Goal: Task Accomplishment & Management: Use online tool/utility

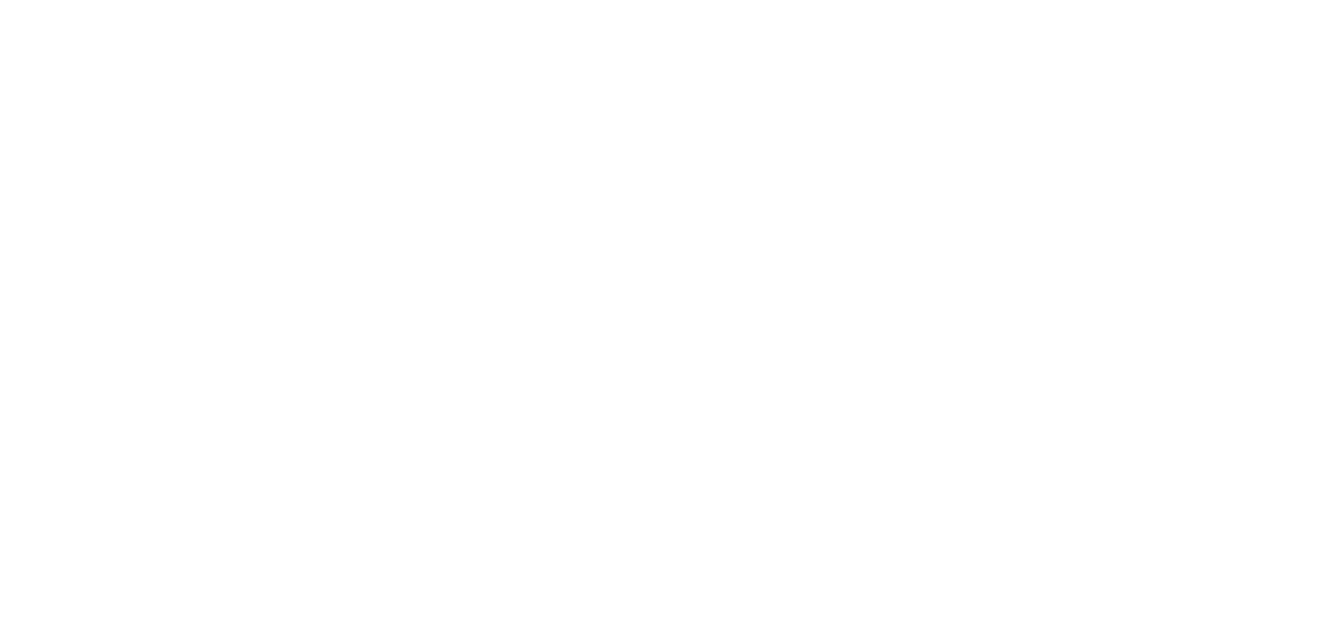
select select "*"
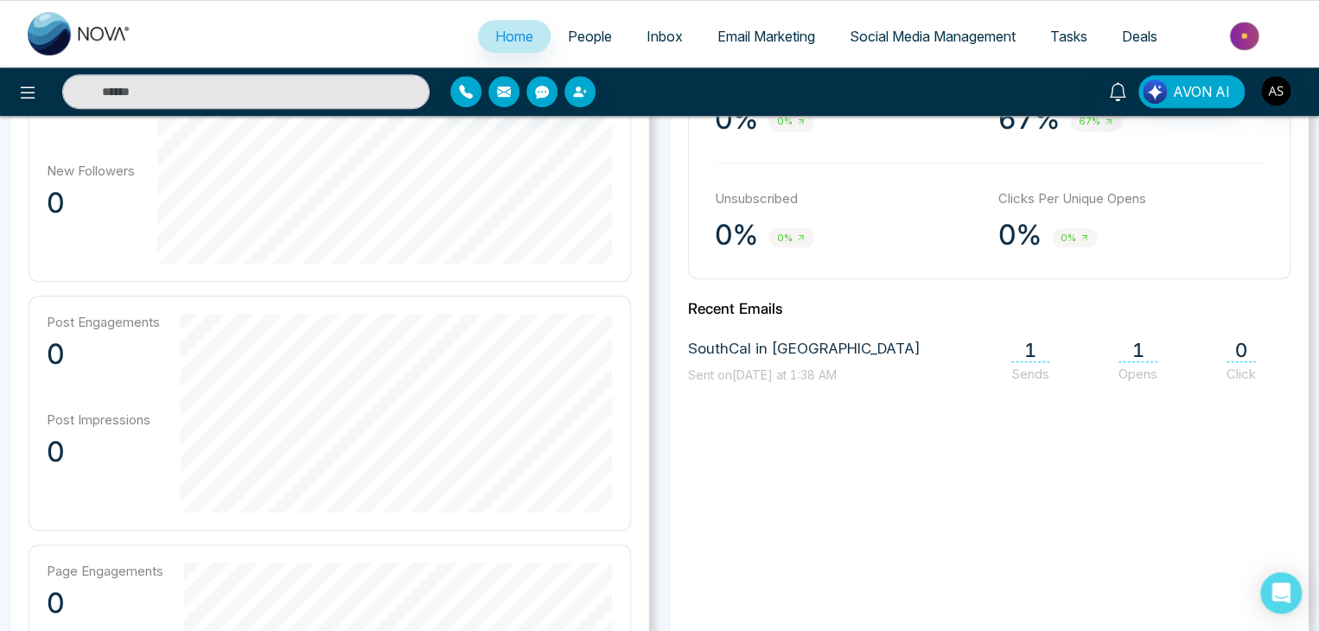
scroll to position [588, 0]
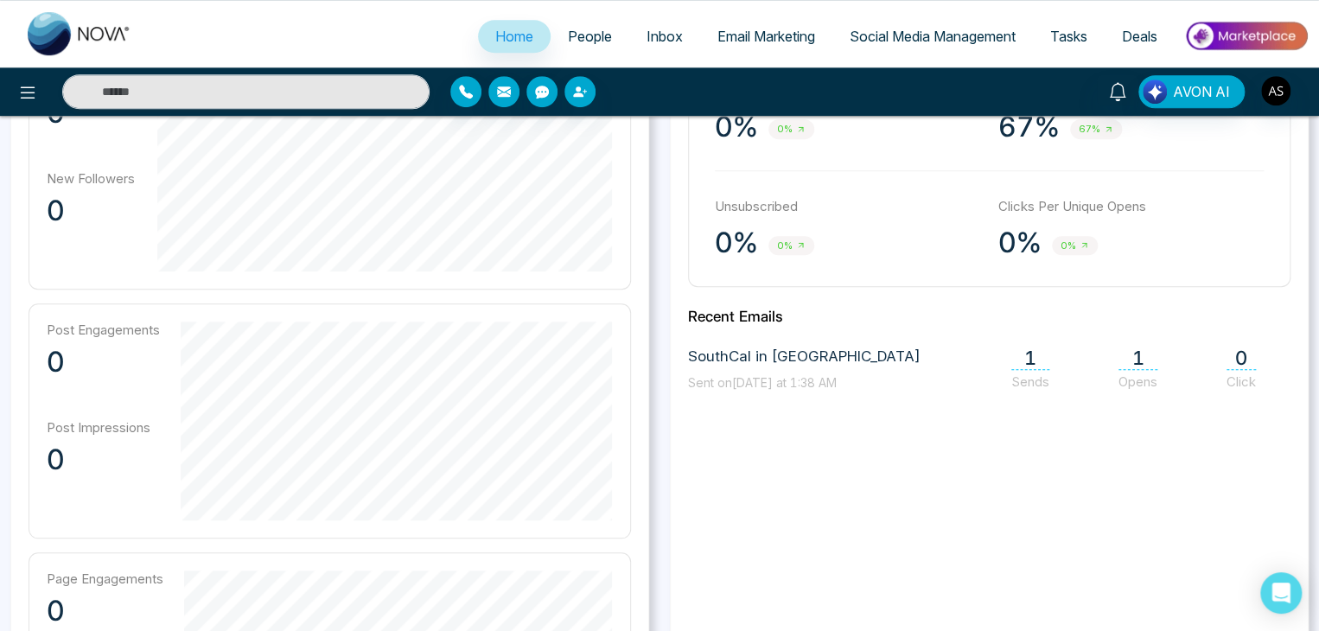
click at [568, 43] on span "People" at bounding box center [590, 36] width 44 height 17
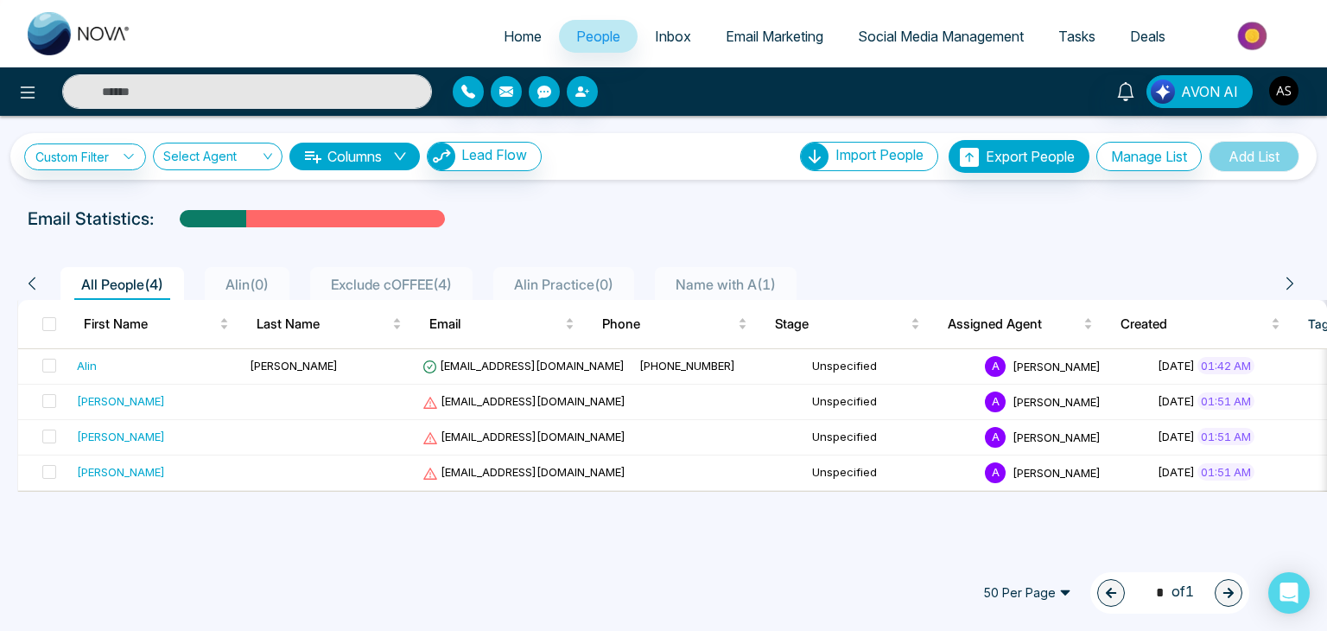
click at [567, 103] on div at bounding box center [608, 91] width 311 height 31
click at [581, 98] on icon "button" at bounding box center [583, 92] width 14 height 14
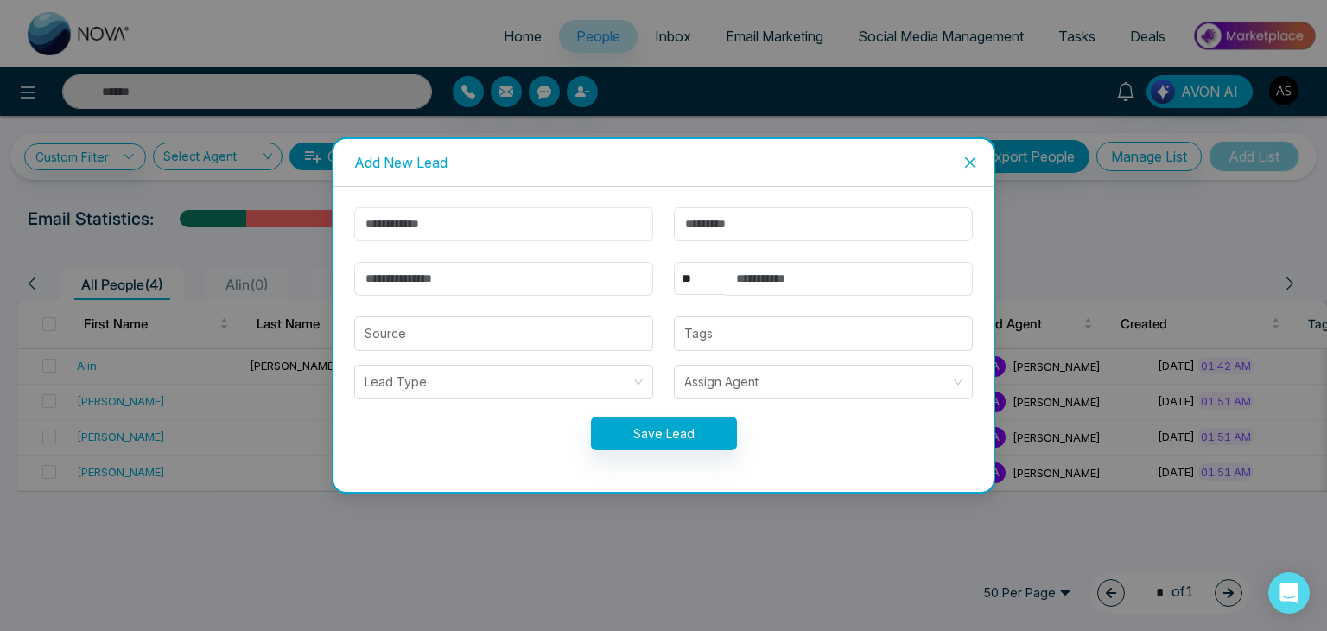
click at [511, 222] on input "text" at bounding box center [503, 224] width 299 height 34
click at [964, 162] on icon "close" at bounding box center [971, 163] width 14 height 14
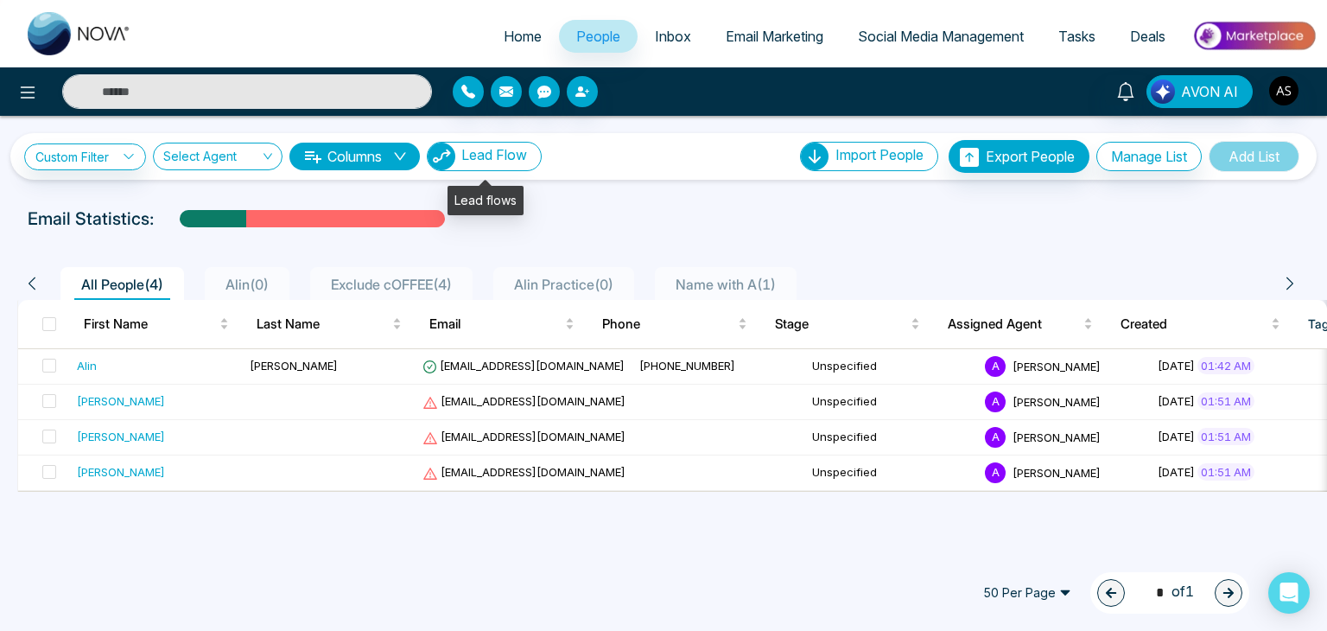
click at [501, 163] on button "Lead Flow" at bounding box center [484, 156] width 115 height 29
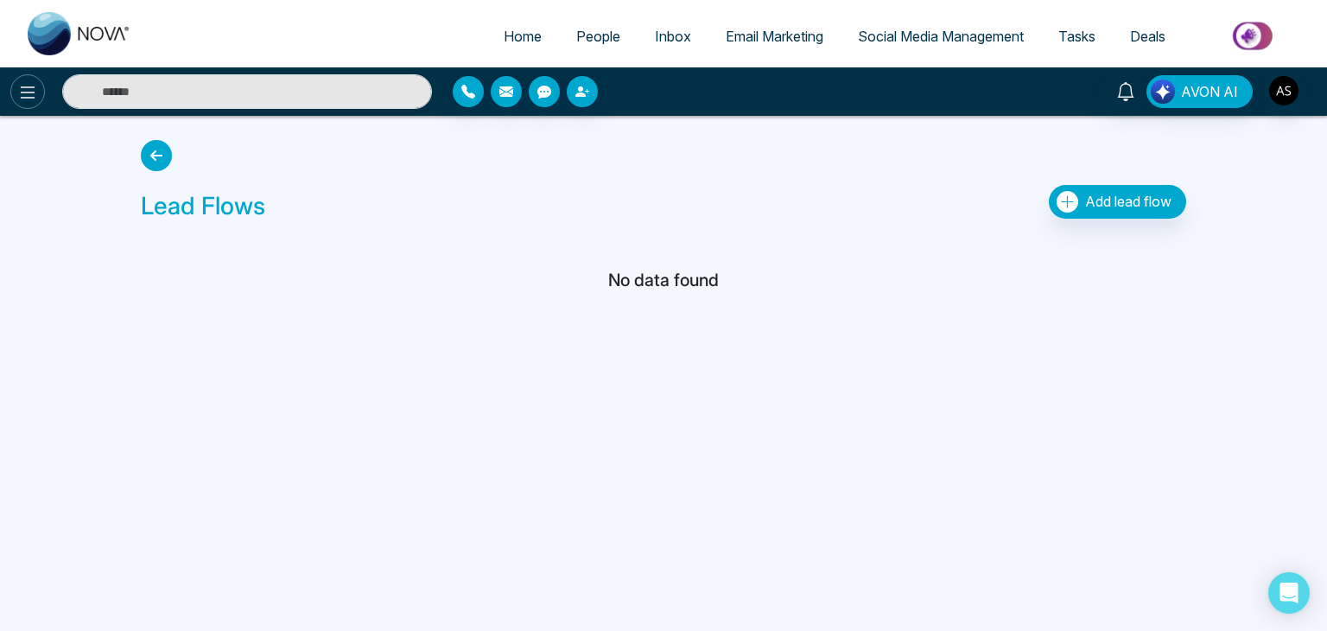
click at [17, 77] on button at bounding box center [27, 91] width 35 height 35
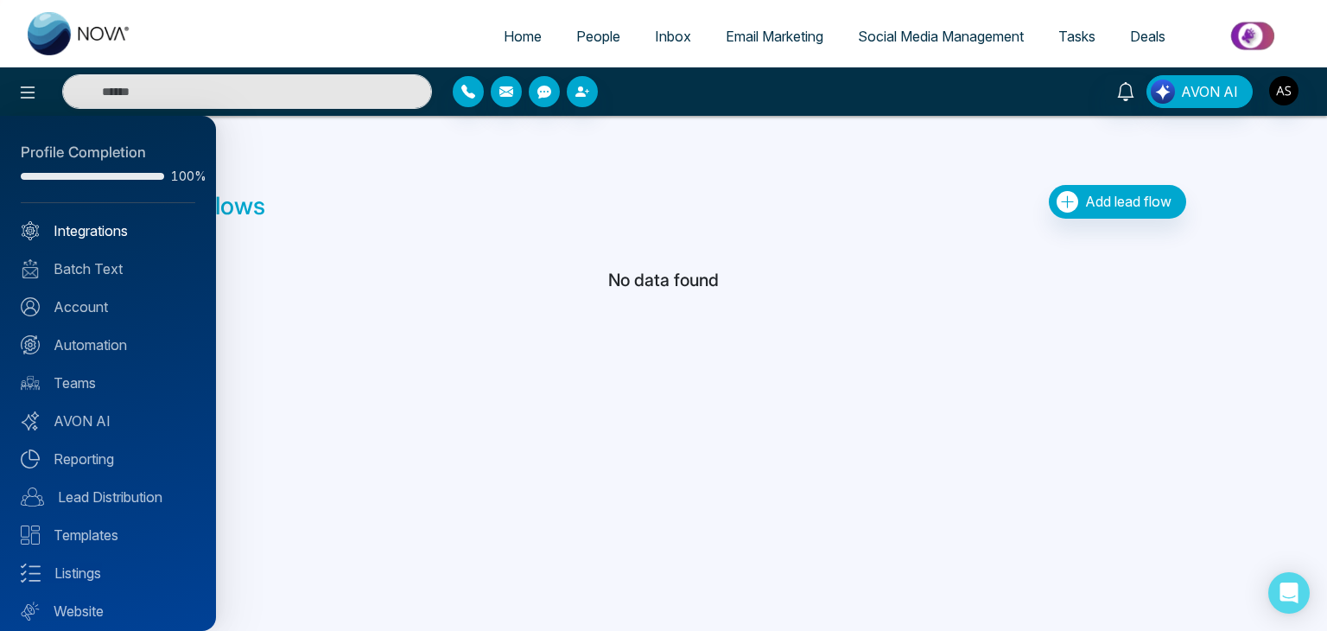
click at [124, 231] on link "Integrations" at bounding box center [108, 230] width 175 height 21
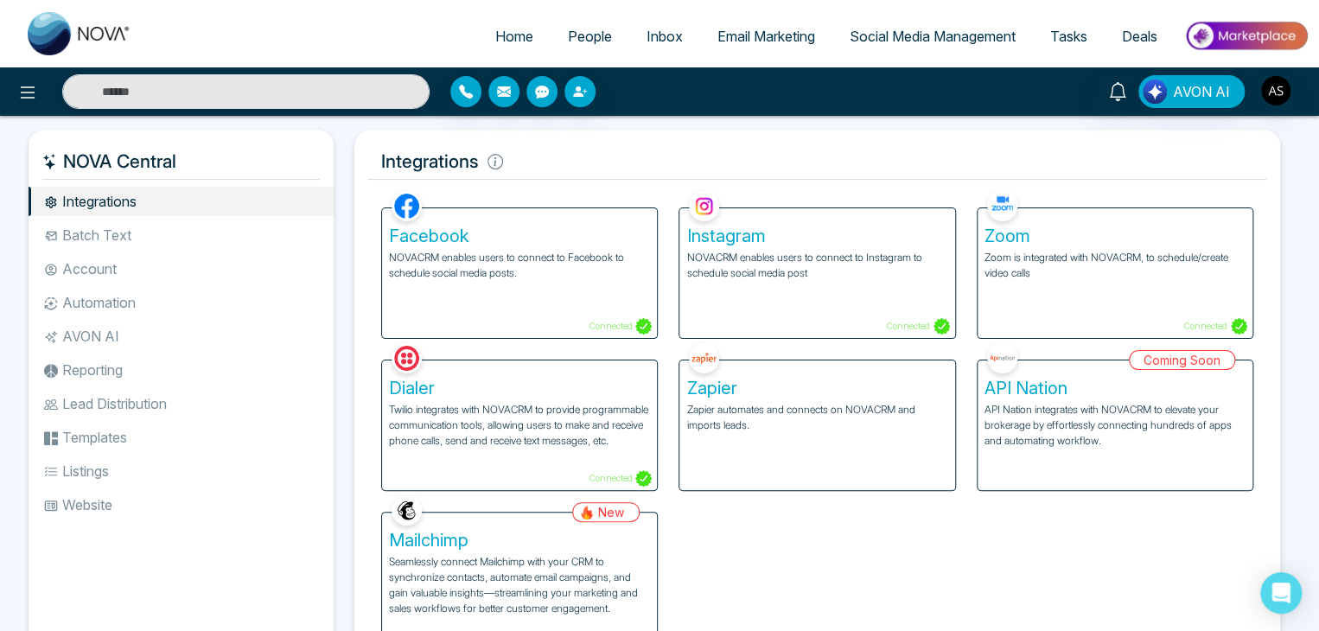
click at [575, 32] on span "People" at bounding box center [590, 36] width 44 height 17
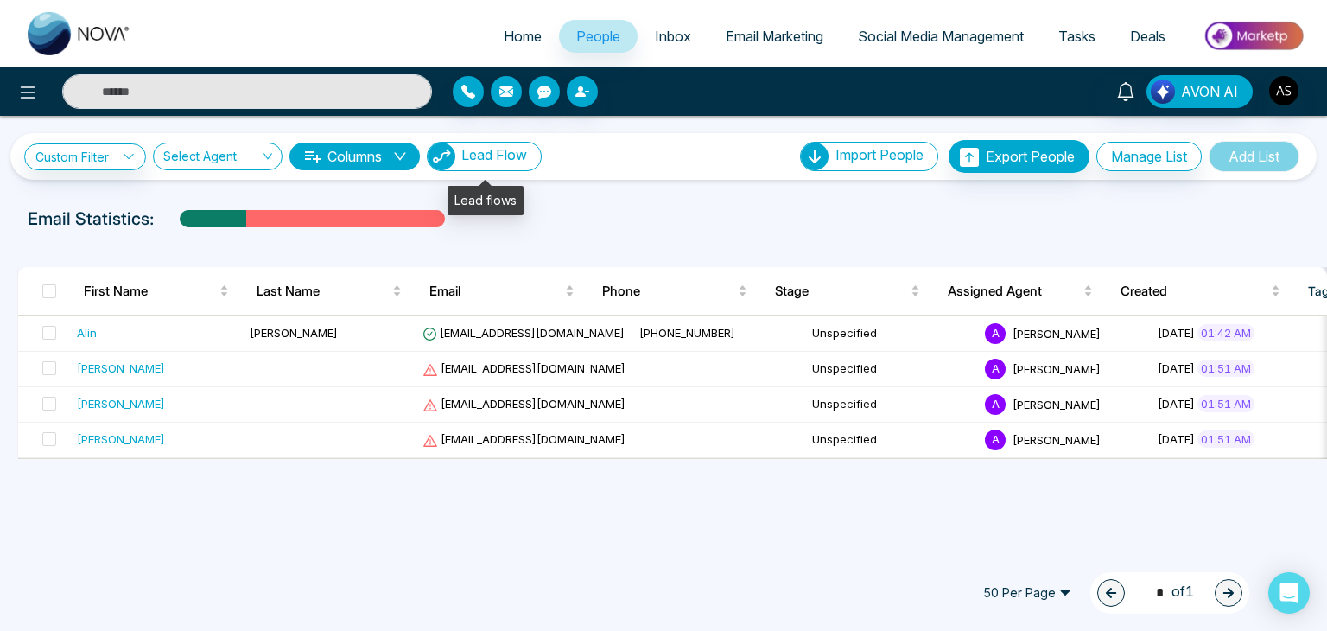
click at [474, 152] on span "Lead Flow" at bounding box center [495, 154] width 66 height 17
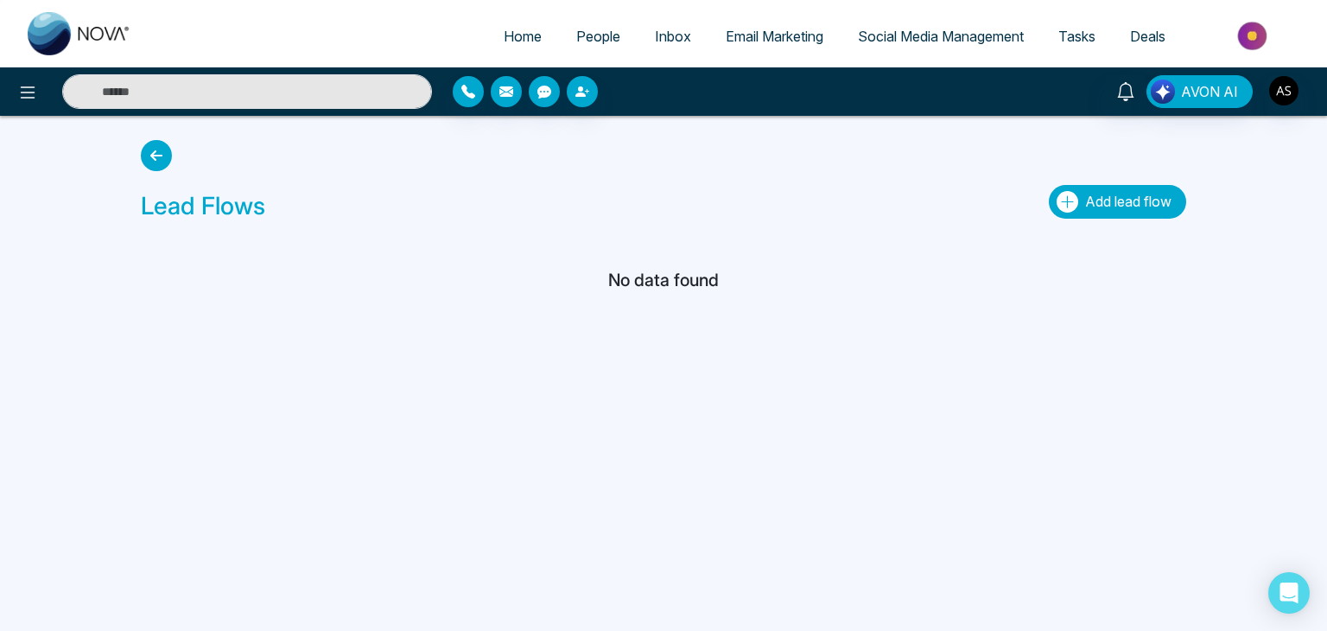
click at [1145, 190] on button "Add lead flow" at bounding box center [1117, 202] width 137 height 34
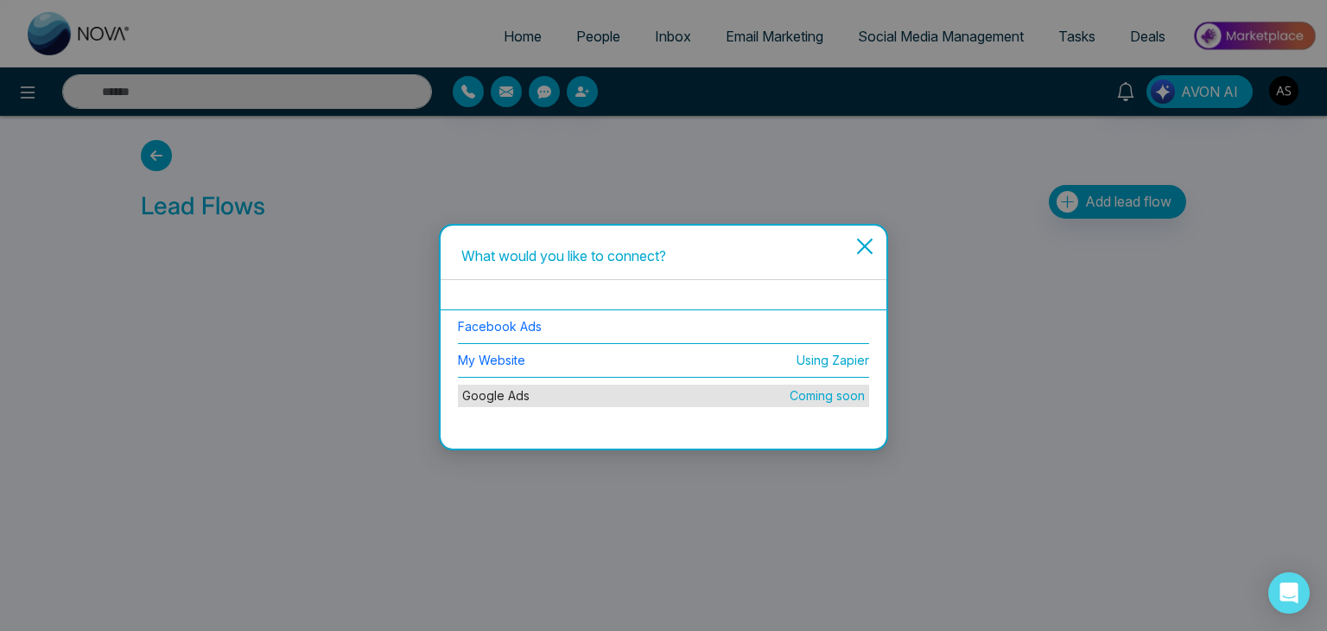
click at [639, 331] on li "Facebook Ads" at bounding box center [663, 327] width 411 height 34
click at [527, 325] on link "Facebook Ads" at bounding box center [500, 326] width 84 height 15
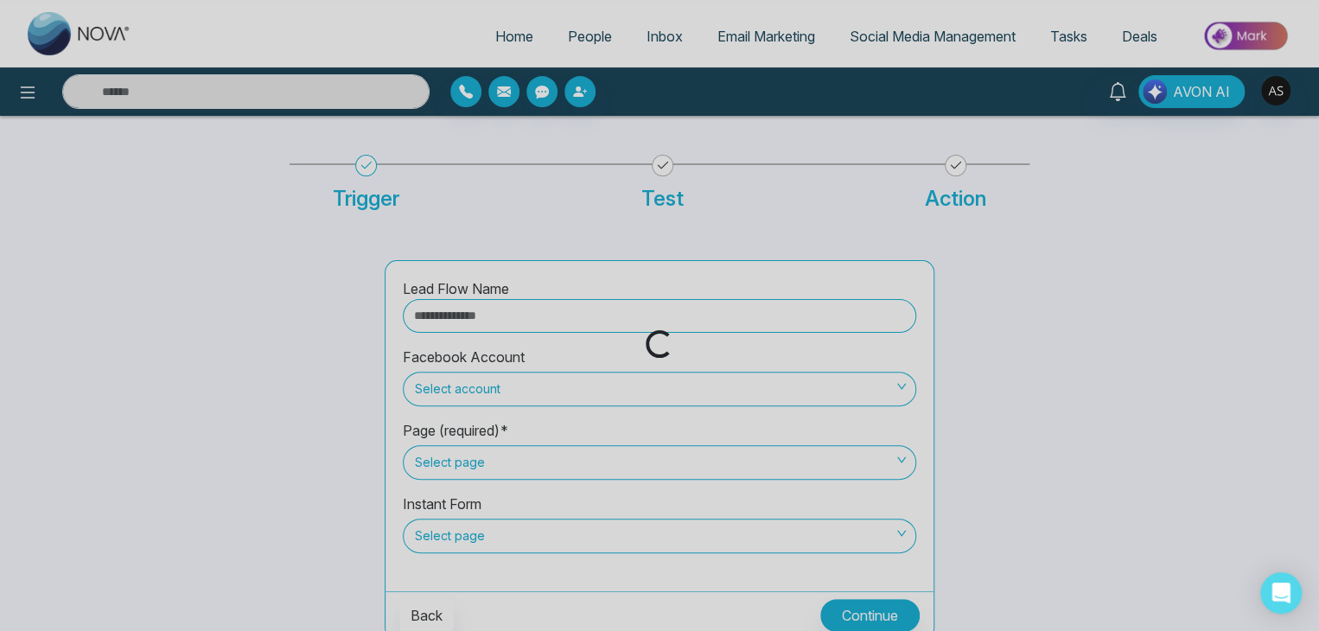
scroll to position [68, 0]
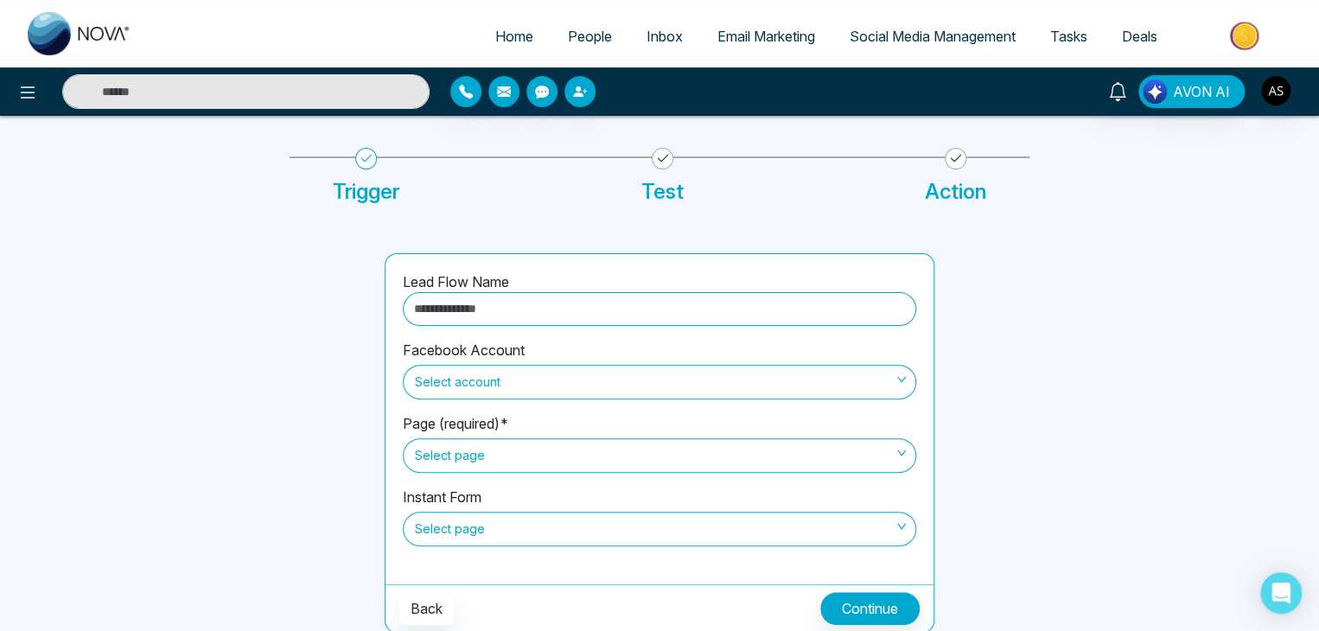
click at [515, 305] on input "text" at bounding box center [659, 309] width 513 height 34
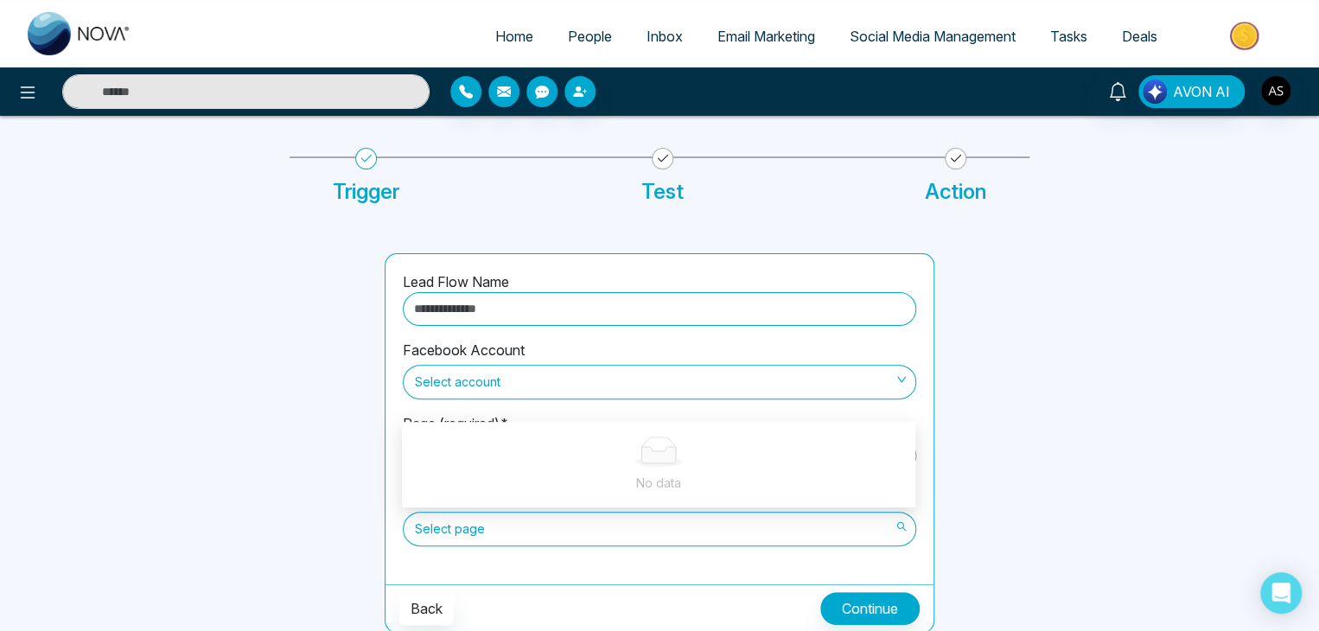
click at [486, 532] on span "Select page" at bounding box center [659, 528] width 489 height 29
click at [568, 35] on span "People" at bounding box center [590, 36] width 44 height 17
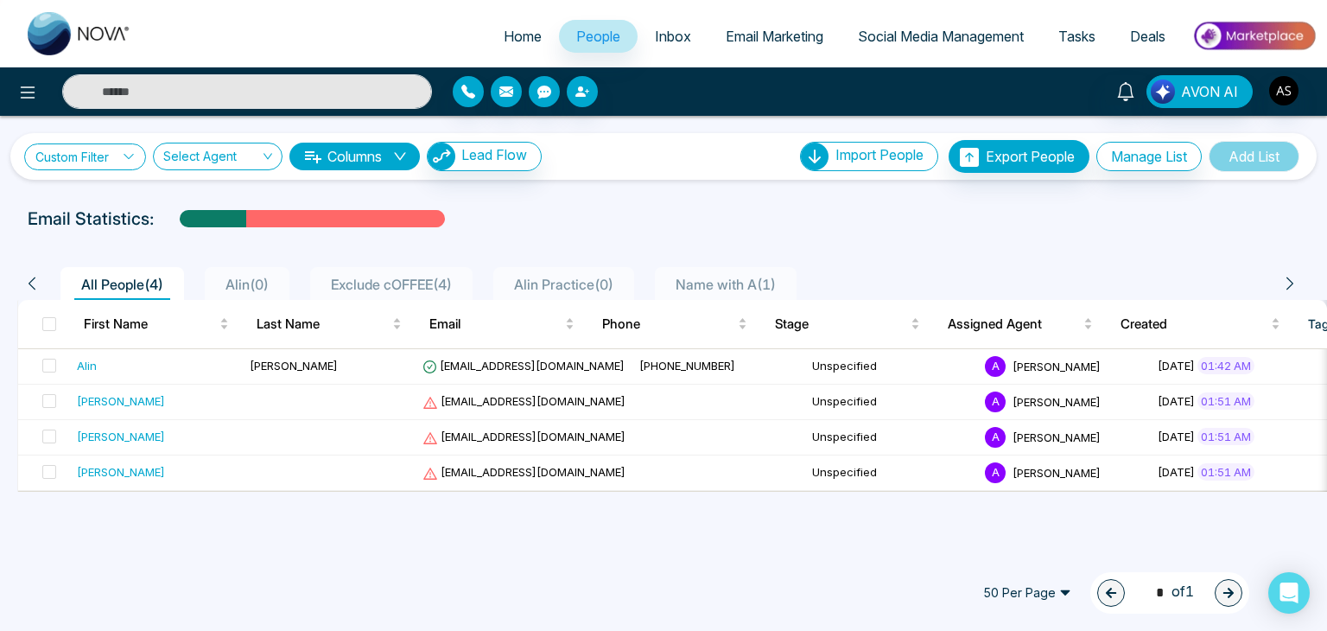
click at [96, 161] on link "Custom Filter" at bounding box center [85, 156] width 122 height 27
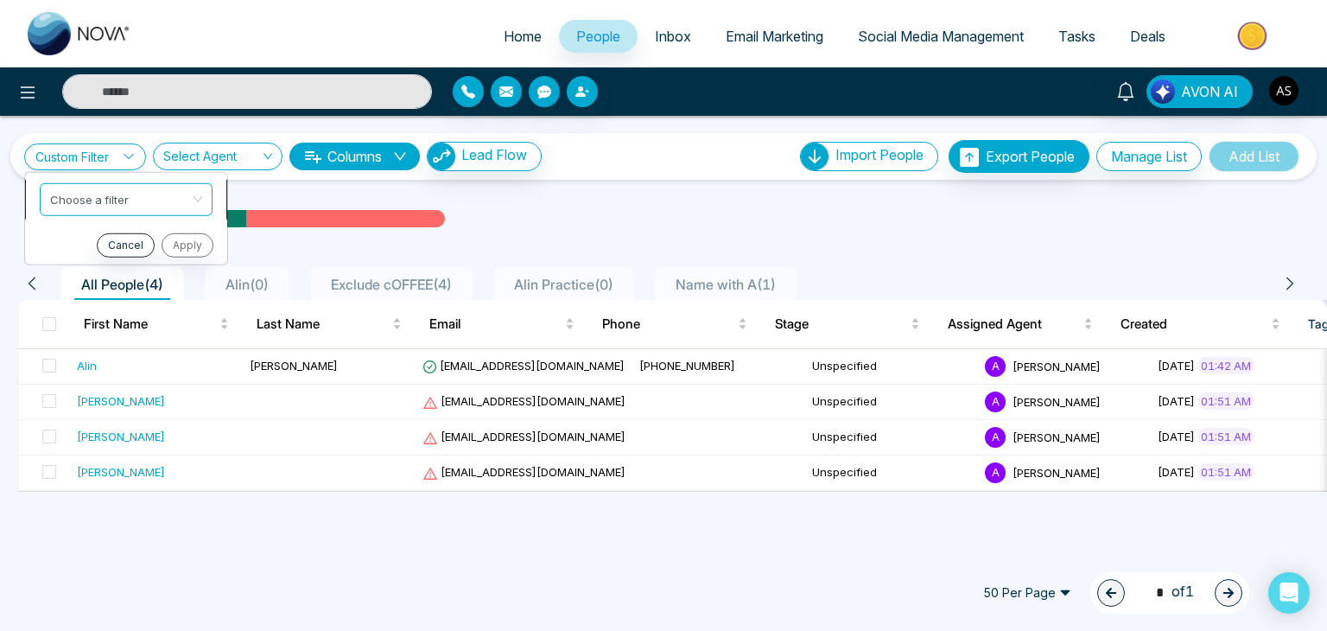
click at [157, 207] on input "search" at bounding box center [120, 196] width 140 height 26
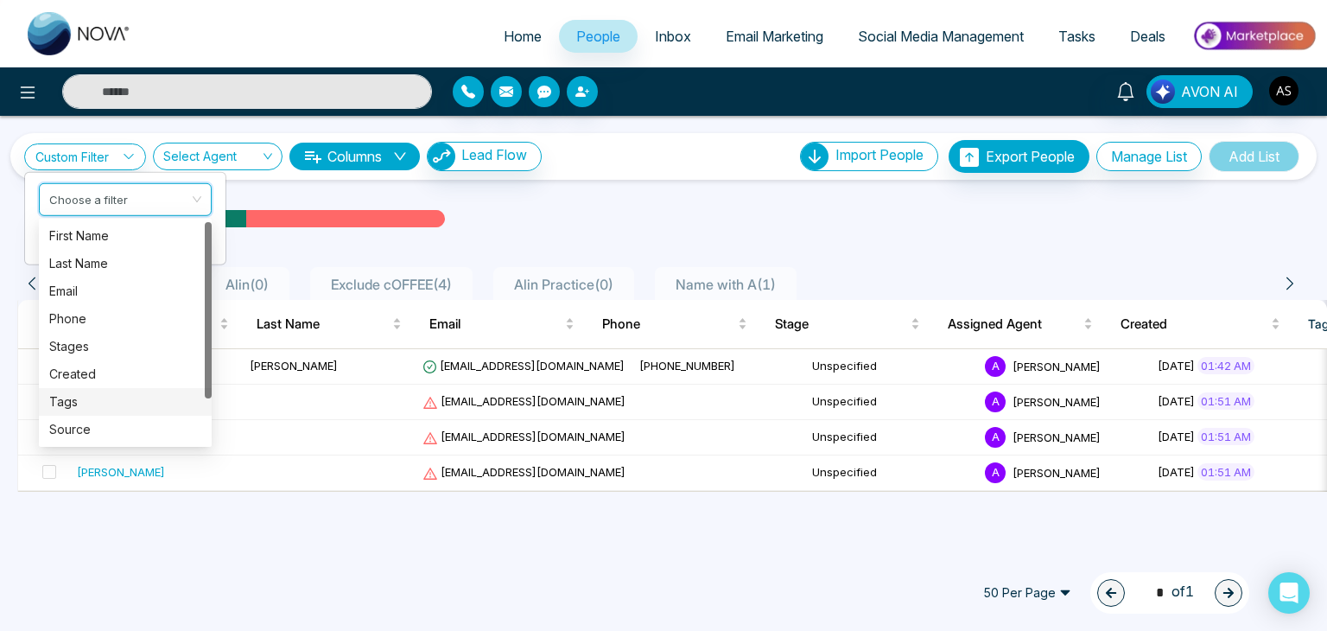
click at [57, 411] on div "Tags" at bounding box center [125, 401] width 152 height 19
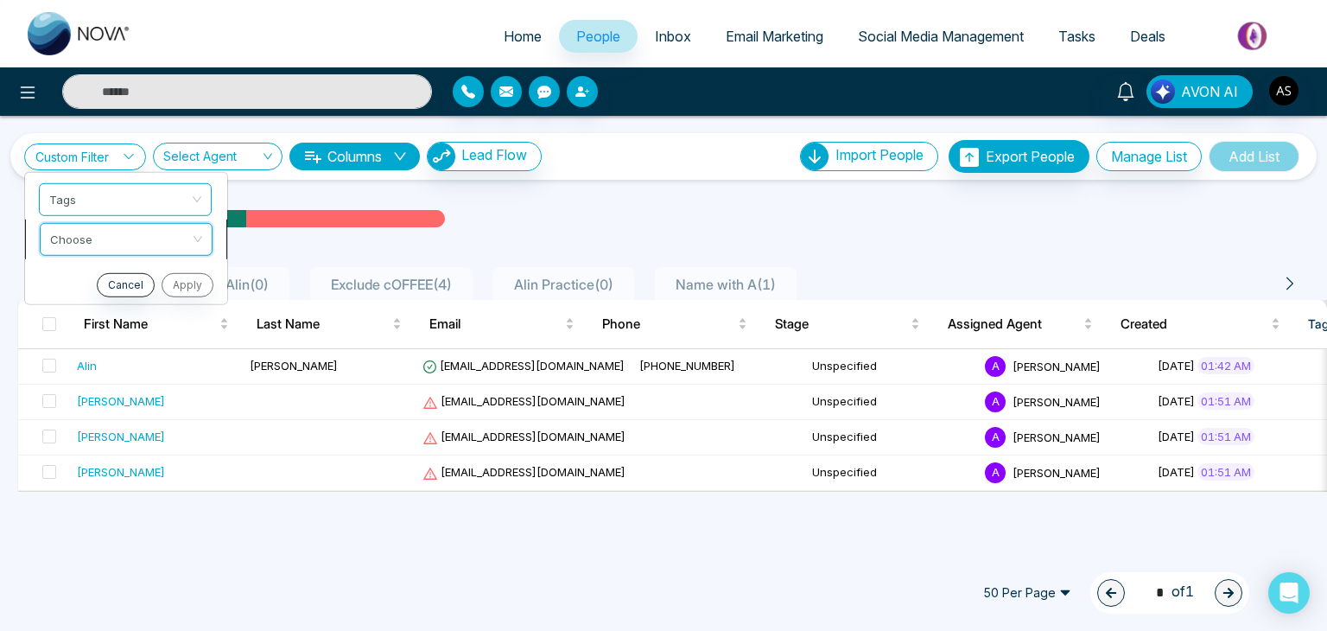
click at [107, 243] on input "search" at bounding box center [120, 236] width 140 height 26
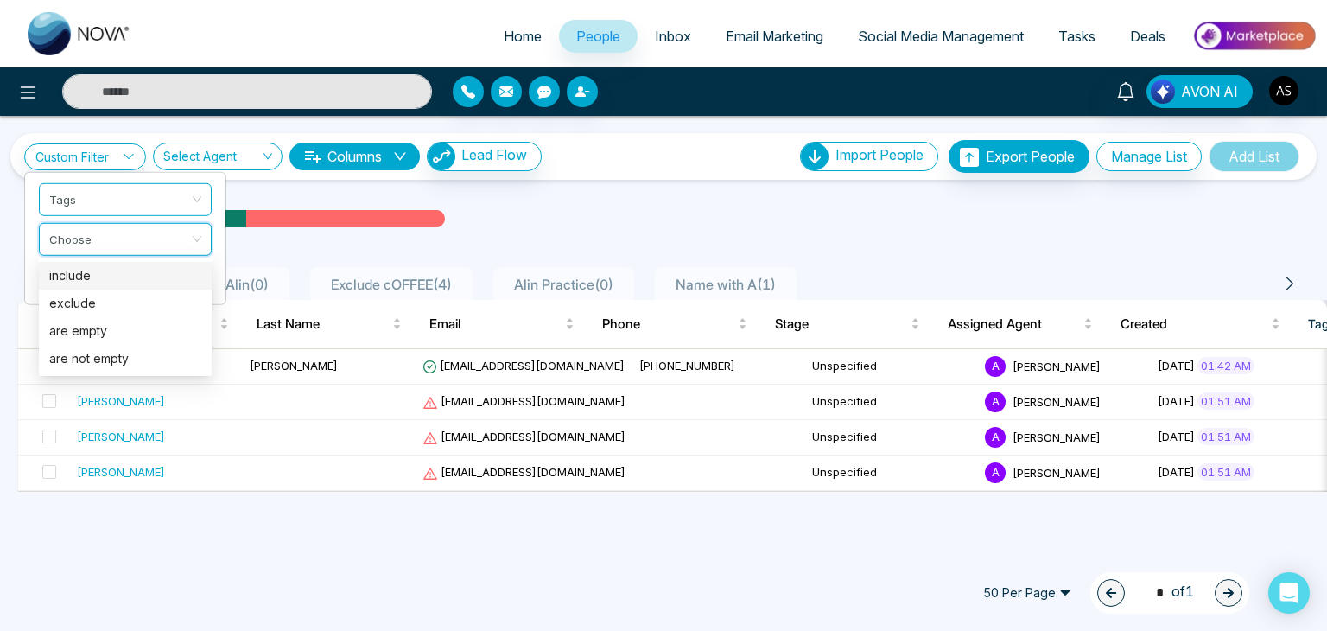
click at [100, 281] on div "include" at bounding box center [125, 275] width 152 height 19
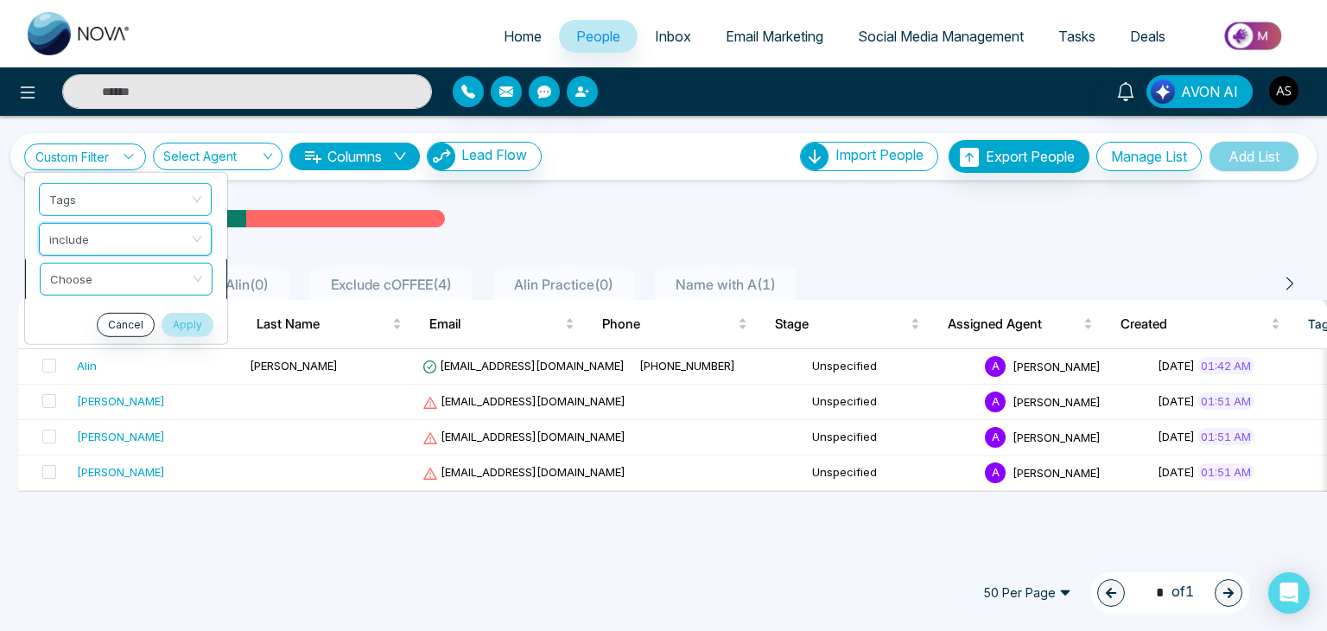
click at [128, 277] on input "search" at bounding box center [120, 276] width 140 height 26
click at [271, 279] on span "Alin ( 0 )" at bounding box center [247, 284] width 57 height 17
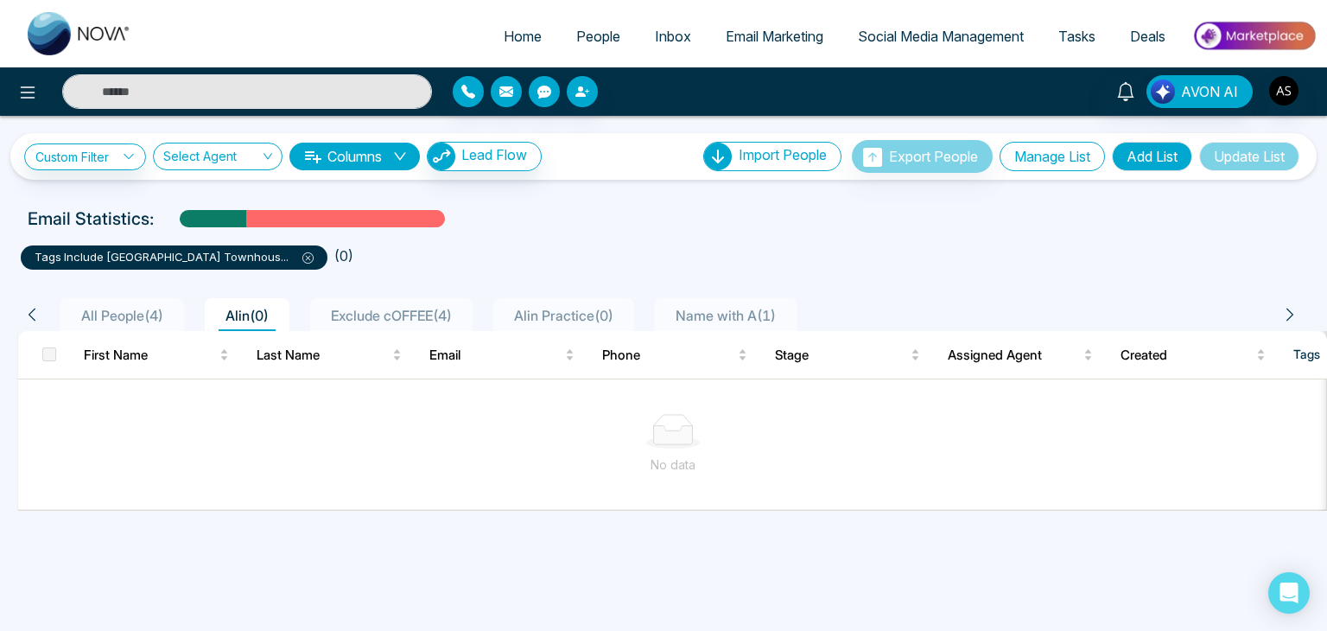
click at [1056, 151] on button "Manage List" at bounding box center [1052, 156] width 105 height 29
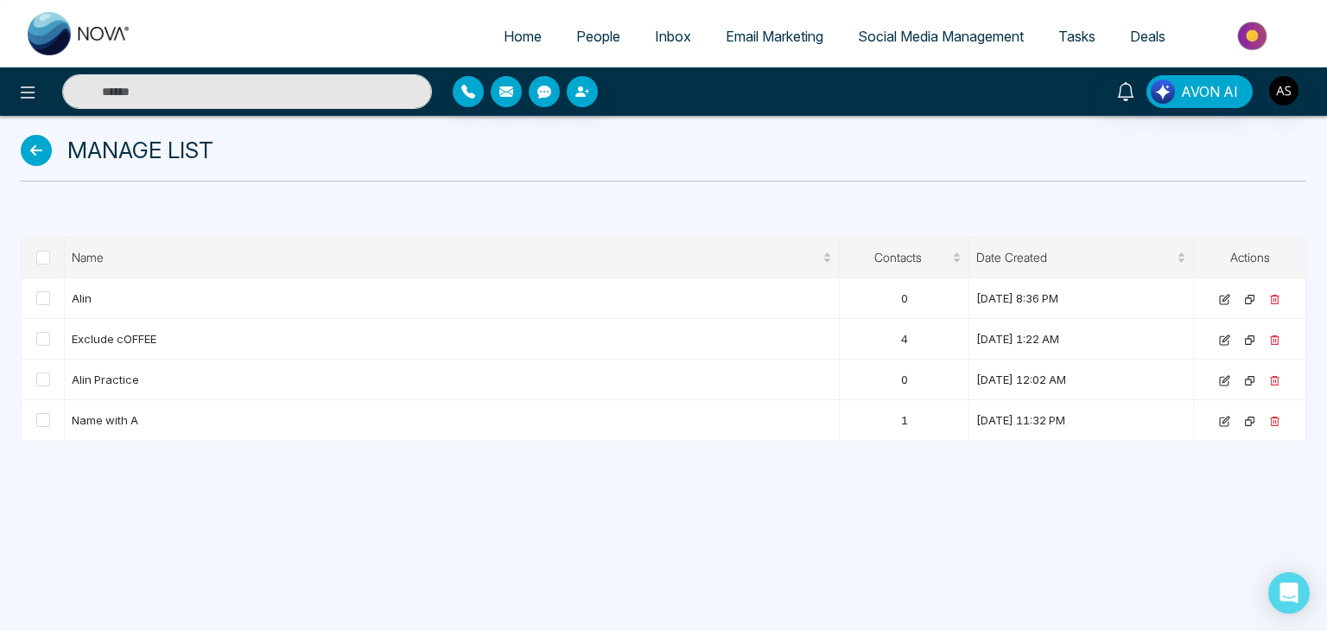
click at [36, 158] on icon at bounding box center [36, 150] width 31 height 31
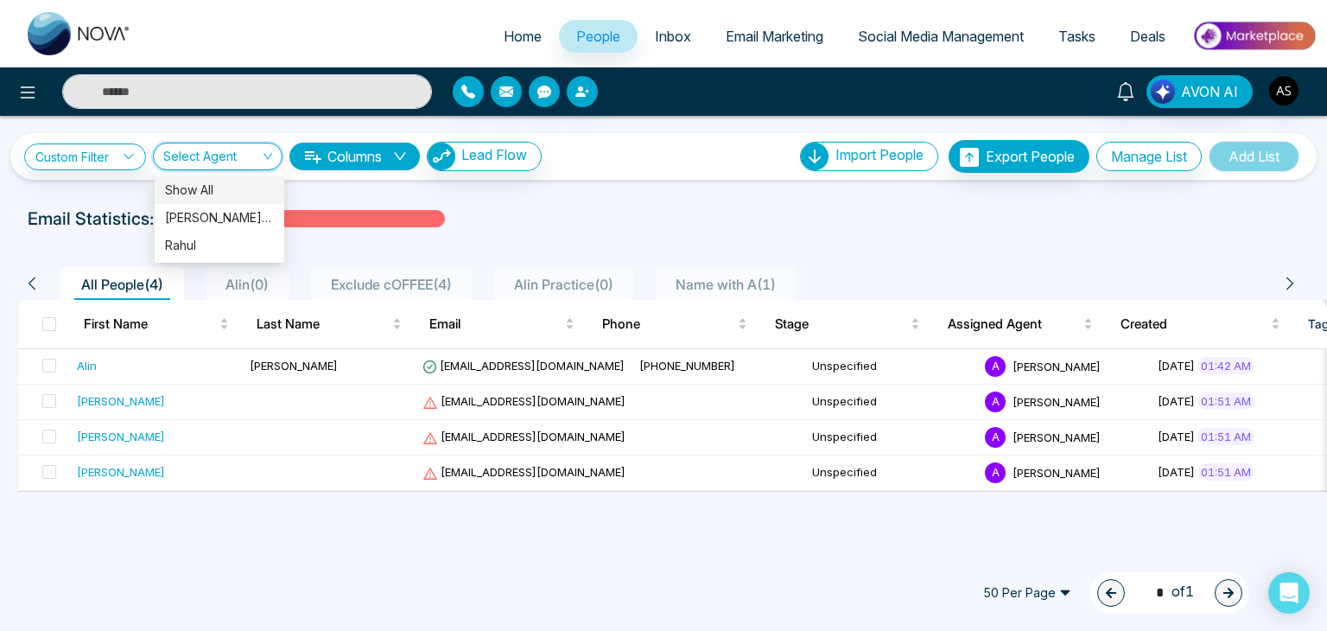
click at [235, 165] on input "search" at bounding box center [211, 159] width 97 height 33
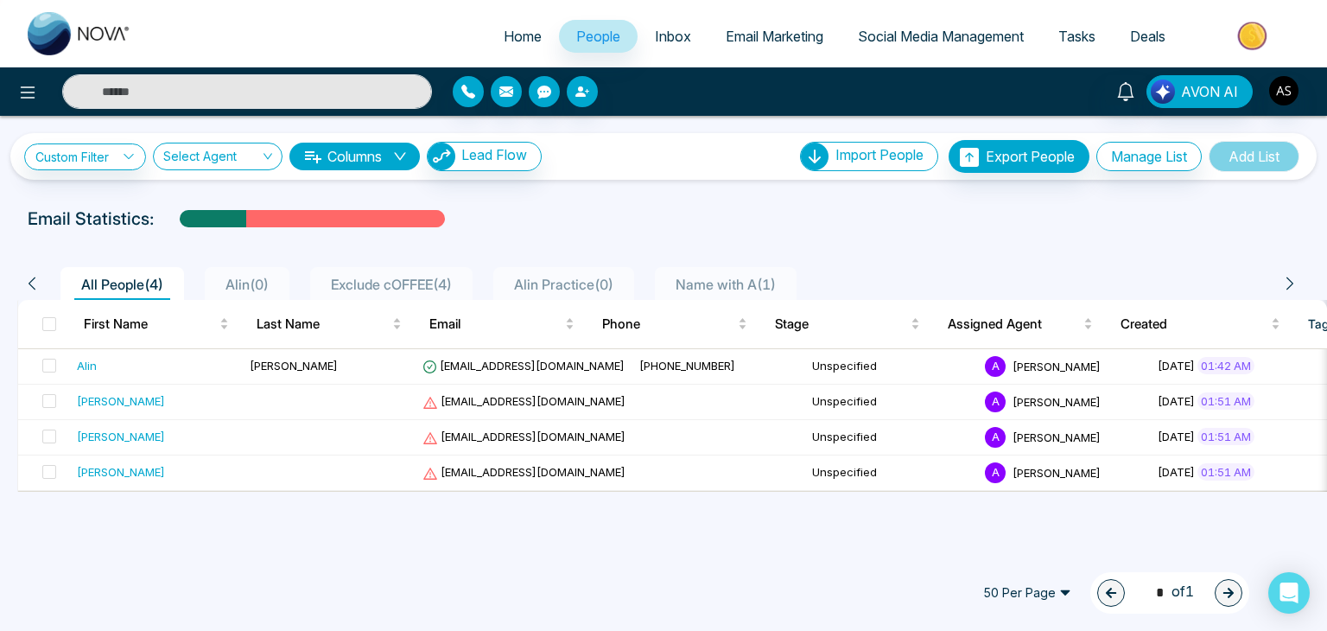
click at [487, 236] on div at bounding box center [663, 235] width 1307 height 7
click at [640, 35] on link "Inbox" at bounding box center [673, 36] width 71 height 33
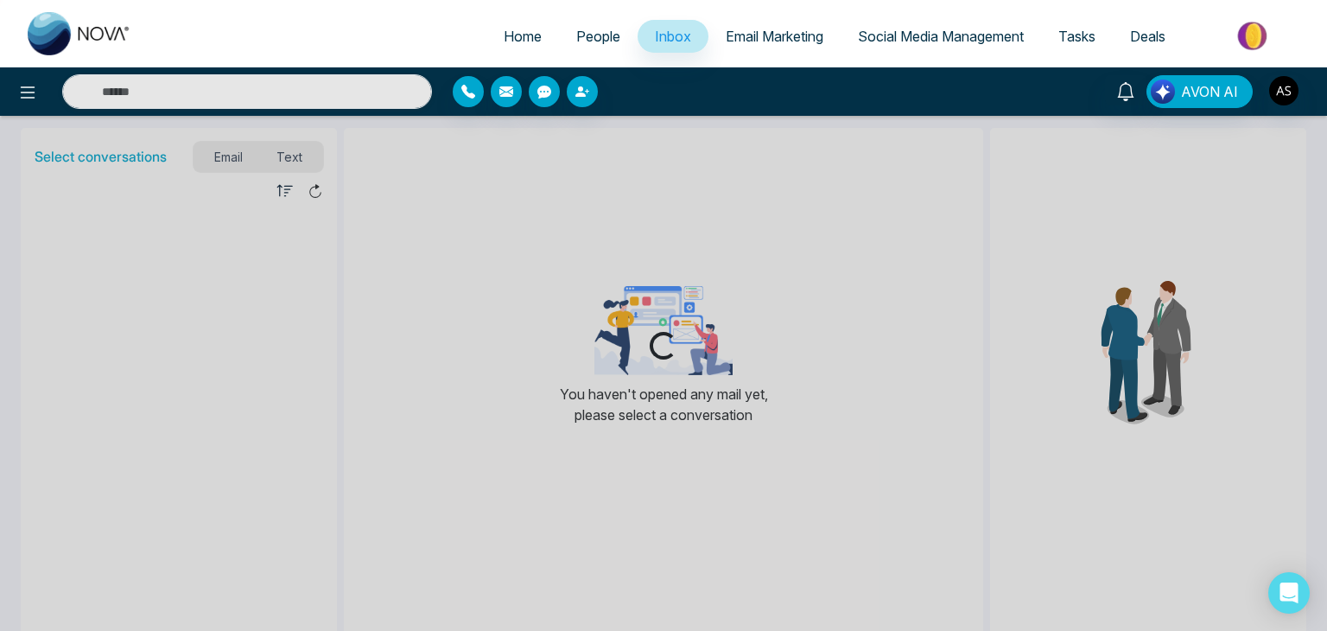
click at [579, 34] on span "People" at bounding box center [598, 36] width 44 height 17
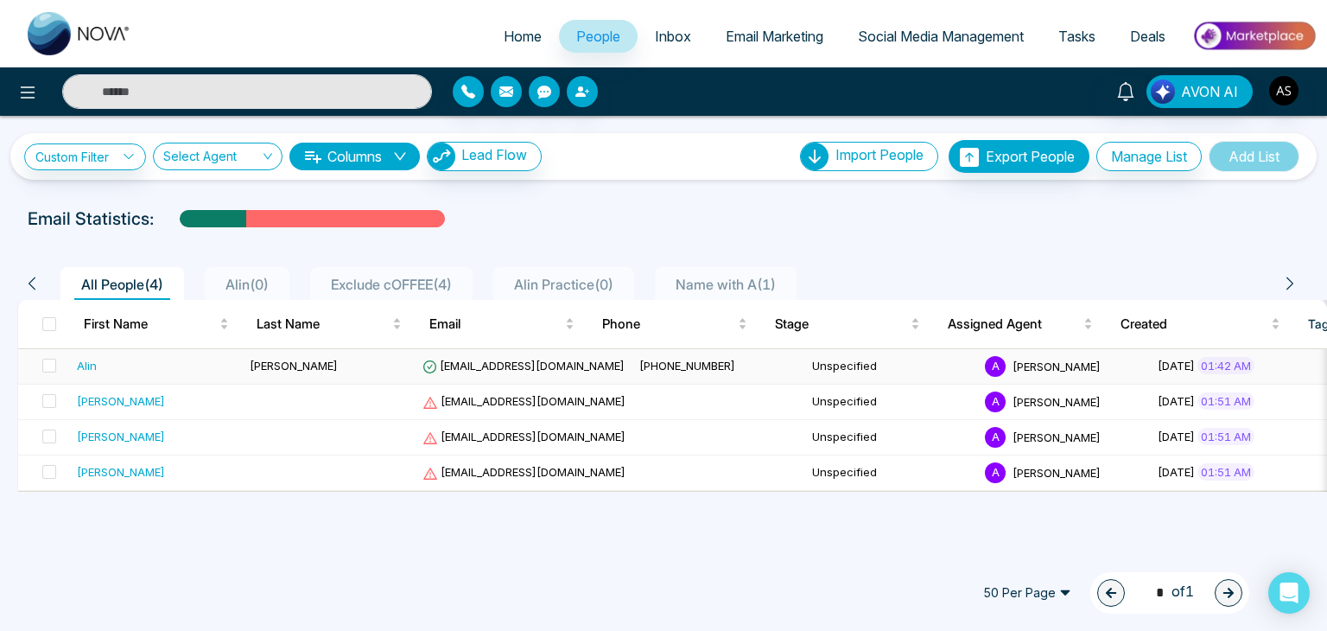
click at [86, 367] on div "Alin" at bounding box center [87, 365] width 20 height 17
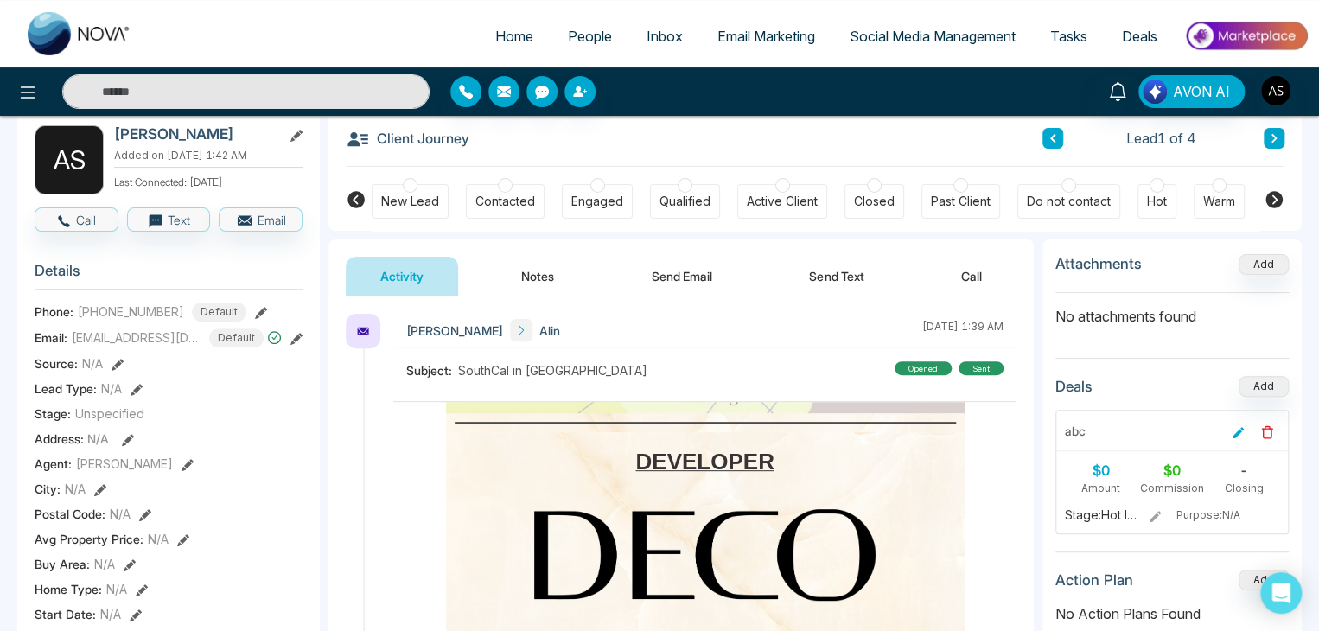
scroll to position [74, 0]
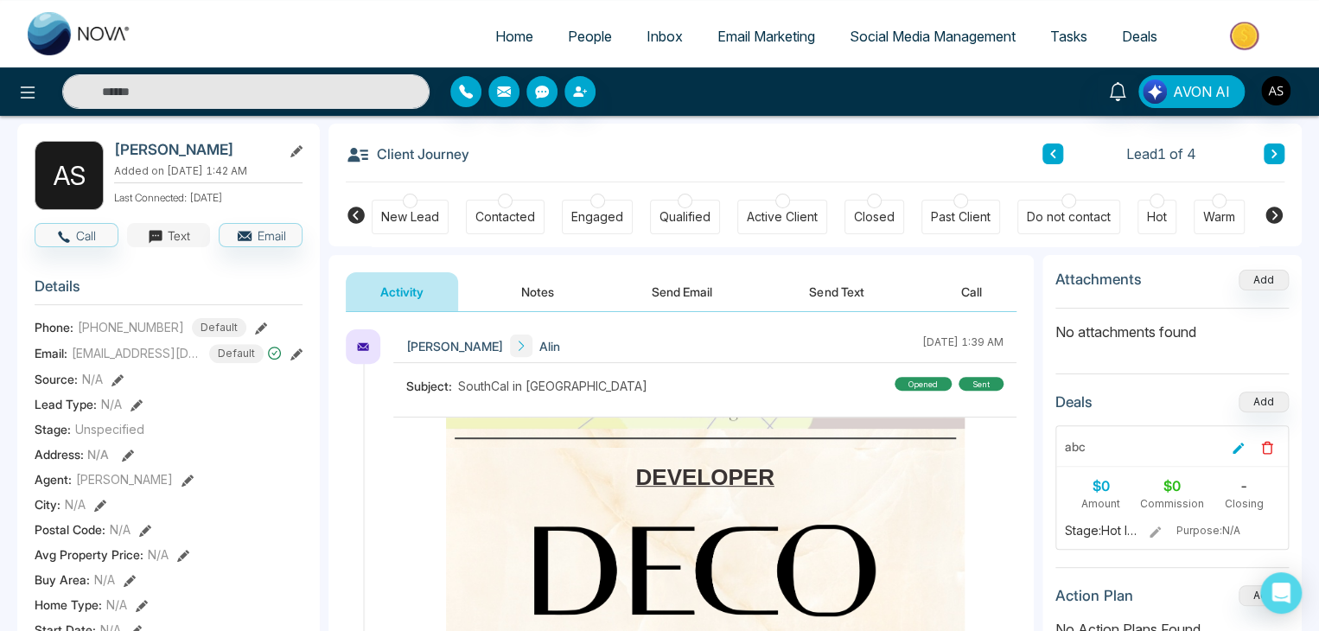
click at [188, 247] on button "Text" at bounding box center [169, 235] width 84 height 24
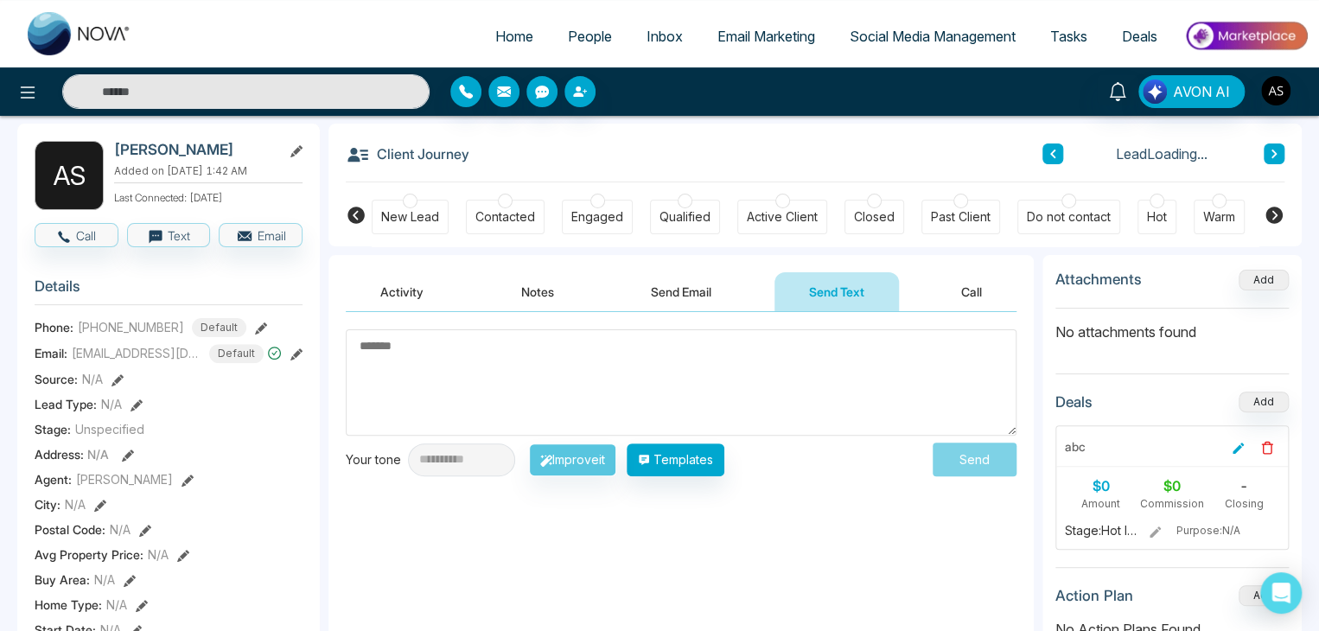
click at [477, 385] on textarea at bounding box center [681, 382] width 671 height 106
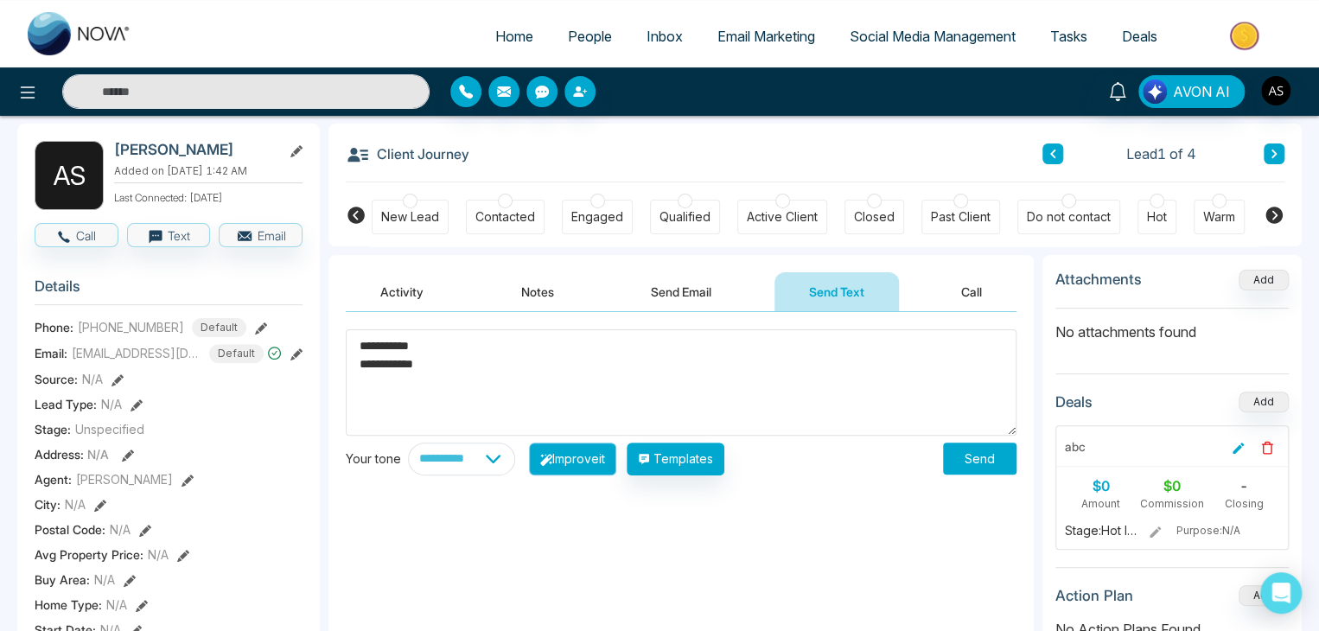
click at [581, 458] on button "Improve it" at bounding box center [572, 458] width 87 height 33
type textarea "**********"
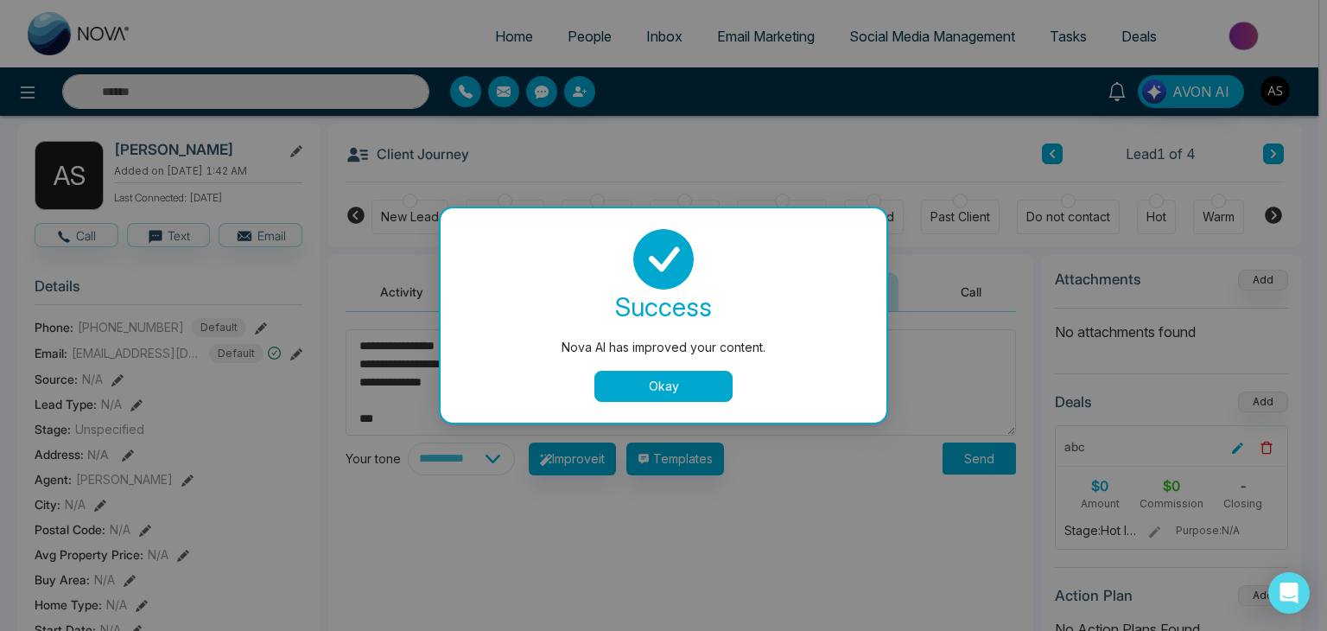
click at [674, 395] on button "Okay" at bounding box center [664, 386] width 138 height 31
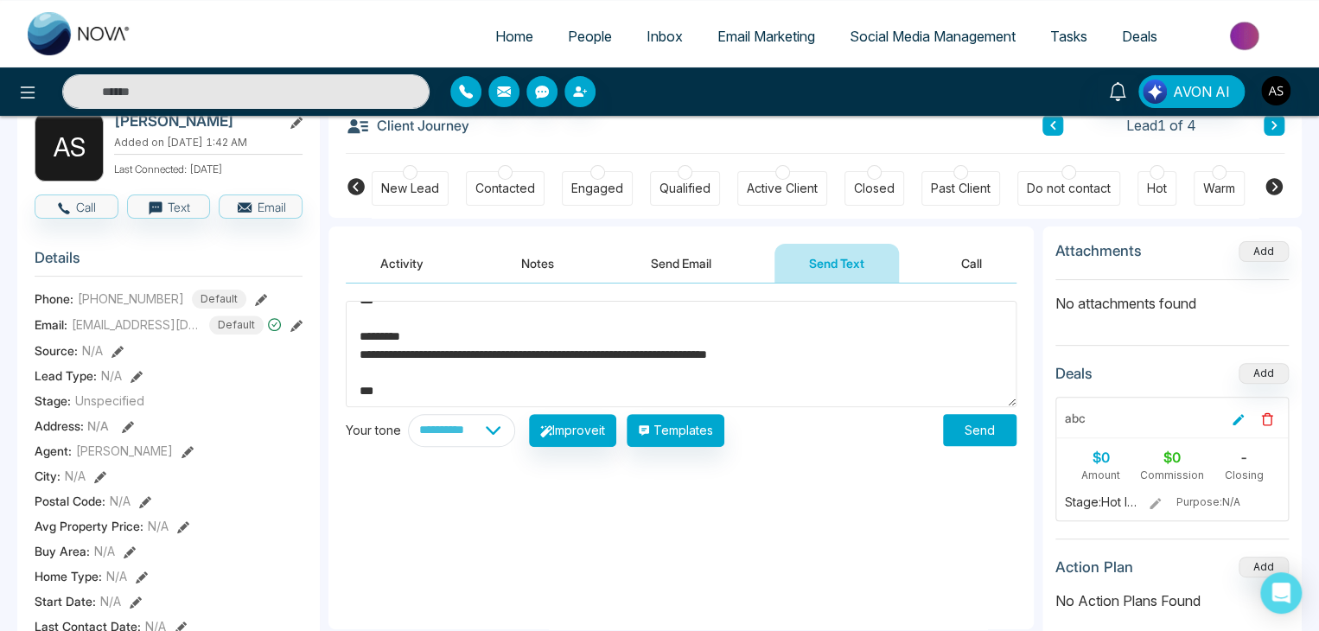
scroll to position [109, 0]
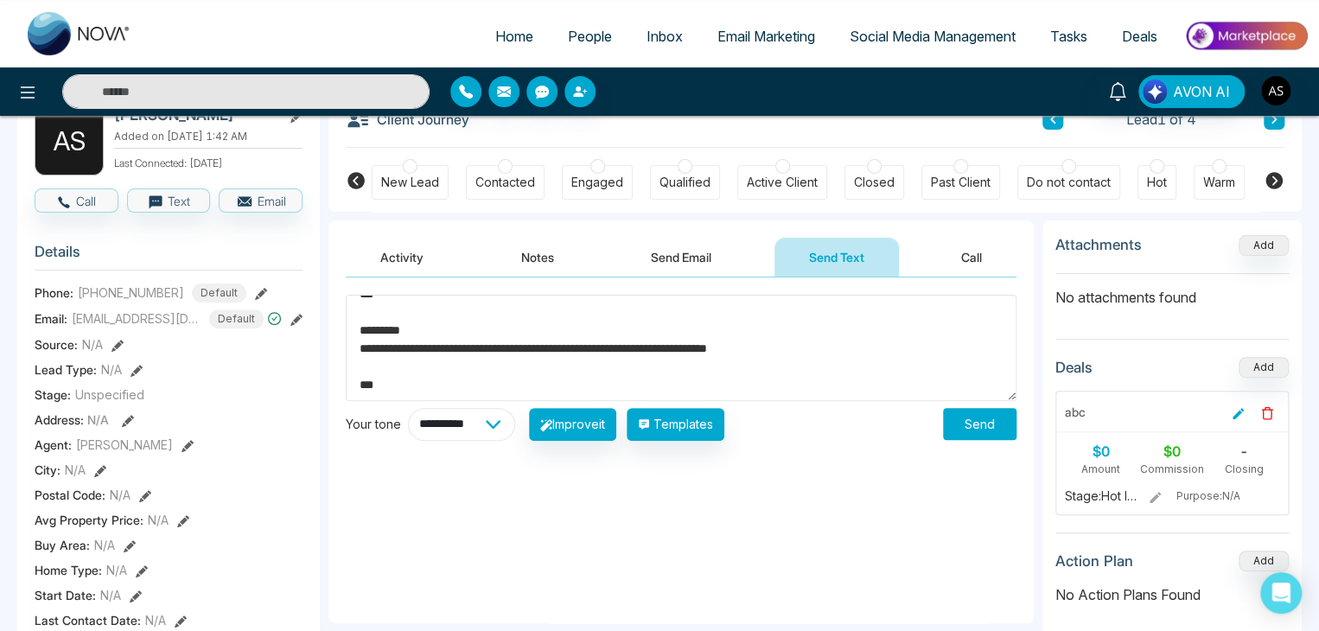
click at [515, 428] on select "**********" at bounding box center [461, 424] width 107 height 33
click at [775, 512] on div "**********" at bounding box center [680, 450] width 705 height 346
click at [407, 265] on button "Activity" at bounding box center [402, 257] width 112 height 39
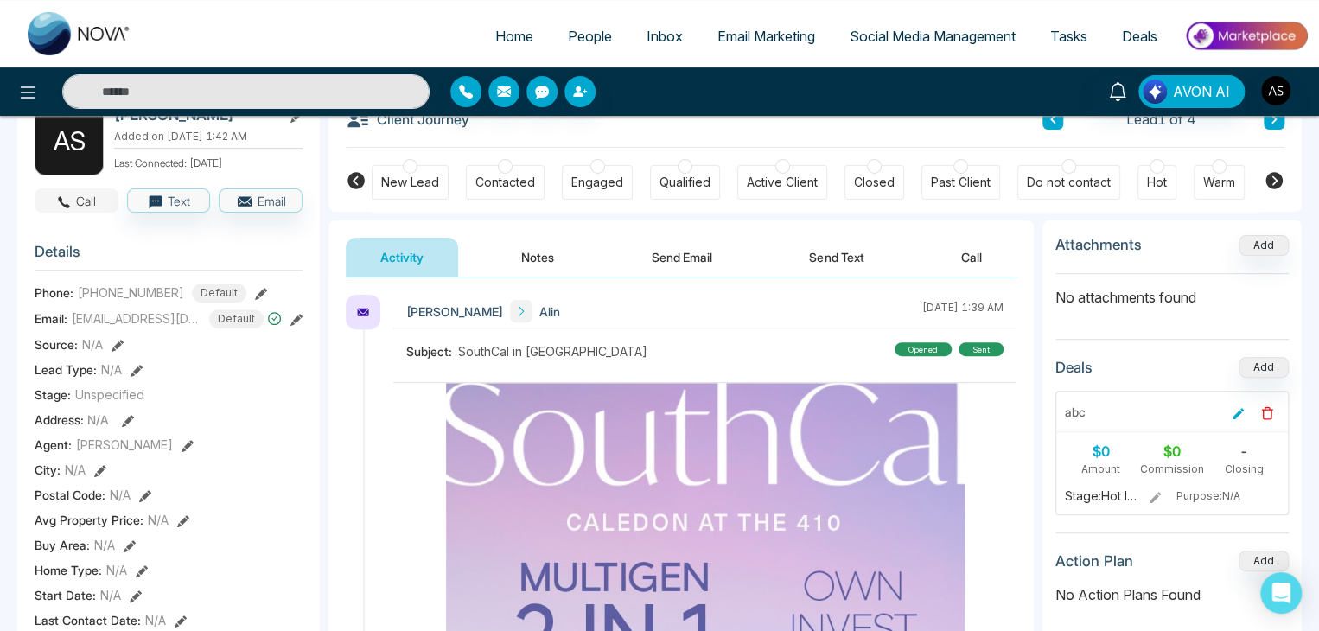
click at [74, 204] on button "Call" at bounding box center [77, 200] width 84 height 24
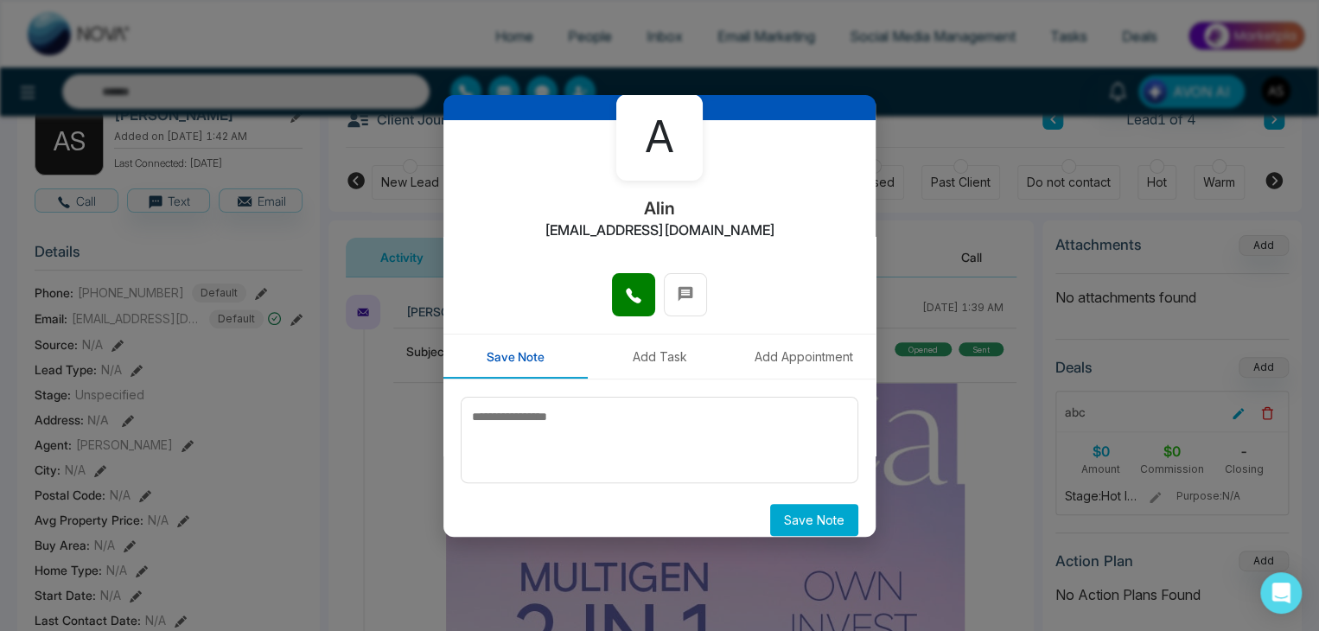
scroll to position [80, 0]
click at [916, 244] on div "A Alin [EMAIL_ADDRESS][DOMAIN_NAME] Save Note Add Task Add Appointment Save Note" at bounding box center [659, 315] width 1319 height 631
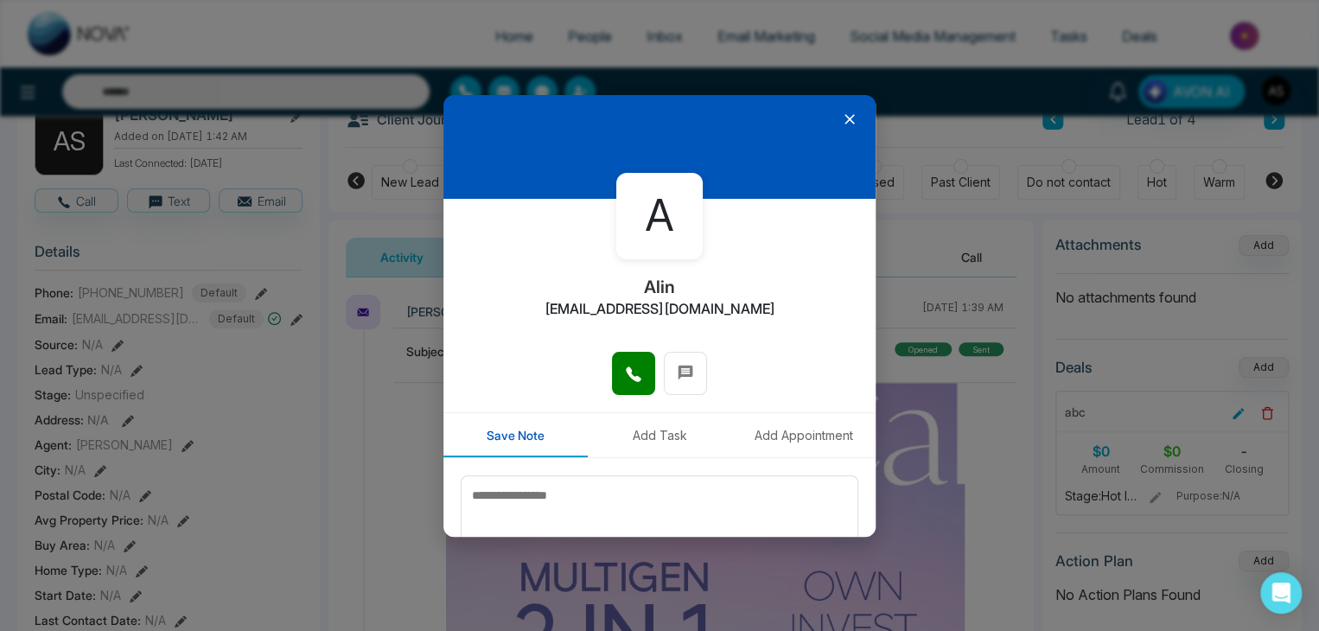
click at [846, 125] on icon at bounding box center [849, 119] width 17 height 17
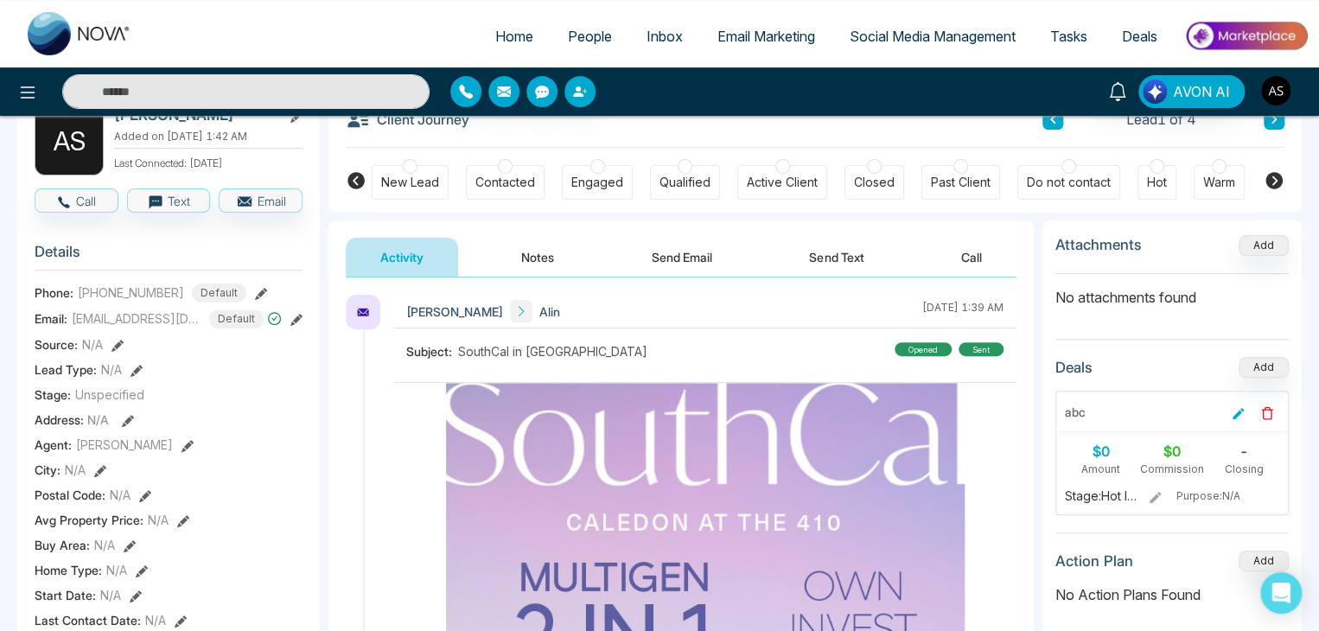
click at [540, 271] on button "Notes" at bounding box center [538, 257] width 102 height 39
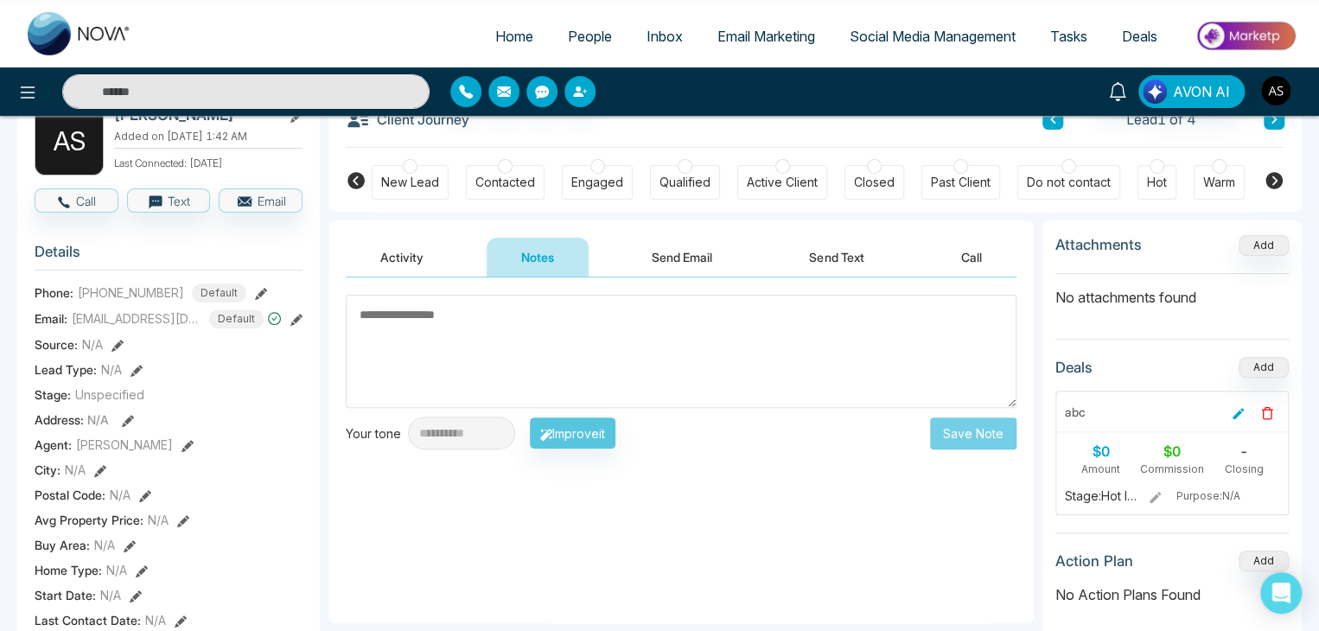
click at [673, 252] on button "Send Email" at bounding box center [682, 257] width 130 height 39
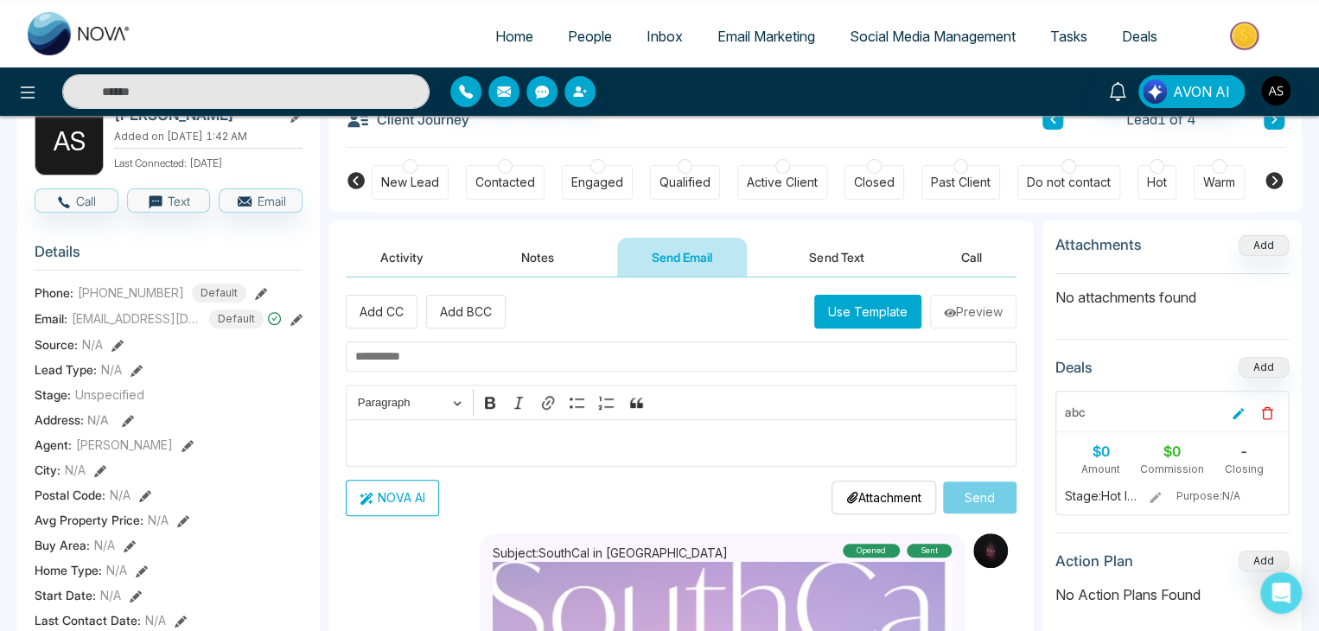
click at [850, 258] on button "Send Text" at bounding box center [836, 257] width 124 height 39
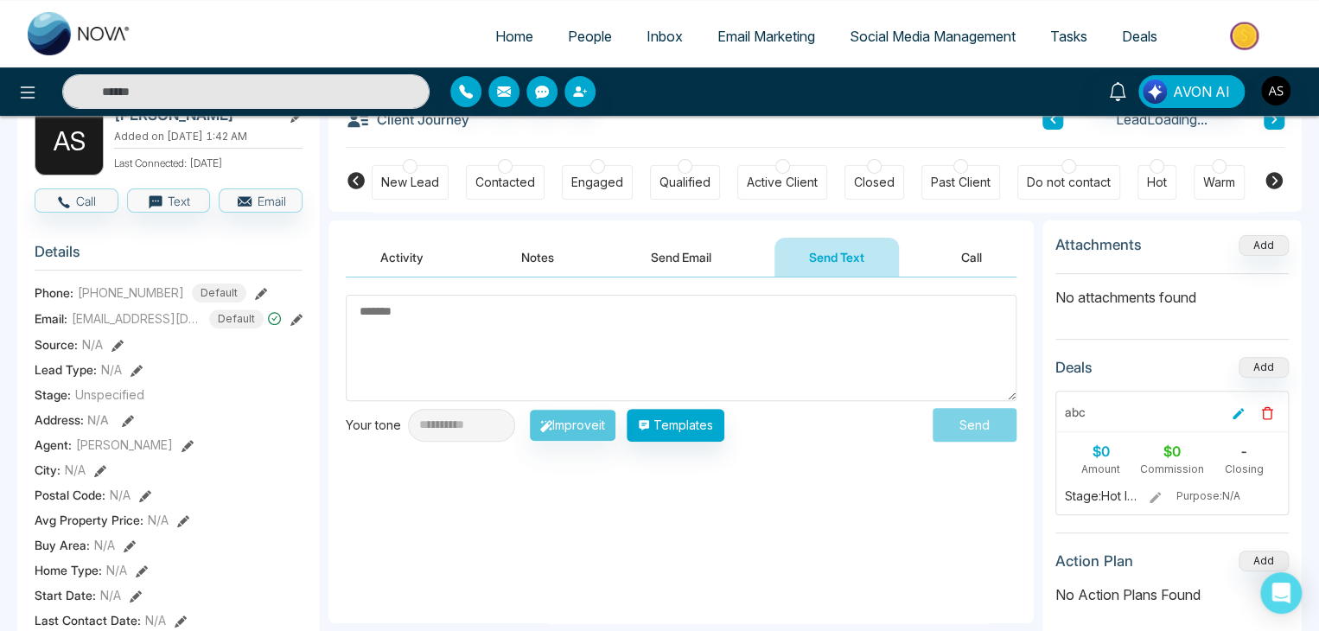
click at [963, 255] on button "Call" at bounding box center [971, 257] width 90 height 39
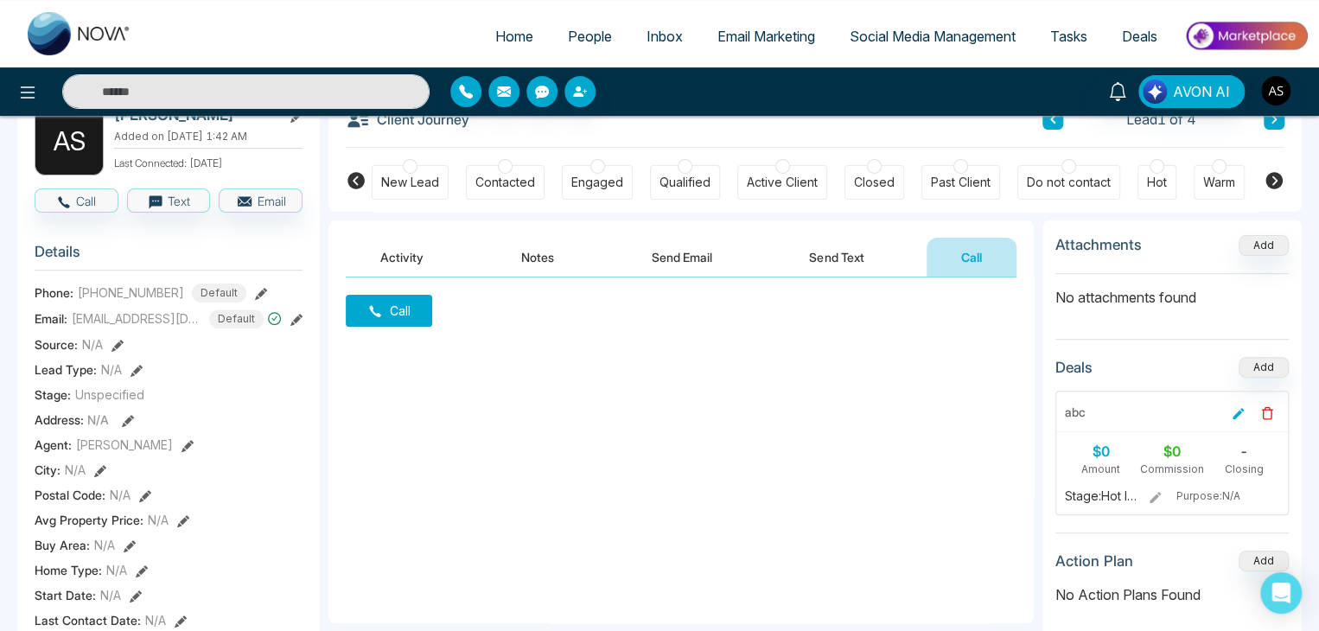
click at [706, 243] on button "Send Email" at bounding box center [682, 257] width 130 height 39
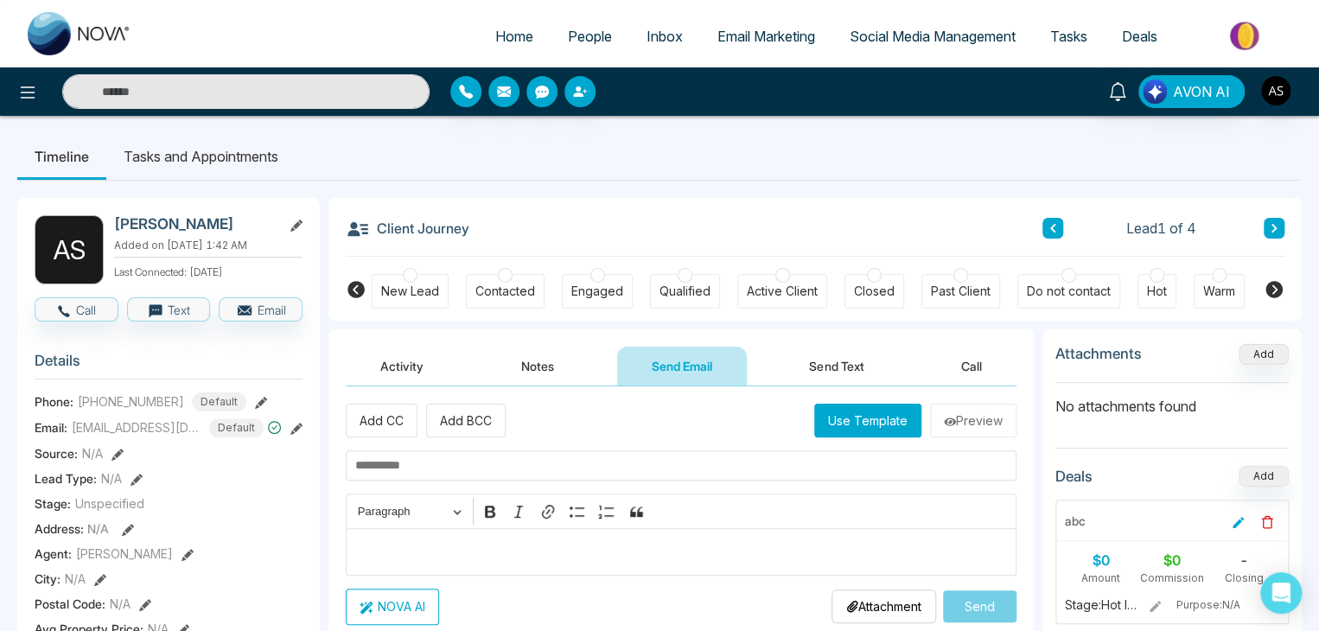
click at [834, 383] on button "Send Text" at bounding box center [836, 366] width 124 height 39
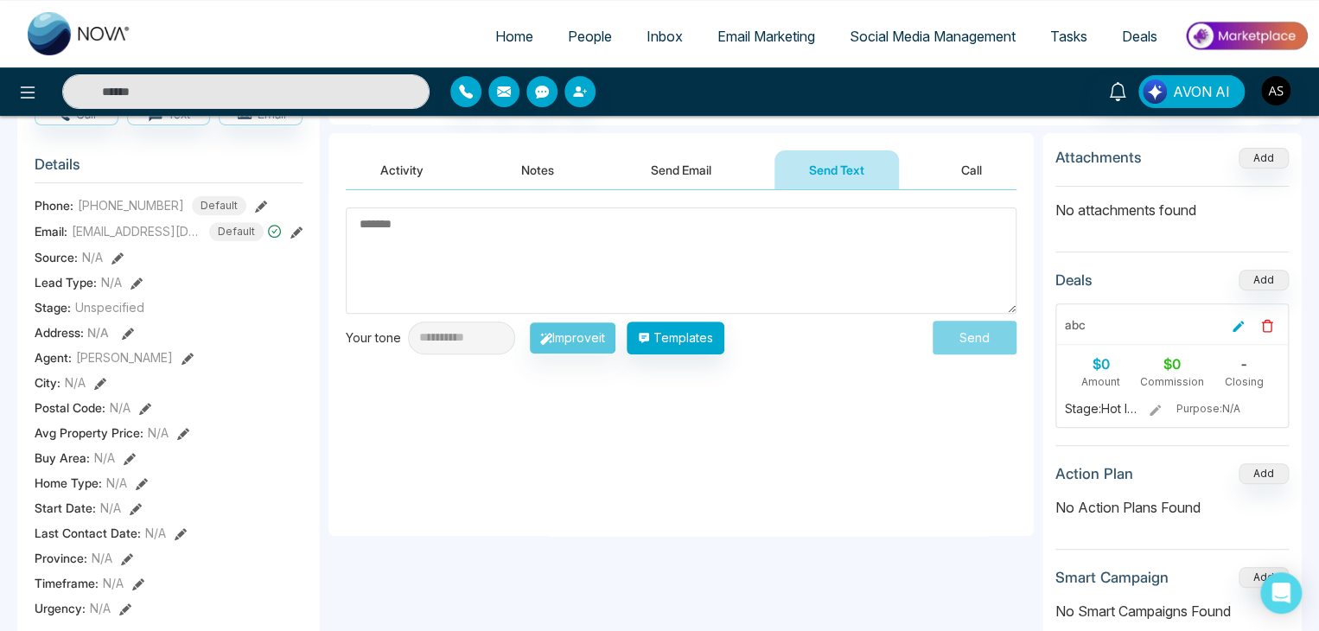
scroll to position [201, 0]
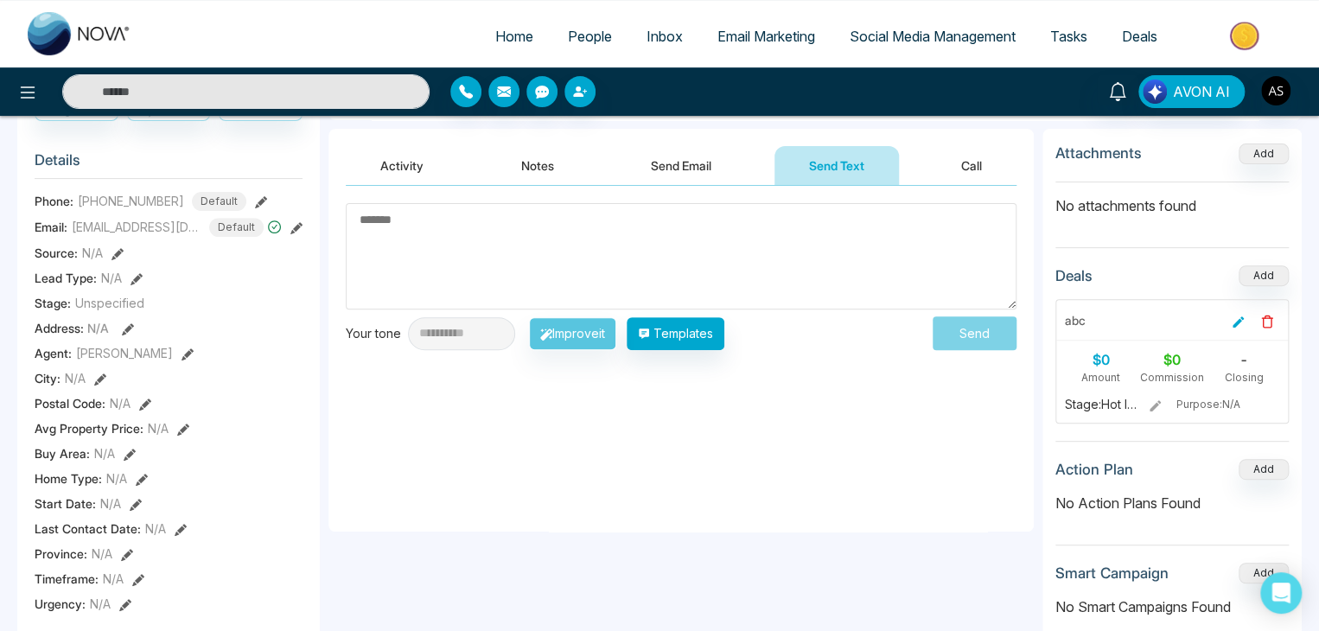
click at [956, 173] on button "Call" at bounding box center [971, 165] width 90 height 39
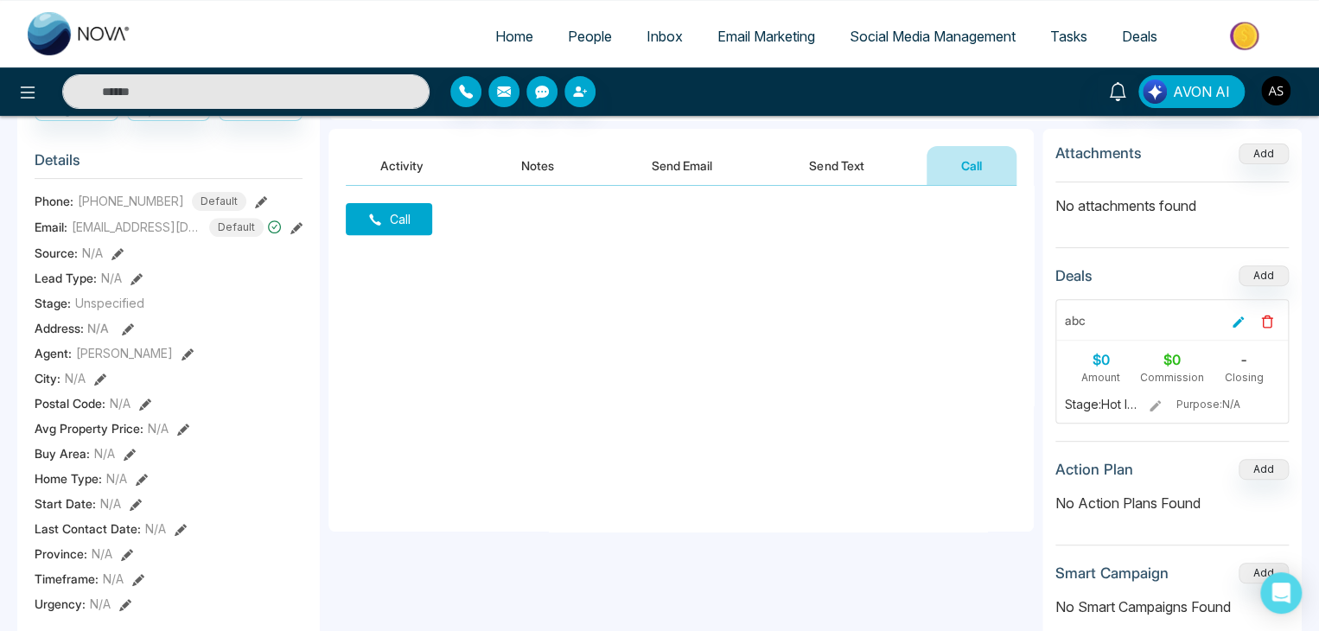
click at [651, 32] on span "Inbox" at bounding box center [664, 36] width 36 height 17
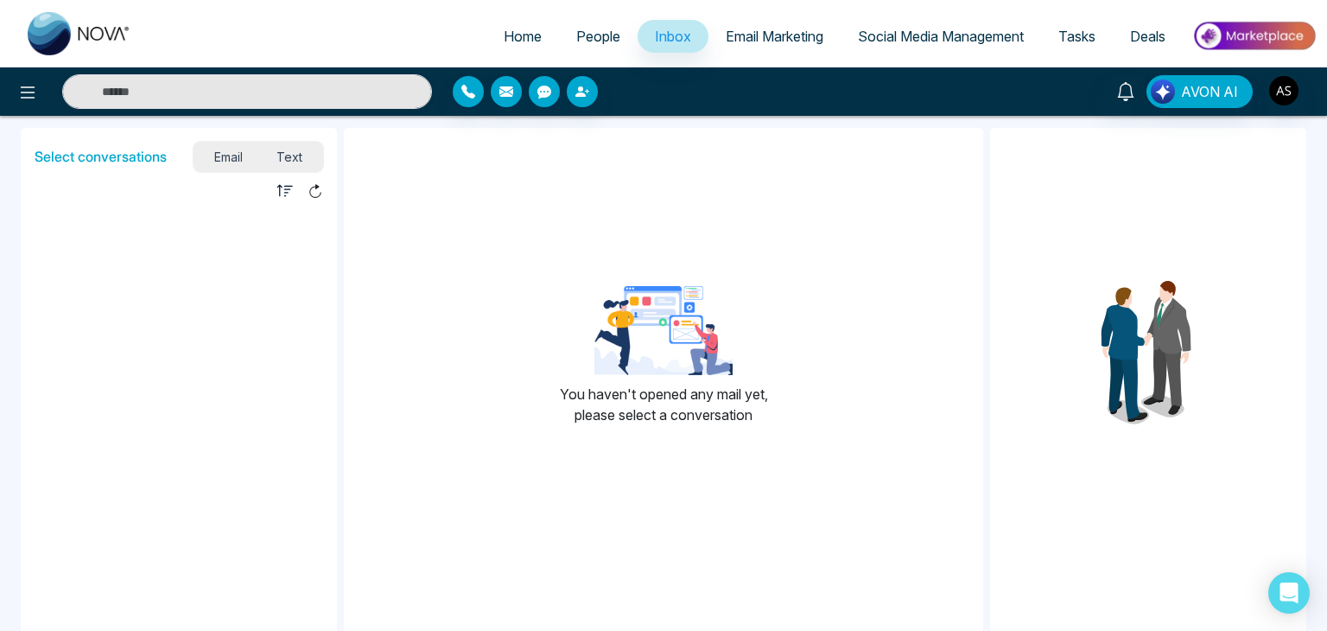
click at [723, 46] on link "Email Marketing" at bounding box center [775, 36] width 132 height 33
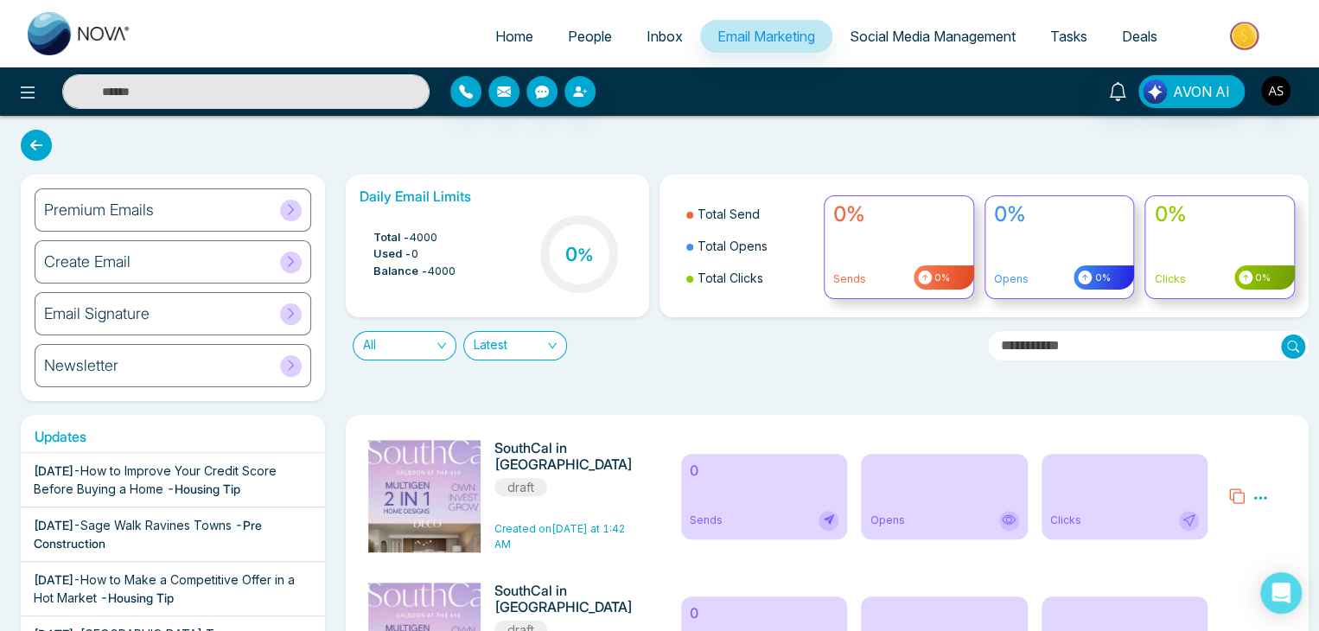
click at [283, 225] on div "Premium Emails" at bounding box center [173, 209] width 277 height 43
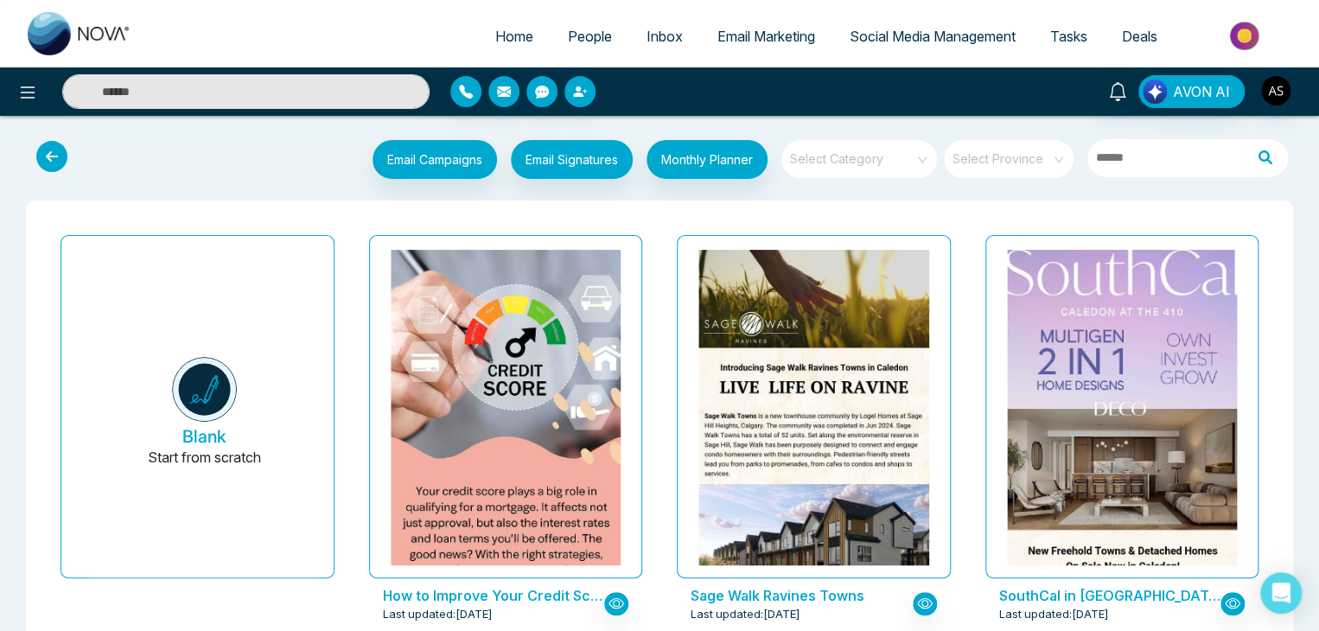
click at [734, 29] on span "Email Marketing" at bounding box center [766, 36] width 98 height 17
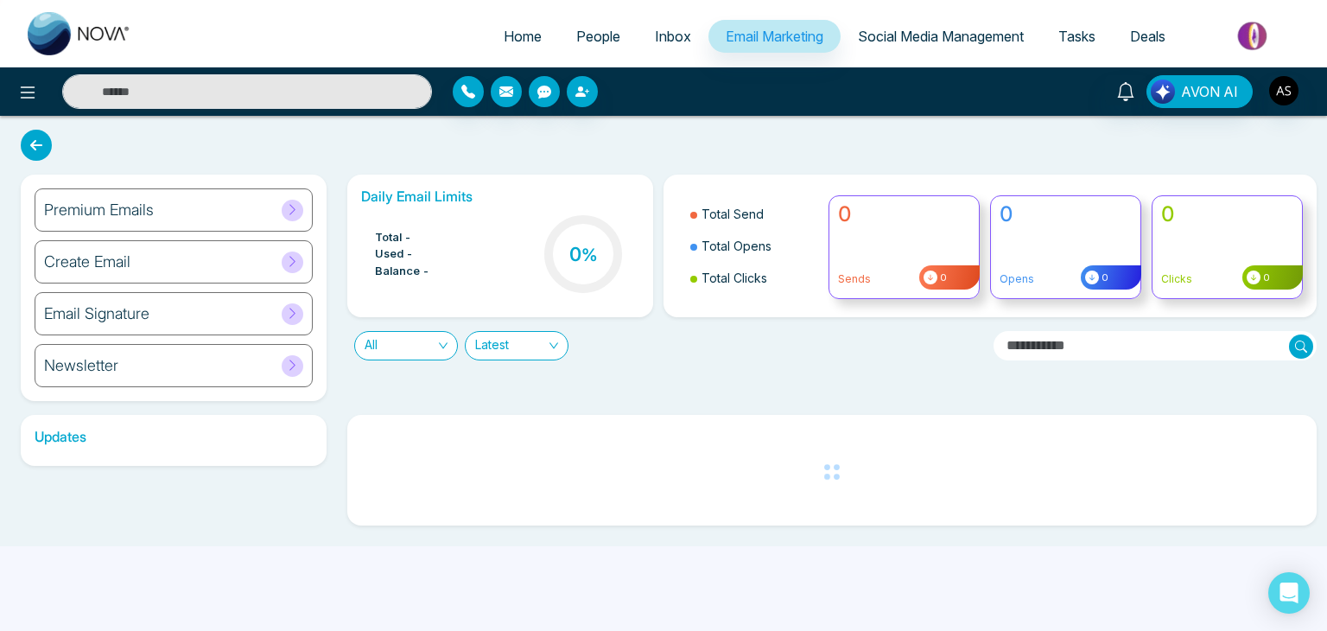
click at [239, 267] on div "Create Email" at bounding box center [174, 261] width 278 height 43
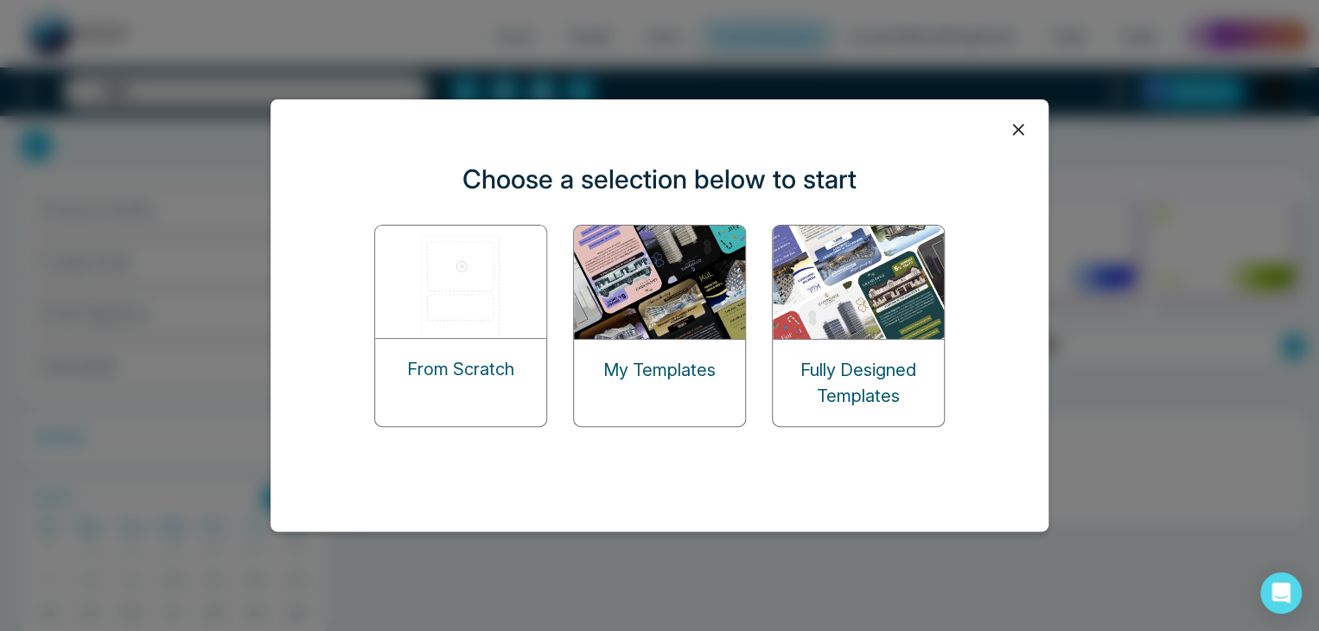
click at [472, 356] on p "From Scratch" at bounding box center [460, 369] width 107 height 26
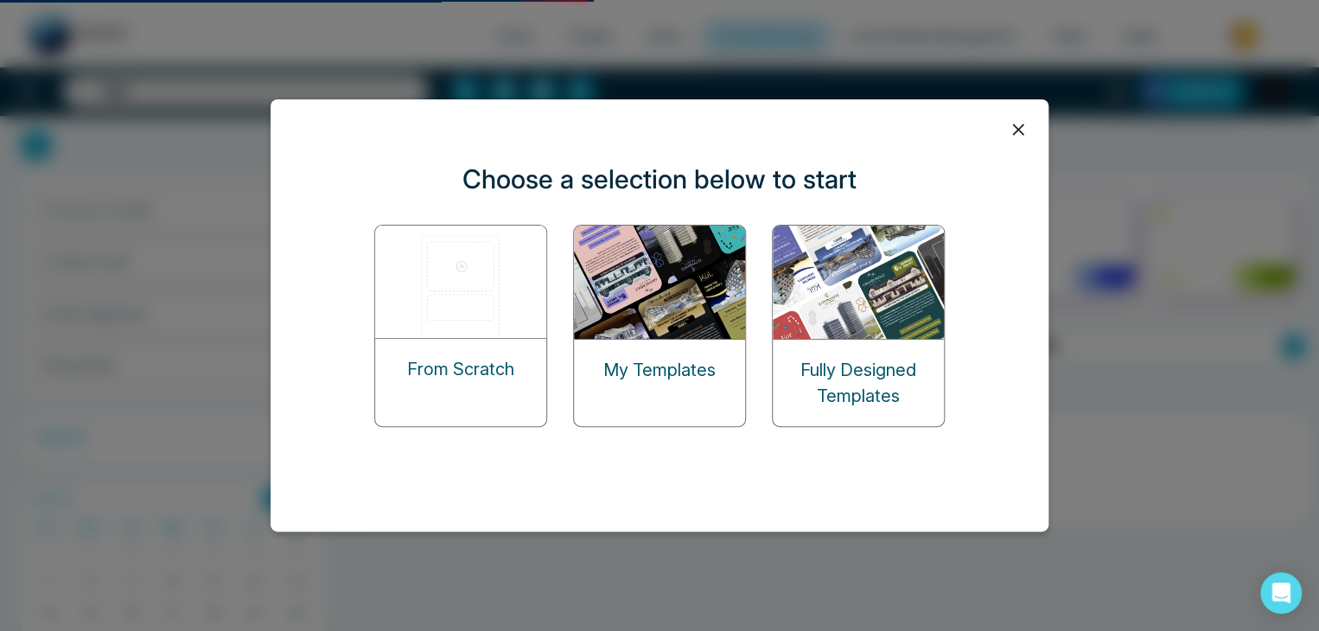
click at [472, 274] on img at bounding box center [461, 282] width 173 height 112
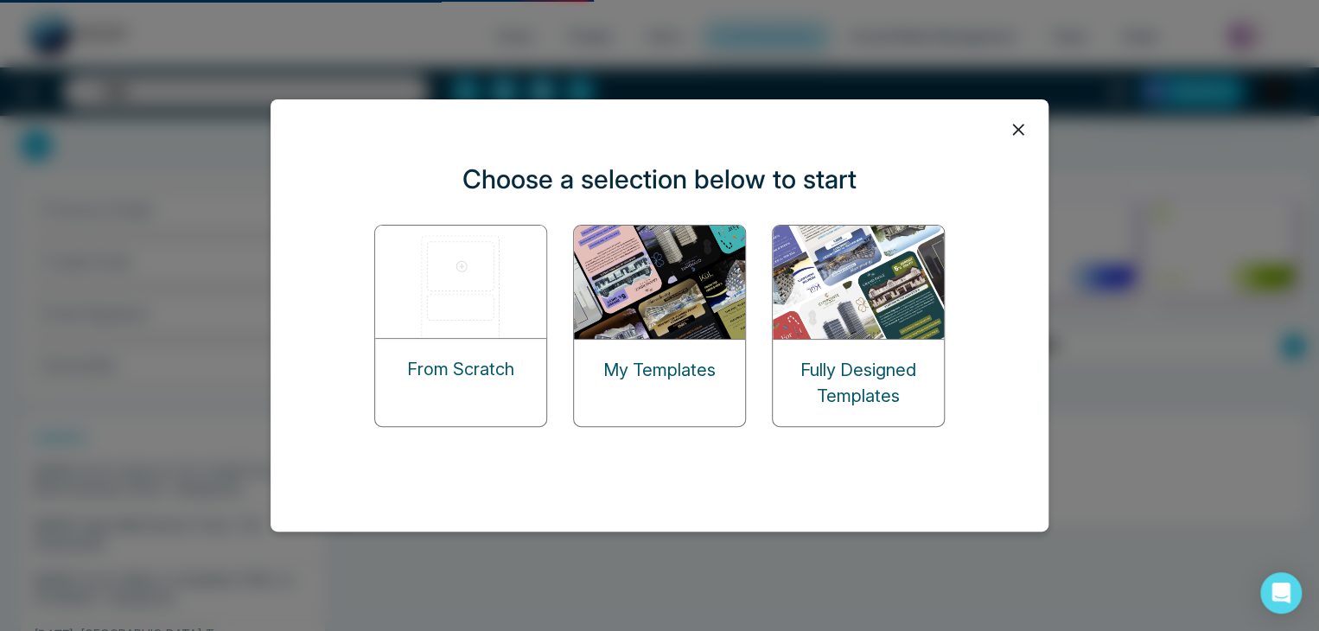
click at [456, 270] on img at bounding box center [461, 282] width 173 height 112
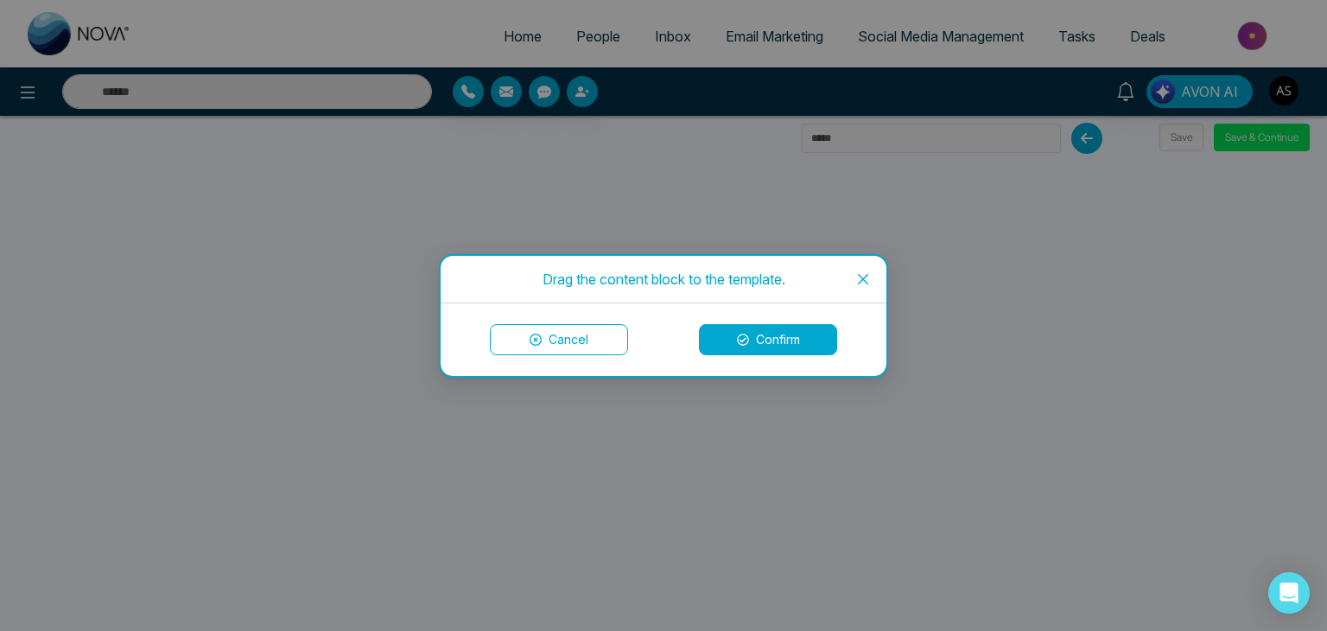
click at [868, 281] on icon "close" at bounding box center [863, 279] width 14 height 14
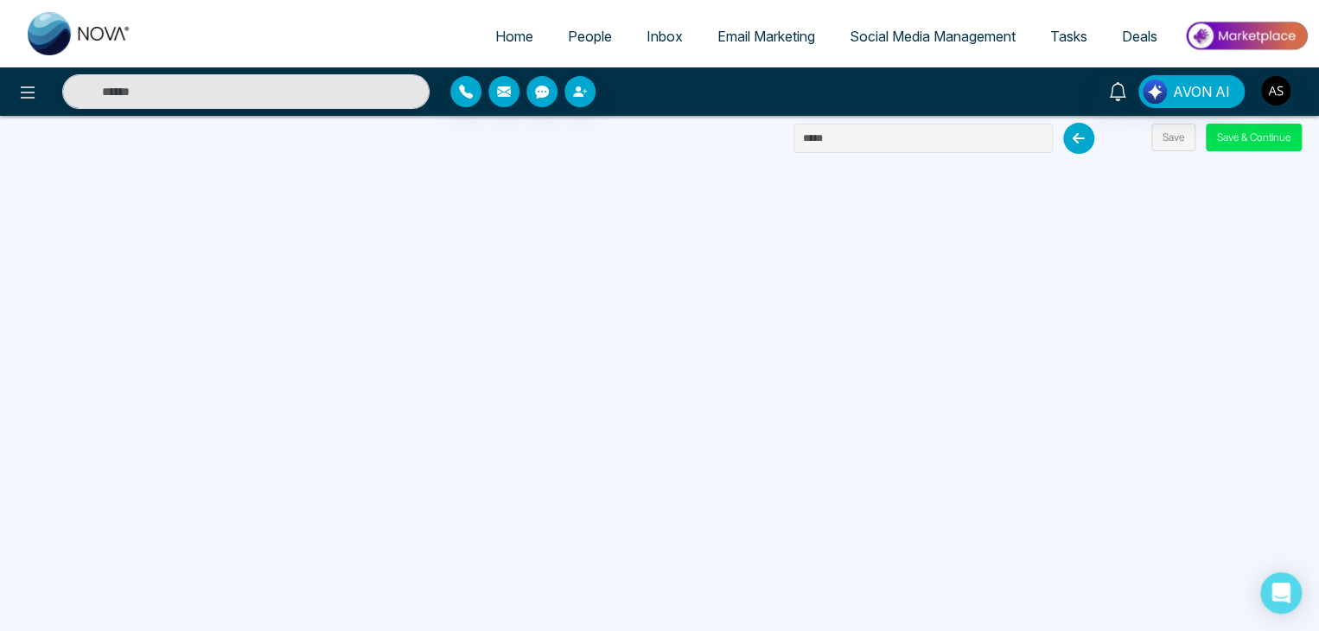
click at [768, 31] on span "Email Marketing" at bounding box center [766, 36] width 98 height 17
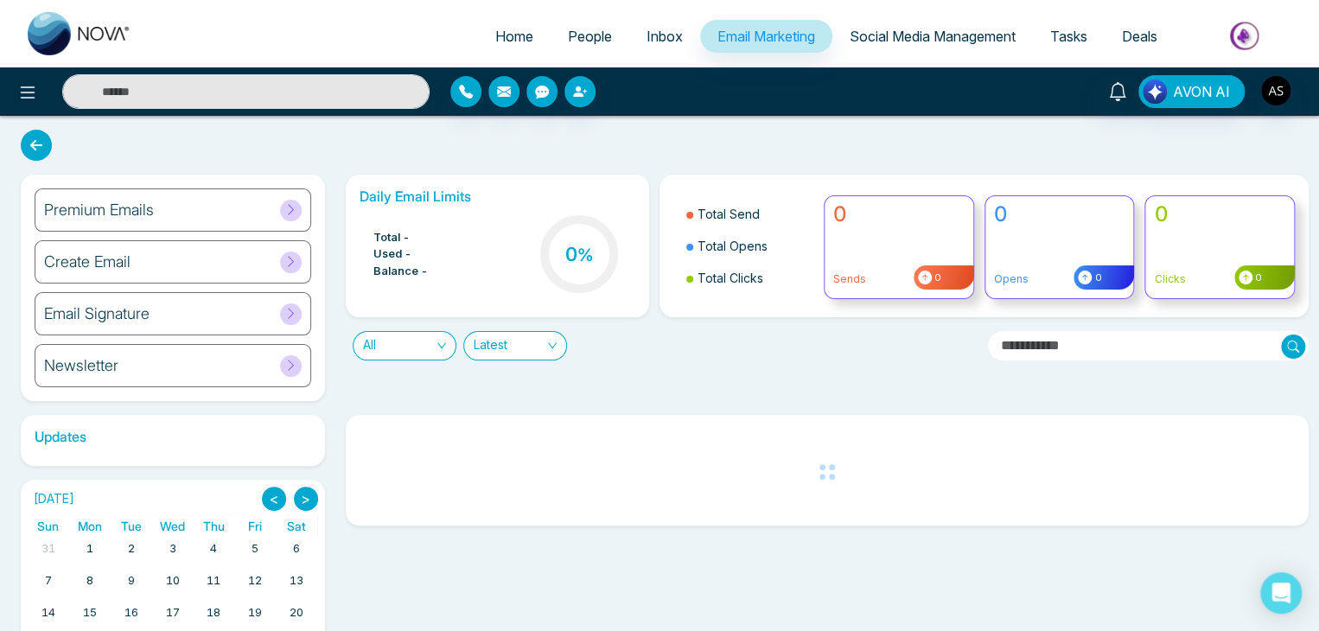
click at [254, 204] on div "Premium Emails" at bounding box center [173, 209] width 277 height 43
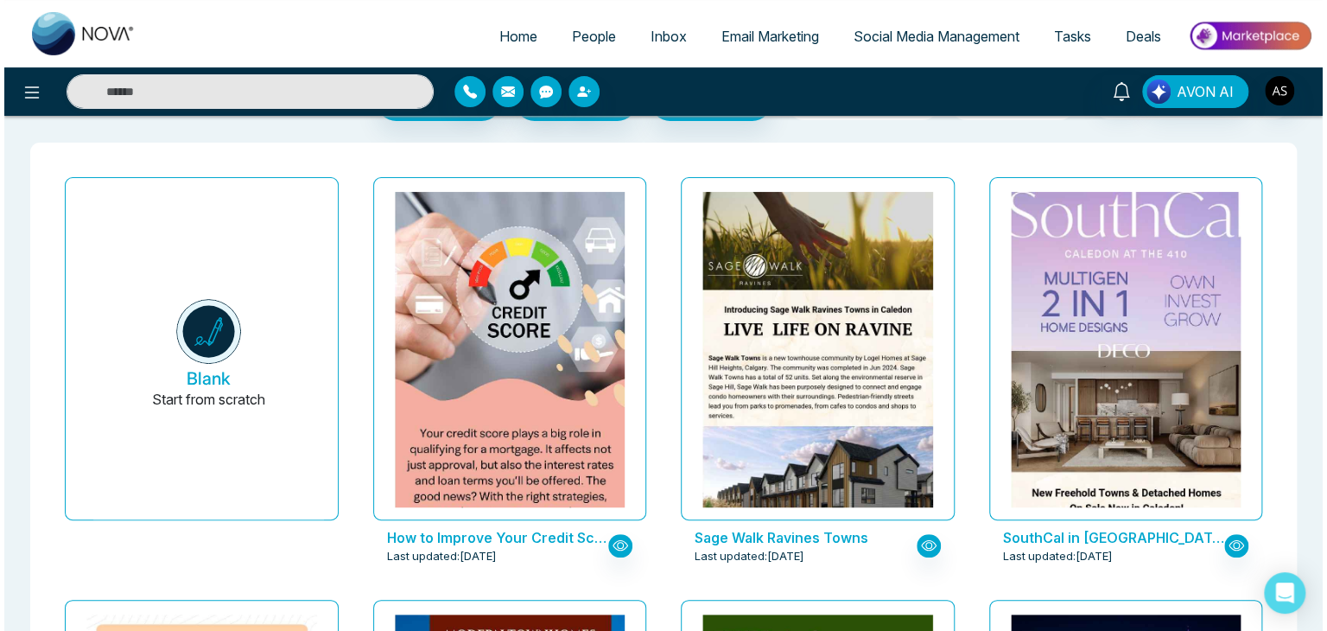
scroll to position [62, 0]
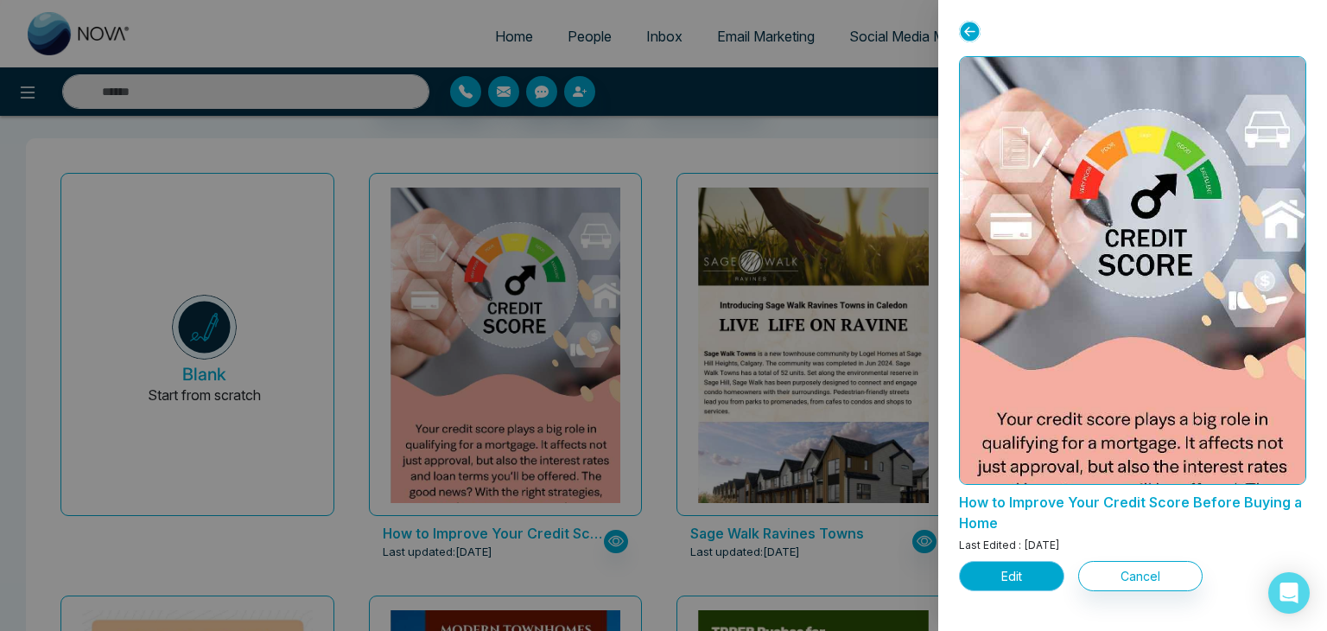
click at [1031, 566] on button "Edit" at bounding box center [1011, 576] width 105 height 30
click at [1003, 583] on button "Edit" at bounding box center [1011, 576] width 105 height 30
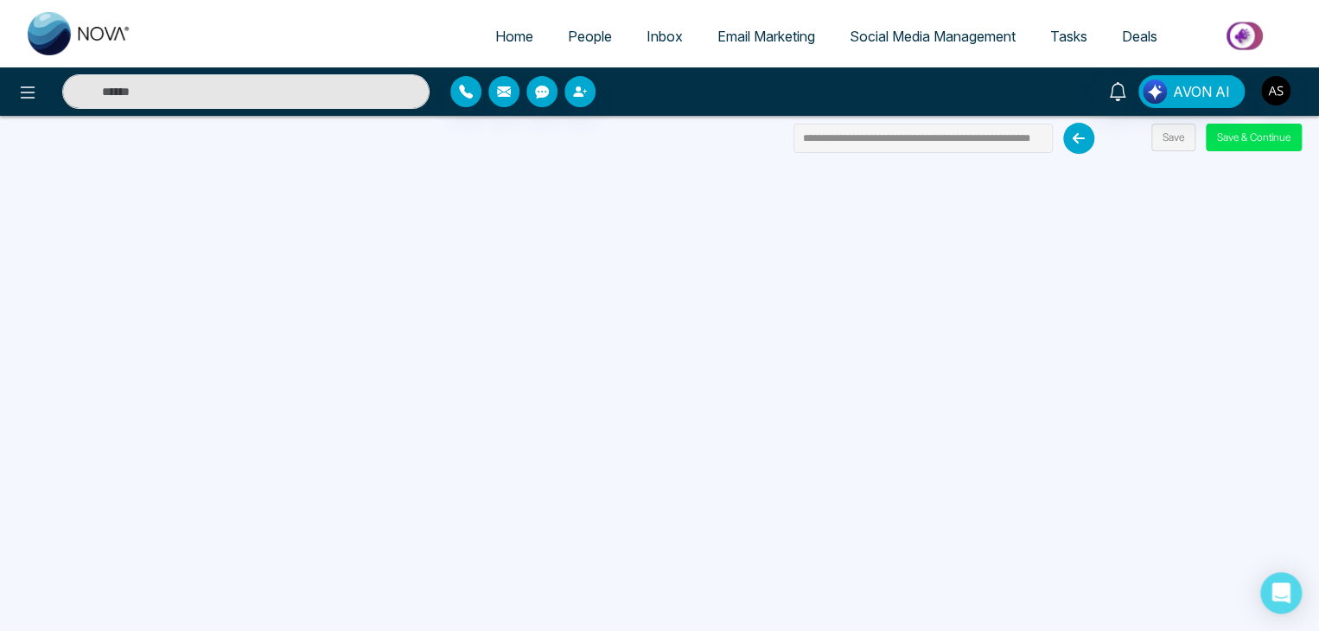
click at [739, 35] on span "Email Marketing" at bounding box center [766, 36] width 98 height 17
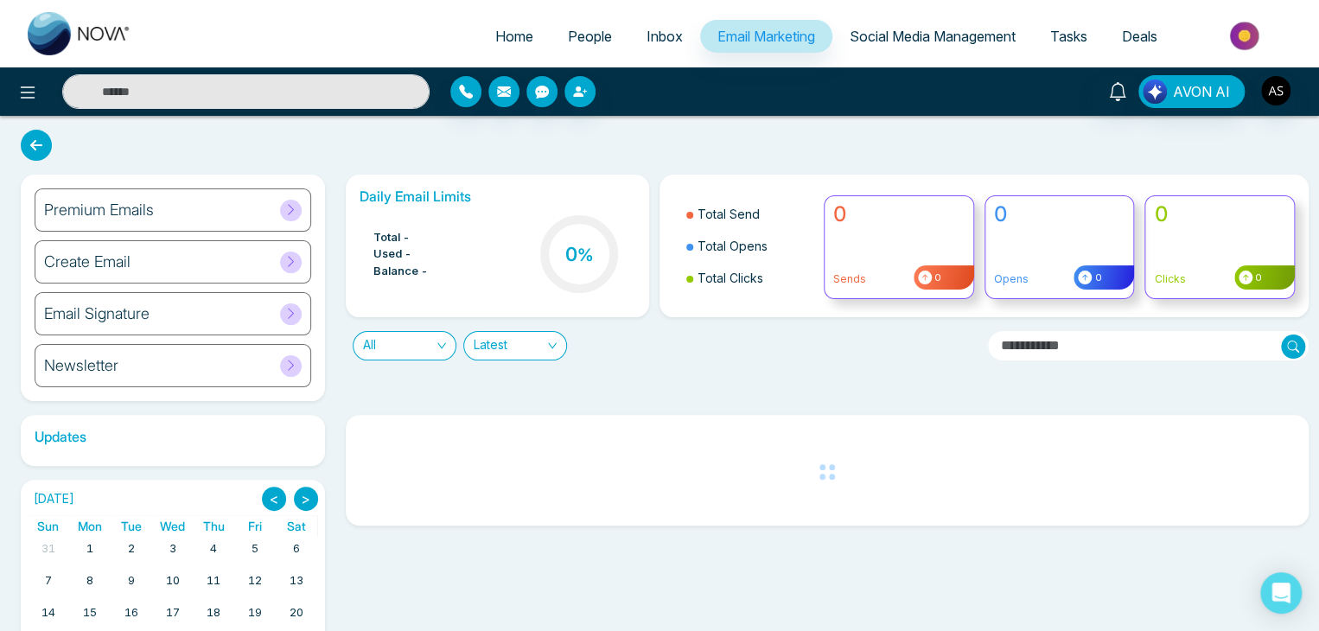
click at [263, 212] on div "Premium Emails" at bounding box center [173, 209] width 277 height 43
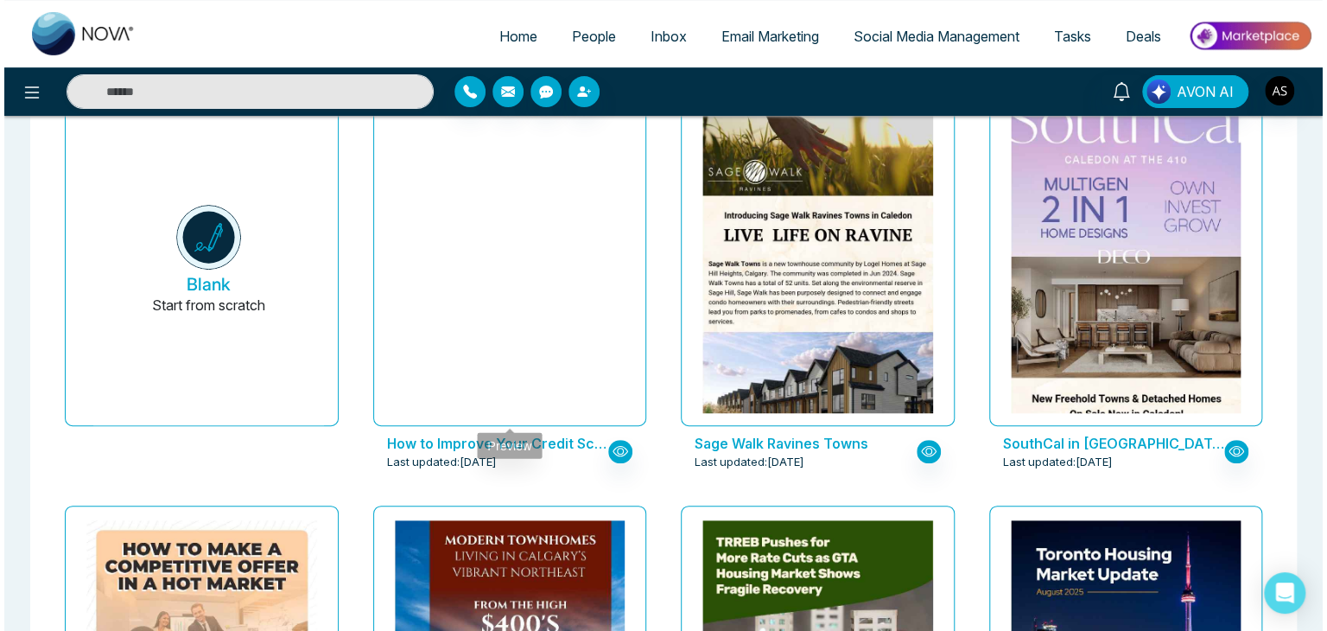
scroll to position [181, 0]
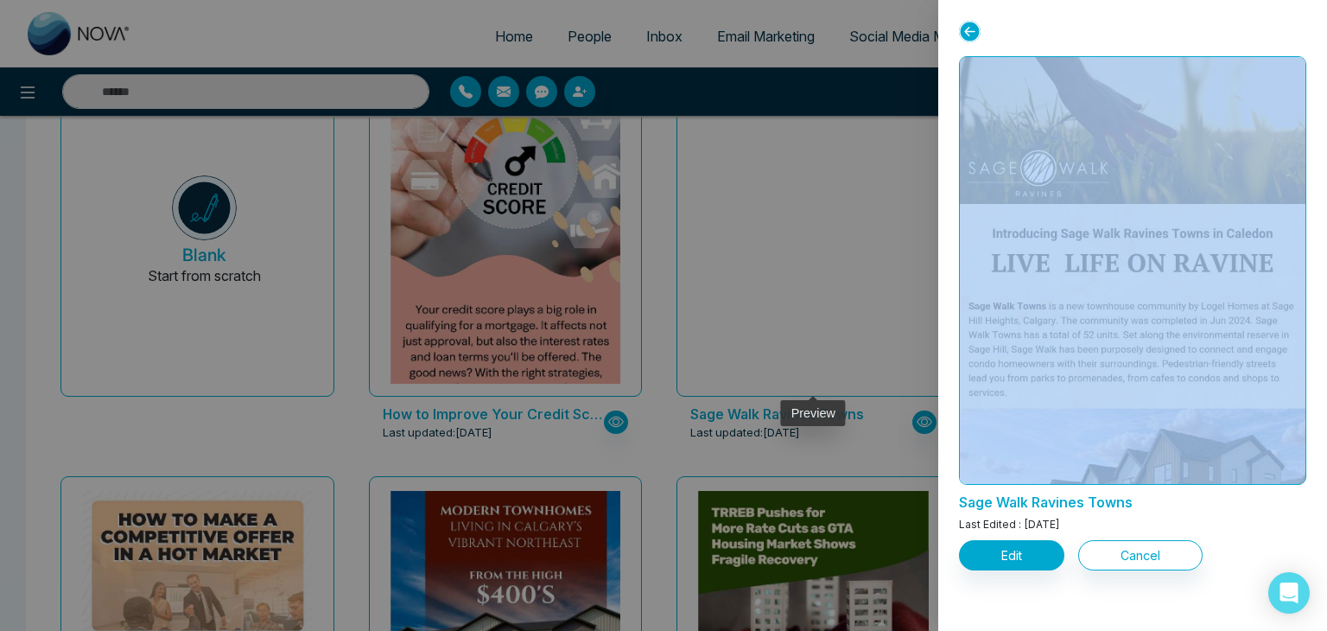
click at [769, 273] on div at bounding box center [663, 315] width 1327 height 631
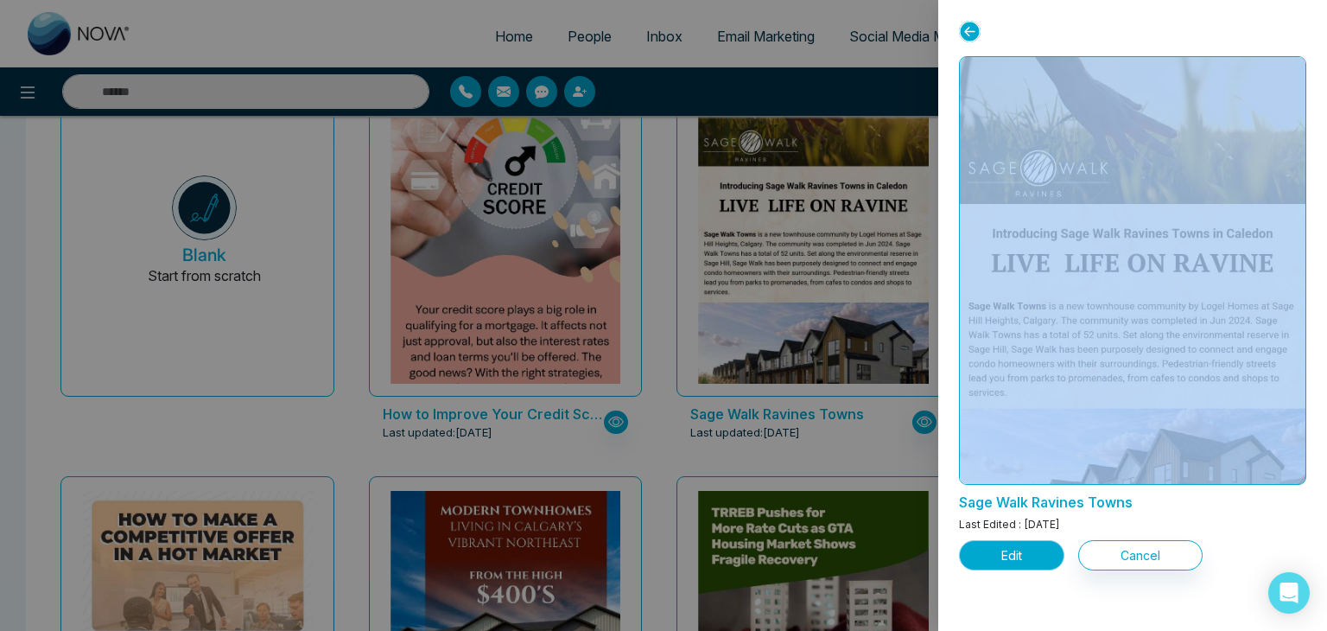
click at [1030, 561] on button "Edit" at bounding box center [1011, 555] width 105 height 30
click at [1003, 559] on button "Edit" at bounding box center [1011, 555] width 105 height 30
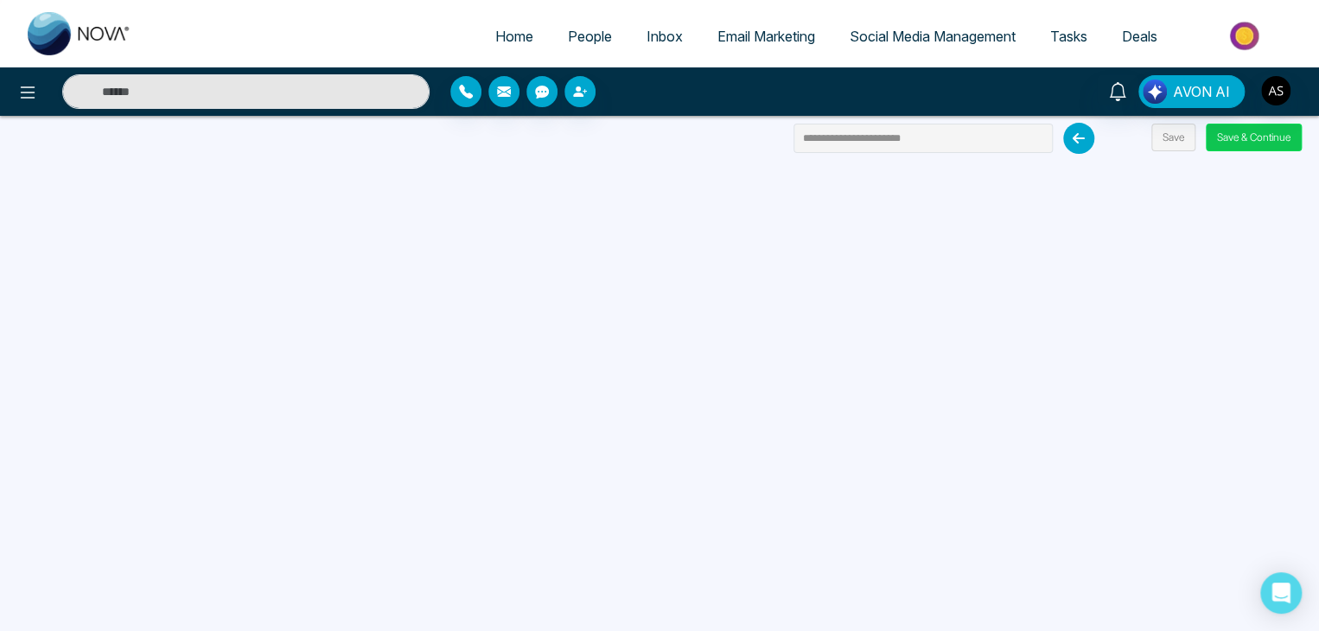
click at [1224, 132] on button "Save & Continue" at bounding box center [1254, 138] width 96 height 28
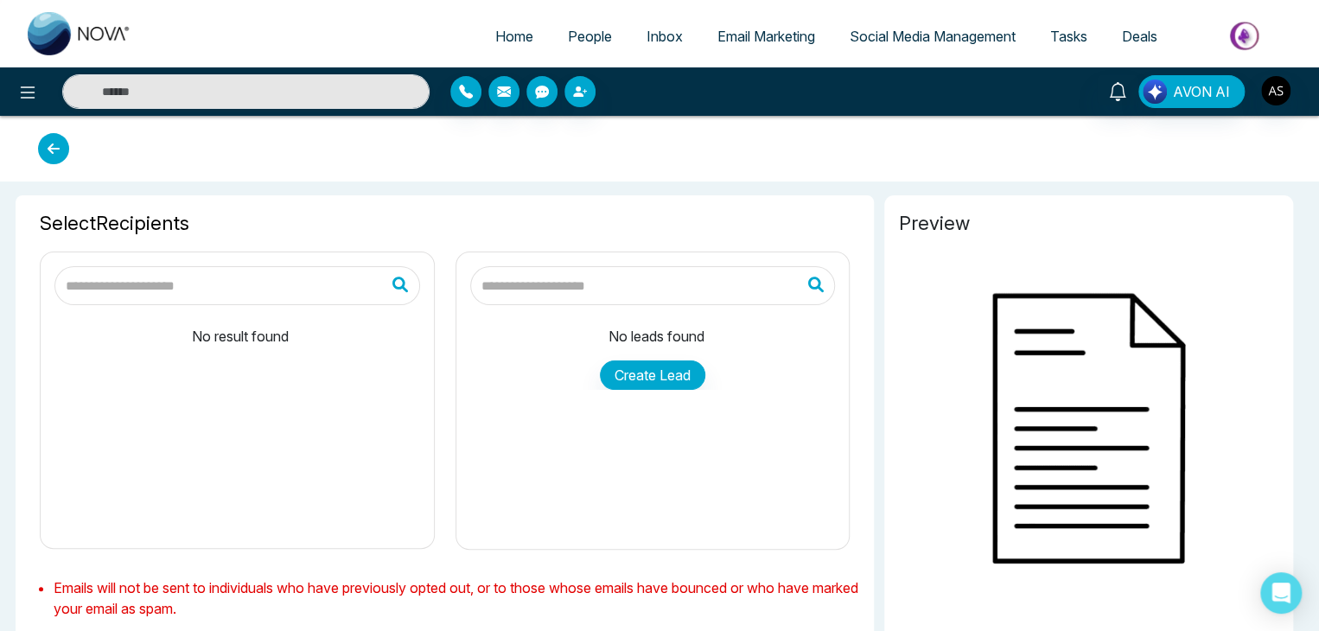
type input "**********"
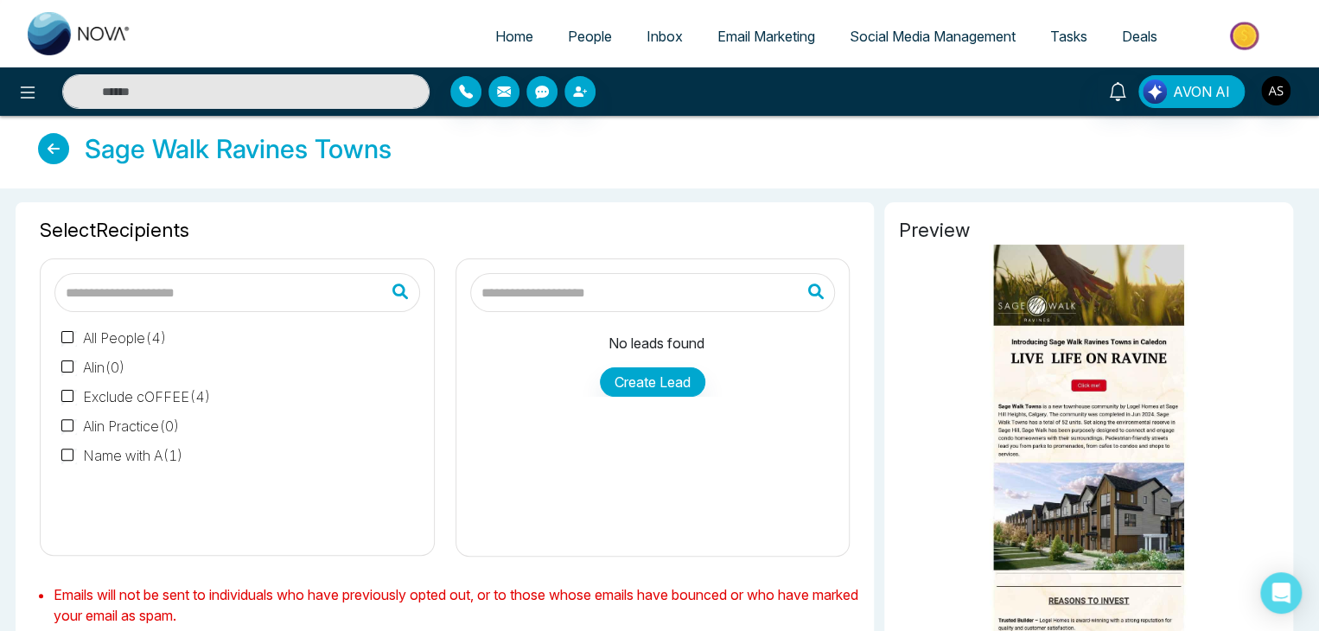
click at [66, 159] on link at bounding box center [58, 152] width 40 height 38
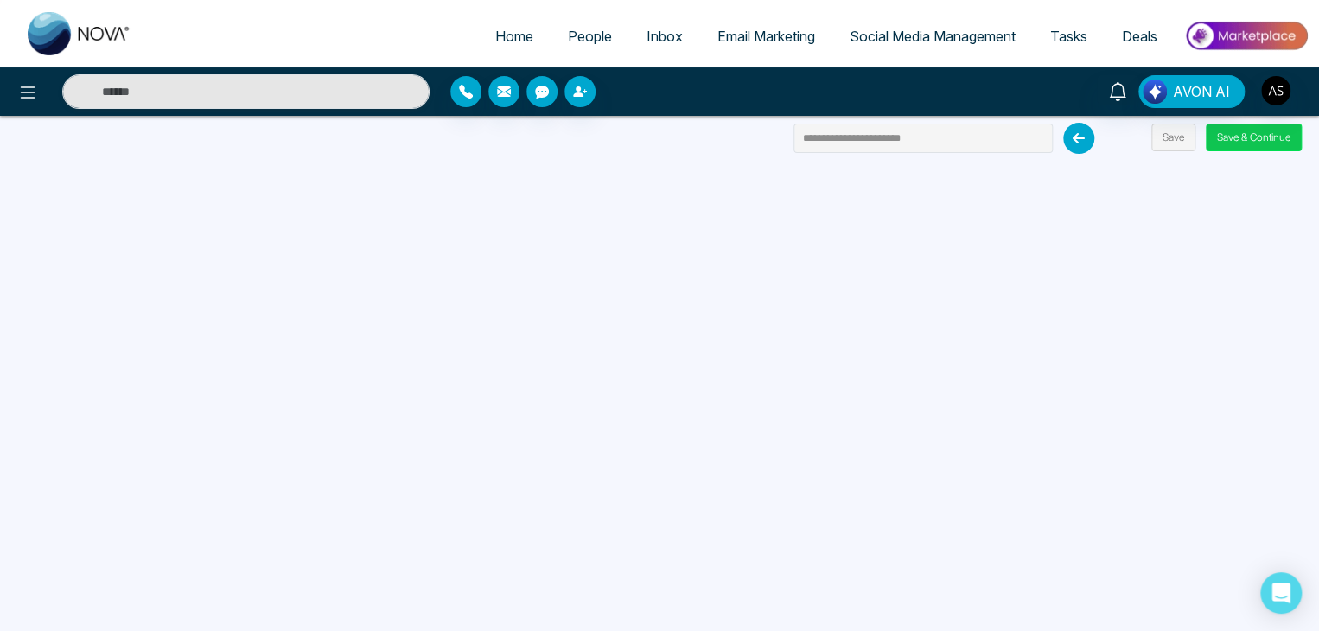
click at [1232, 139] on button "Save & Continue" at bounding box center [1254, 138] width 96 height 28
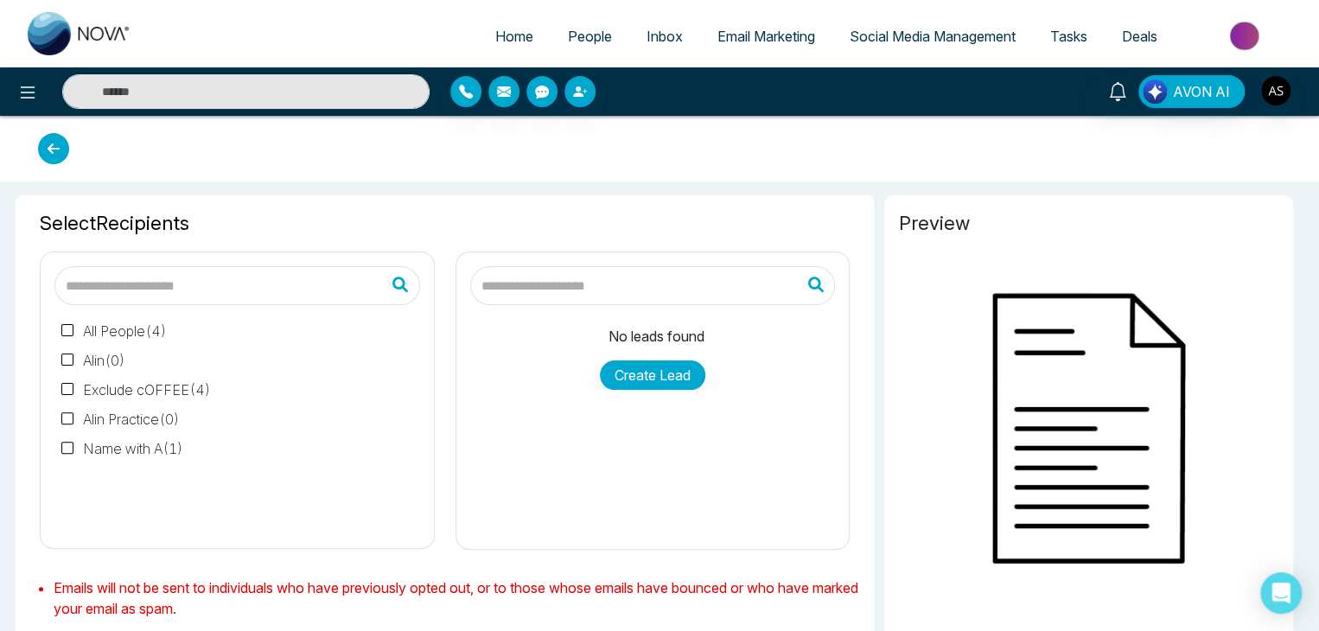
type input "**********"
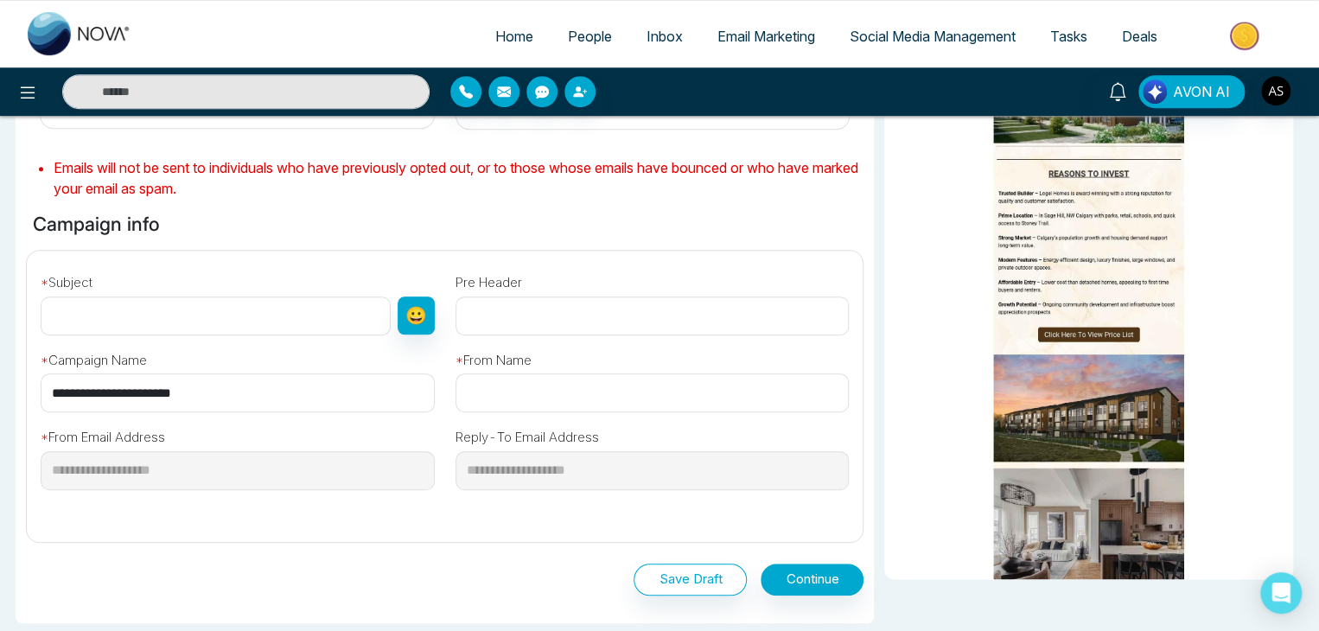
scroll to position [429, 0]
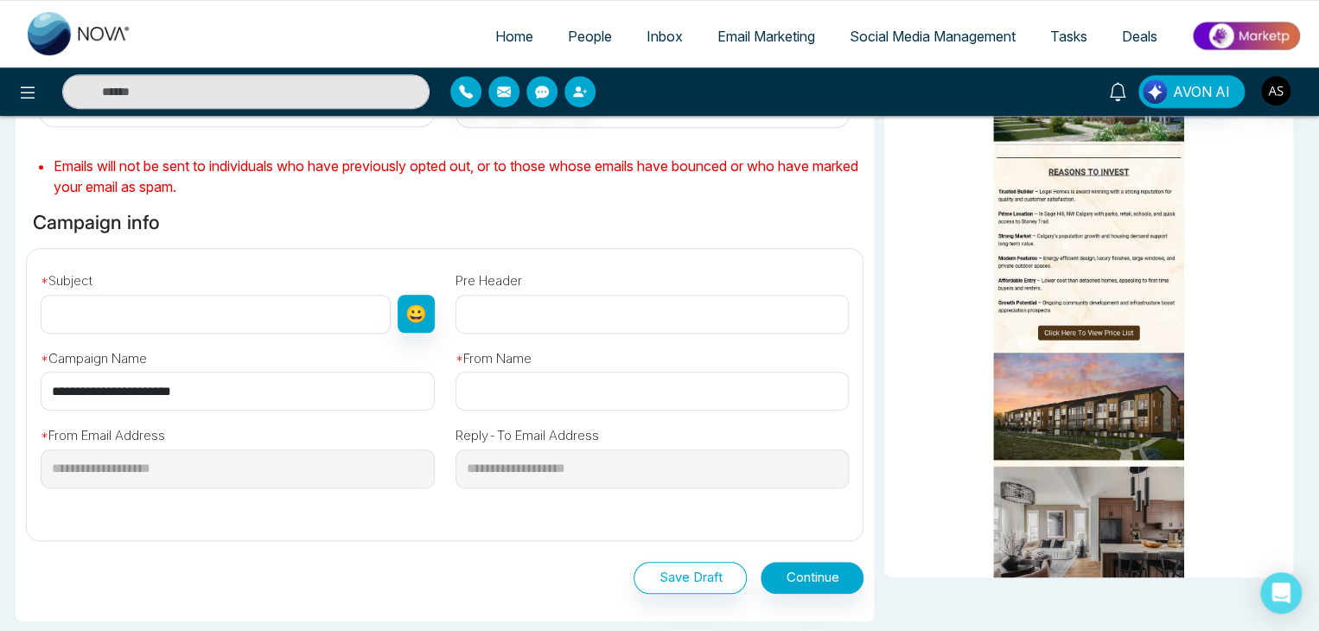
click at [247, 309] on input "text" at bounding box center [216, 314] width 350 height 39
click at [527, 305] on input "text" at bounding box center [652, 314] width 394 height 39
click at [558, 398] on input "text" at bounding box center [652, 391] width 394 height 39
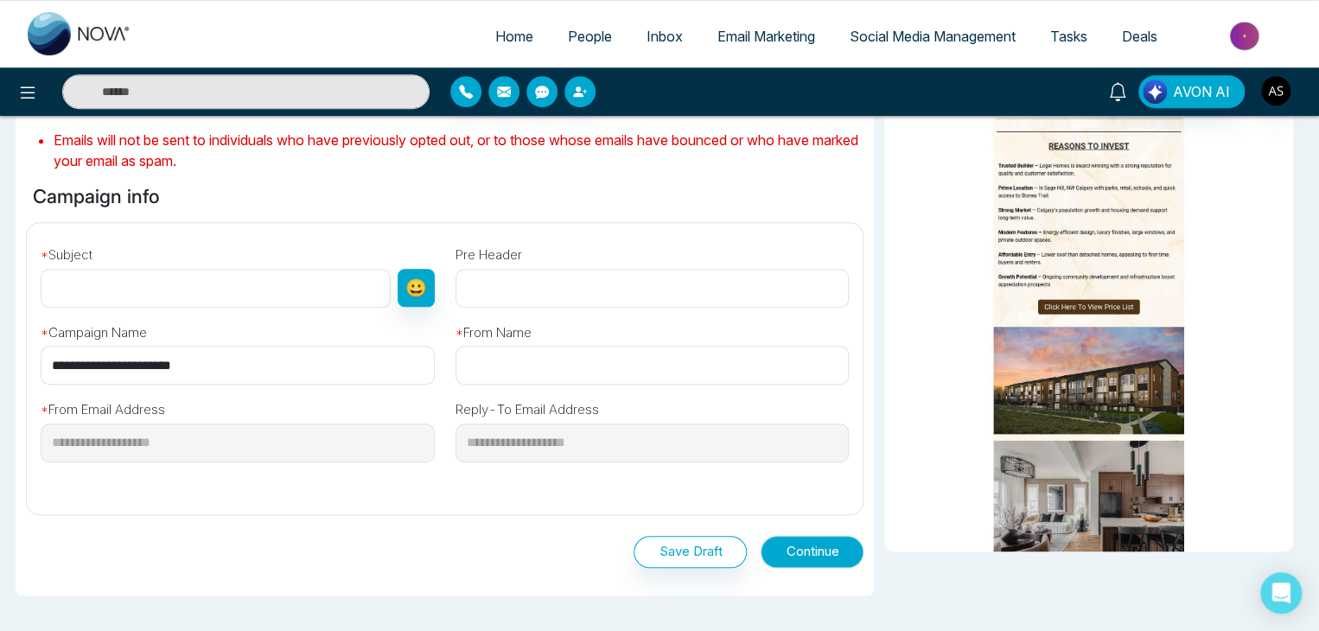
click at [795, 558] on button "Continue" at bounding box center [812, 552] width 103 height 32
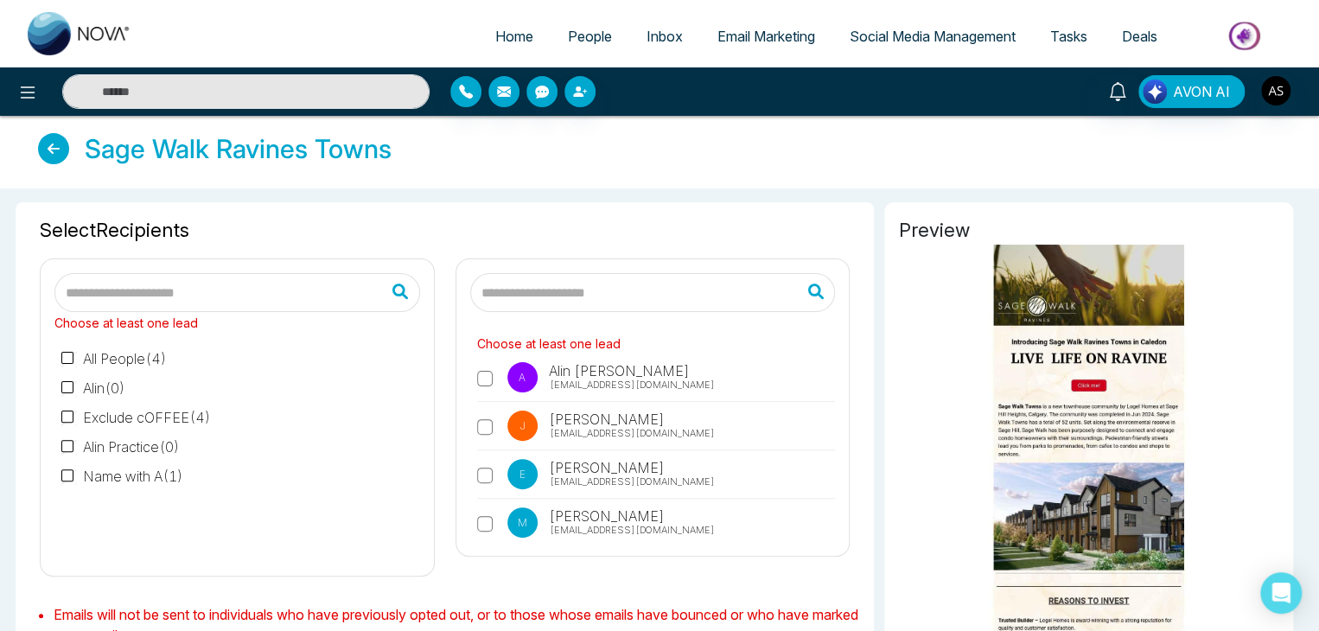
scroll to position [0, 0]
click at [550, 390] on span "[EMAIL_ADDRESS][DOMAIN_NAME]" at bounding box center [632, 385] width 165 height 15
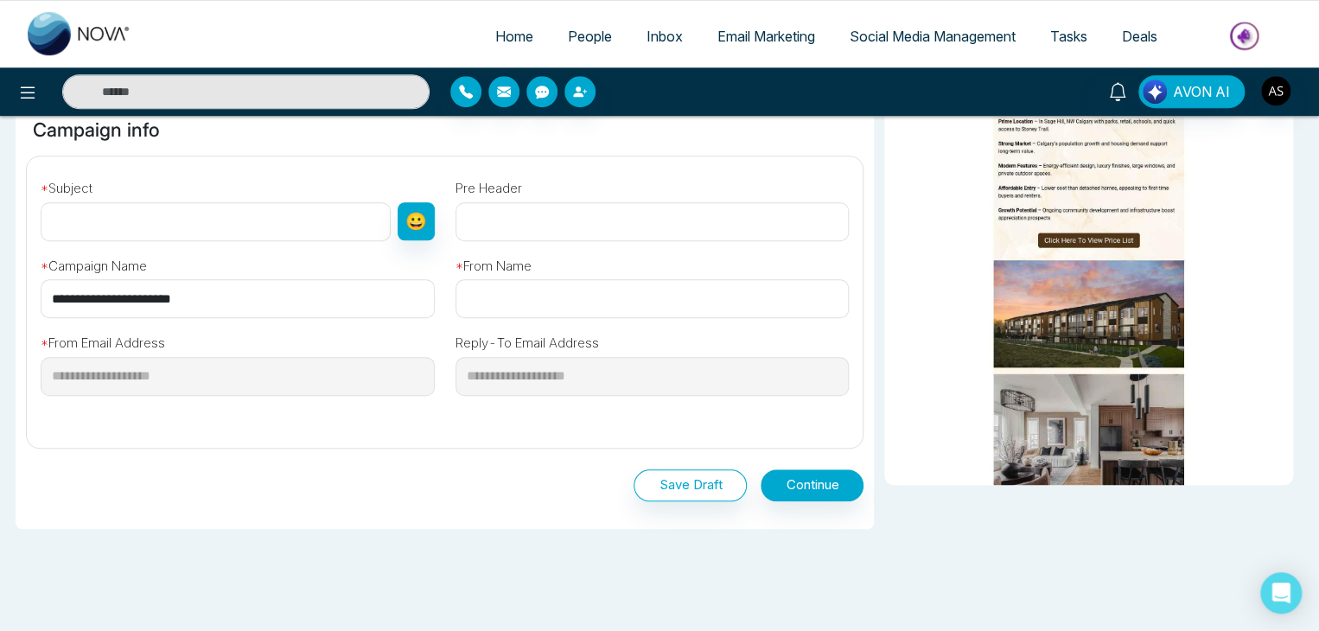
scroll to position [569, 0]
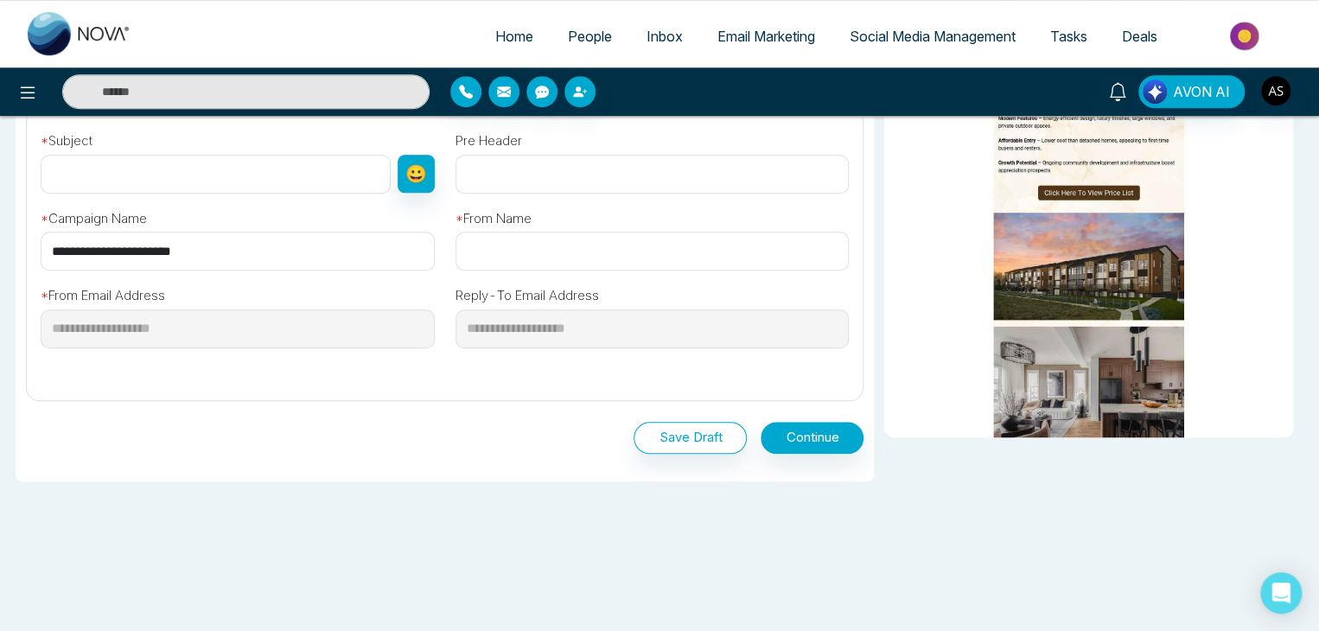
click at [719, 39] on span "Email Marketing" at bounding box center [766, 36] width 98 height 17
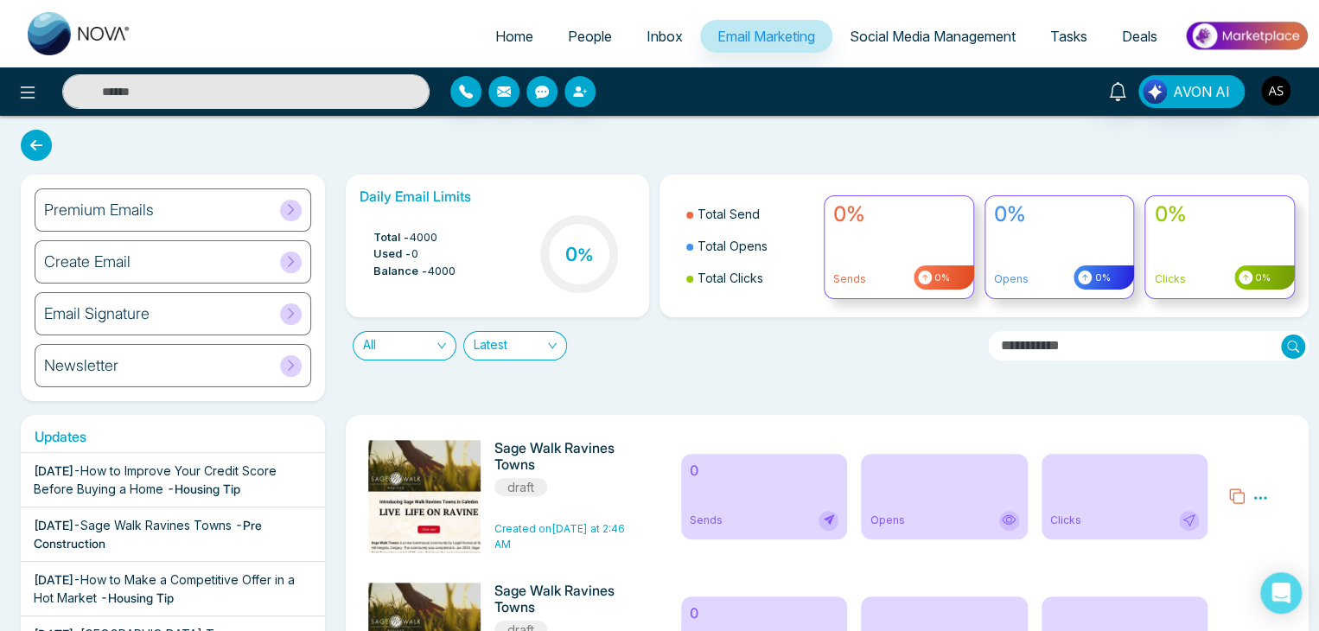
click at [274, 364] on div "Newsletter" at bounding box center [173, 365] width 277 height 43
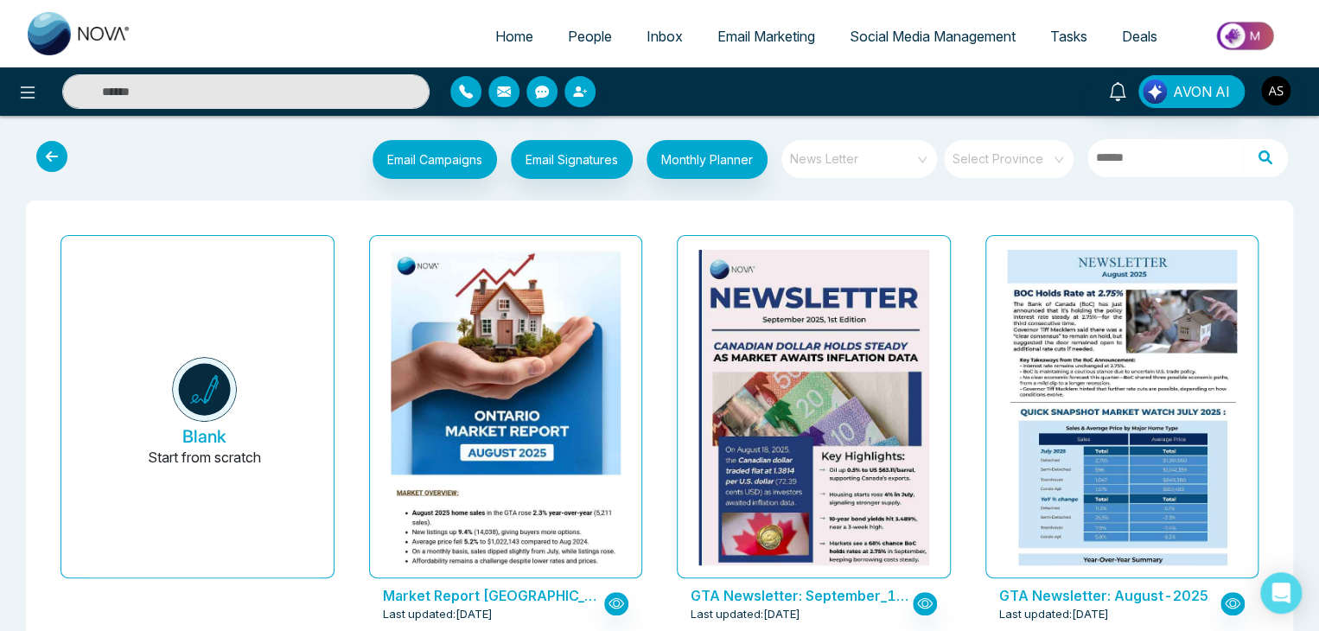
click at [883, 164] on span "News Letter" at bounding box center [860, 159] width 141 height 26
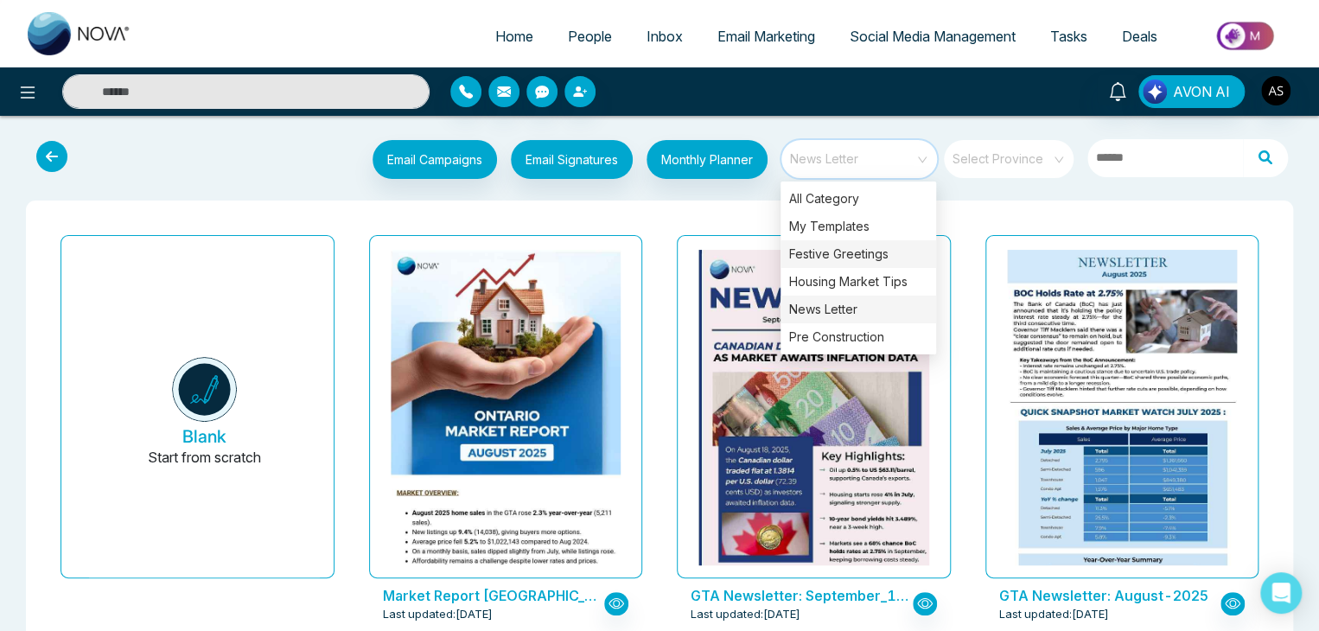
click at [847, 247] on div "Festive Greetings" at bounding box center [858, 254] width 156 height 28
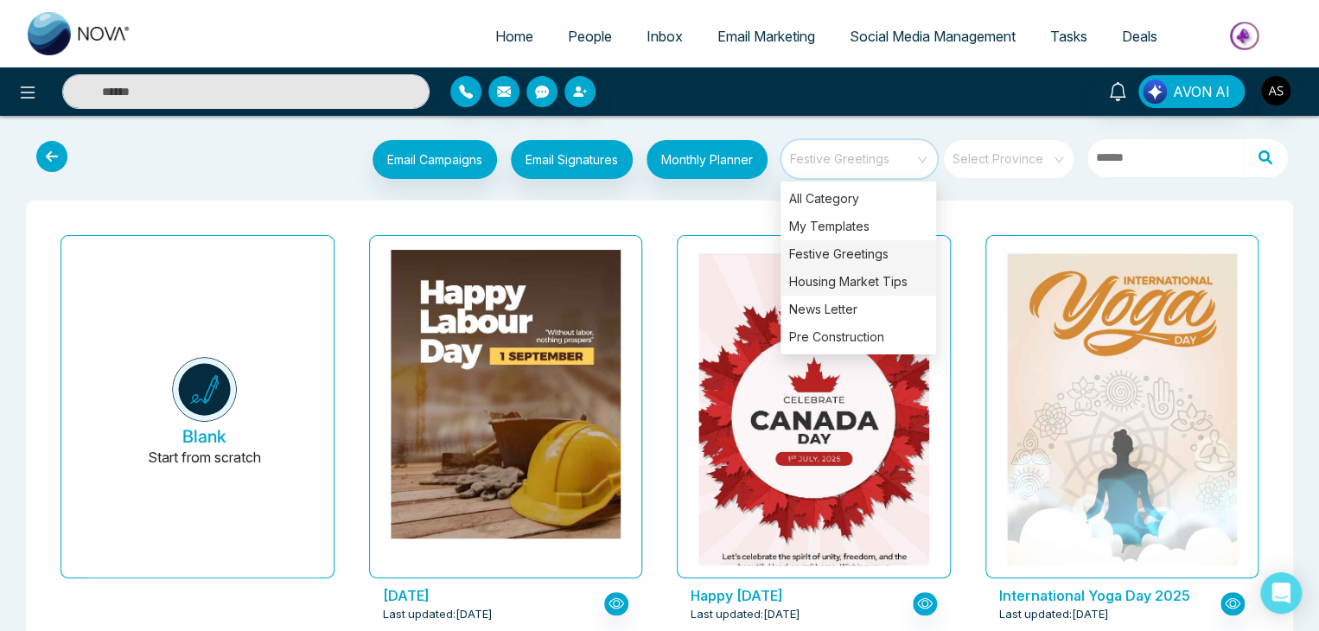
click at [859, 292] on div "Housing Market Tips" at bounding box center [858, 282] width 156 height 28
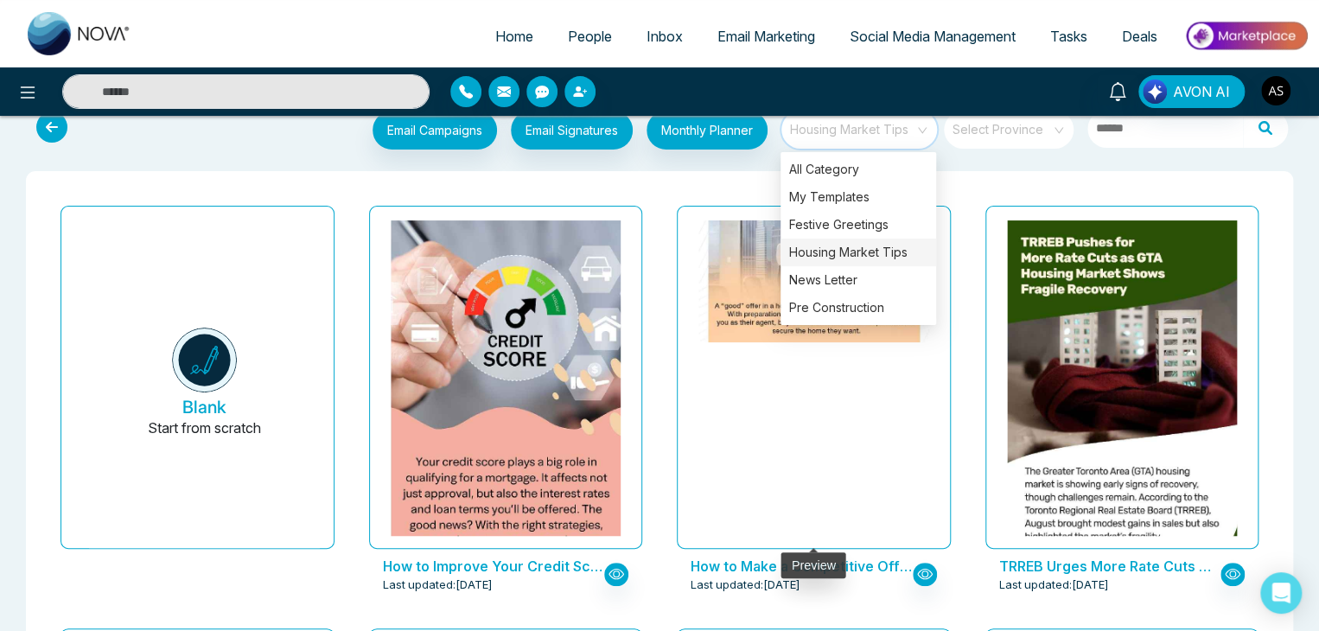
scroll to position [28, 0]
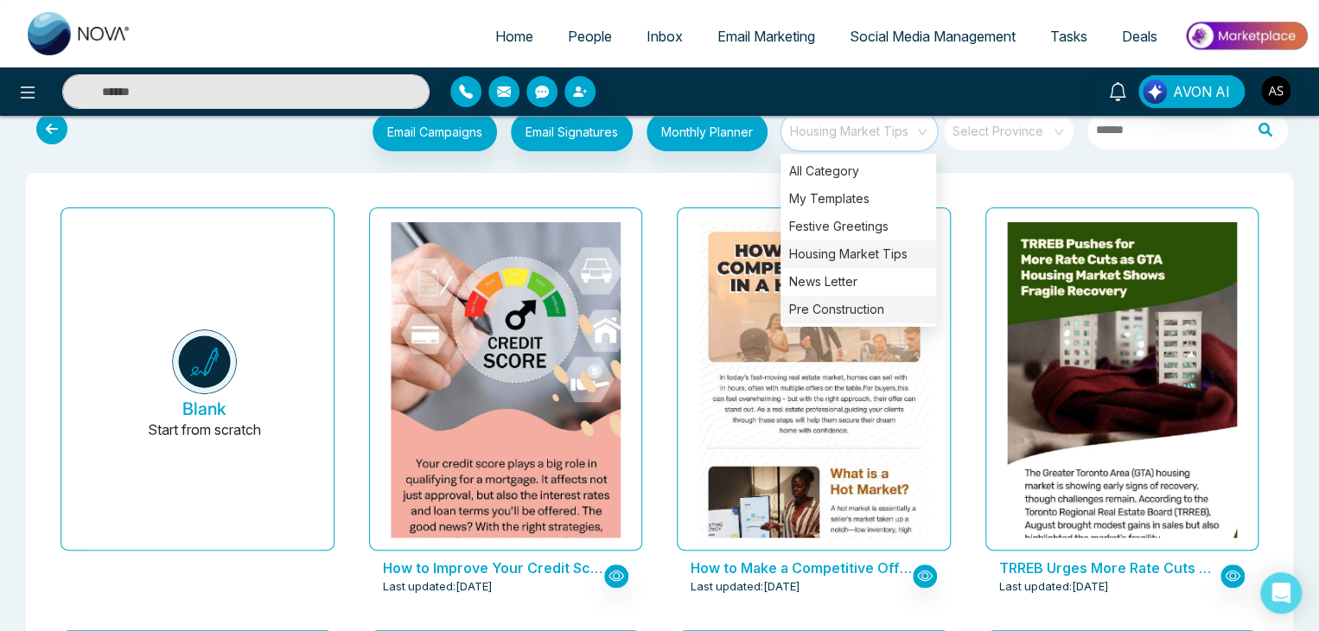
click at [831, 309] on div "Pre Construction" at bounding box center [858, 310] width 156 height 28
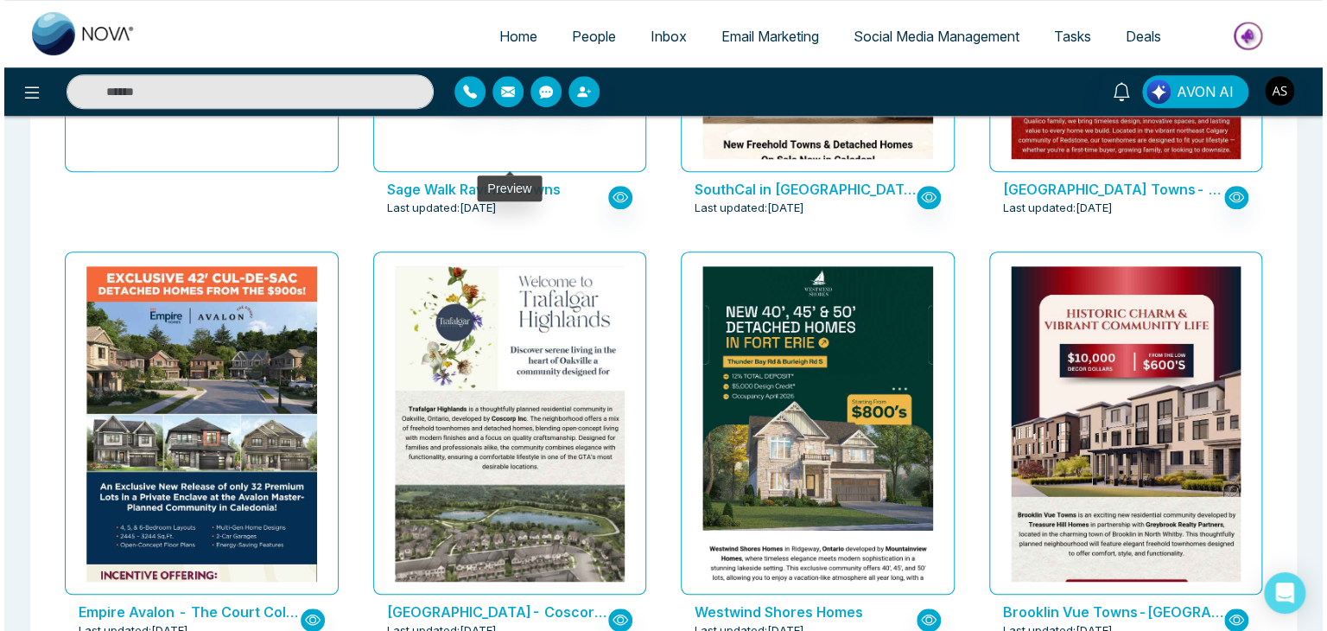
scroll to position [407, 0]
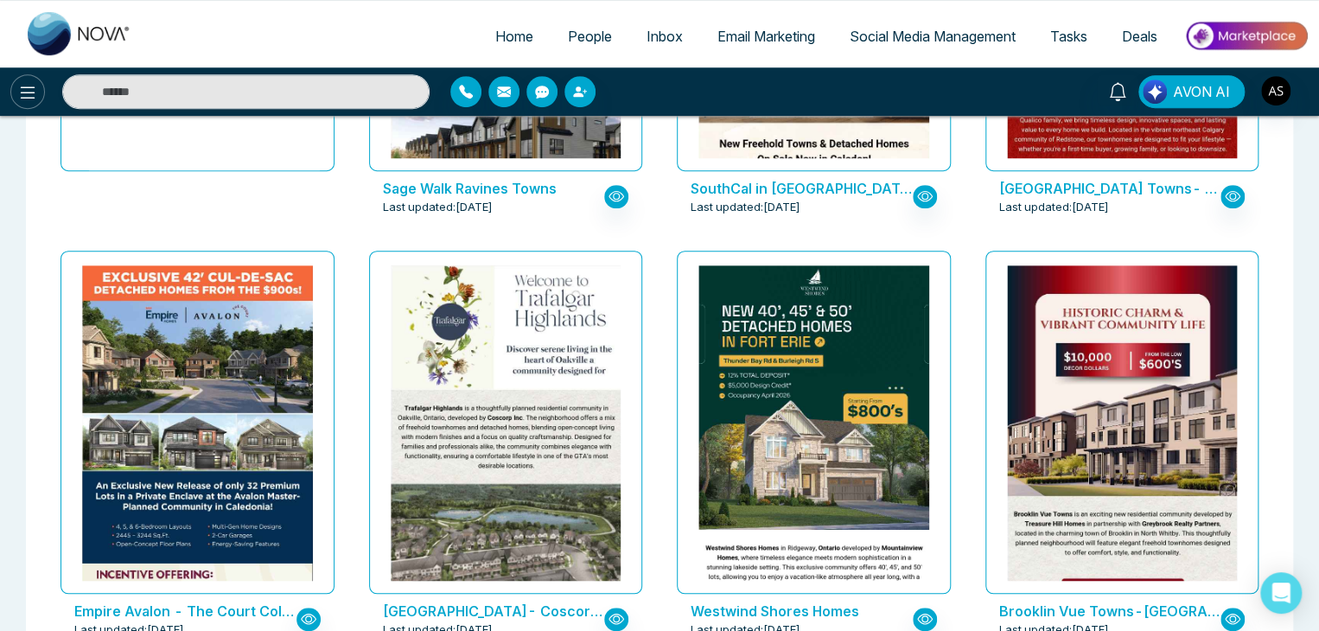
click at [19, 91] on icon at bounding box center [27, 92] width 21 height 21
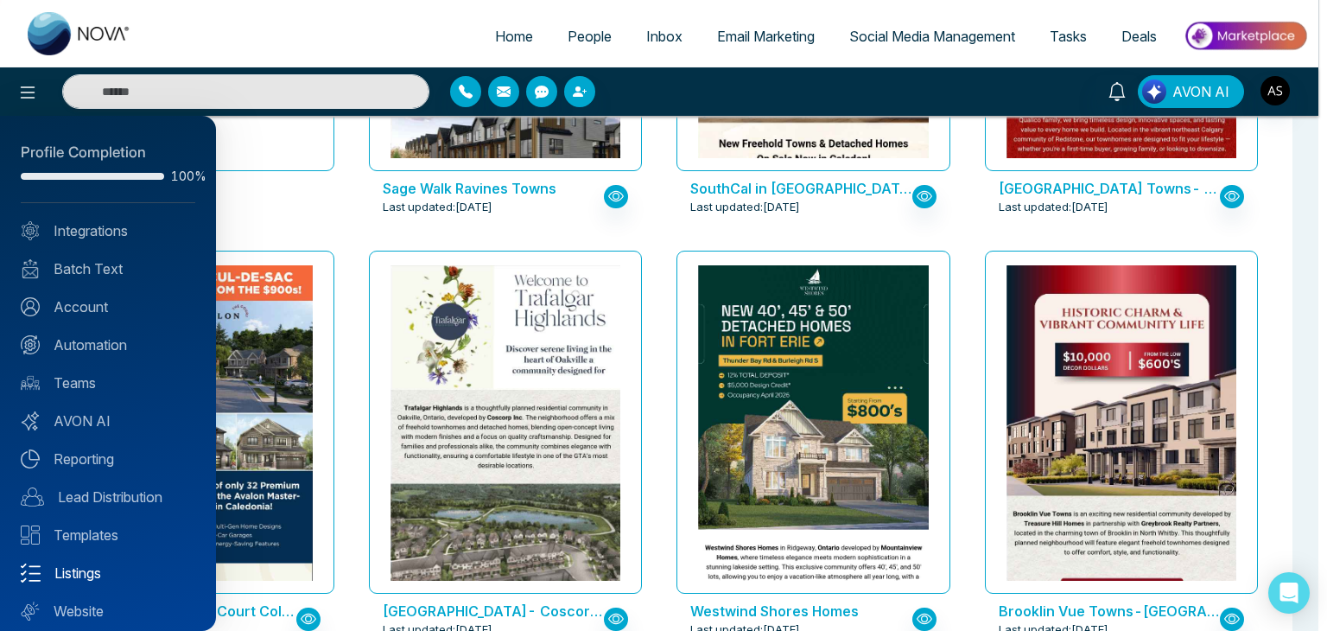
click at [94, 580] on link "Listings" at bounding box center [108, 573] width 175 height 21
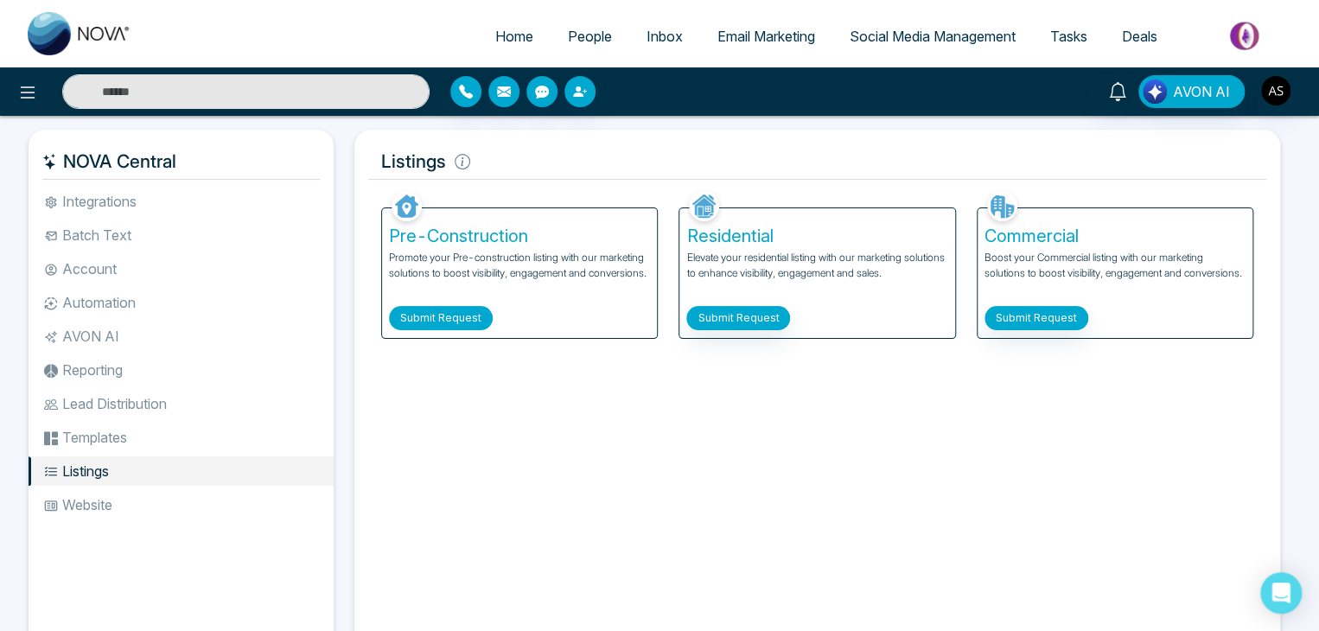
click at [447, 313] on button "Submit Request" at bounding box center [441, 318] width 104 height 24
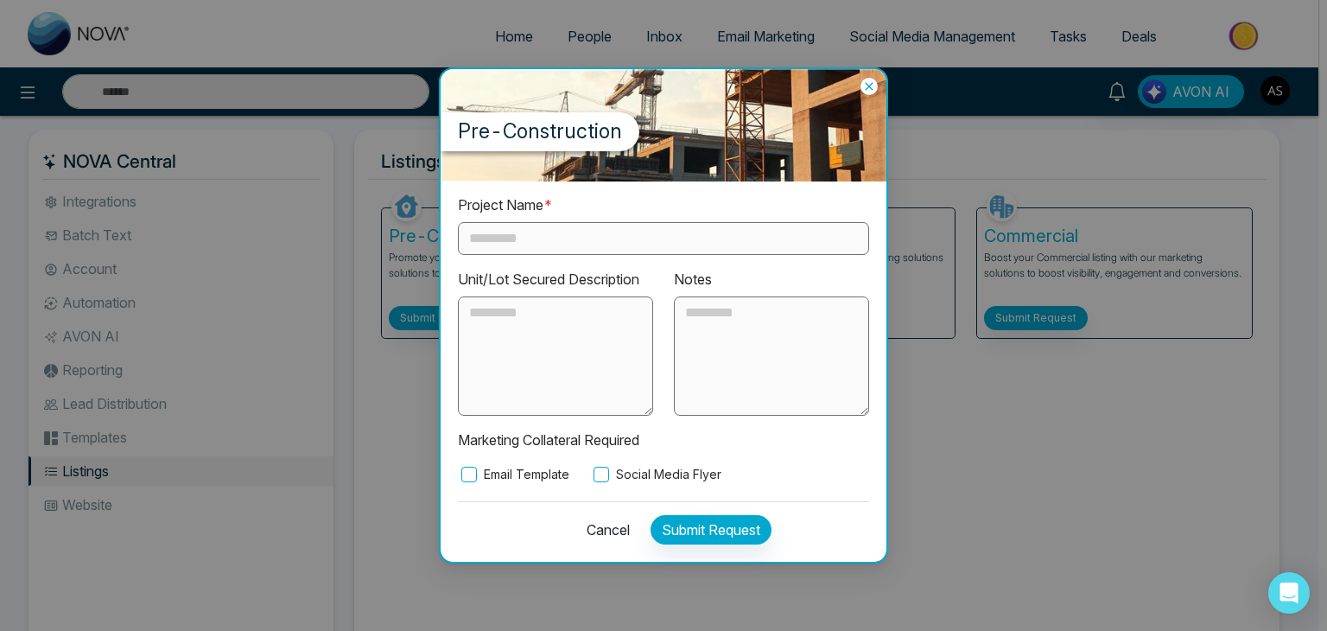
click at [866, 94] on div "Pre-Construction" at bounding box center [664, 125] width 446 height 112
click at [868, 89] on icon at bounding box center [869, 86] width 8 height 8
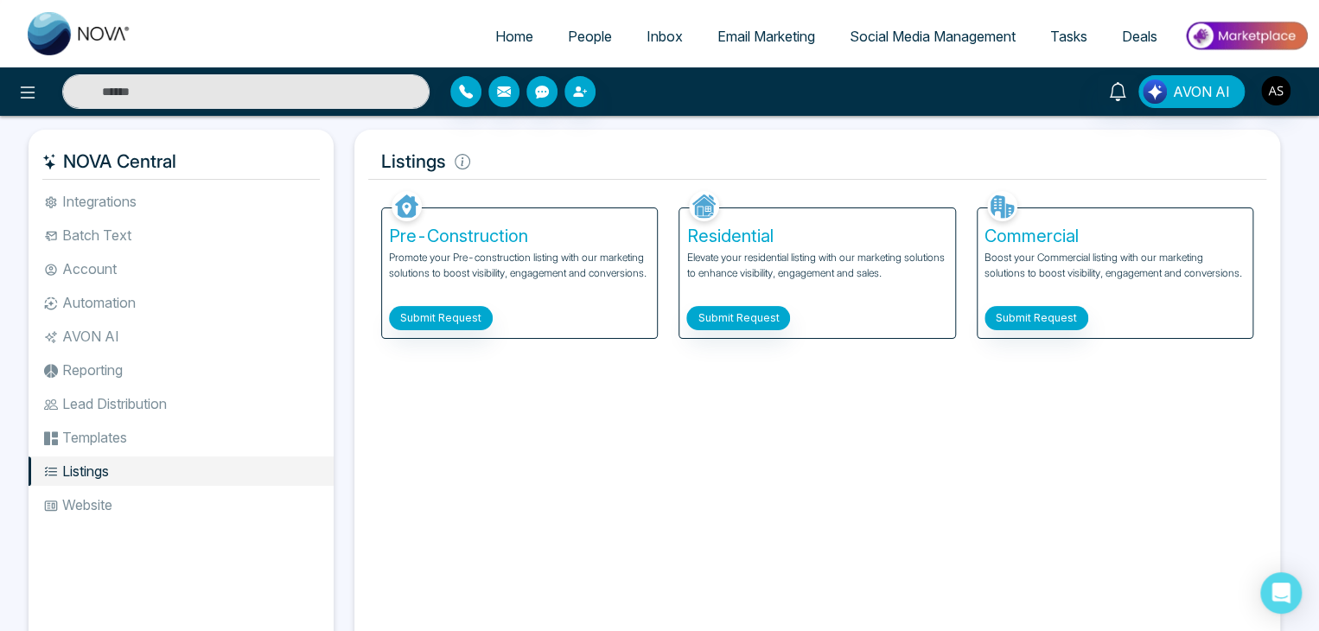
click at [749, 39] on span "Email Marketing" at bounding box center [766, 36] width 98 height 17
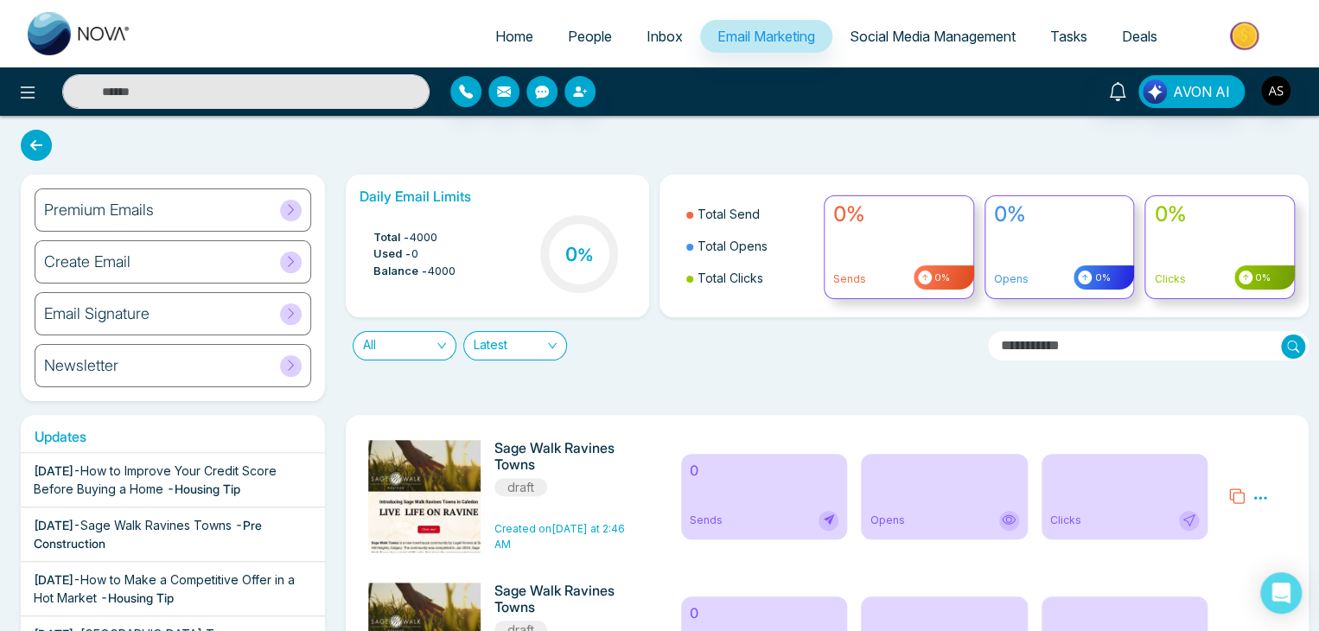
click at [904, 47] on link "Social Media Management" at bounding box center [932, 36] width 201 height 33
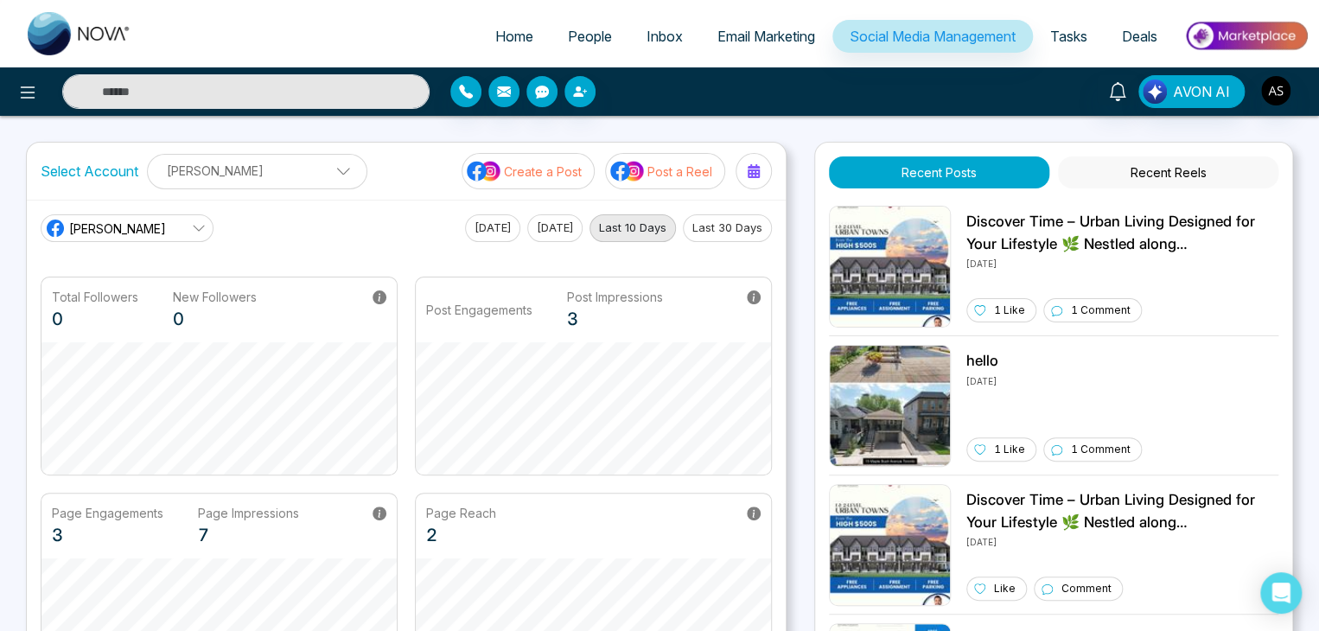
click at [542, 173] on p "Create a Post" at bounding box center [543, 171] width 78 height 18
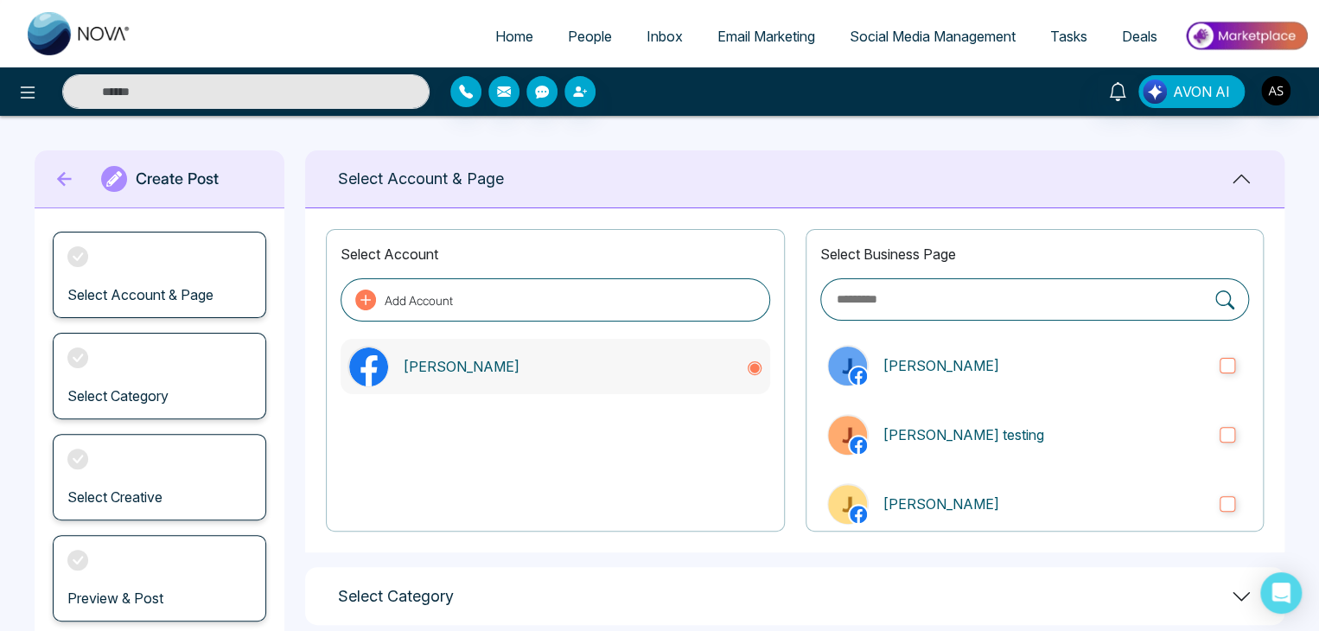
click at [522, 362] on p "[PERSON_NAME]" at bounding box center [567, 366] width 328 height 21
click at [1043, 367] on p "[PERSON_NAME]" at bounding box center [1043, 365] width 323 height 21
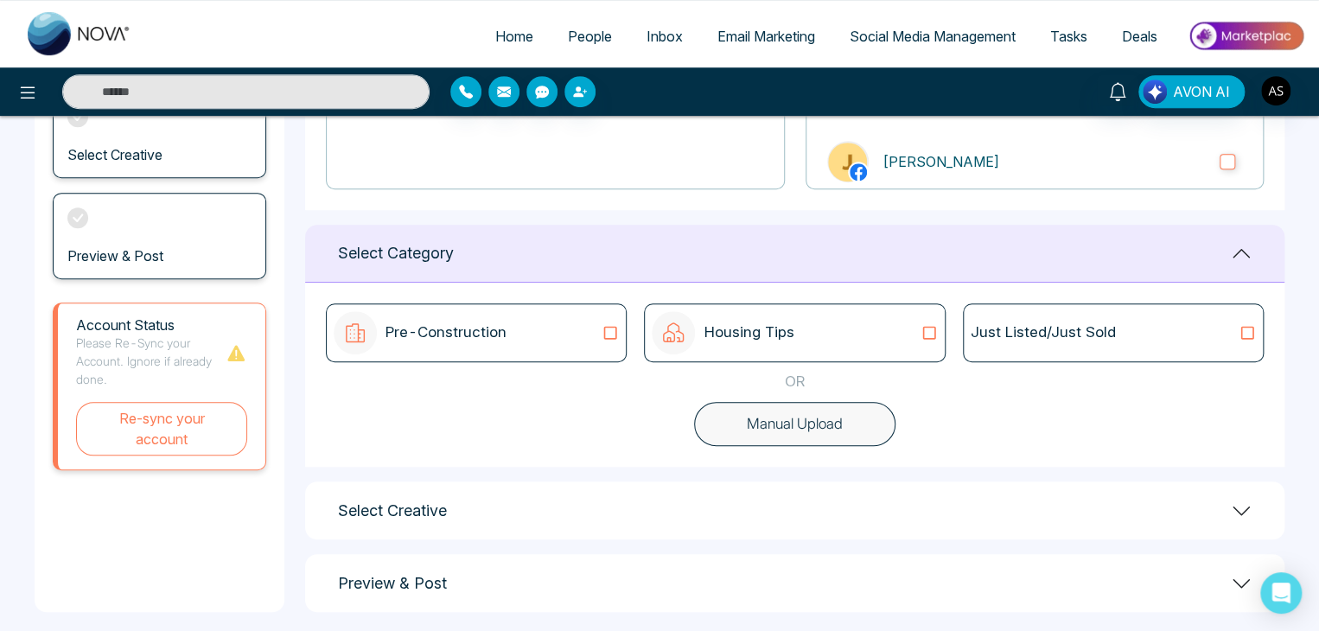
scroll to position [342, 0]
click at [582, 347] on div "Pre-Construction" at bounding box center [476, 332] width 285 height 43
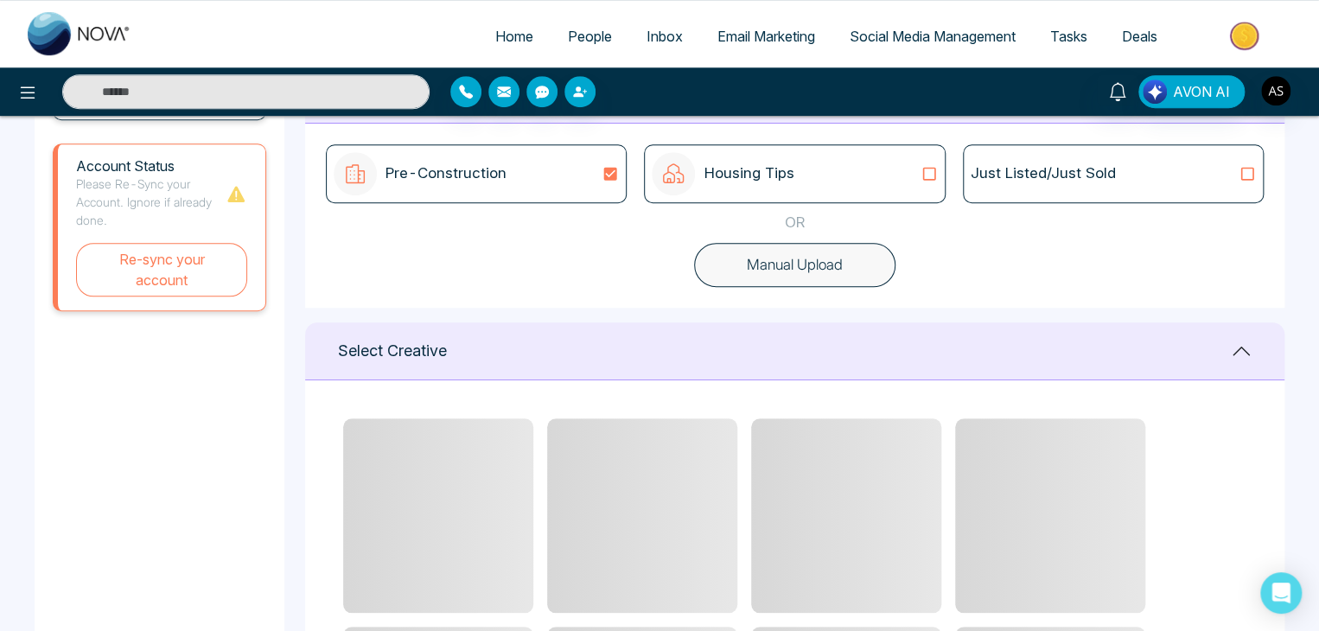
scroll to position [501, 0]
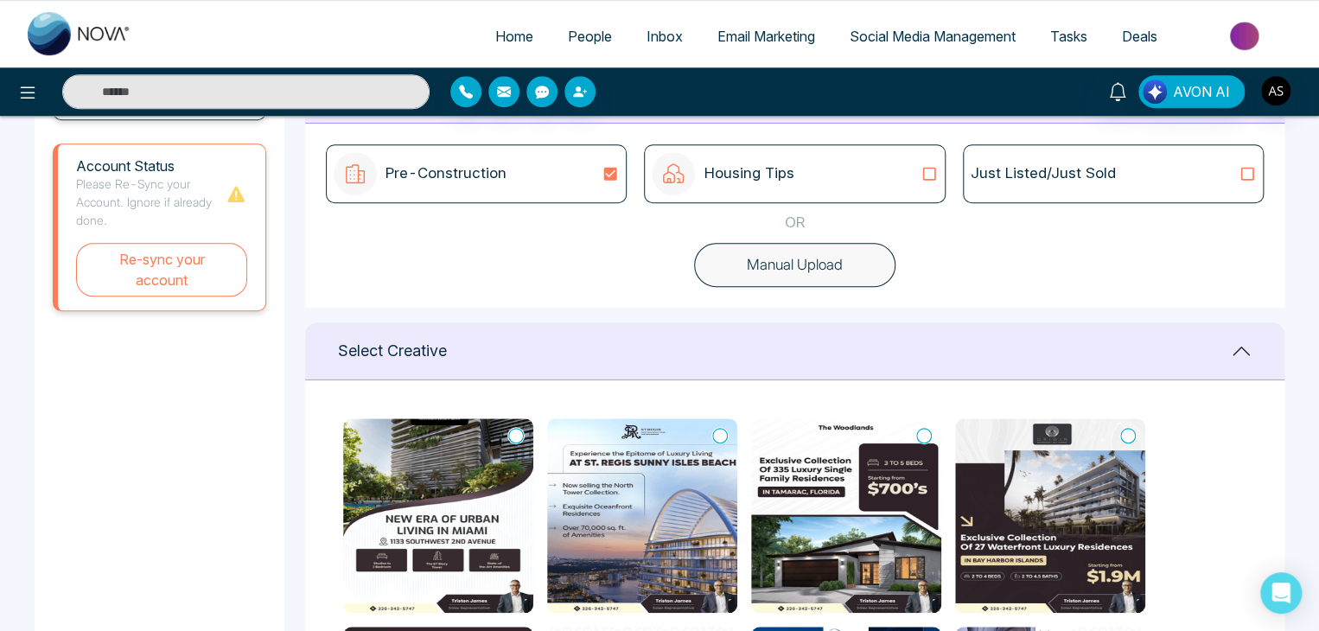
click at [491, 468] on img at bounding box center [438, 515] width 190 height 194
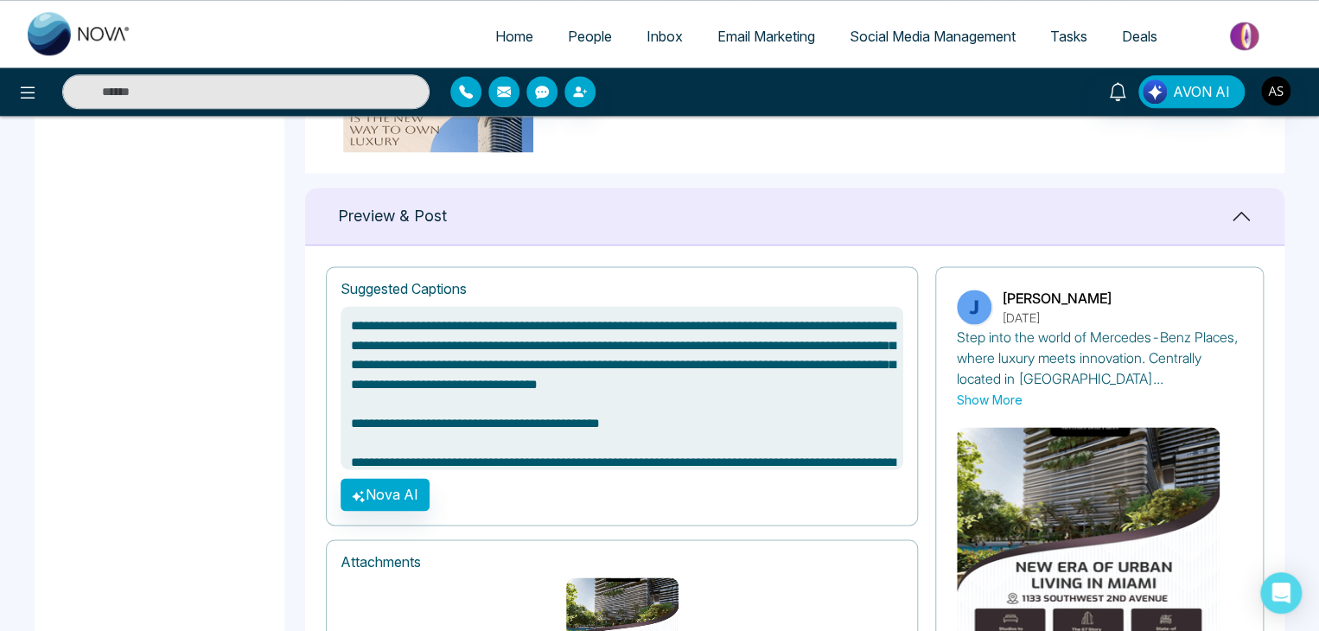
scroll to position [1056, 0]
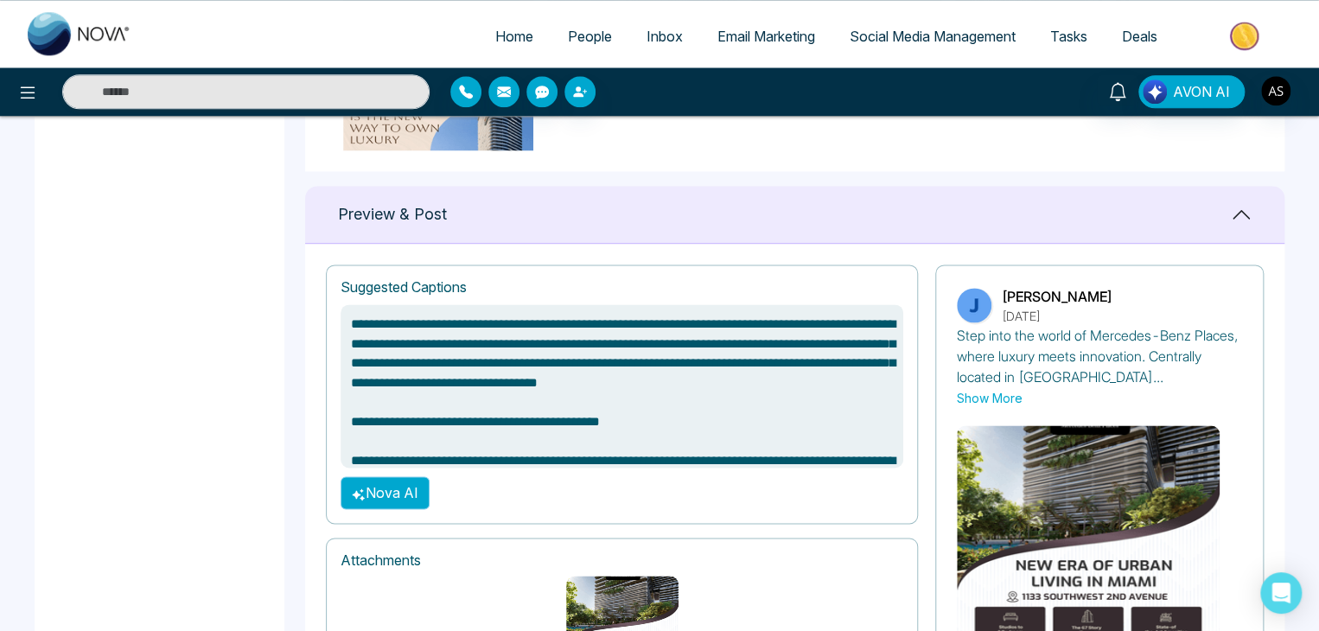
click at [357, 487] on icon "button" at bounding box center [359, 494] width 14 height 14
type textarea "**********"
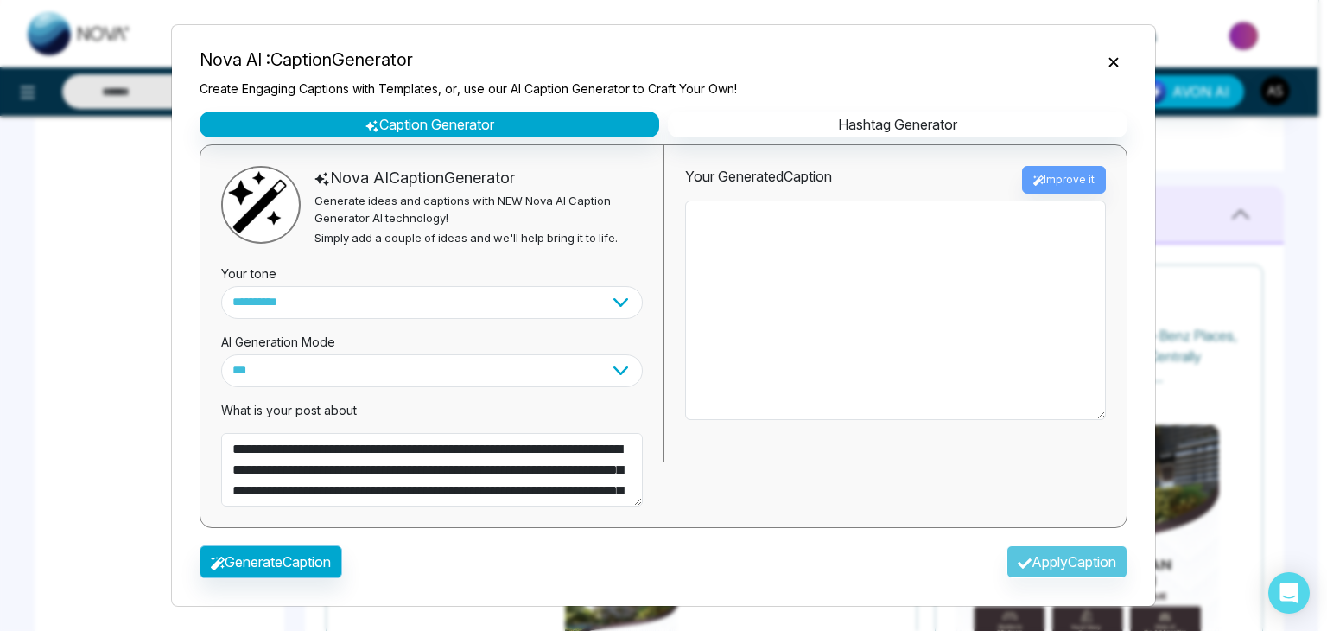
type textarea "**********"
click at [318, 550] on button "Generate Caption" at bounding box center [271, 561] width 143 height 33
type textarea "**********"
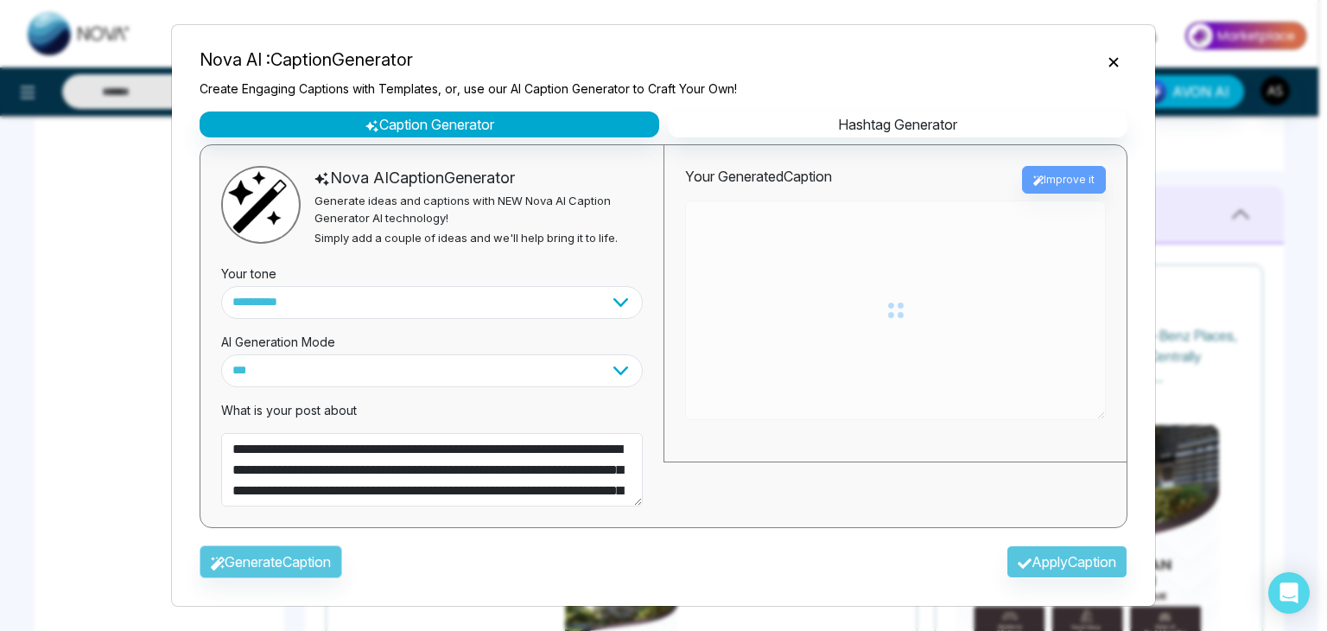
type textarea "**********"
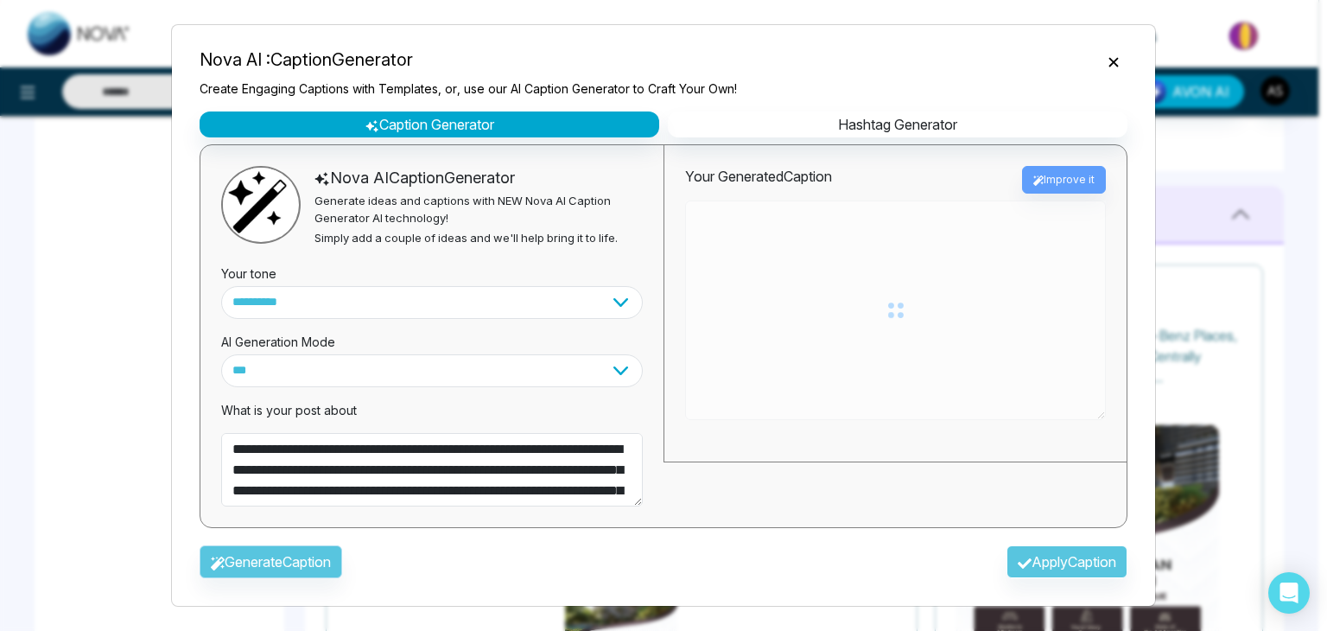
type textarea "**********"
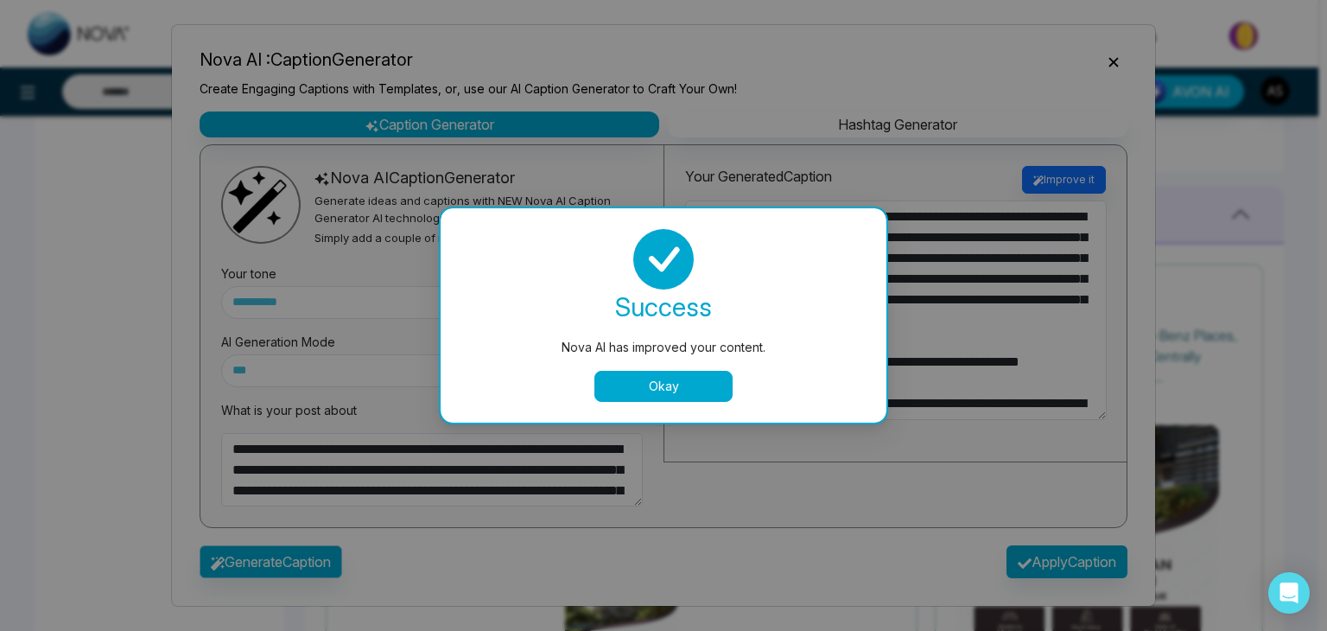
type textarea "**********"
click at [701, 379] on button "Okay" at bounding box center [664, 386] width 138 height 31
type textarea "**********"
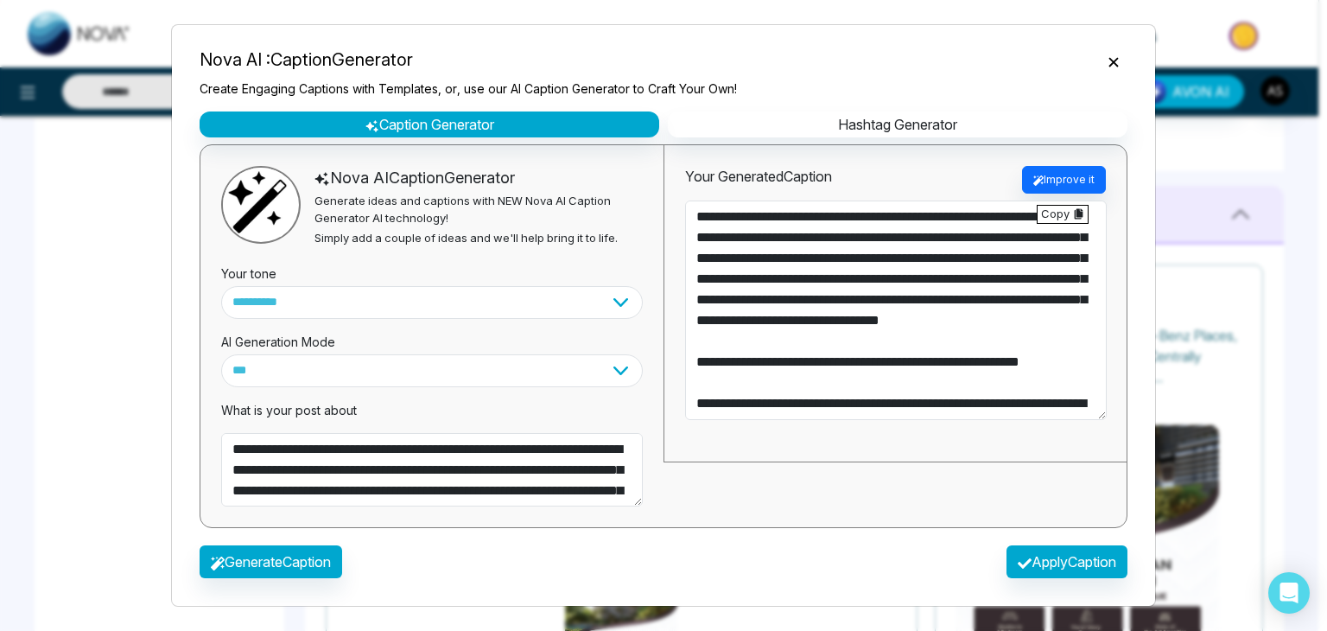
type textarea "**********"
click at [1048, 557] on button "Apply Caption" at bounding box center [1067, 561] width 121 height 33
type textarea "**********"
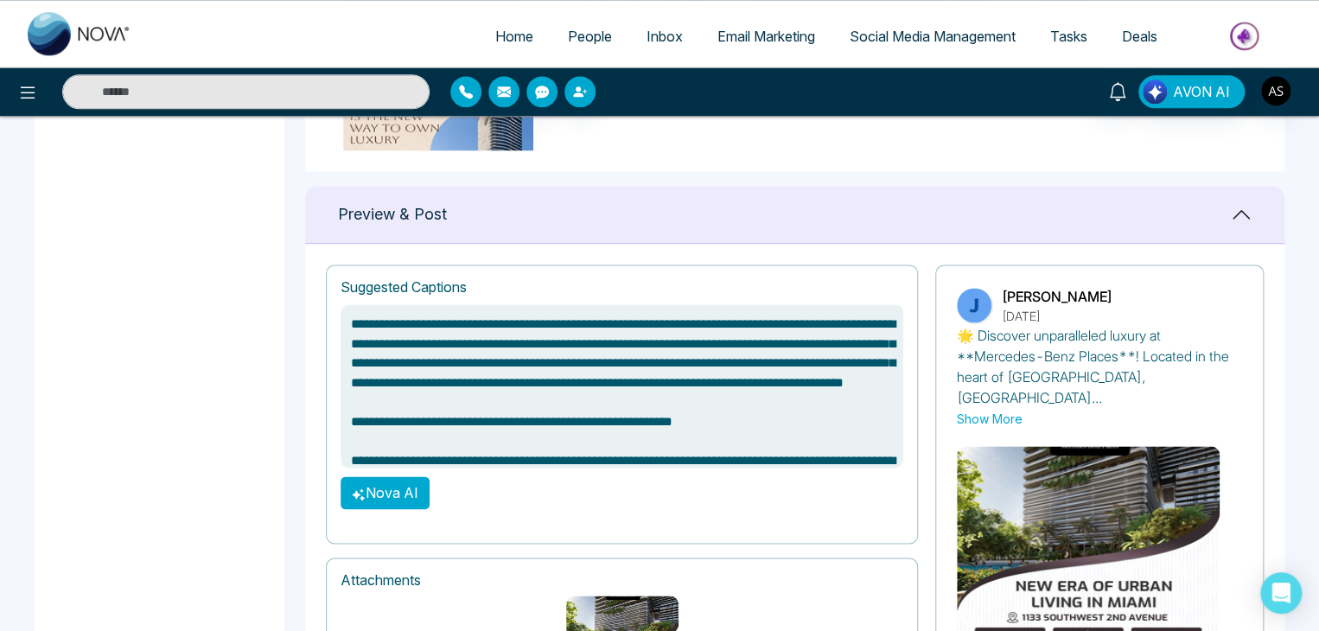
scroll to position [1228, 0]
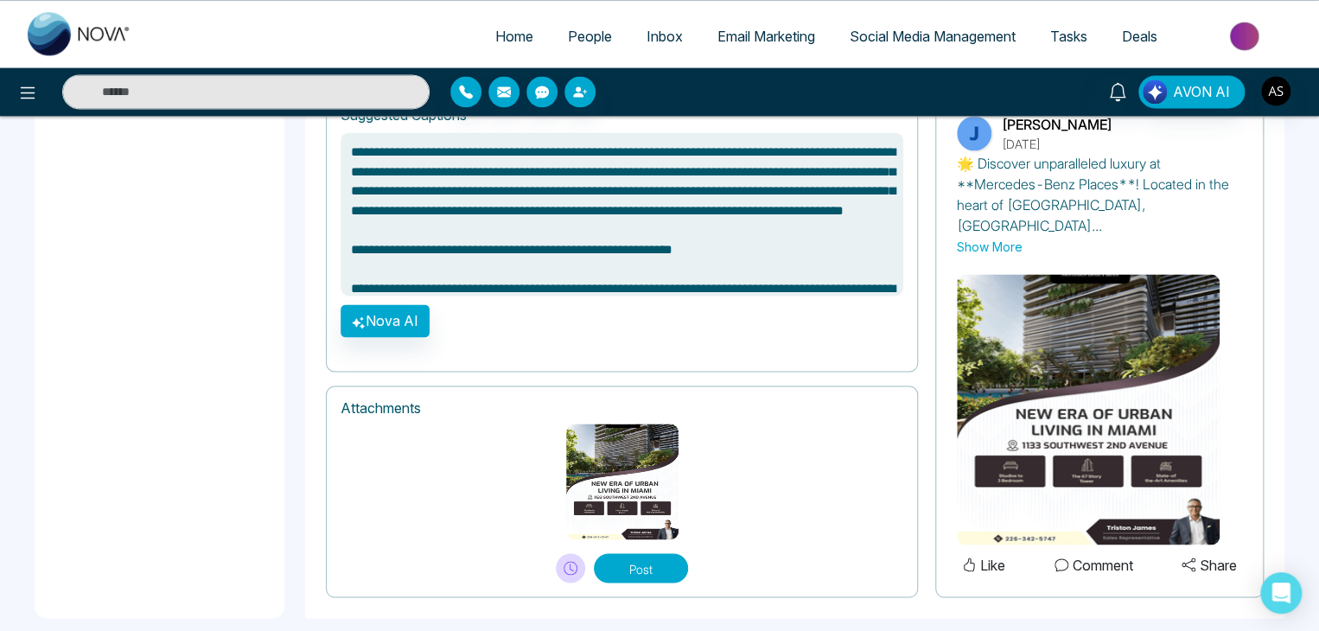
click at [1060, 48] on link "Tasks" at bounding box center [1069, 36] width 72 height 33
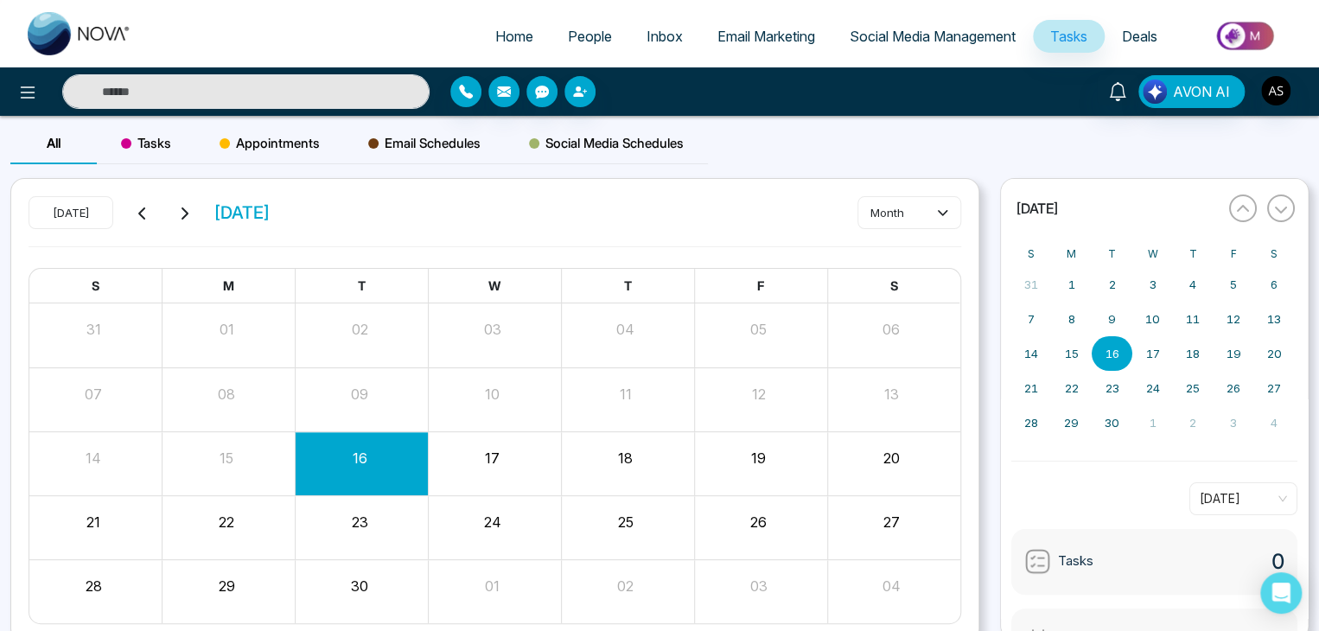
scroll to position [54, 0]
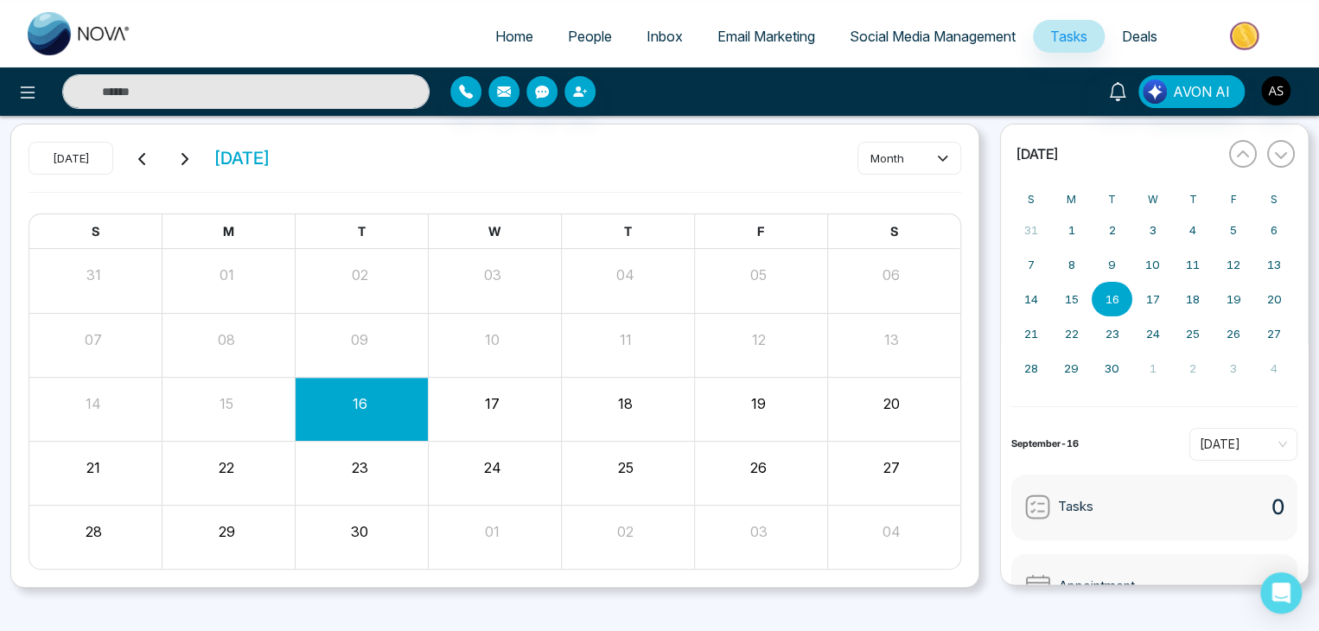
click at [1144, 40] on span "Deals" at bounding box center [1139, 36] width 35 height 17
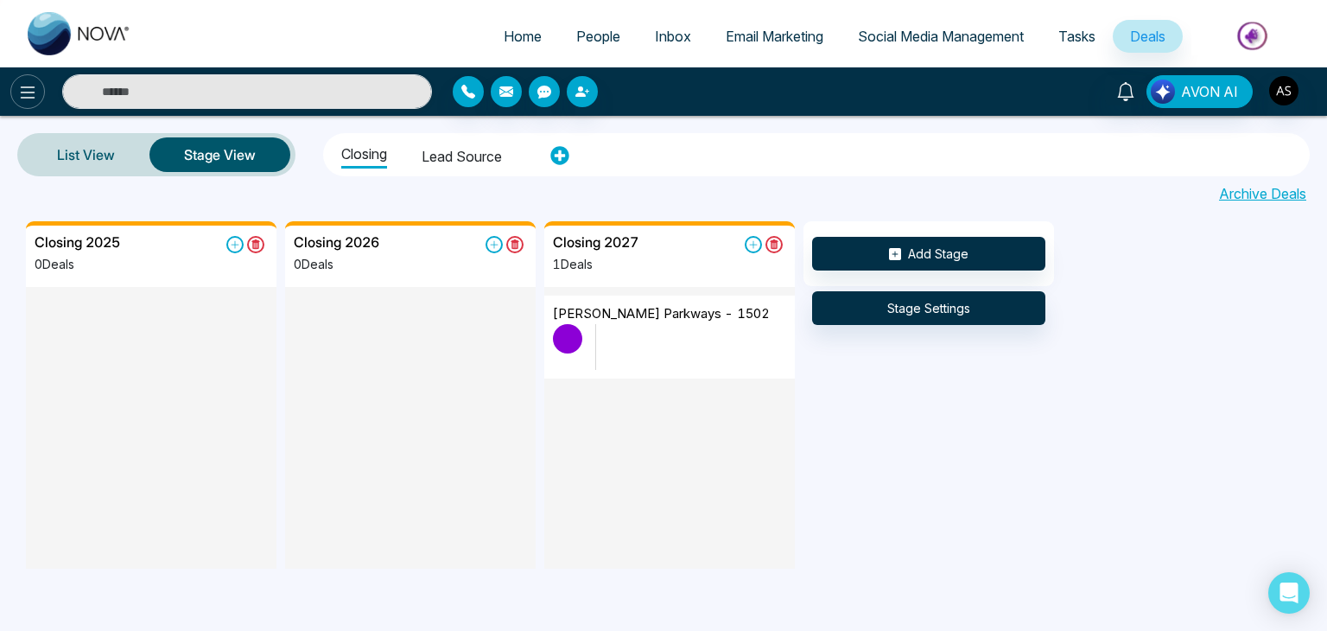
click at [18, 91] on icon at bounding box center [27, 92] width 21 height 21
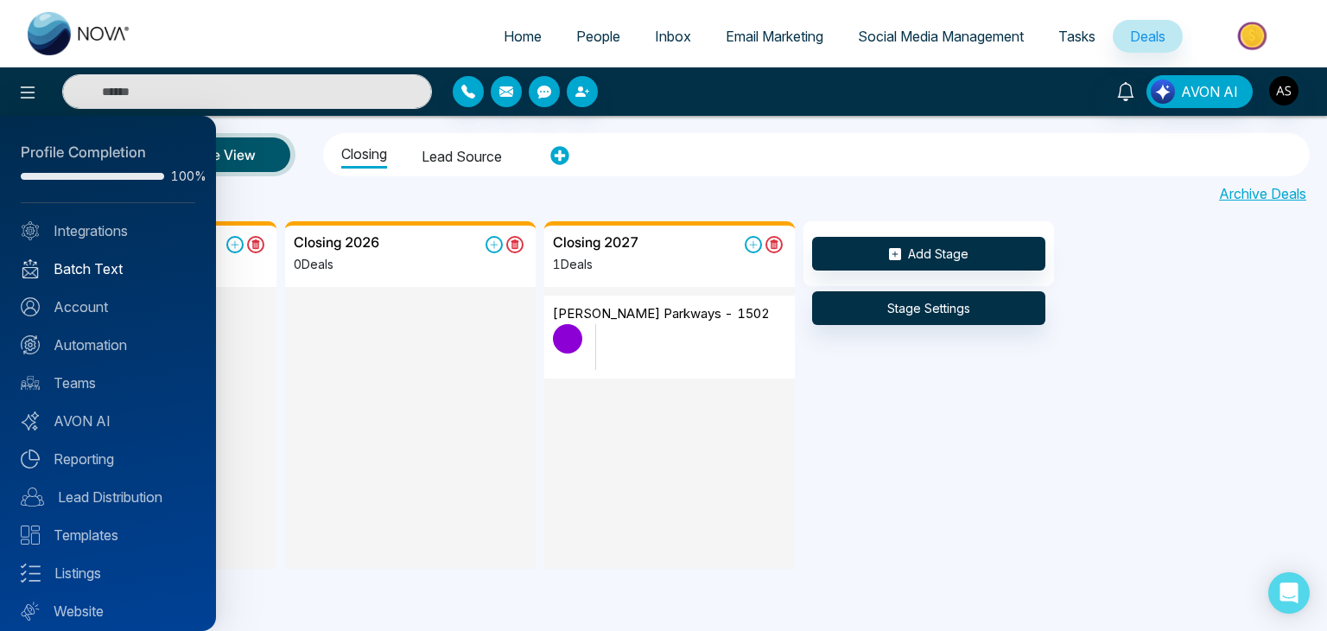
click at [86, 275] on link "Batch Text" at bounding box center [108, 268] width 175 height 21
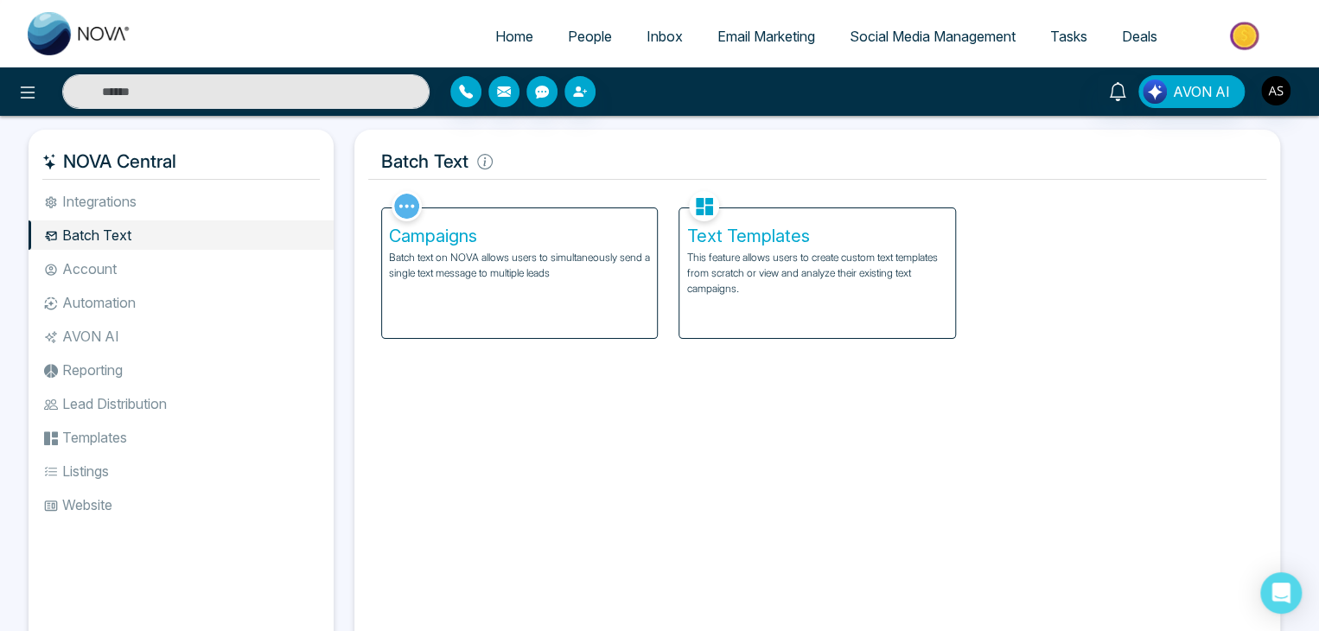
click at [733, 231] on h5 "Text Templates" at bounding box center [816, 236] width 261 height 21
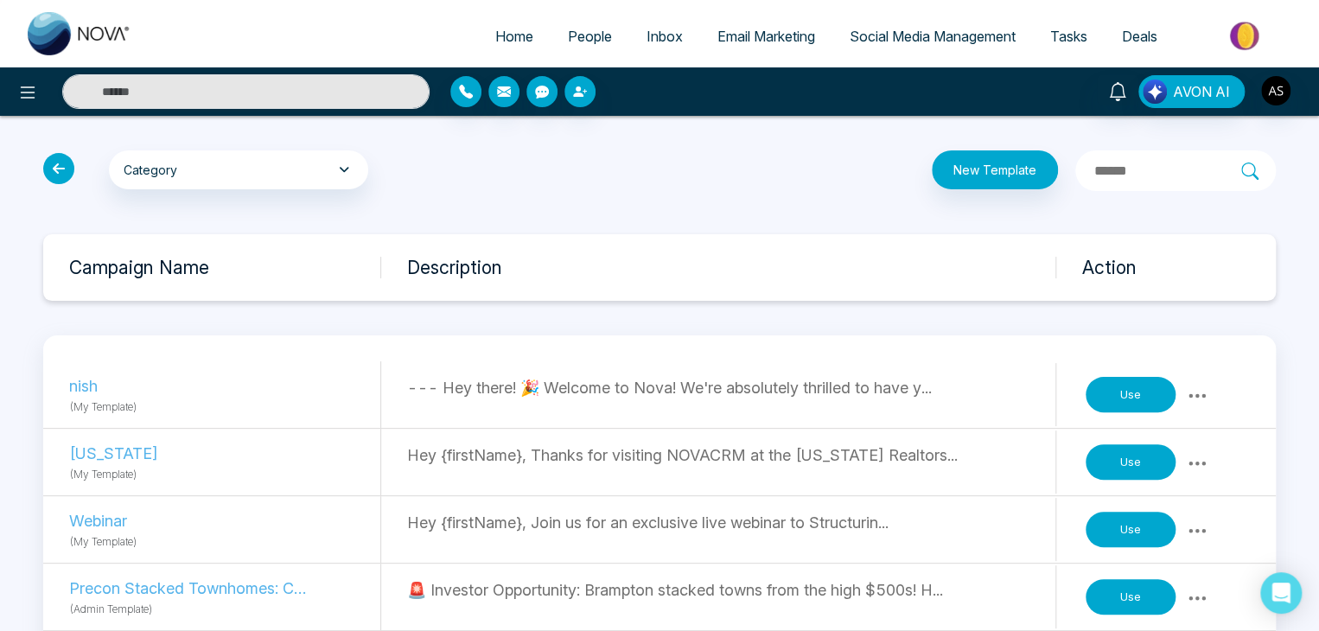
click at [65, 170] on icon at bounding box center [58, 168] width 31 height 31
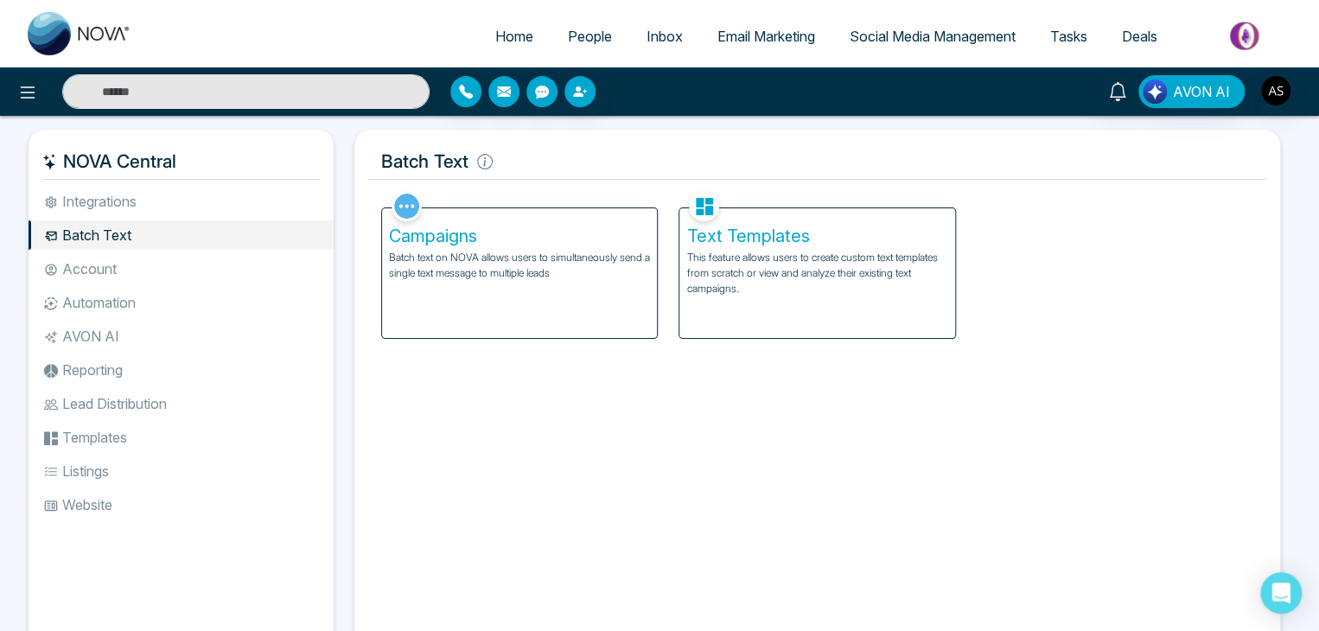
click at [107, 271] on li "Account" at bounding box center [181, 268] width 305 height 29
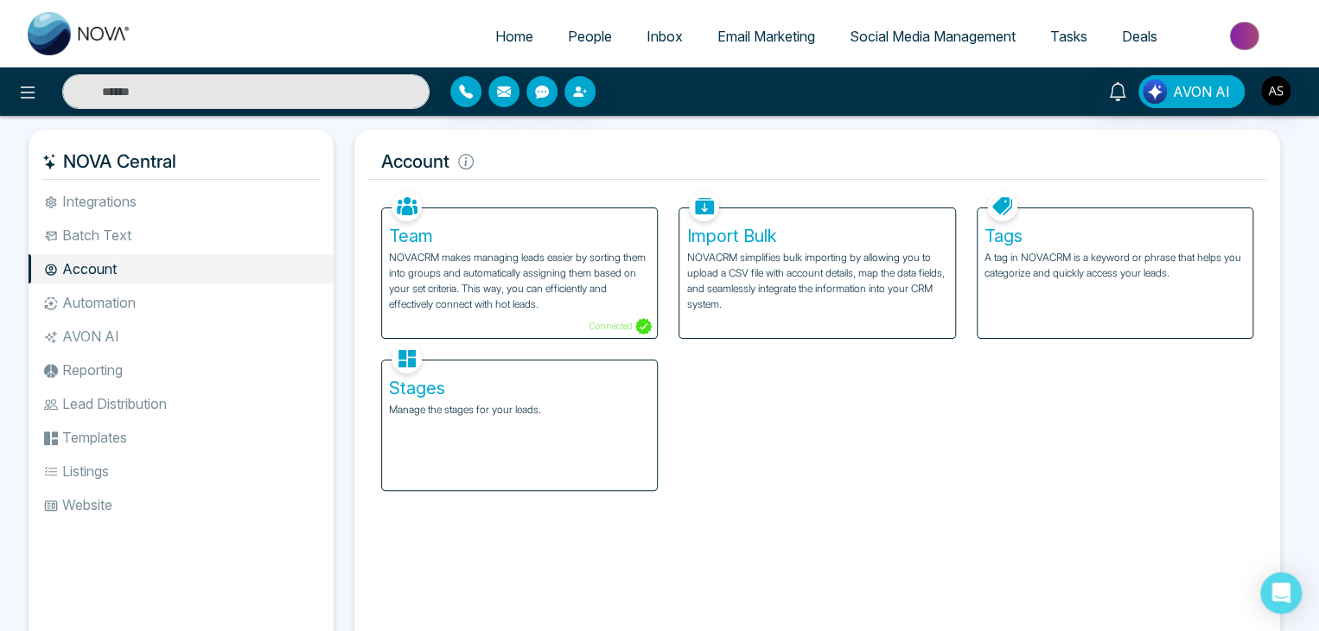
click at [467, 412] on p "Manage the stages for your leads." at bounding box center [519, 410] width 261 height 16
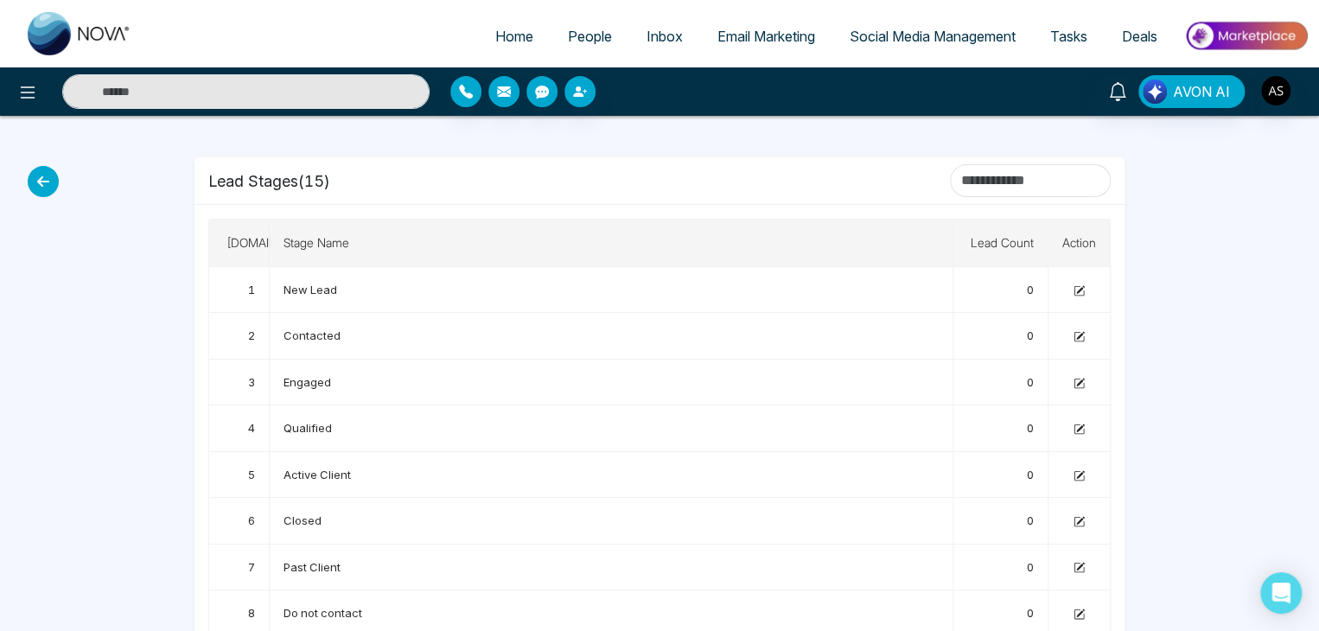
click at [52, 189] on icon at bounding box center [43, 181] width 31 height 31
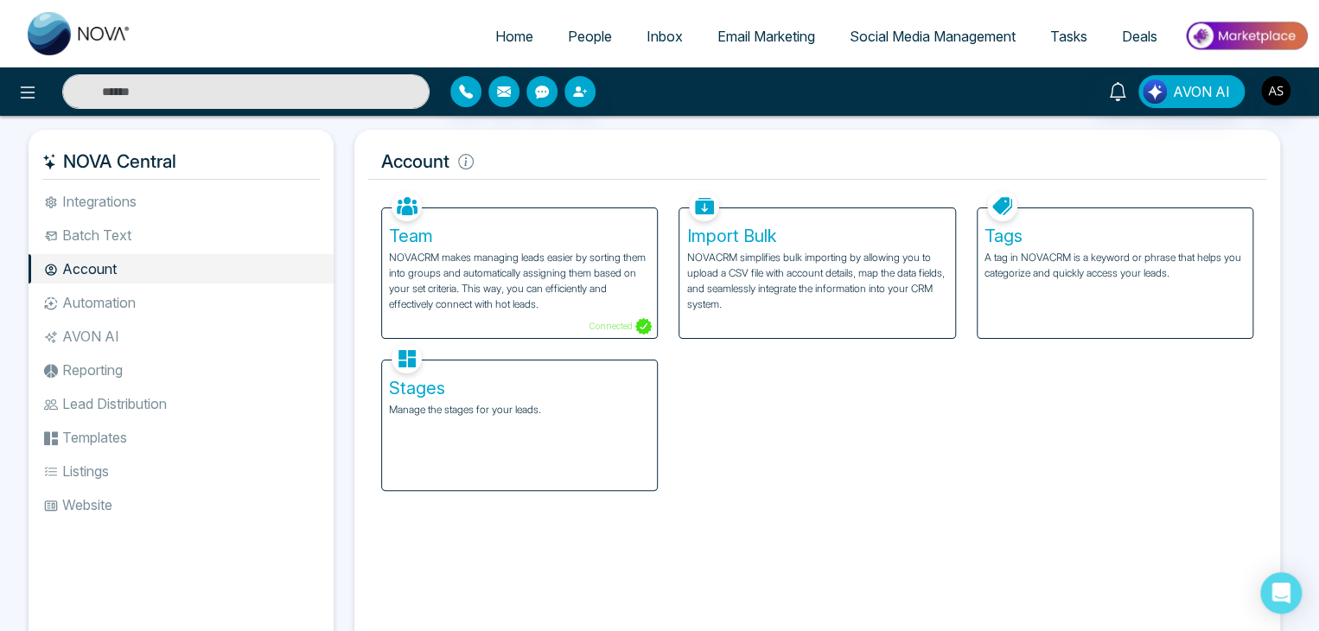
click at [143, 302] on li "Automation" at bounding box center [181, 302] width 305 height 29
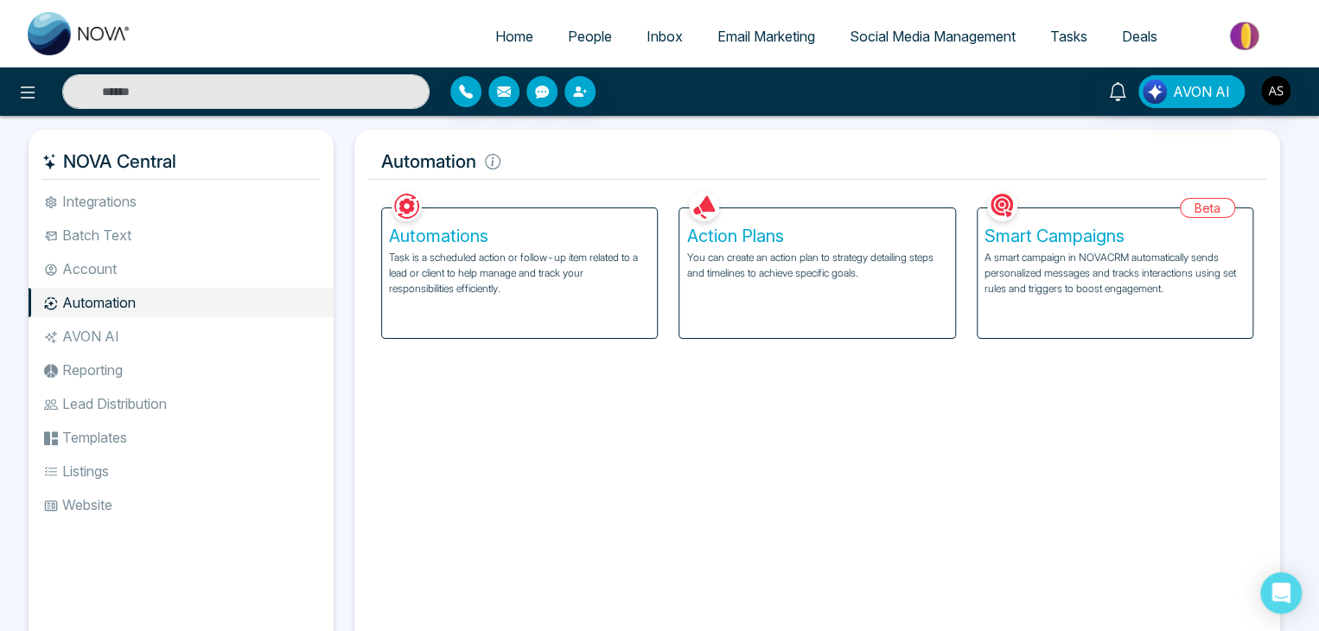
click at [702, 279] on p "You can create an action plan to strategy detailing steps and timelines to achi…" at bounding box center [816, 265] width 261 height 31
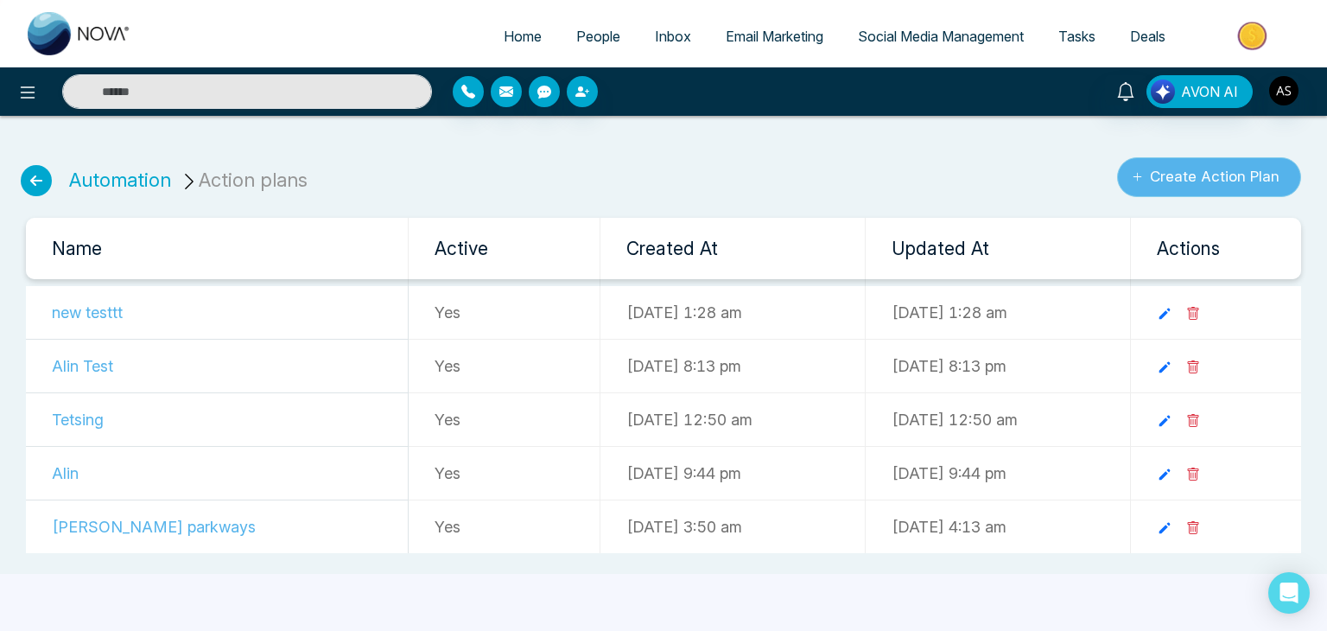
click at [1151, 157] on button "Create Action Plan" at bounding box center [1209, 177] width 184 height 40
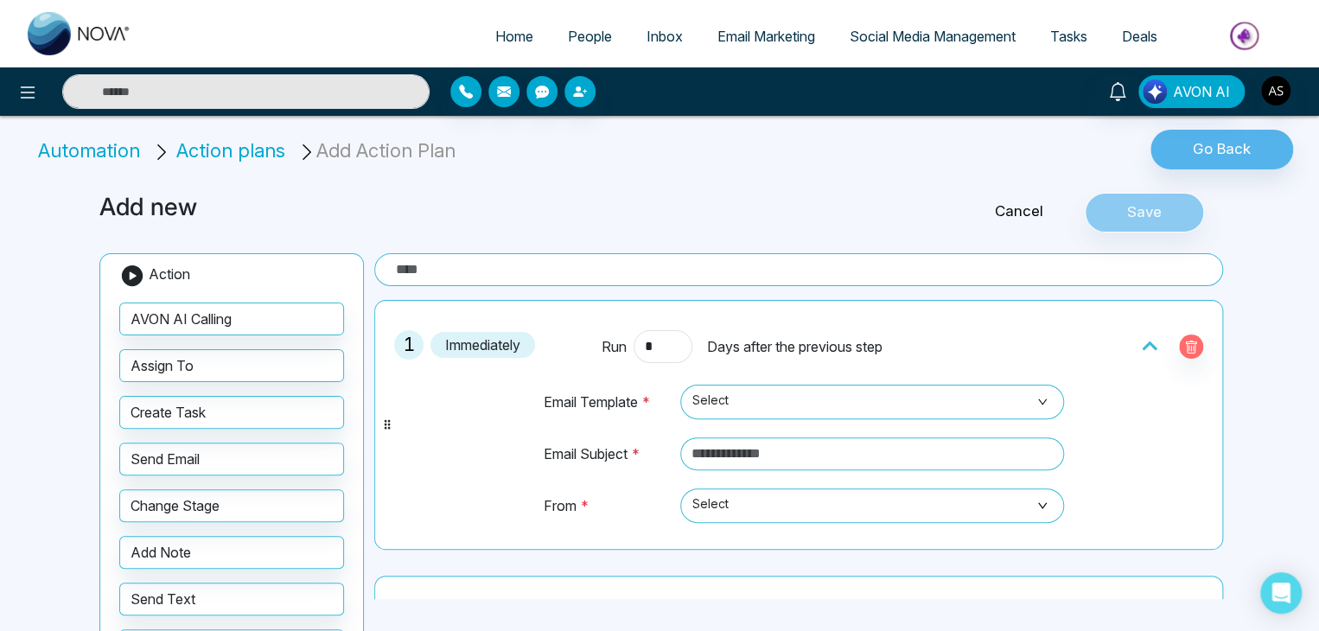
click at [430, 272] on input "text" at bounding box center [798, 269] width 849 height 33
click at [704, 396] on span "Select" at bounding box center [872, 401] width 360 height 29
type input "********"
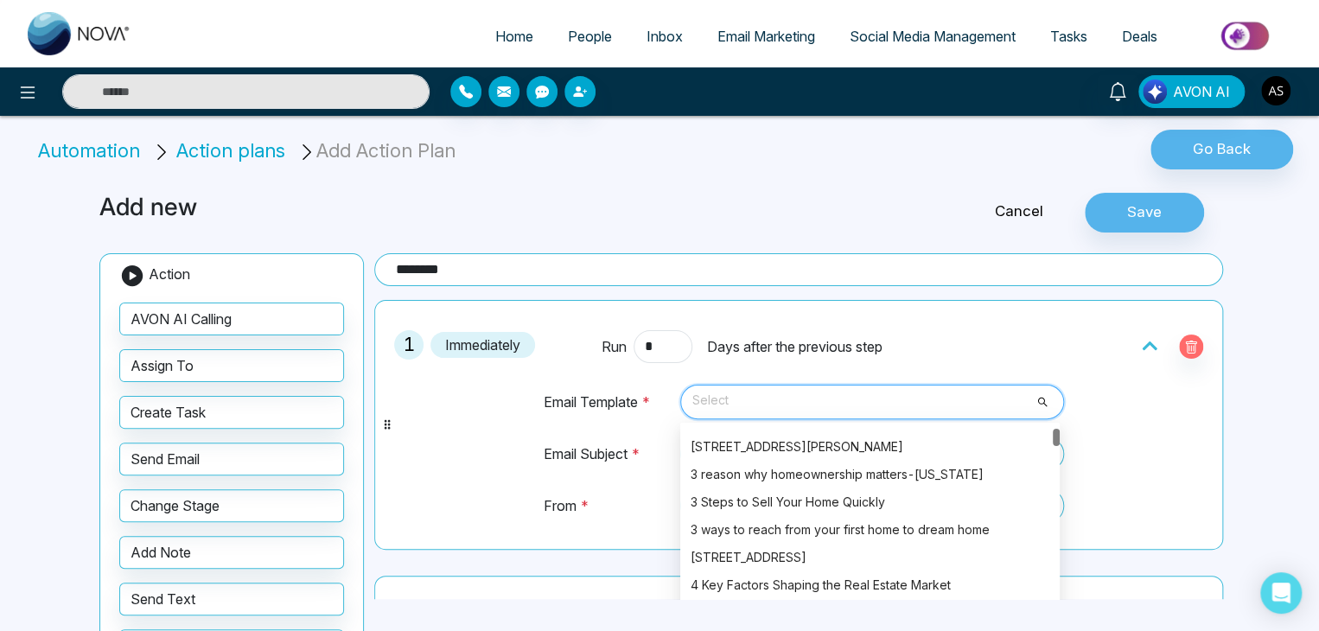
scroll to position [270, 0]
click at [716, 440] on div "[STREET_ADDRESS][PERSON_NAME]" at bounding box center [870, 446] width 359 height 19
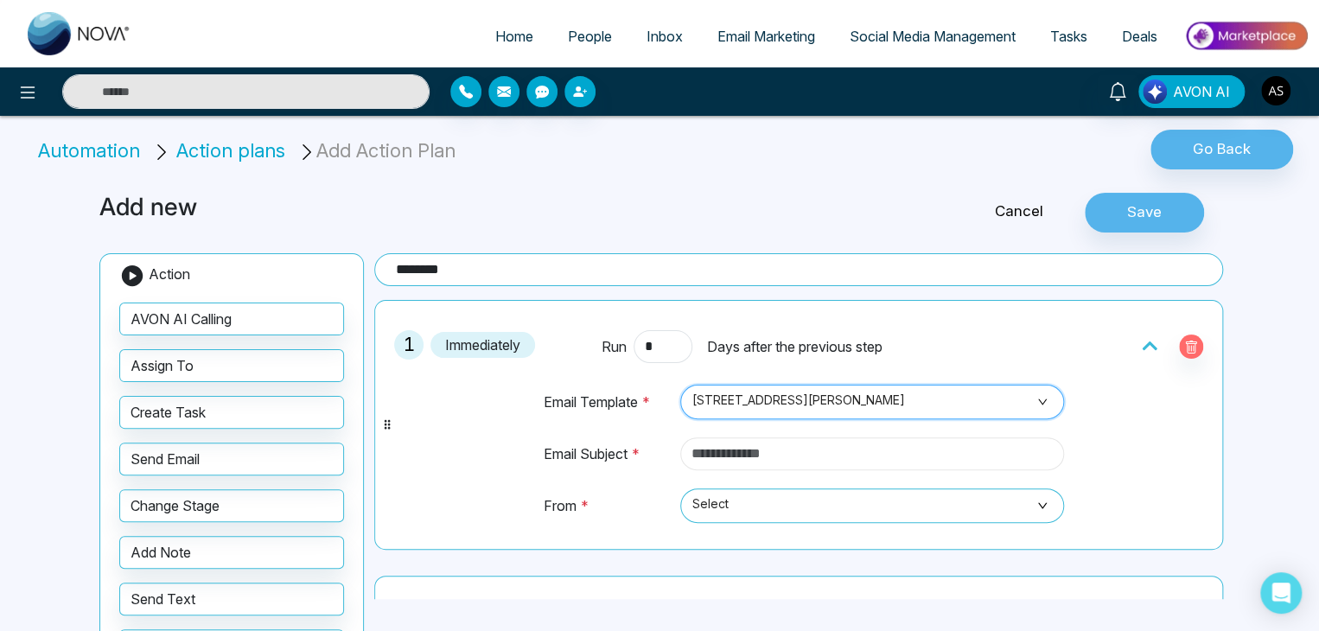
click at [719, 454] on input "text" at bounding box center [872, 453] width 384 height 33
click at [705, 496] on span "Select" at bounding box center [872, 505] width 360 height 29
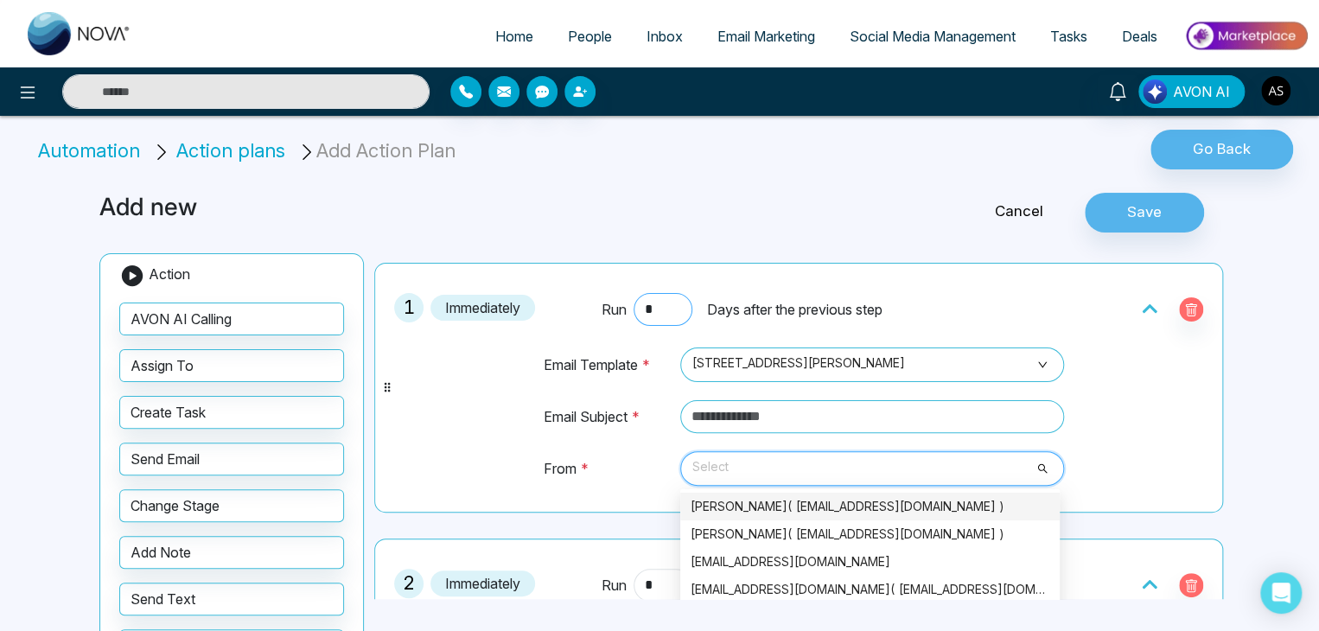
scroll to position [35, 0]
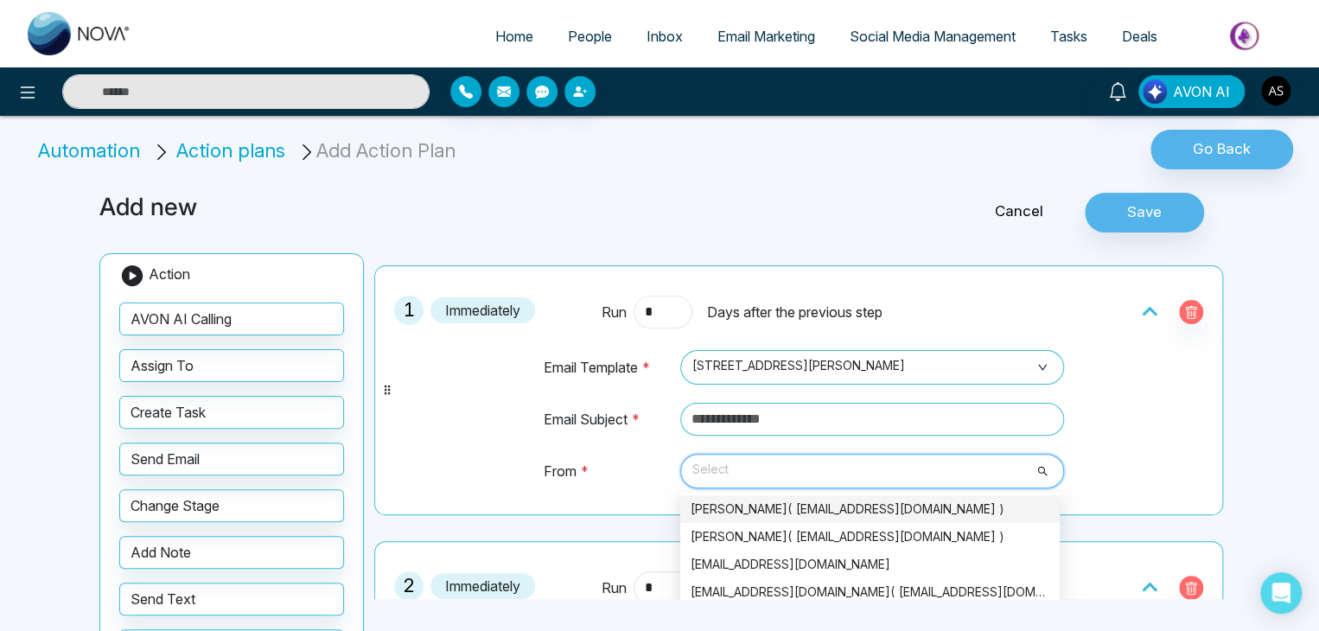
click at [651, 310] on input "*" at bounding box center [662, 312] width 59 height 33
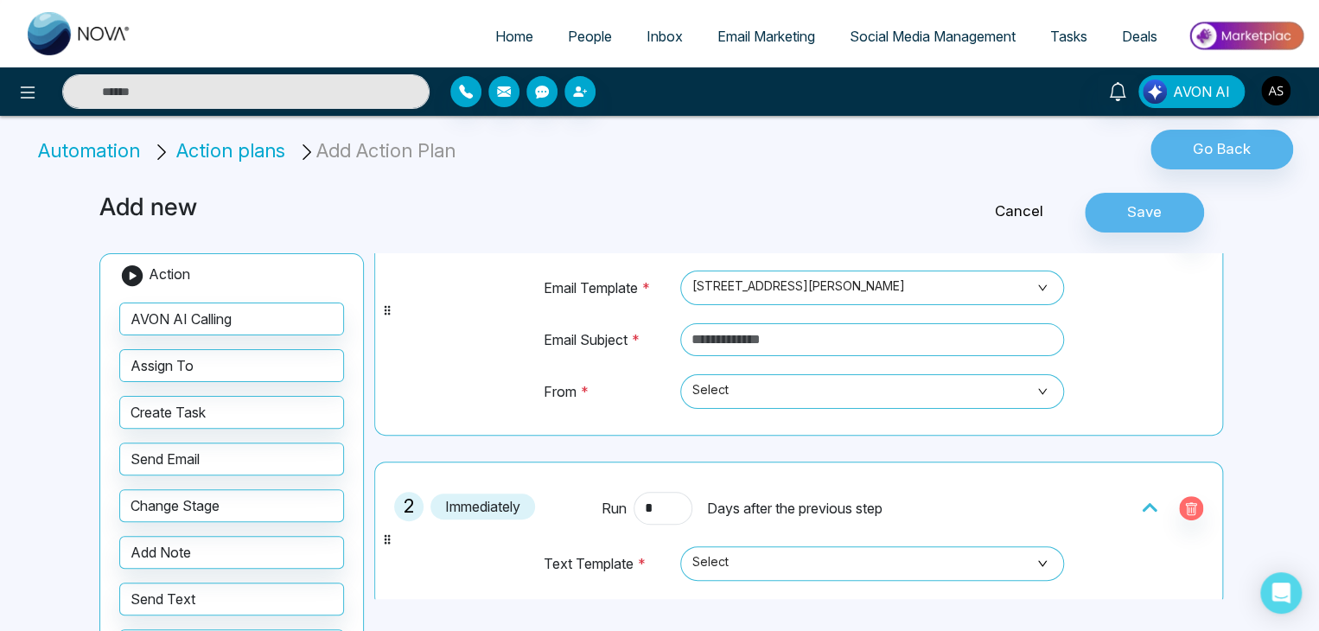
scroll to position [150, 0]
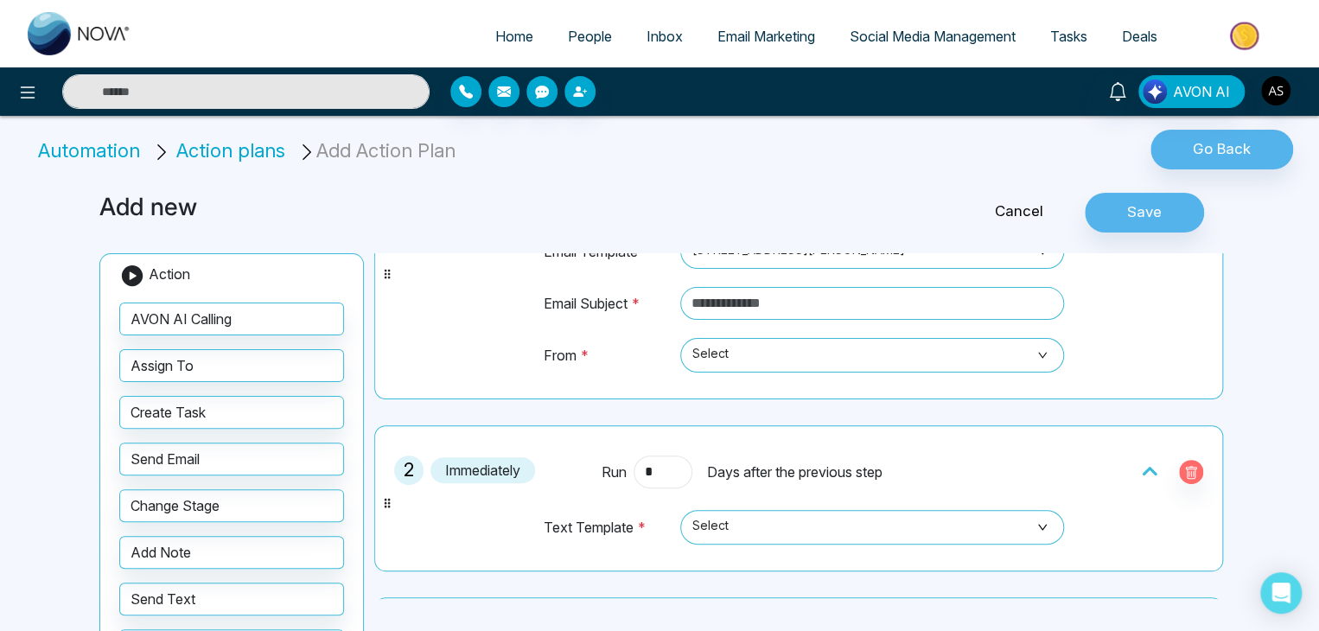
click at [652, 471] on input "*" at bounding box center [662, 471] width 59 height 33
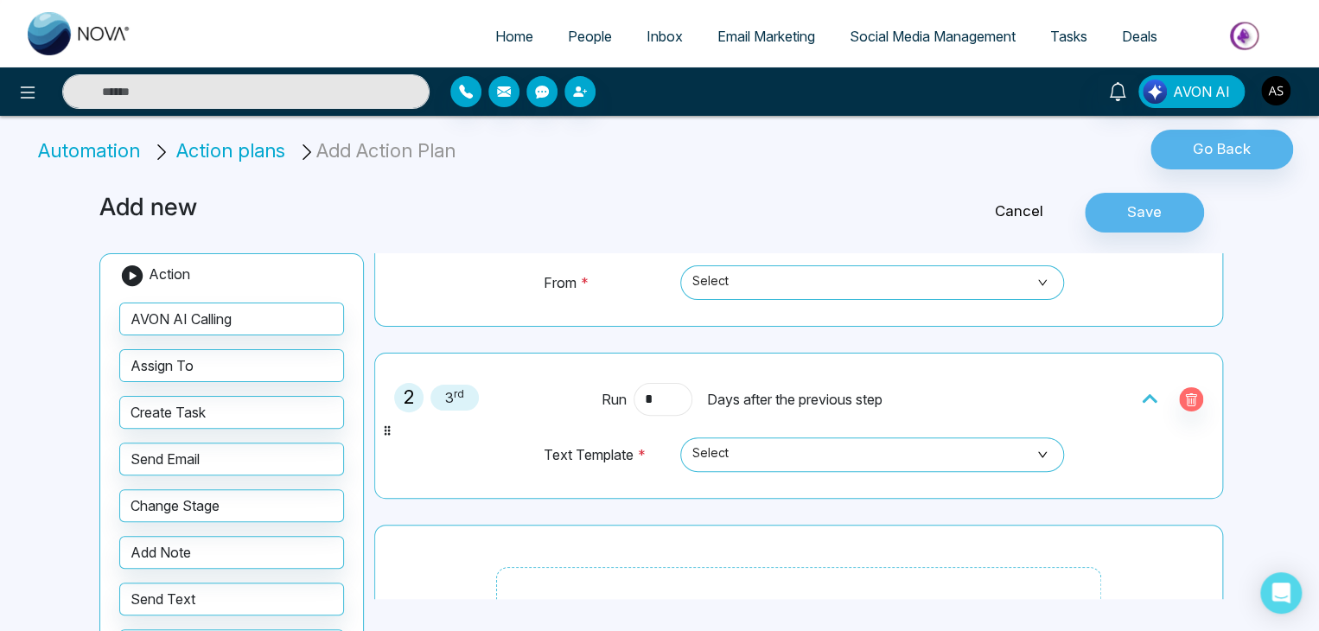
scroll to position [227, 0]
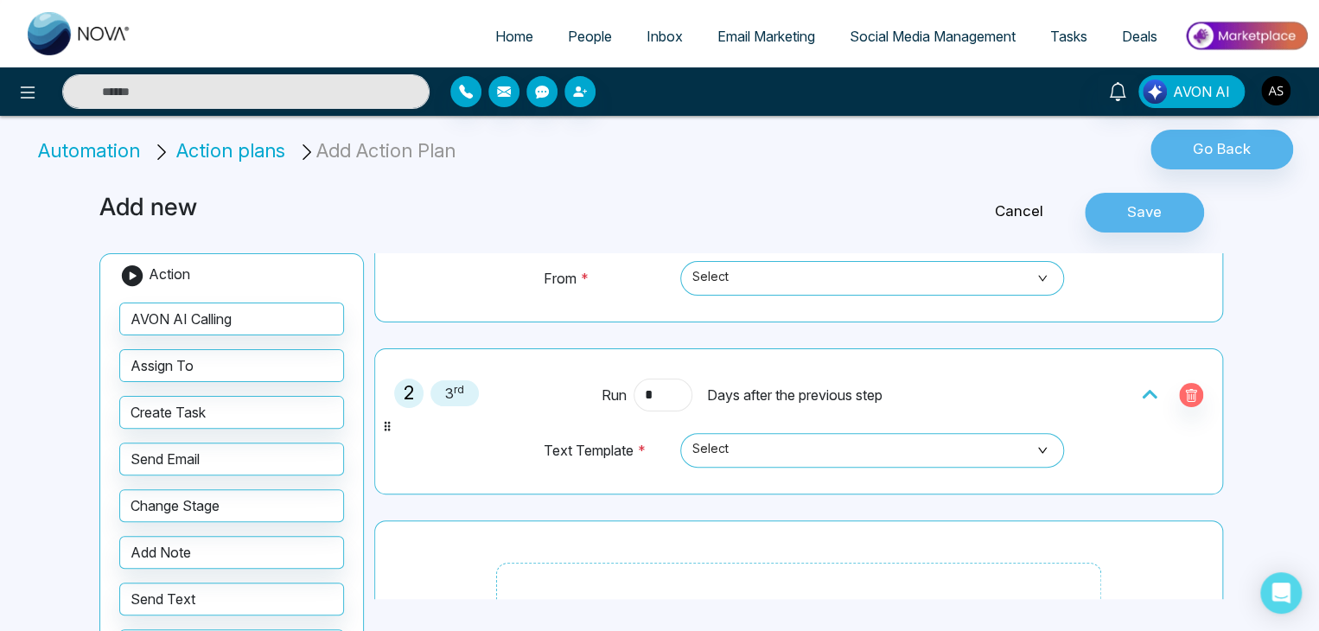
type input "*"
click at [1023, 212] on link "Cancel" at bounding box center [1018, 212] width 131 height 22
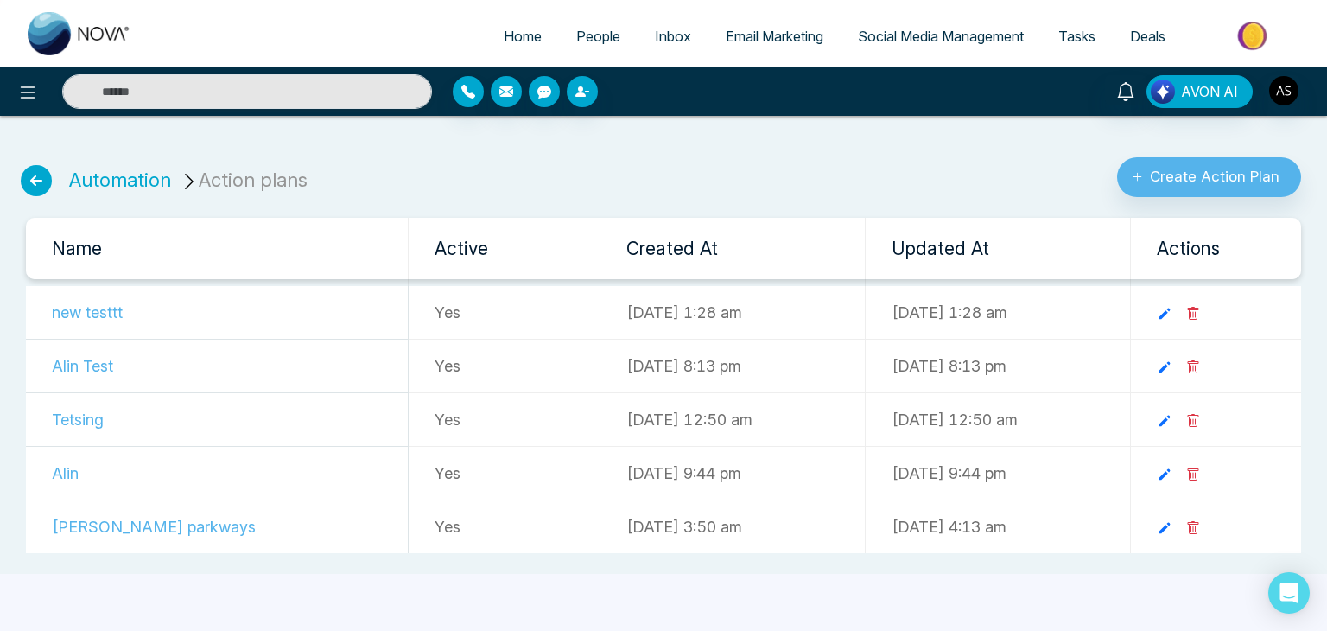
click at [48, 184] on icon at bounding box center [36, 180] width 31 height 31
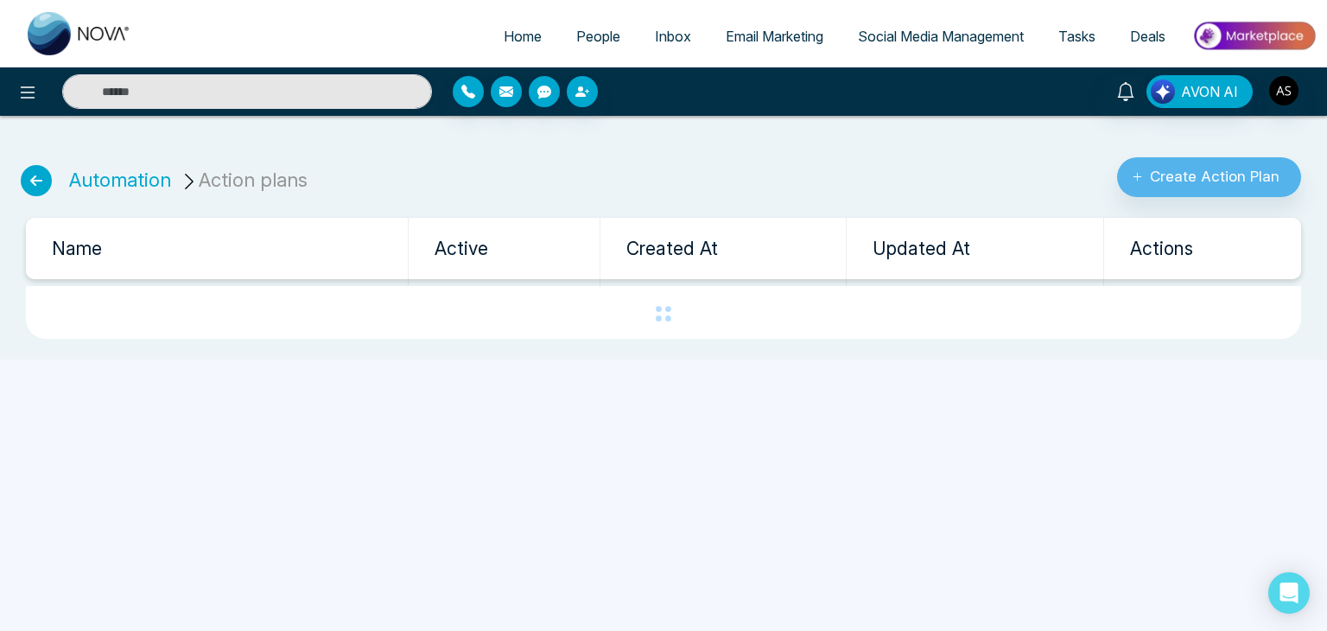
click at [41, 181] on icon at bounding box center [36, 180] width 31 height 31
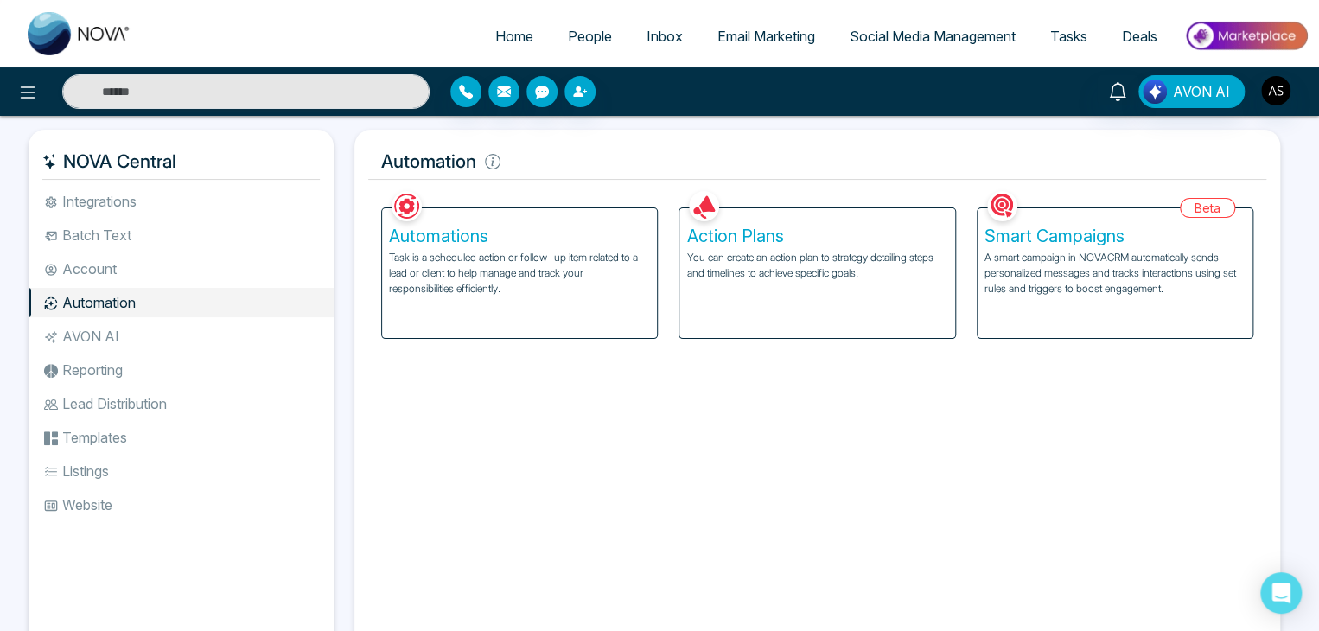
click at [464, 259] on p "Task is a scheduled action or follow-up item related to a lead or client to hel…" at bounding box center [519, 273] width 261 height 47
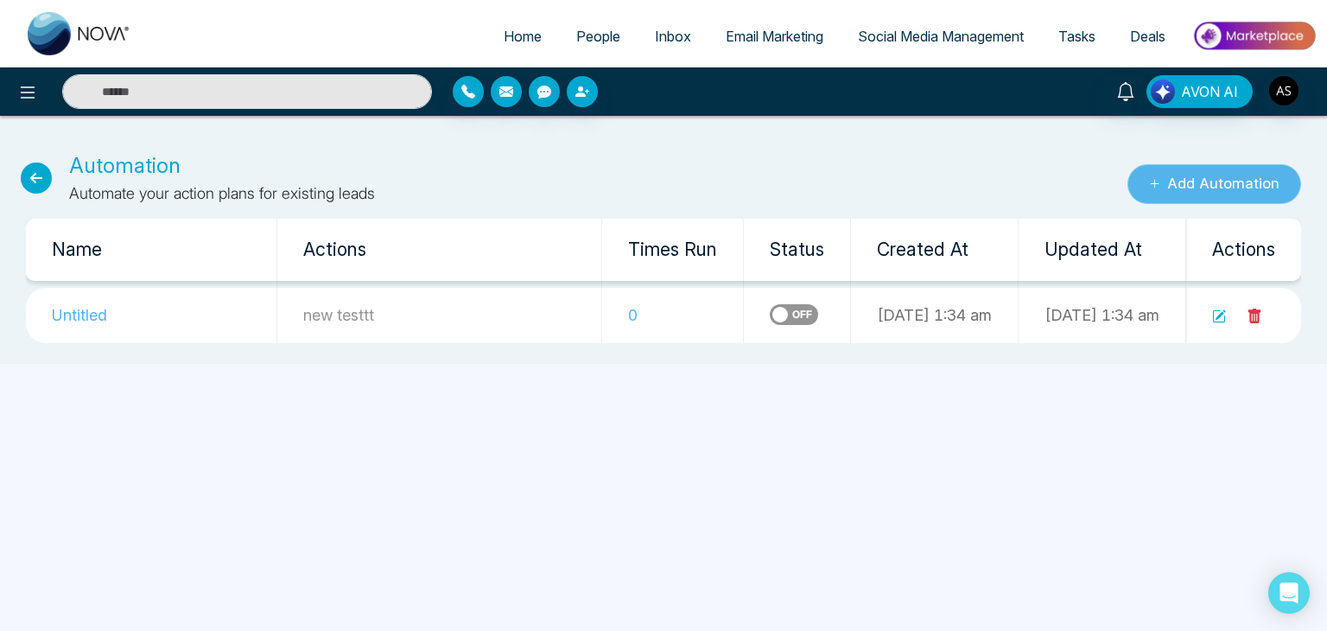
click at [1224, 181] on button "Add Automation" at bounding box center [1215, 184] width 174 height 40
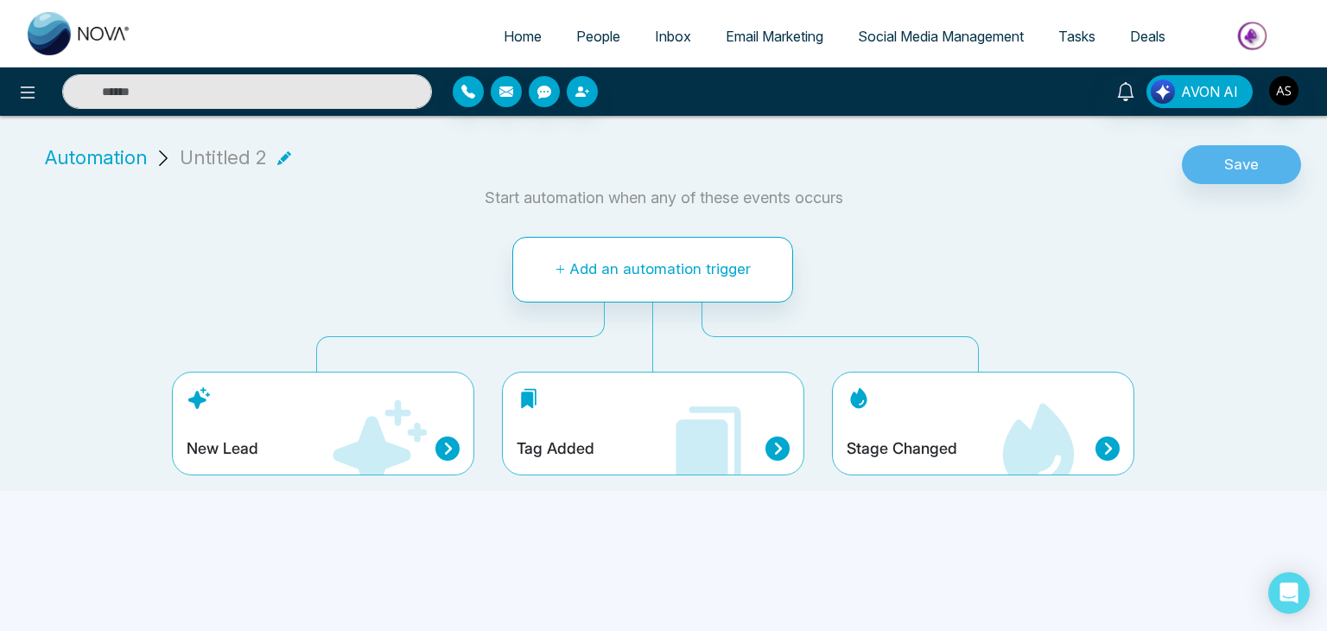
click at [373, 441] on icon at bounding box center [380, 446] width 94 height 94
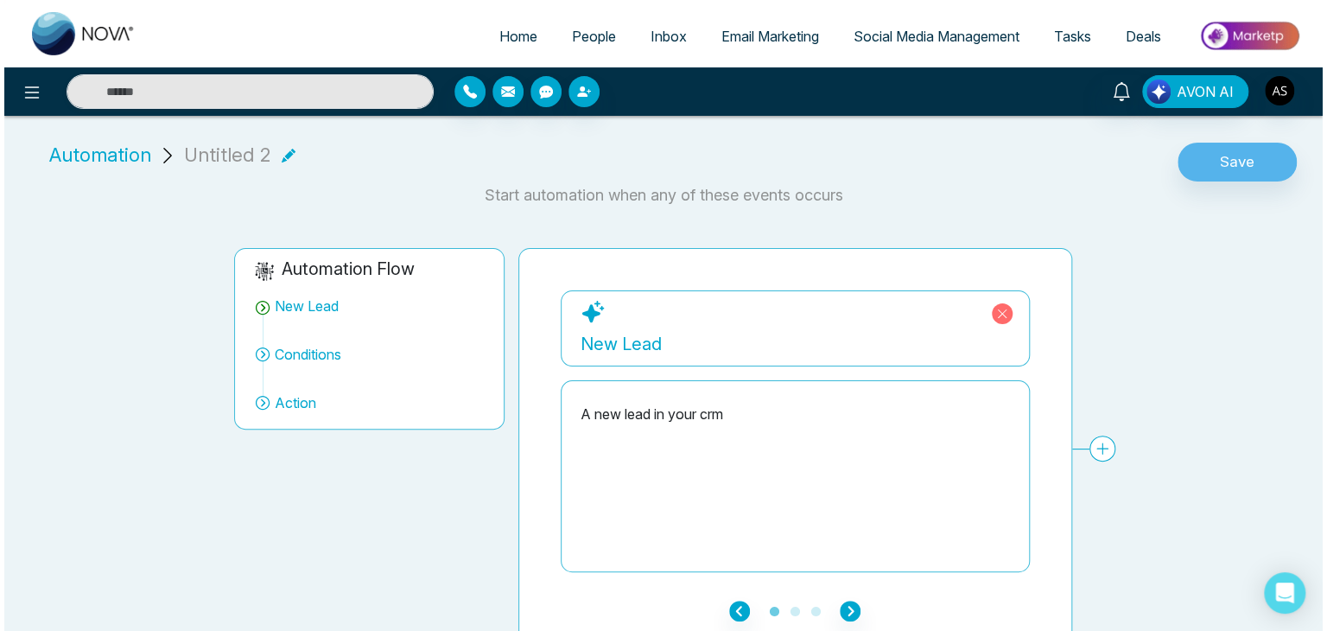
scroll to position [3, 0]
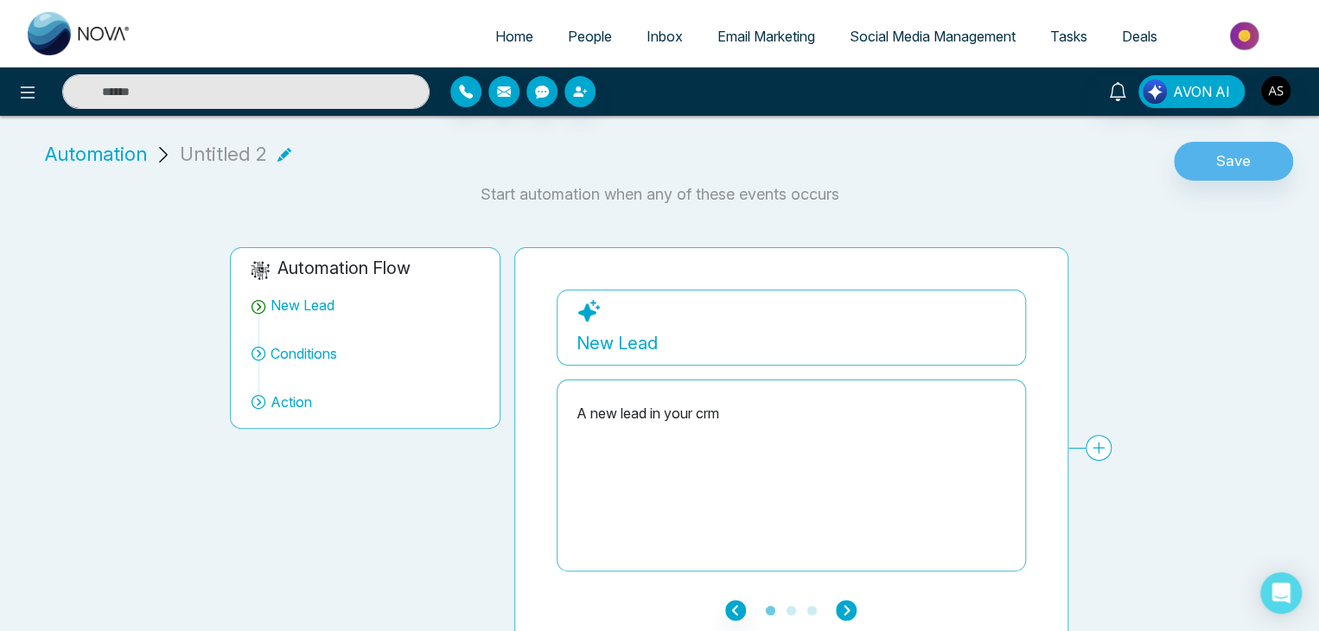
click at [844, 604] on icon "button" at bounding box center [846, 610] width 21 height 21
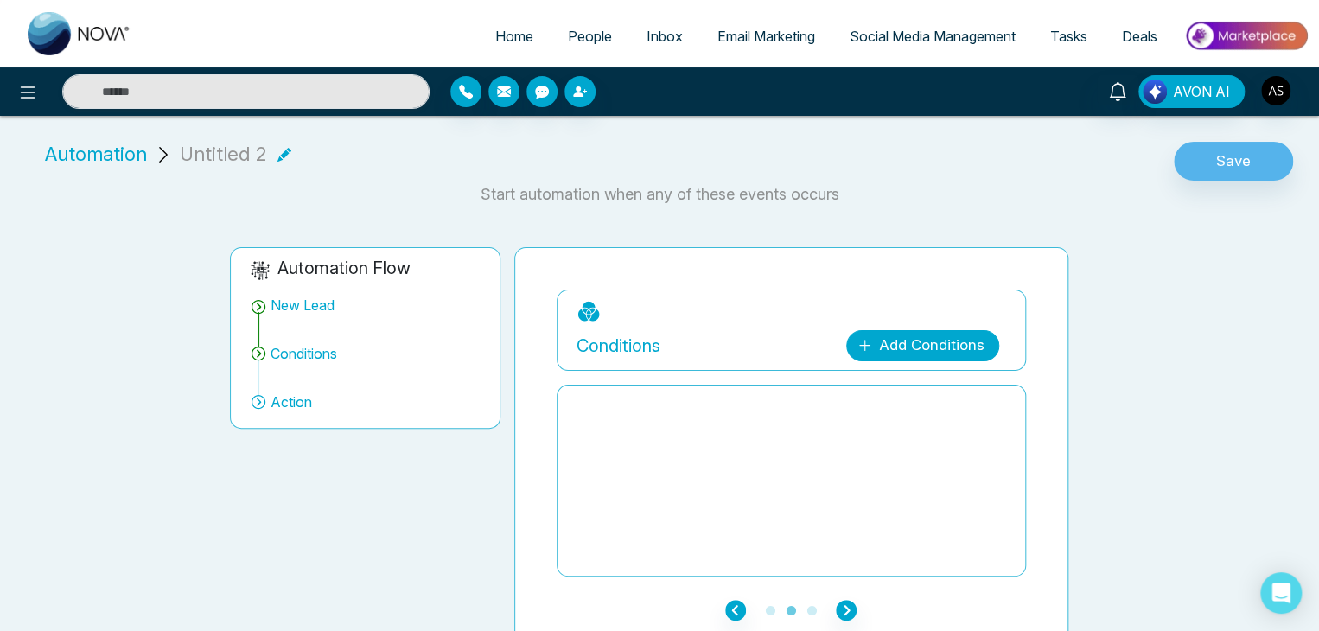
click at [895, 343] on link "Add Conditions" at bounding box center [922, 345] width 153 height 31
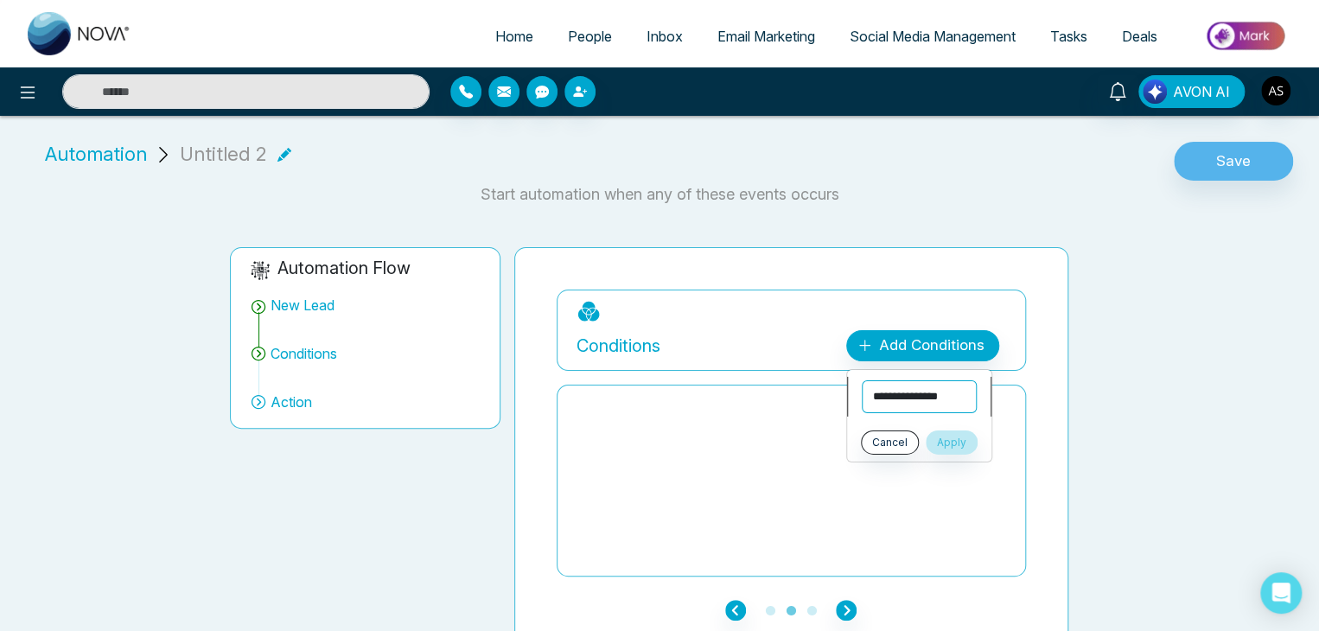
click at [918, 388] on select "**********" at bounding box center [919, 396] width 115 height 33
select select "*****"
click at [862, 380] on select "**********" at bounding box center [919, 396] width 115 height 33
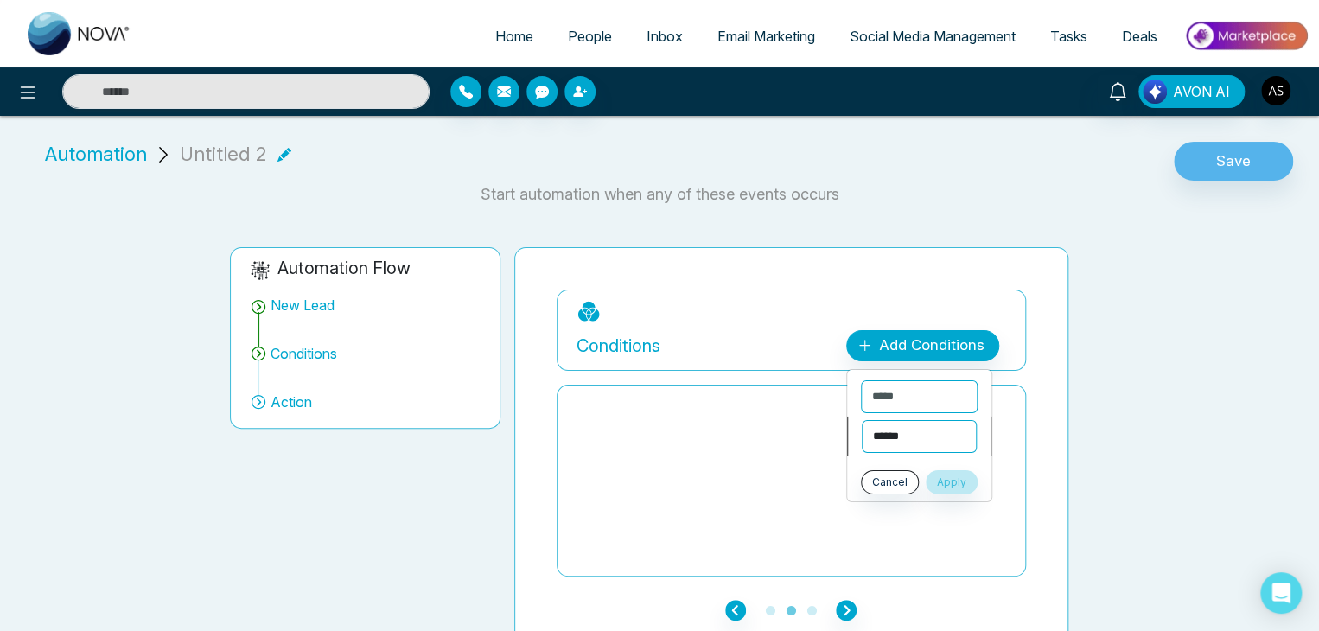
click at [907, 430] on select "**********" at bounding box center [919, 436] width 115 height 33
select select "*******"
click at [862, 420] on select "**********" at bounding box center [919, 436] width 115 height 33
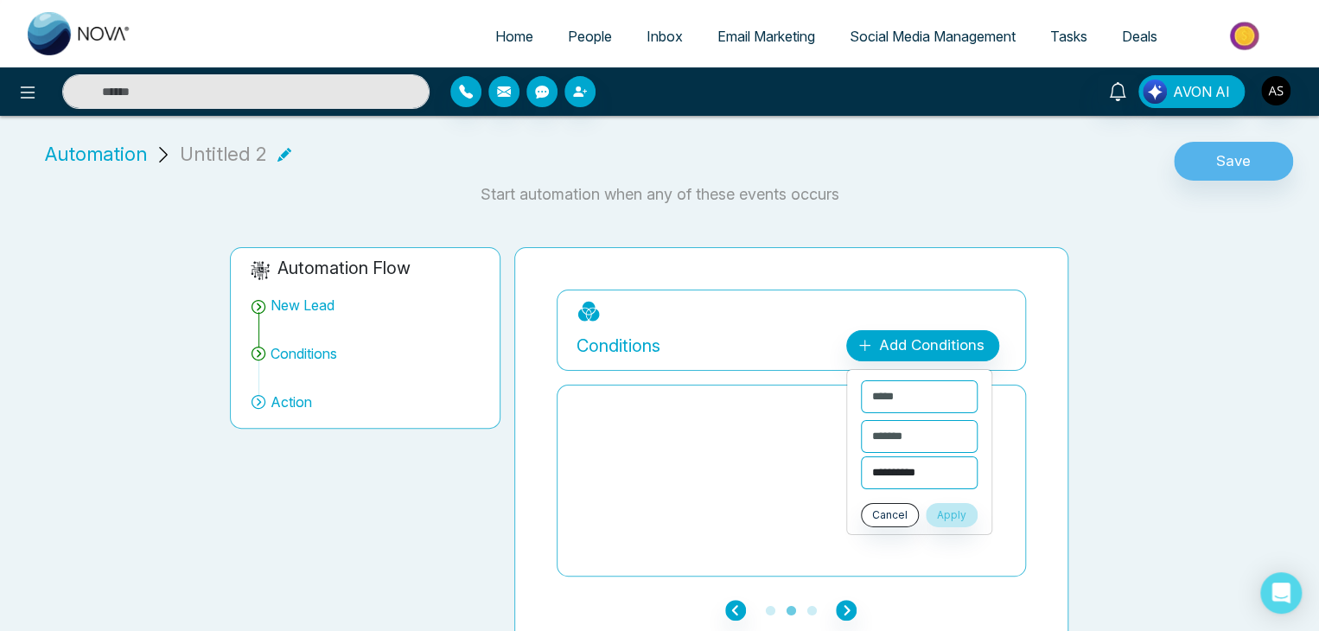
click at [892, 464] on select "**********" at bounding box center [919, 472] width 117 height 33
select select "********"
click at [861, 456] on select "**********" at bounding box center [919, 472] width 117 height 33
click at [964, 510] on button "Apply" at bounding box center [952, 515] width 52 height 24
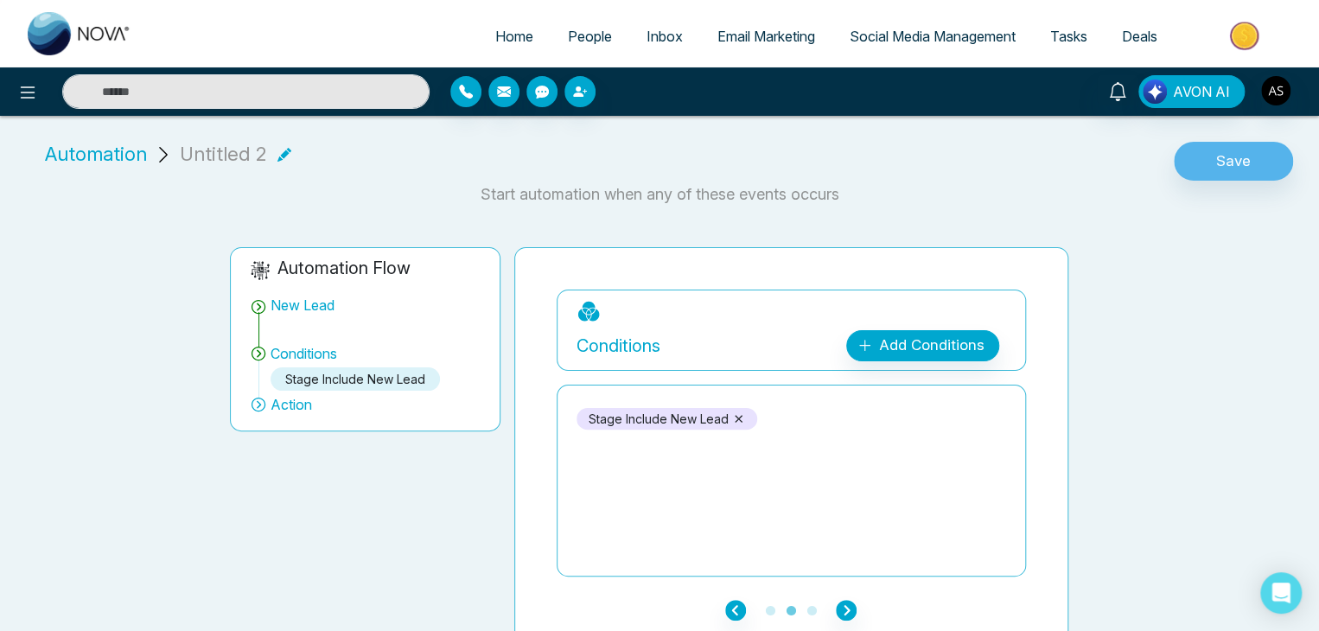
click at [295, 408] on span "Action" at bounding box center [291, 404] width 41 height 21
click at [286, 404] on span "Action" at bounding box center [291, 404] width 41 height 21
click at [838, 607] on icon "button" at bounding box center [846, 610] width 21 height 21
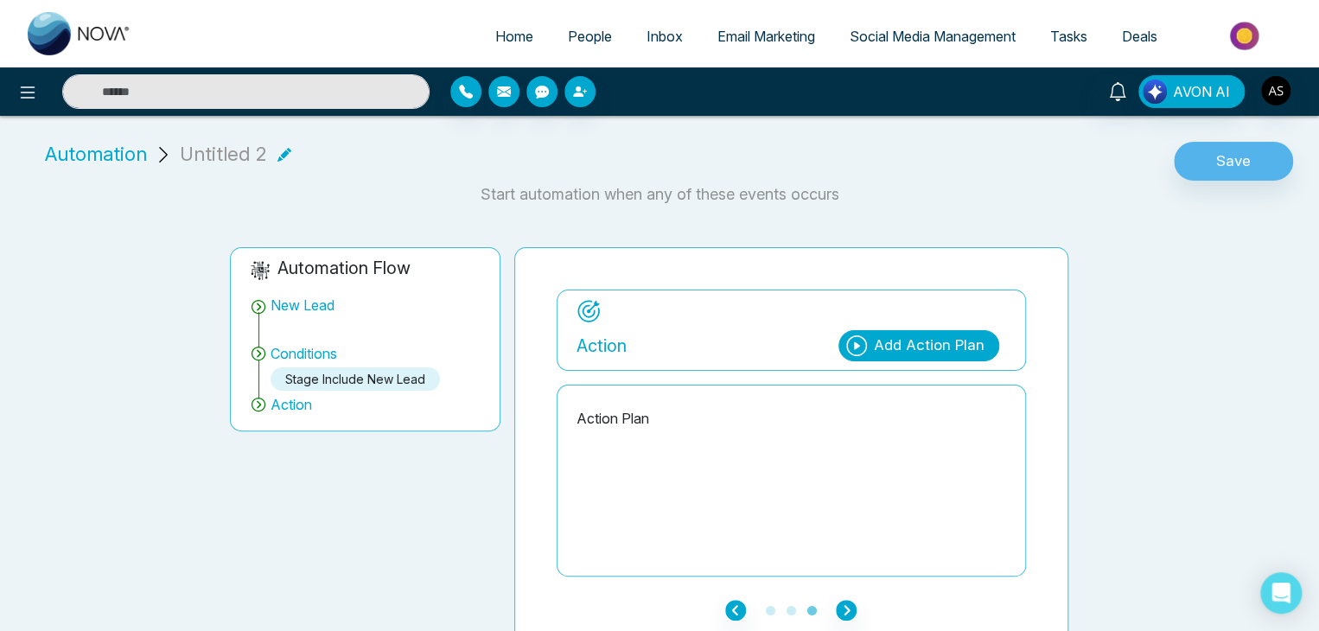
click at [860, 347] on icon at bounding box center [856, 345] width 21 height 21
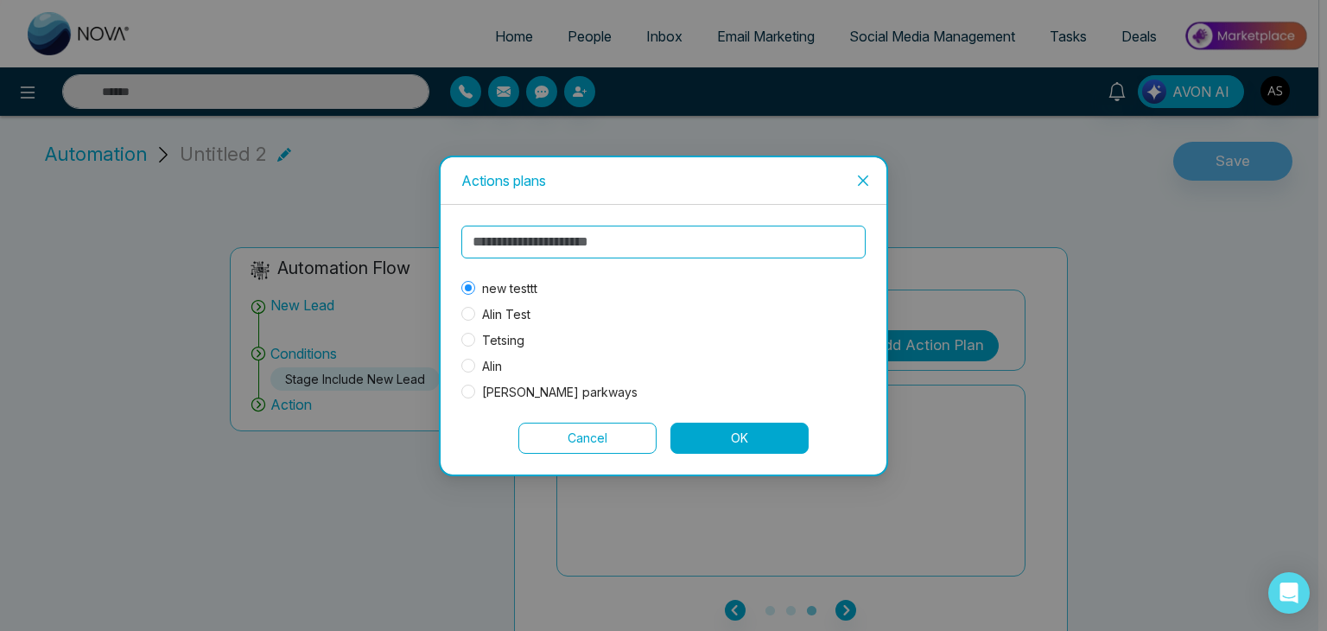
click at [868, 174] on icon "close" at bounding box center [863, 181] width 14 height 14
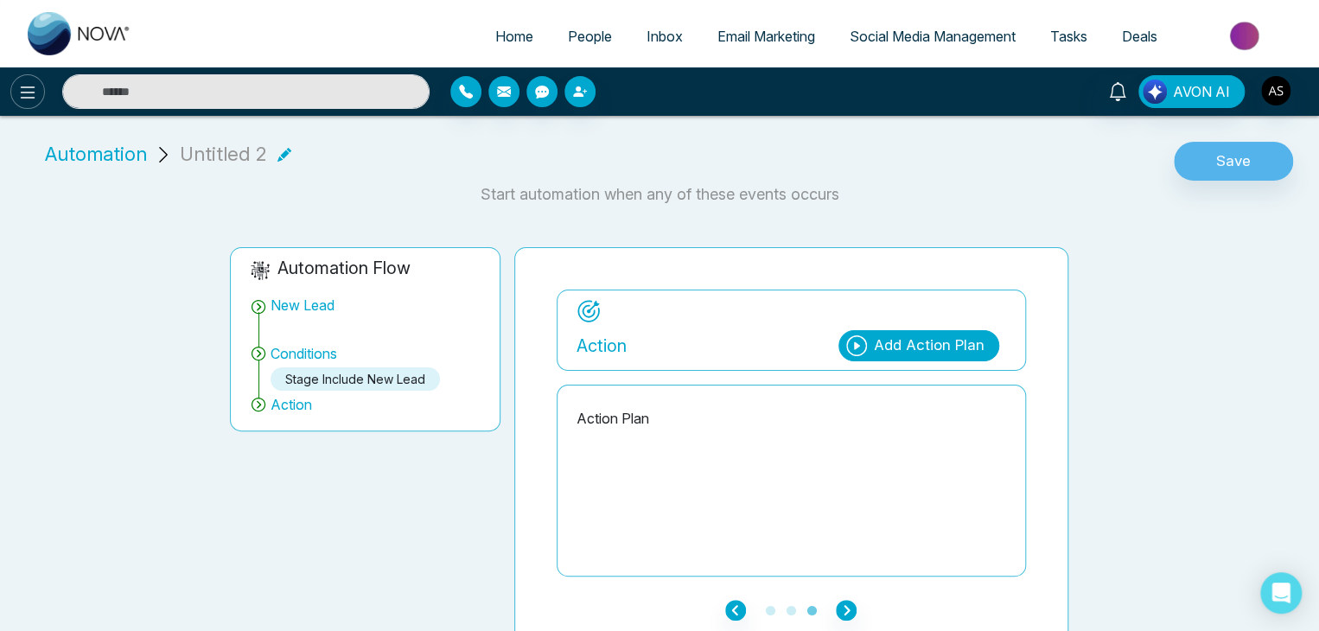
click at [35, 100] on icon at bounding box center [27, 92] width 21 height 21
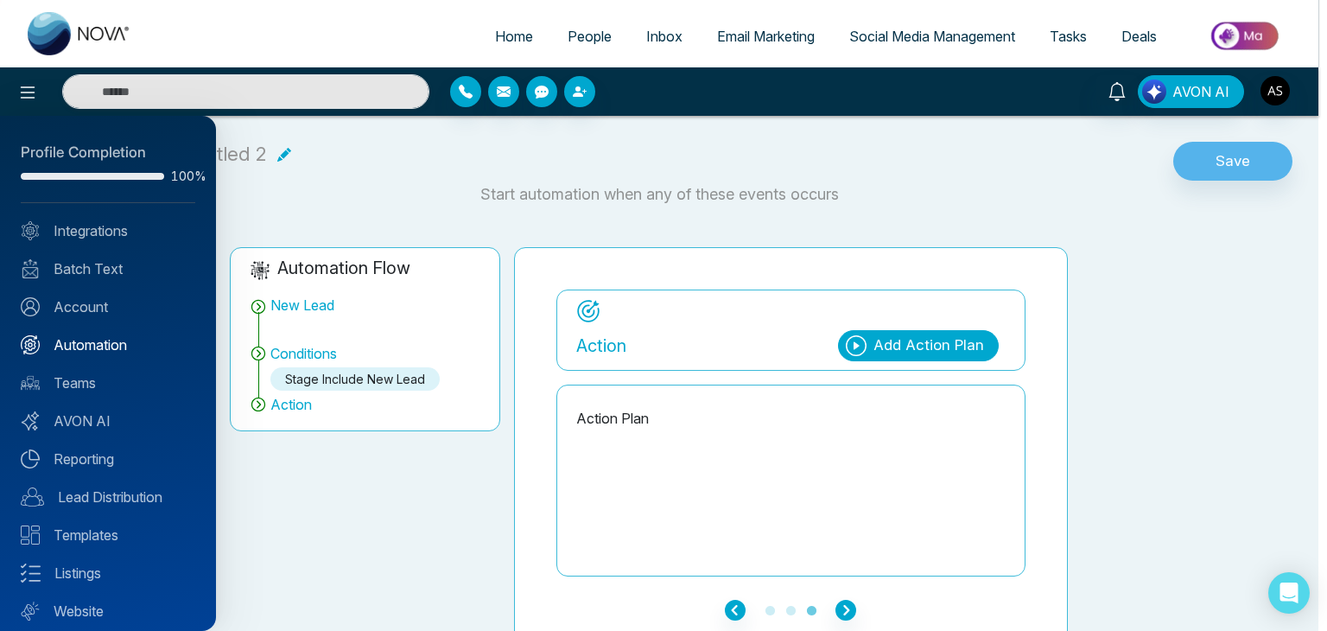
click at [116, 349] on link "Automation" at bounding box center [108, 344] width 175 height 21
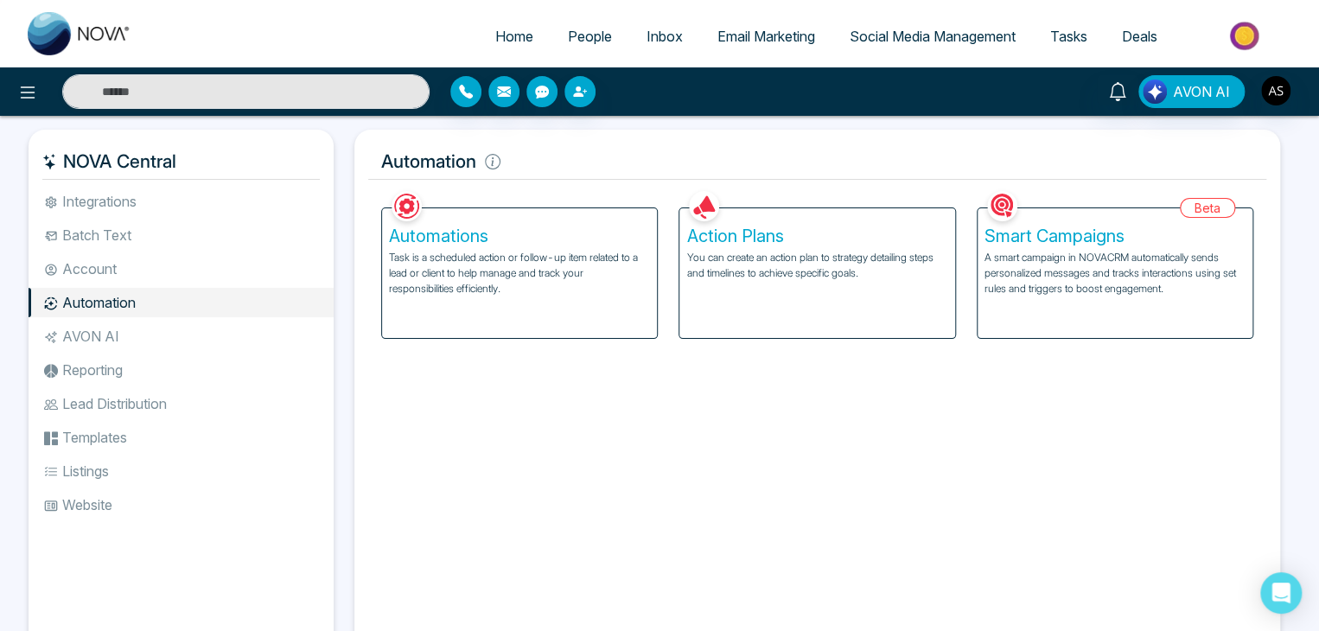
click at [1046, 243] on h5 "Smart Campaigns" at bounding box center [1114, 236] width 261 height 21
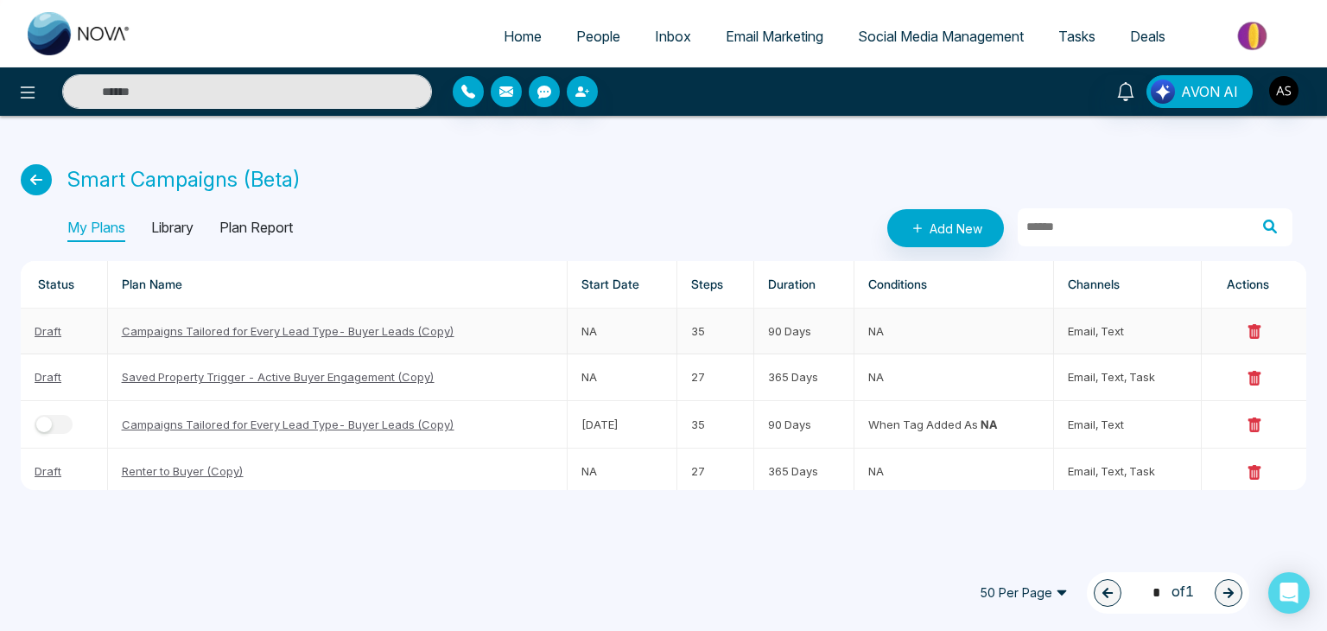
click at [289, 339] on td "Campaigns Tailored for Every Lead Type- Buyer Leads (Copy)" at bounding box center [338, 332] width 460 height 46
click at [287, 329] on link "Campaigns Tailored for Every Lead Type- Buyer Leads (Copy)" at bounding box center [288, 331] width 333 height 14
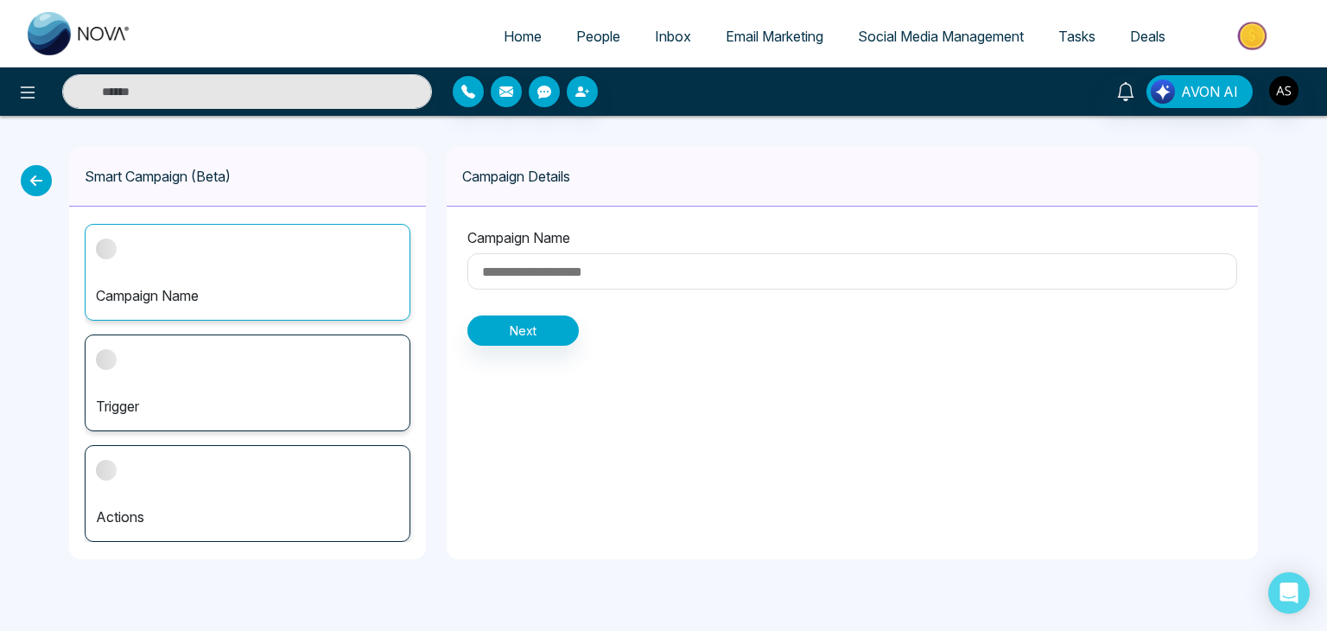
click at [49, 172] on div "Smart Campaign (Beta) Campaign Name Trigger Actions Campaign Details Campaign N…" at bounding box center [663, 353] width 1327 height 474
type input "**********"
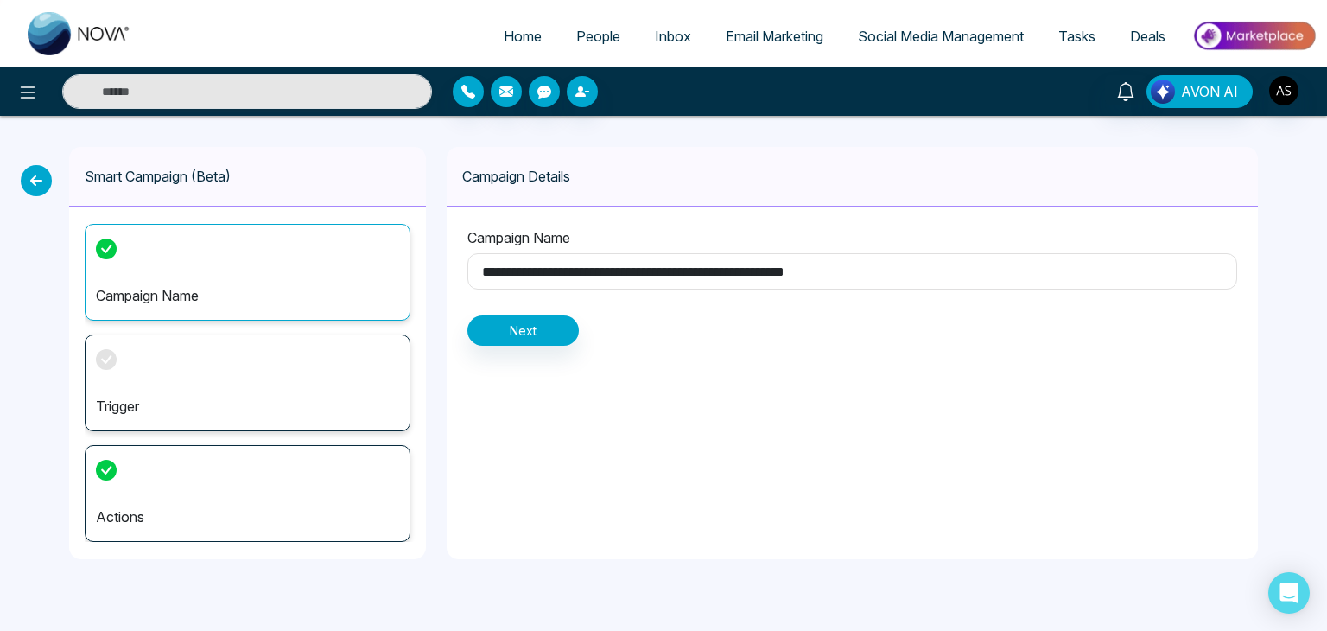
click at [32, 181] on icon at bounding box center [36, 180] width 31 height 31
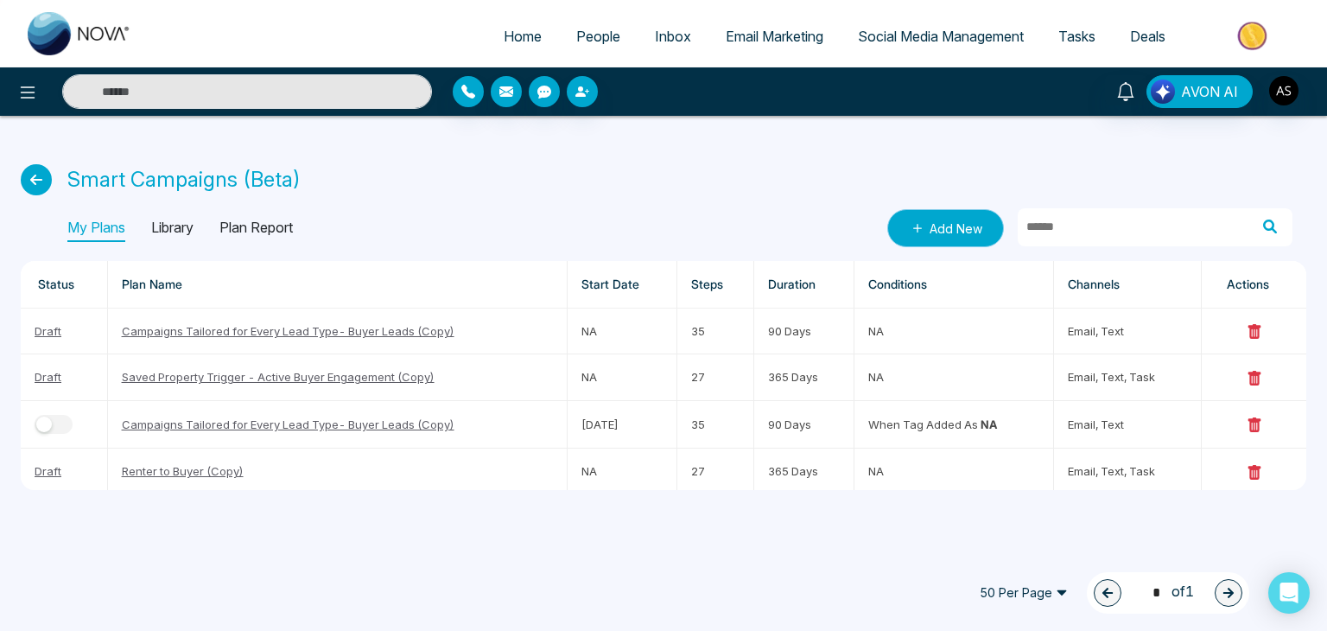
click at [964, 219] on link "Add New" at bounding box center [946, 228] width 117 height 38
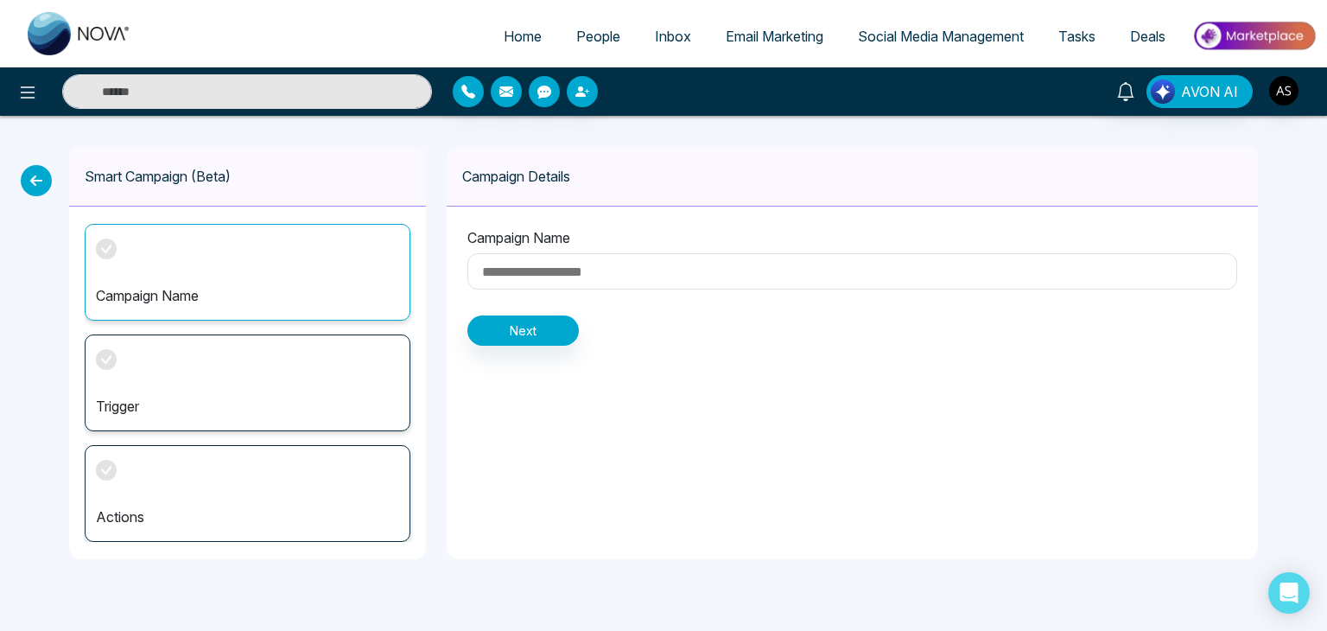
click at [34, 196] on div "Smart Campaign (Beta) Campaign Name Trigger Actions Campaign Details Campaign N…" at bounding box center [663, 353] width 1327 height 474
click at [23, 179] on icon at bounding box center [36, 180] width 31 height 31
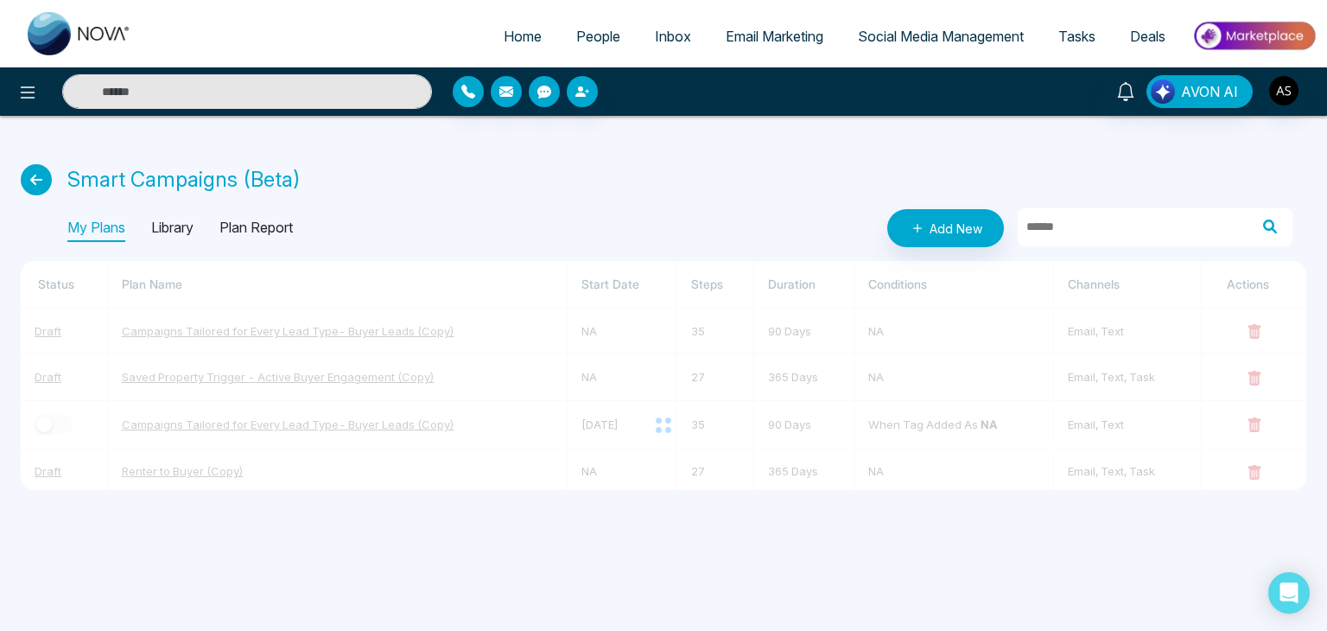
click at [187, 232] on p "Library" at bounding box center [172, 228] width 42 height 28
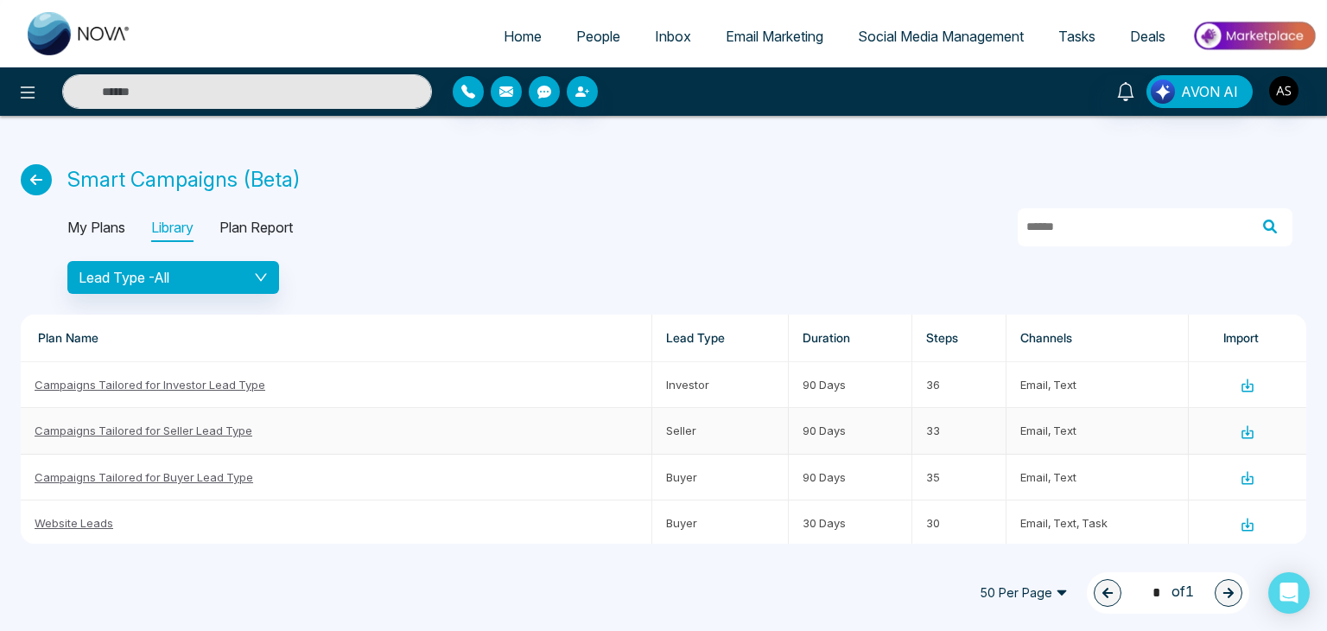
click at [107, 431] on link "Campaigns Tailored for Seller Lead Type" at bounding box center [144, 430] width 218 height 14
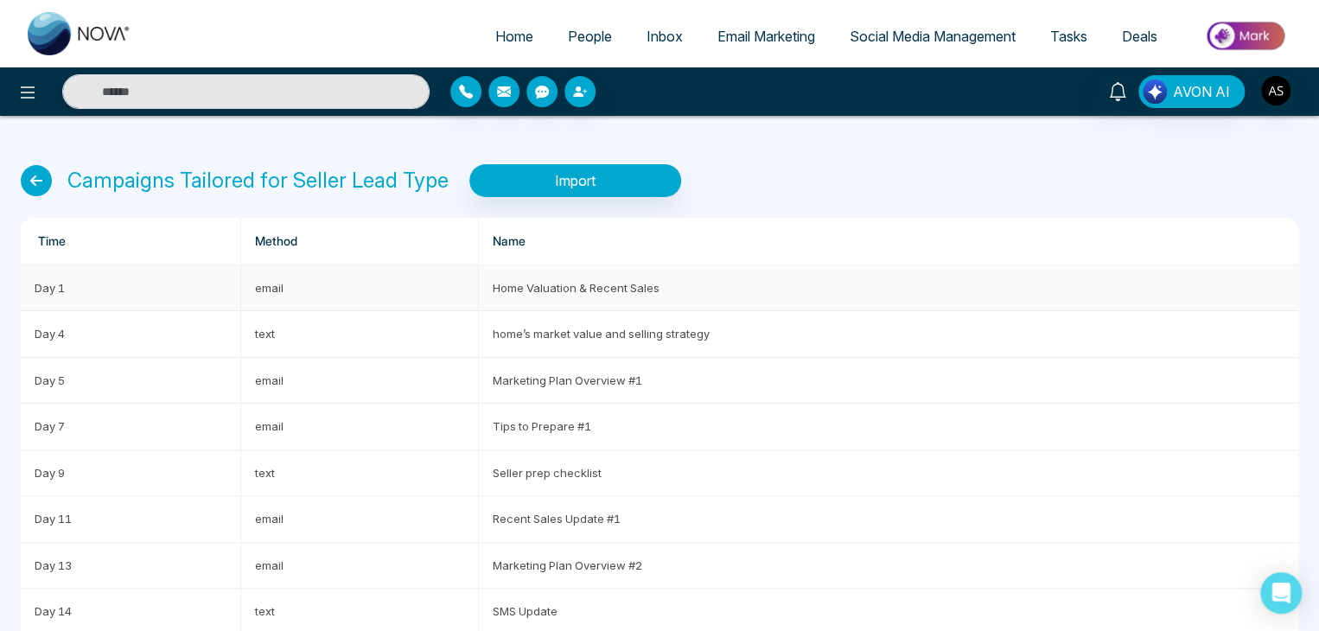
click at [550, 290] on td "Home Valuation & Recent Sales" at bounding box center [888, 288] width 819 height 46
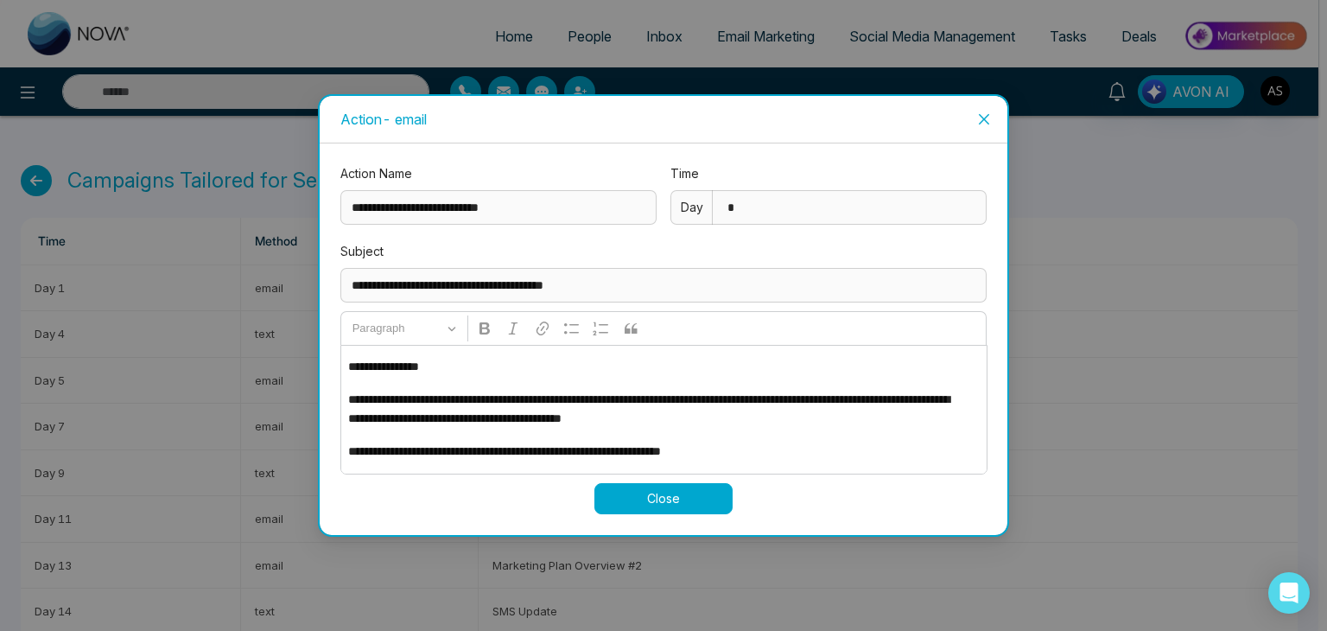
click at [964, 129] on span "Close" at bounding box center [984, 119] width 47 height 47
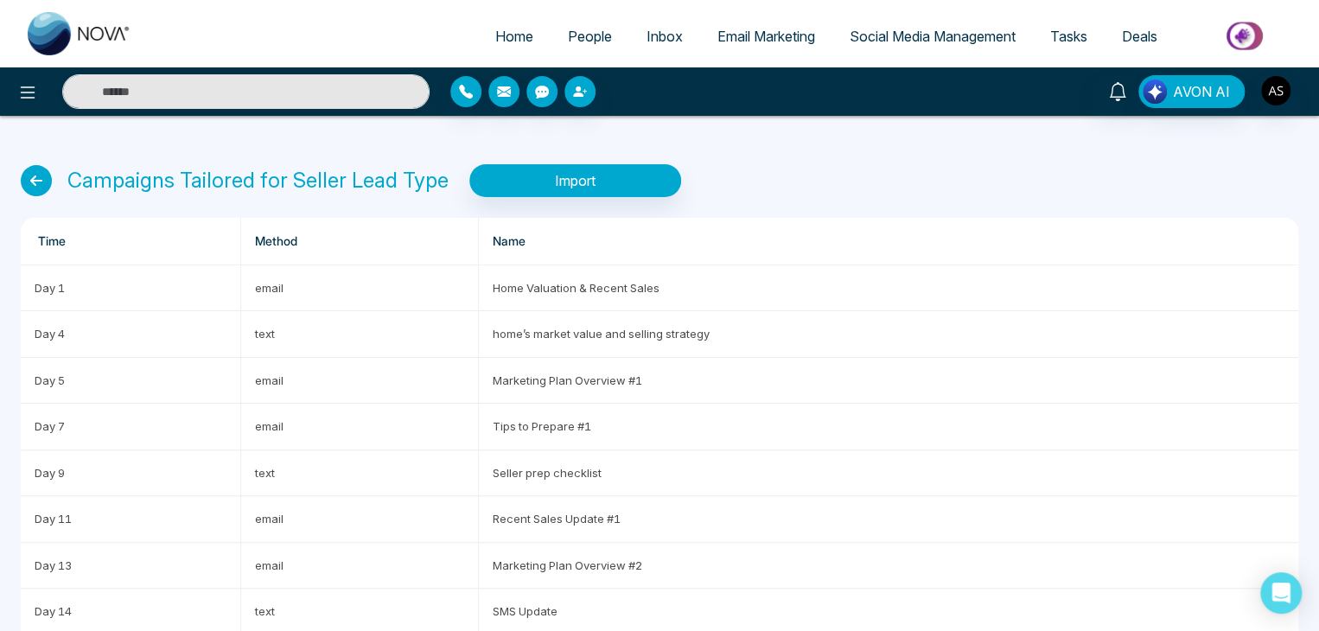
click at [33, 186] on icon at bounding box center [36, 180] width 31 height 31
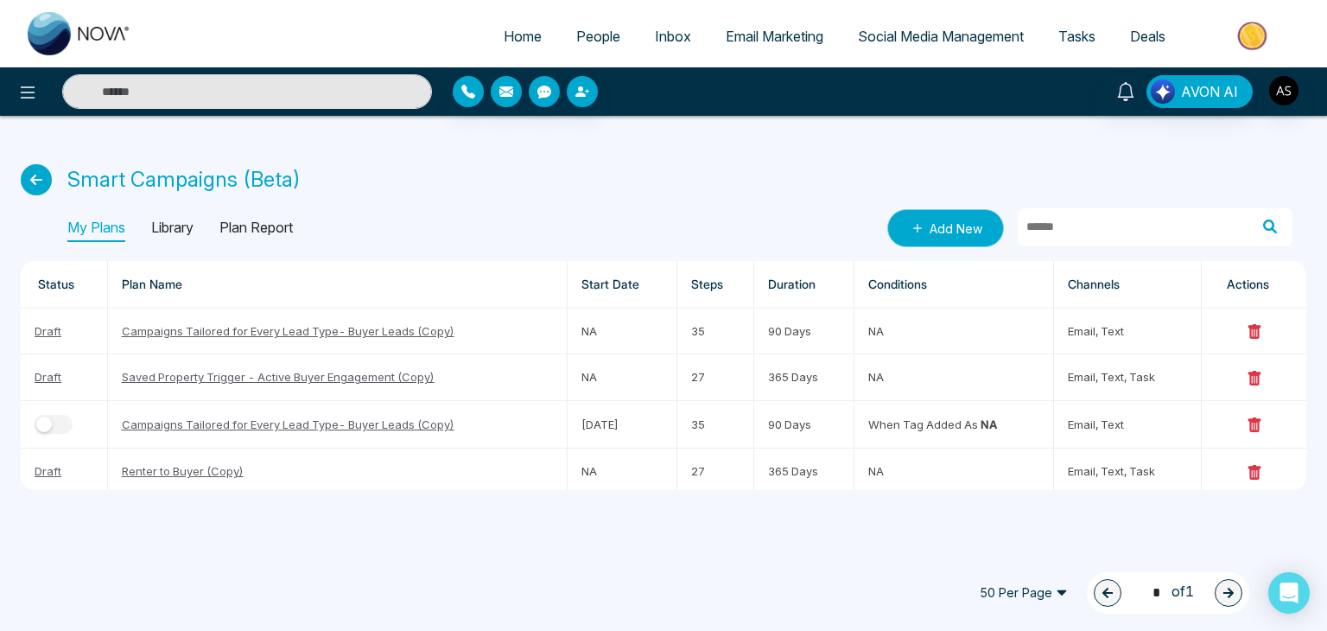
click at [958, 225] on link "Add New" at bounding box center [946, 228] width 117 height 38
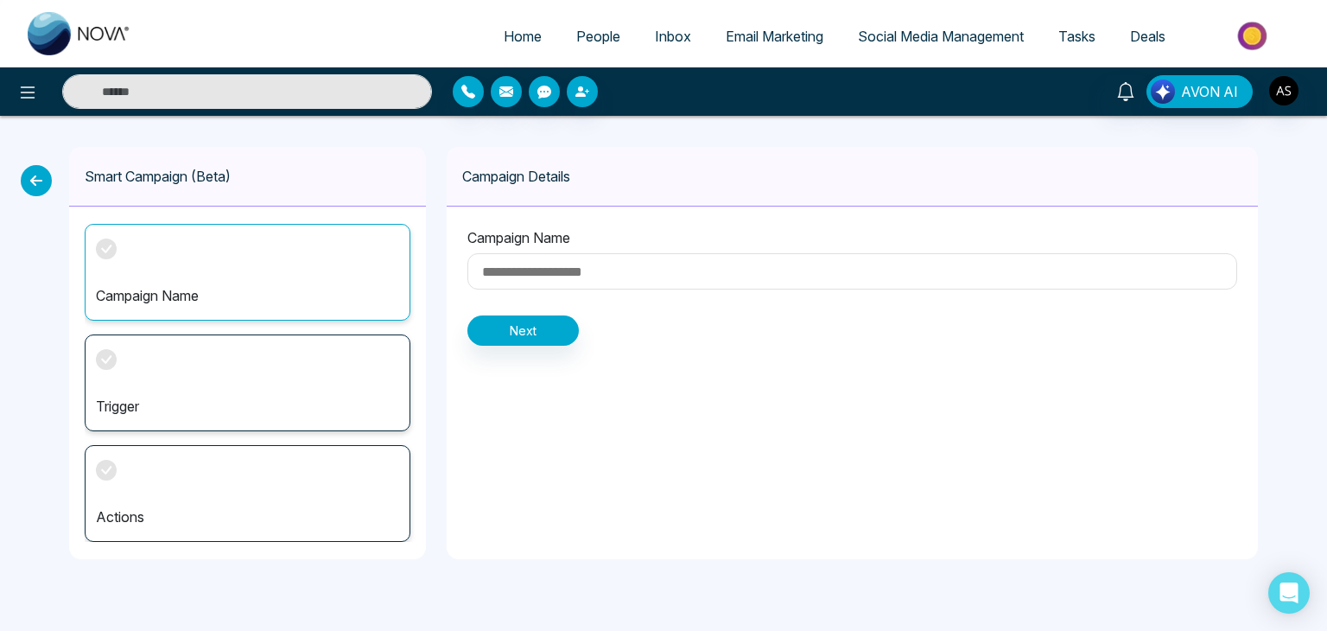
click at [575, 281] on input at bounding box center [853, 271] width 770 height 36
click at [29, 185] on icon at bounding box center [36, 180] width 31 height 31
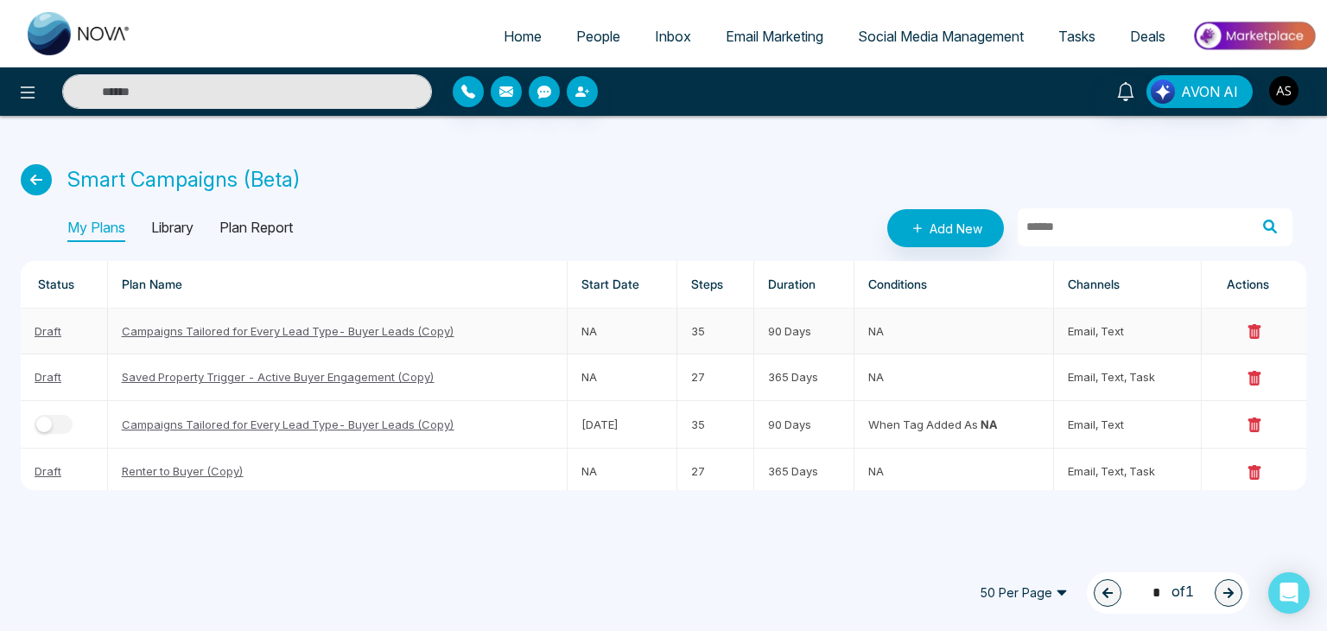
click at [492, 333] on td "Campaigns Tailored for Every Lead Type- Buyer Leads (Copy)" at bounding box center [338, 332] width 460 height 46
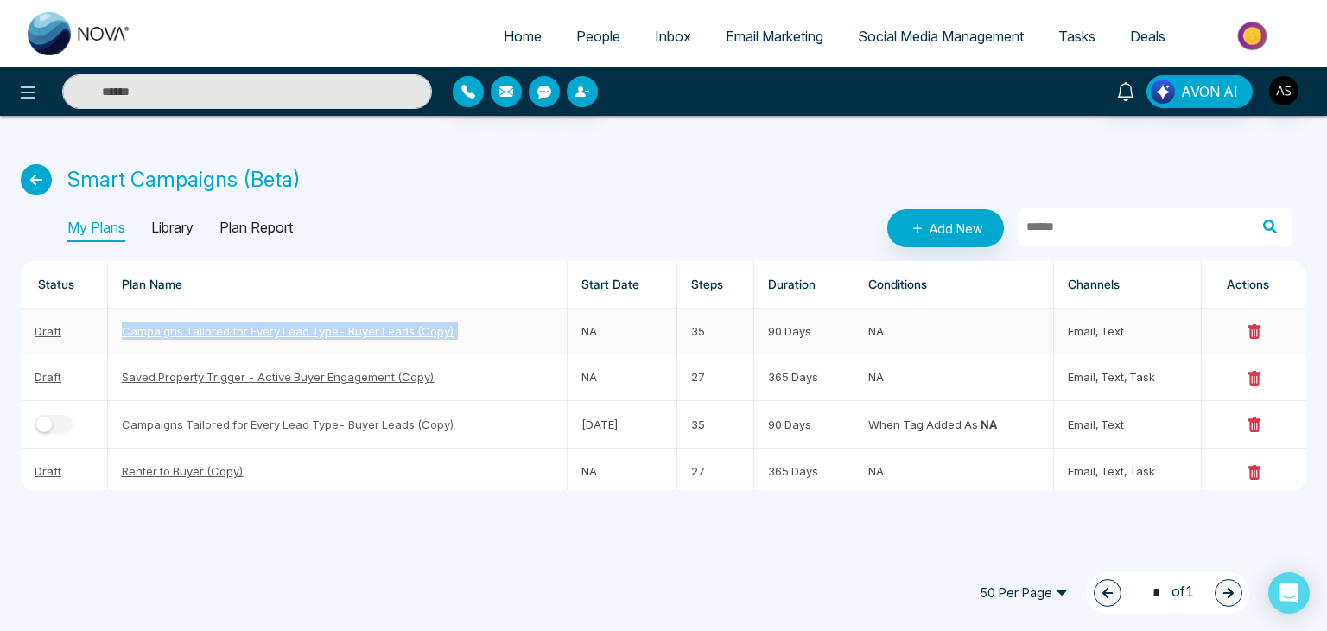
click at [492, 333] on td "Campaigns Tailored for Every Lead Type- Buyer Leads (Copy)" at bounding box center [338, 332] width 460 height 46
copy link "Campaigns Tailored for Every Lead Type- Buyer Leads (Copy)"
click at [952, 222] on link "Add New" at bounding box center [946, 228] width 117 height 38
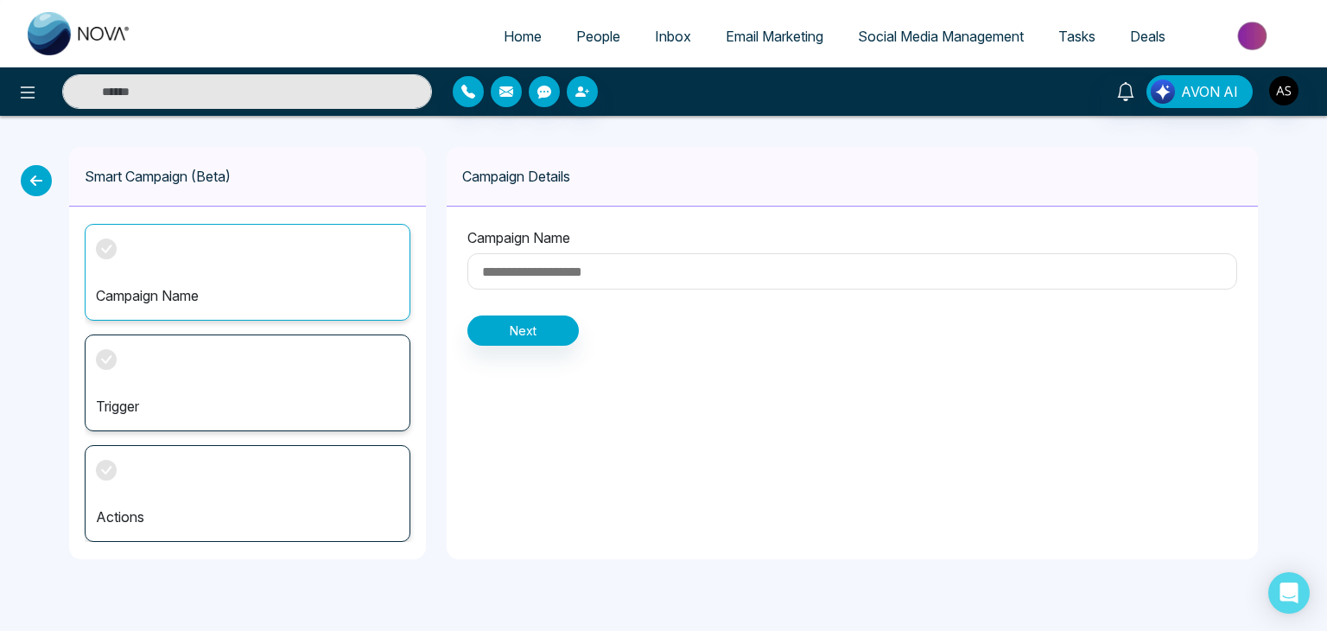
click at [637, 271] on input at bounding box center [853, 271] width 770 height 36
type input "********"
click at [545, 337] on button "Next" at bounding box center [523, 330] width 111 height 30
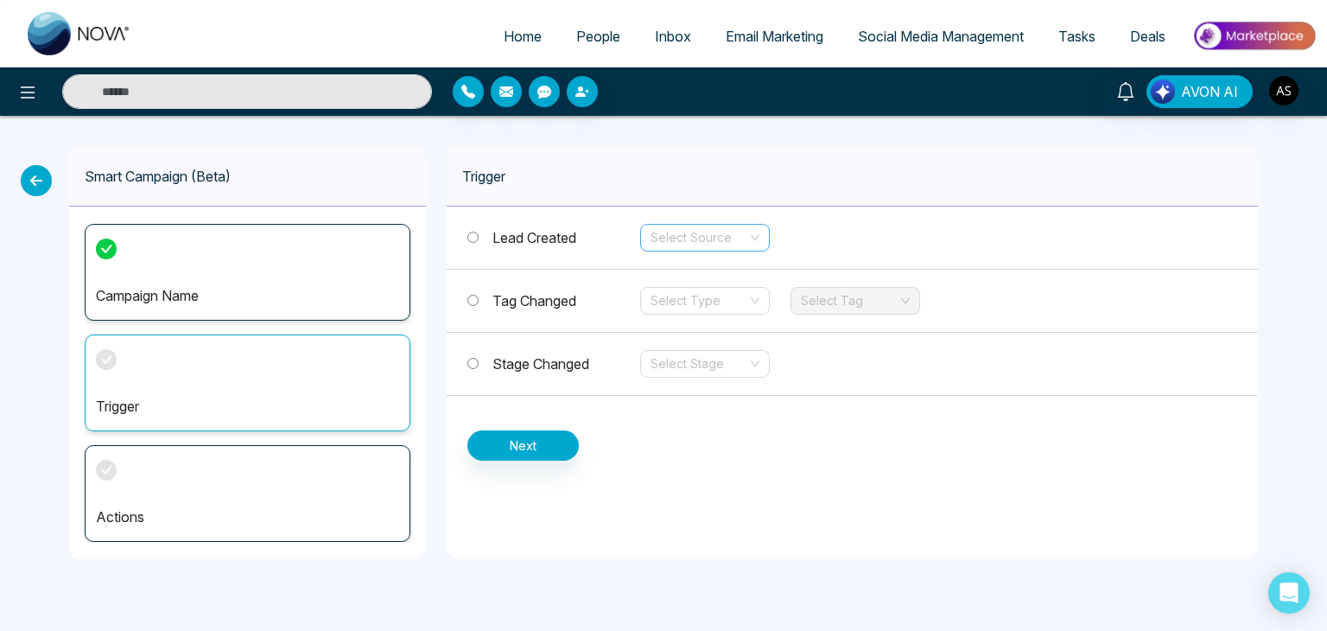
click at [705, 238] on input "search" at bounding box center [699, 238] width 97 height 26
click at [923, 391] on div "Stage Changed Select Stage" at bounding box center [853, 364] width 812 height 63
click at [723, 305] on input "search" at bounding box center [699, 301] width 97 height 26
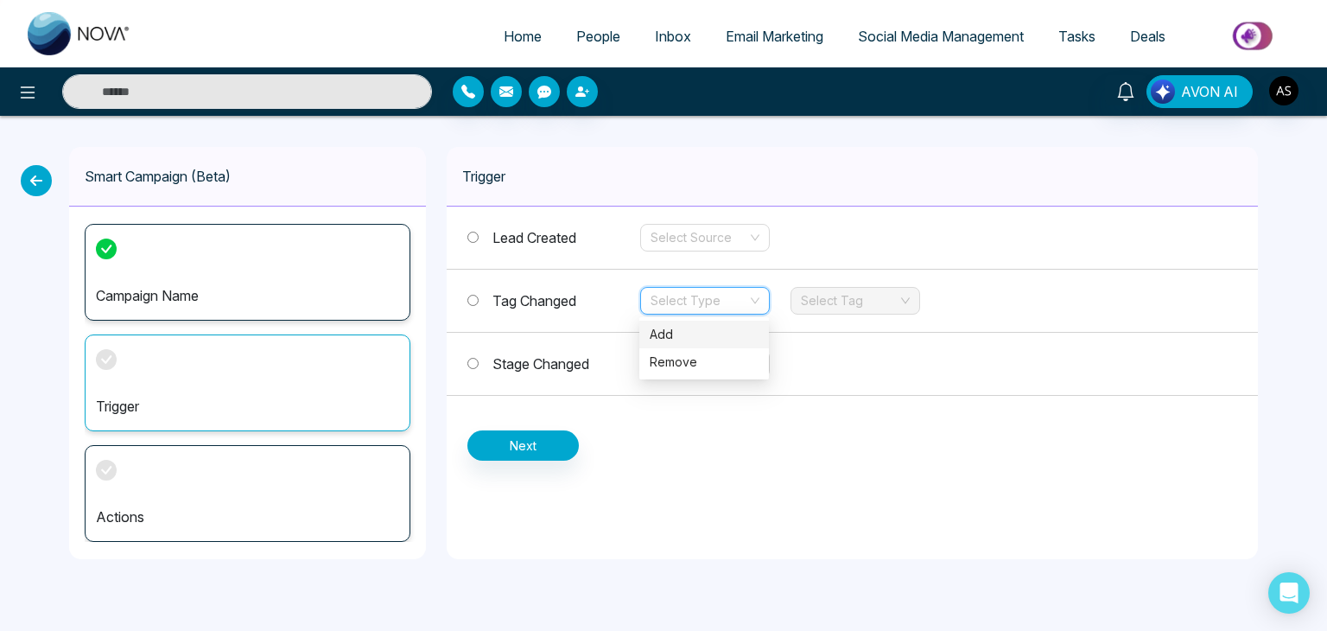
click at [673, 336] on div "Add" at bounding box center [704, 334] width 109 height 19
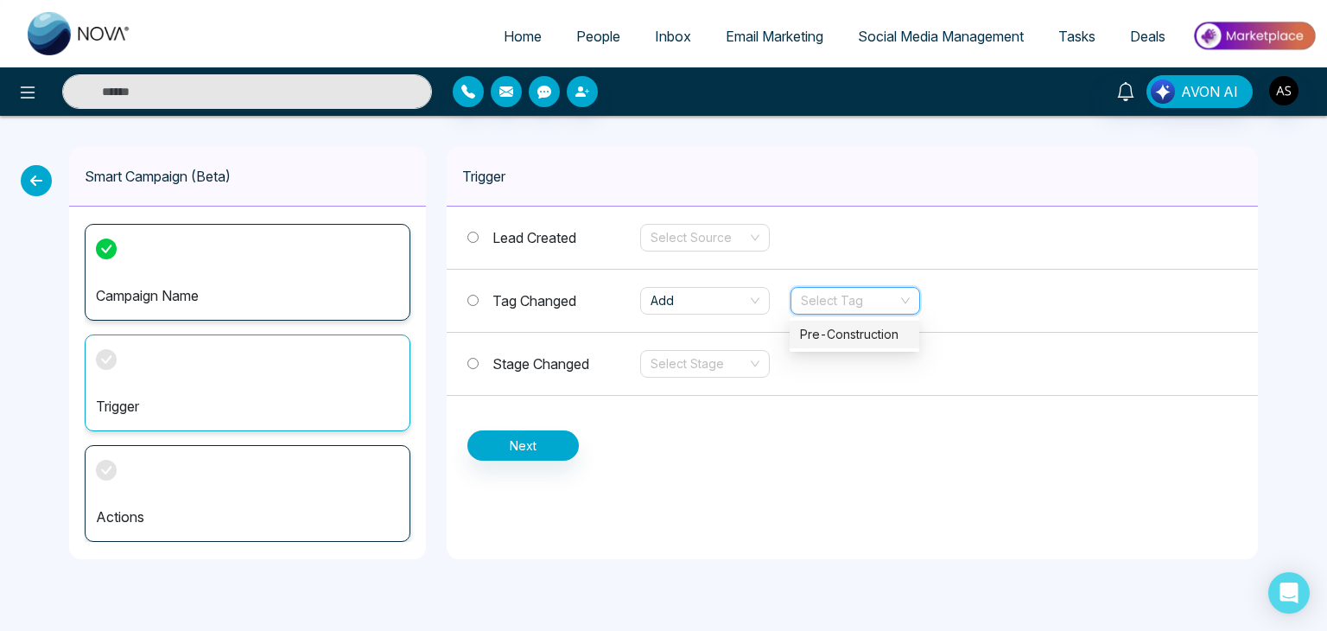
click at [858, 302] on input "search" at bounding box center [849, 301] width 97 height 26
click at [850, 333] on div "Pre-Construction" at bounding box center [854, 334] width 109 height 19
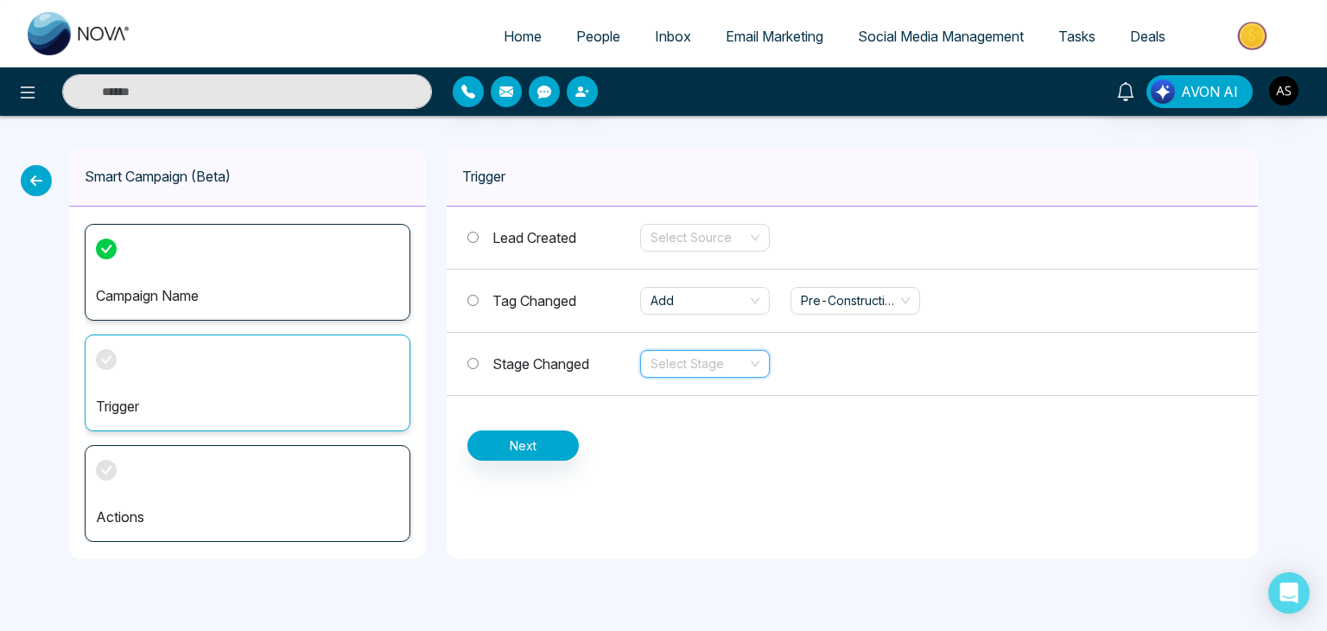
click at [717, 367] on input "search" at bounding box center [699, 364] width 97 height 26
drag, startPoint x: 819, startPoint y: 379, endPoint x: 581, endPoint y: 442, distance: 246.7
click at [581, 442] on div "Lead Created Select Source Tag Changed Add Pre-Construction Stage Changed Selec…" at bounding box center [853, 334] width 812 height 254
click at [541, 435] on button "Next" at bounding box center [523, 445] width 111 height 30
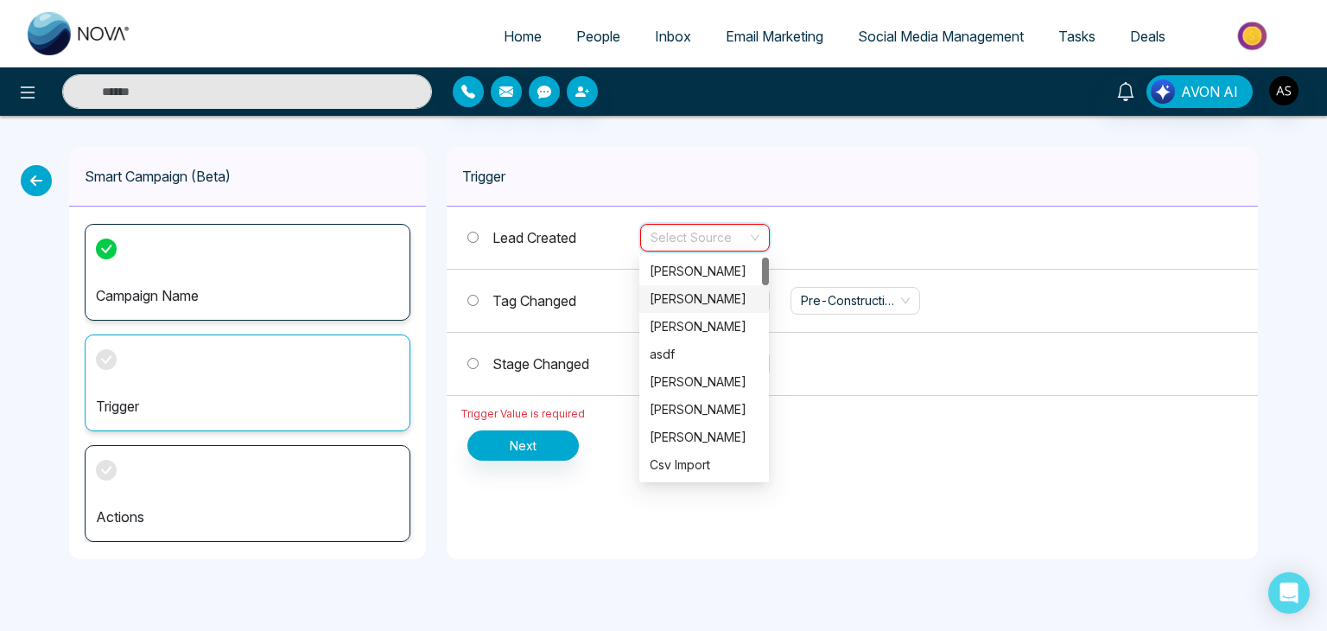
click at [717, 232] on input "search" at bounding box center [699, 238] width 97 height 26
drag, startPoint x: 688, startPoint y: 473, endPoint x: 682, endPoint y: 464, distance: 10.5
click at [682, 464] on div "Csv Import" at bounding box center [704, 464] width 109 height 19
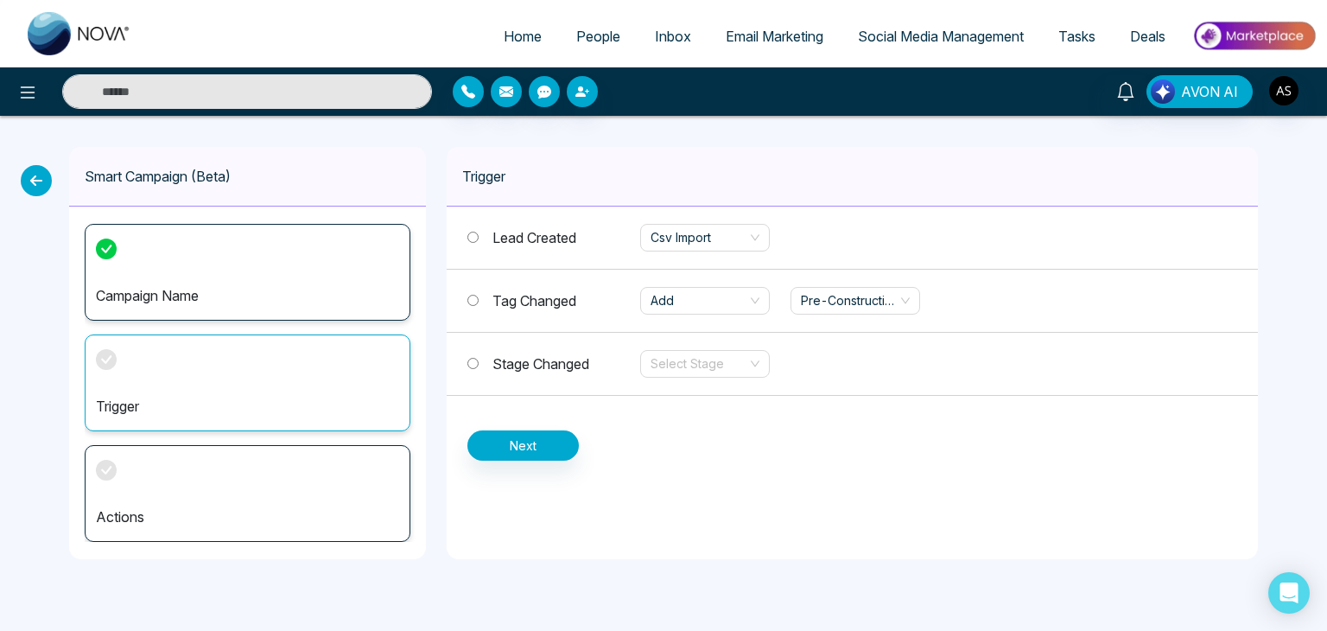
click at [682, 464] on div "Trigger Lead Created Csv Import Tag Changed Add Pre-Construction Stage Changed …" at bounding box center [853, 353] width 812 height 412
click at [548, 454] on button "Next" at bounding box center [523, 445] width 111 height 30
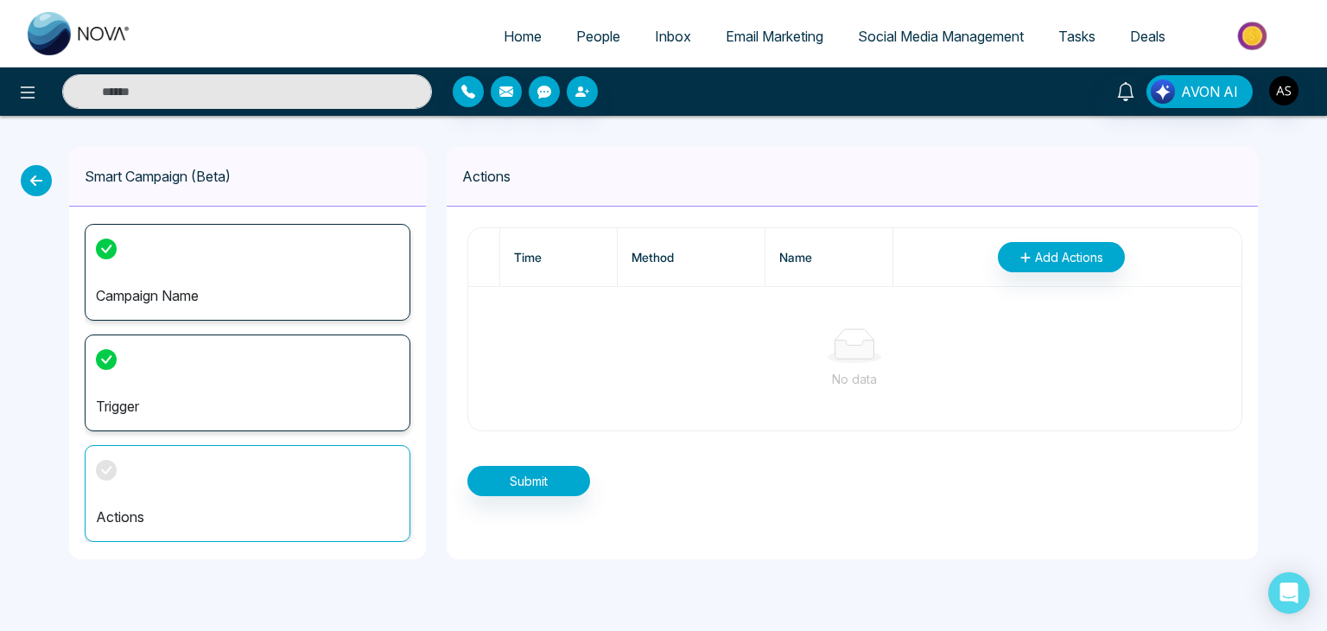
drag, startPoint x: 1059, startPoint y: 271, endPoint x: 1043, endPoint y: 248, distance: 28.0
click at [1043, 248] on th "Add Actions" at bounding box center [1068, 257] width 348 height 59
click at [1043, 248] on span "Add Actions" at bounding box center [1069, 257] width 68 height 18
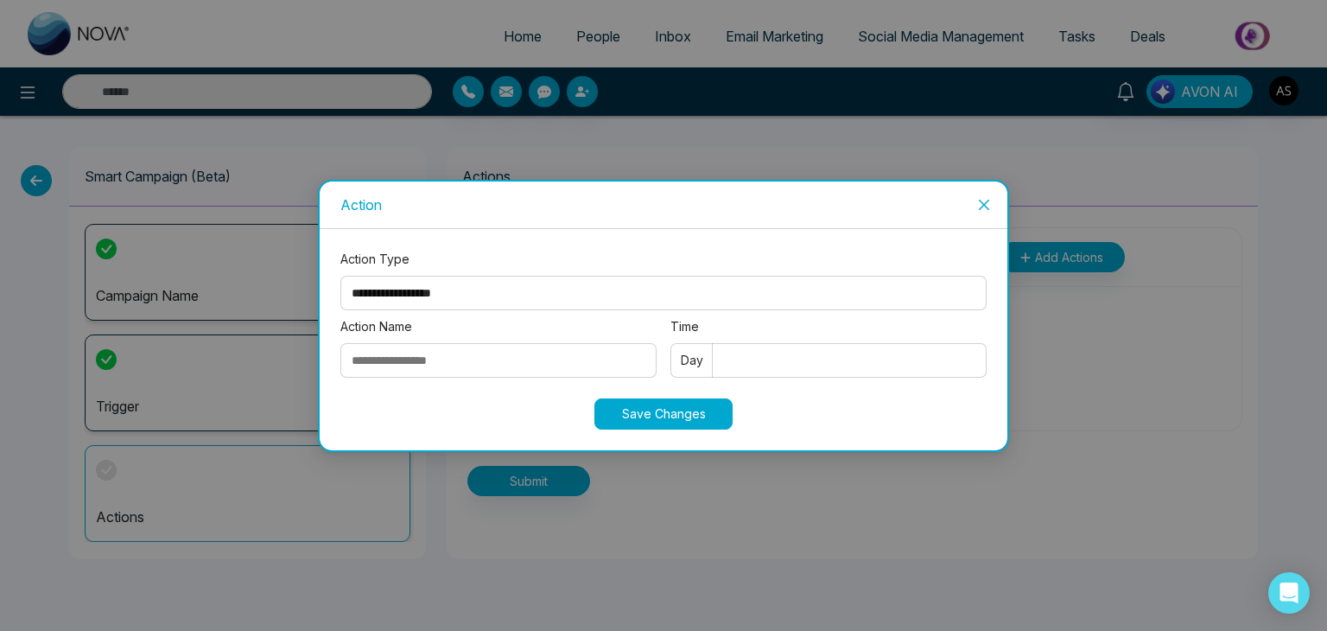
drag, startPoint x: 627, startPoint y: 274, endPoint x: 626, endPoint y: 291, distance: 17.3
click at [626, 291] on div "**********" at bounding box center [664, 283] width 646 height 67
click at [626, 291] on select "**********" at bounding box center [664, 293] width 646 height 35
select select "*****"
click at [341, 276] on select "**********" at bounding box center [664, 293] width 646 height 35
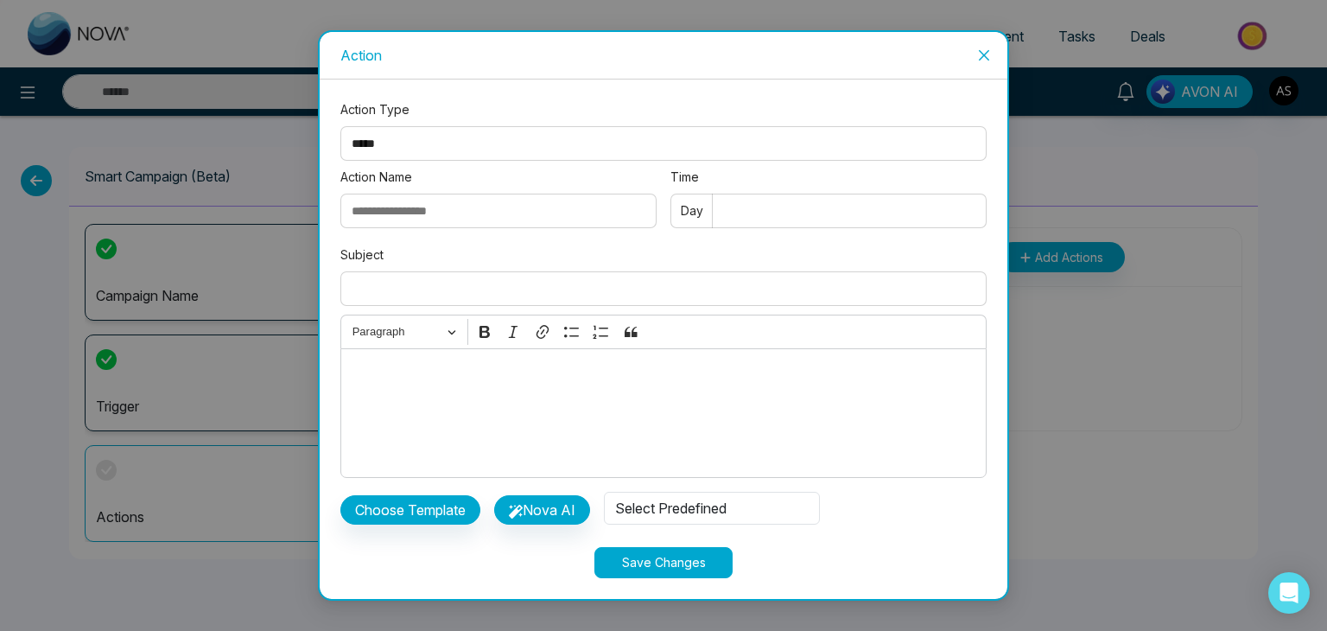
click at [984, 57] on icon "close" at bounding box center [984, 55] width 14 height 14
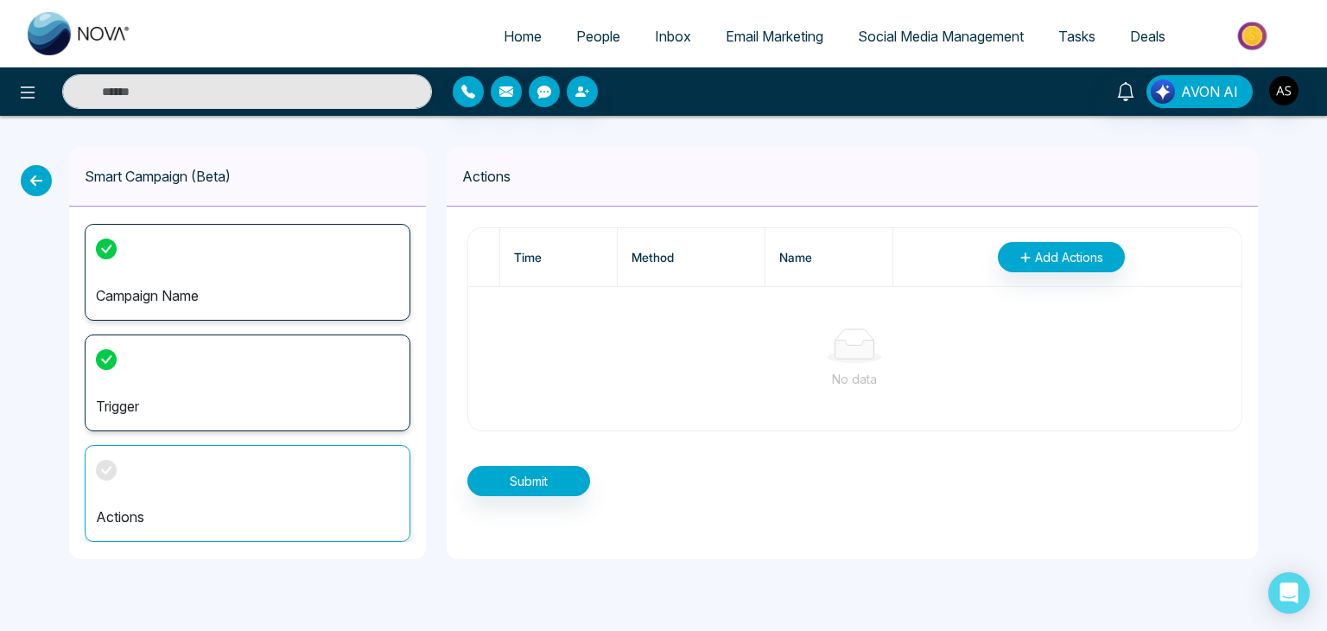
click at [48, 192] on div "Smart Campaign (Beta) Campaign Name Trigger Actions Actions Time Method Name Ad…" at bounding box center [663, 353] width 1327 height 474
click at [29, 98] on icon at bounding box center [27, 92] width 21 height 21
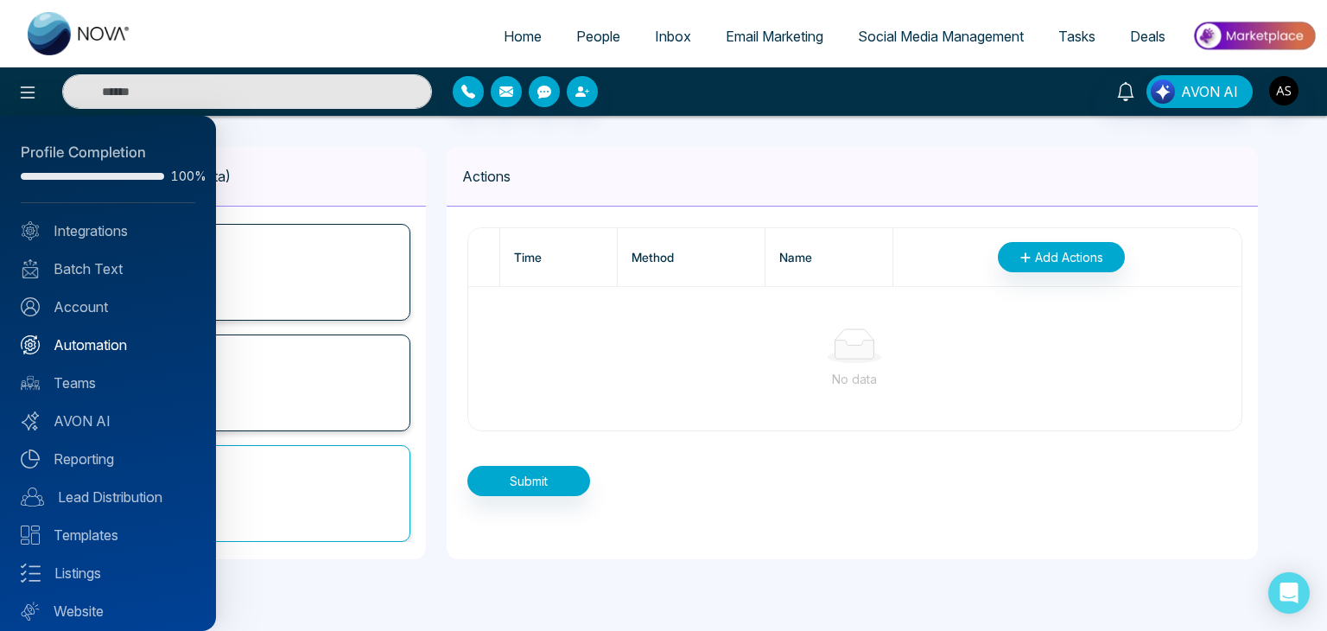
click at [67, 341] on link "Automation" at bounding box center [108, 344] width 175 height 21
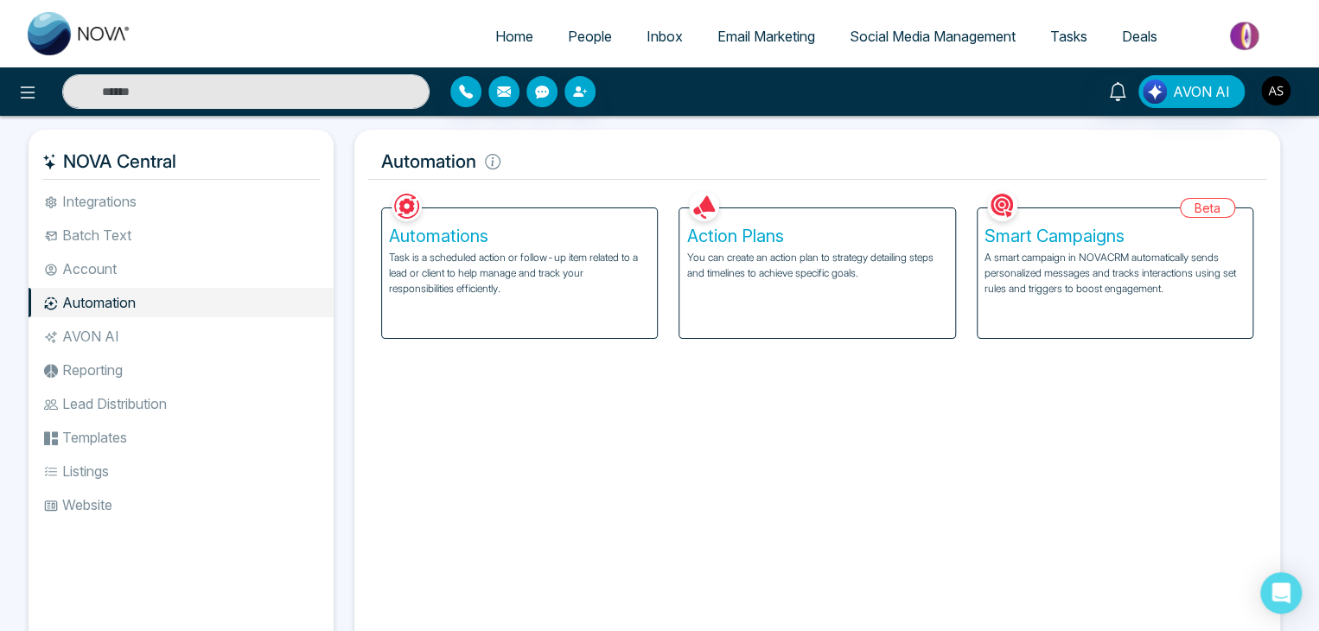
click at [67, 341] on li "AVON AI" at bounding box center [181, 335] width 305 height 29
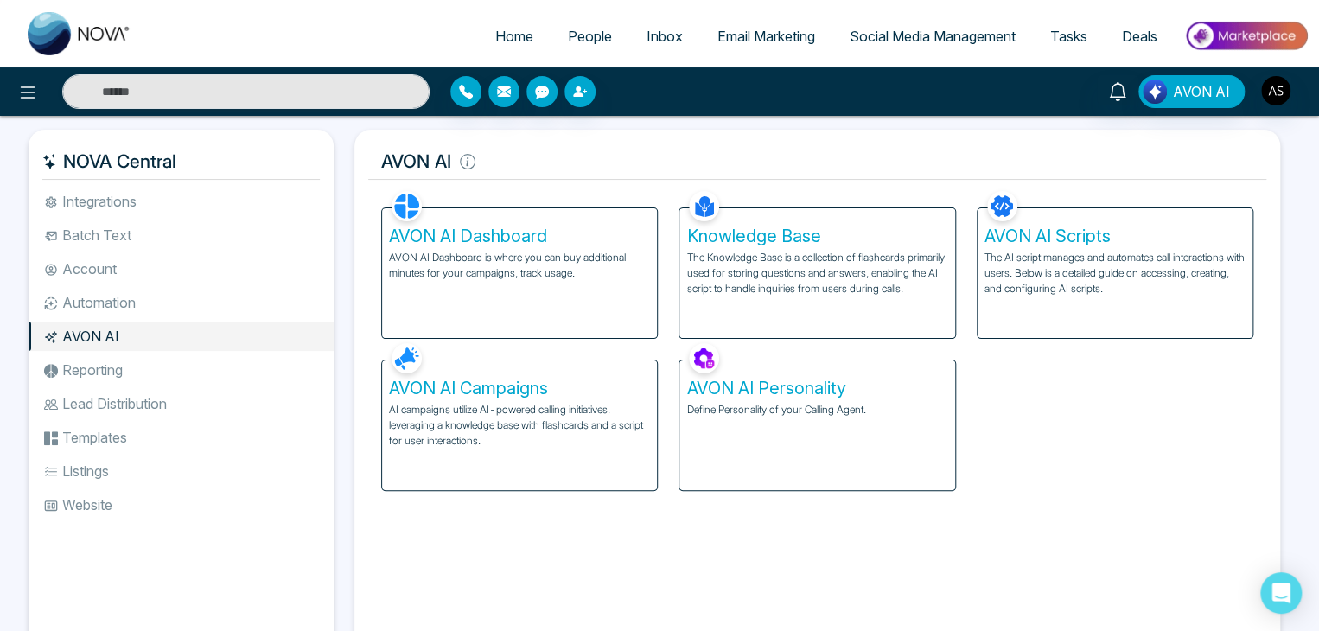
click at [748, 375] on div "AVON AI Personality Define Personality of your Calling Agent." at bounding box center [816, 425] width 275 height 130
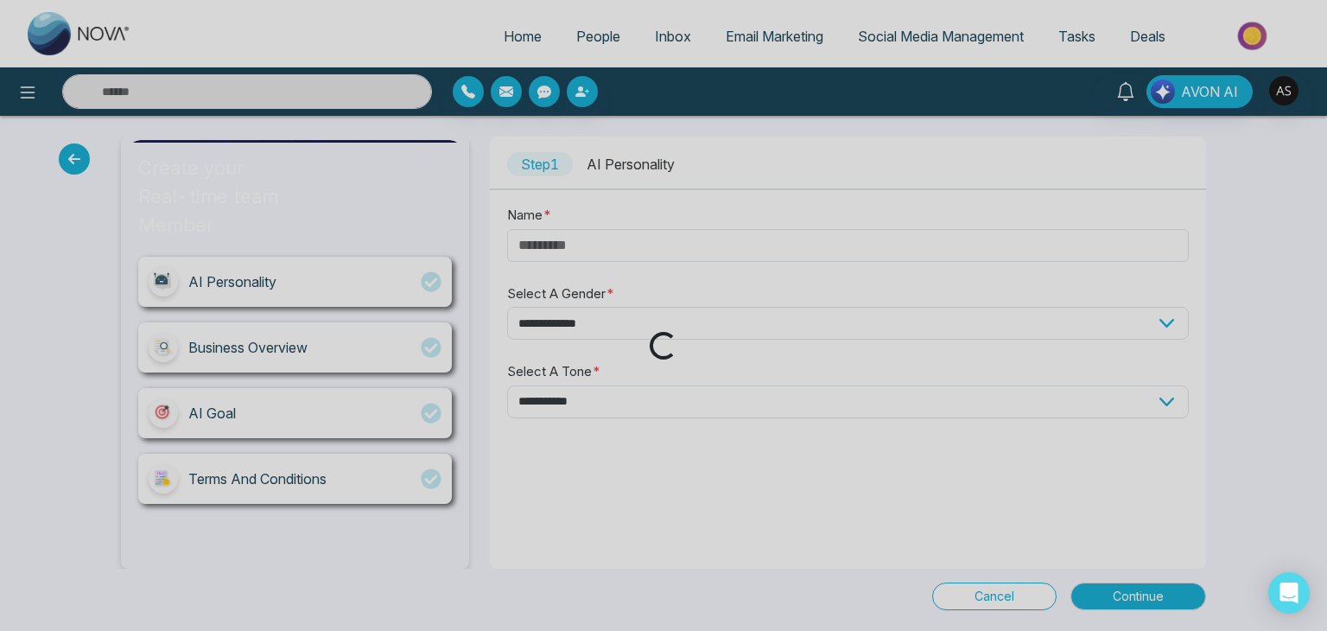
type input "*****"
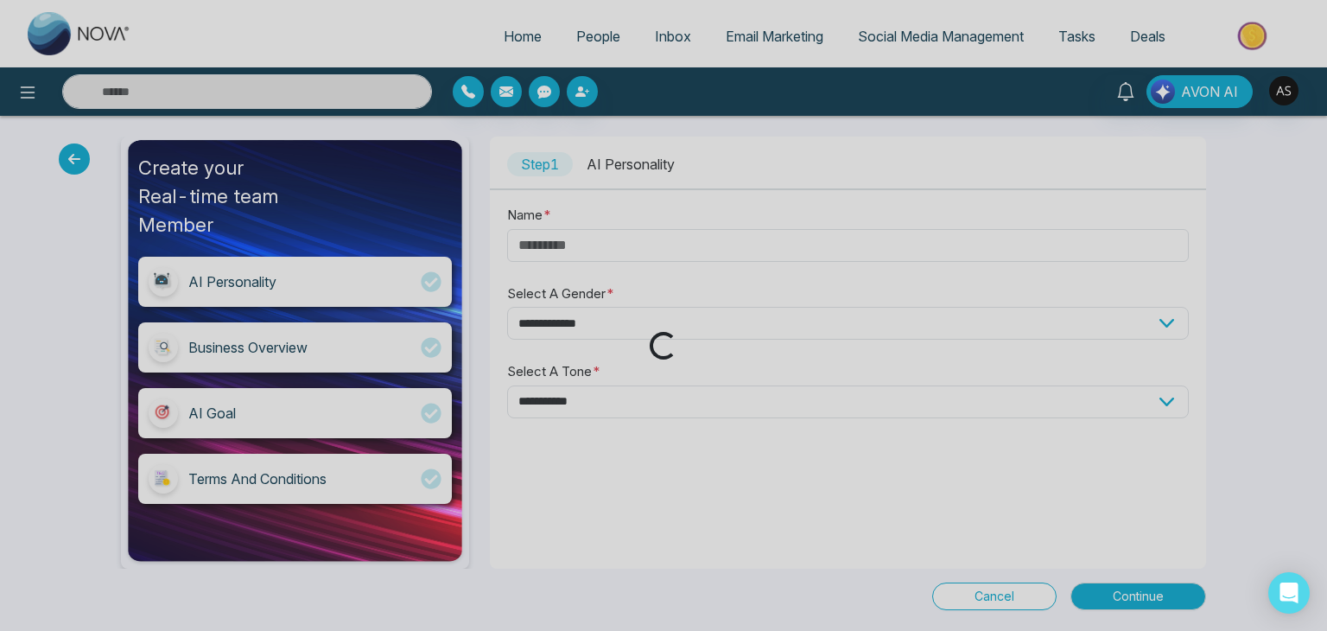
select select "****"
select select "*******"
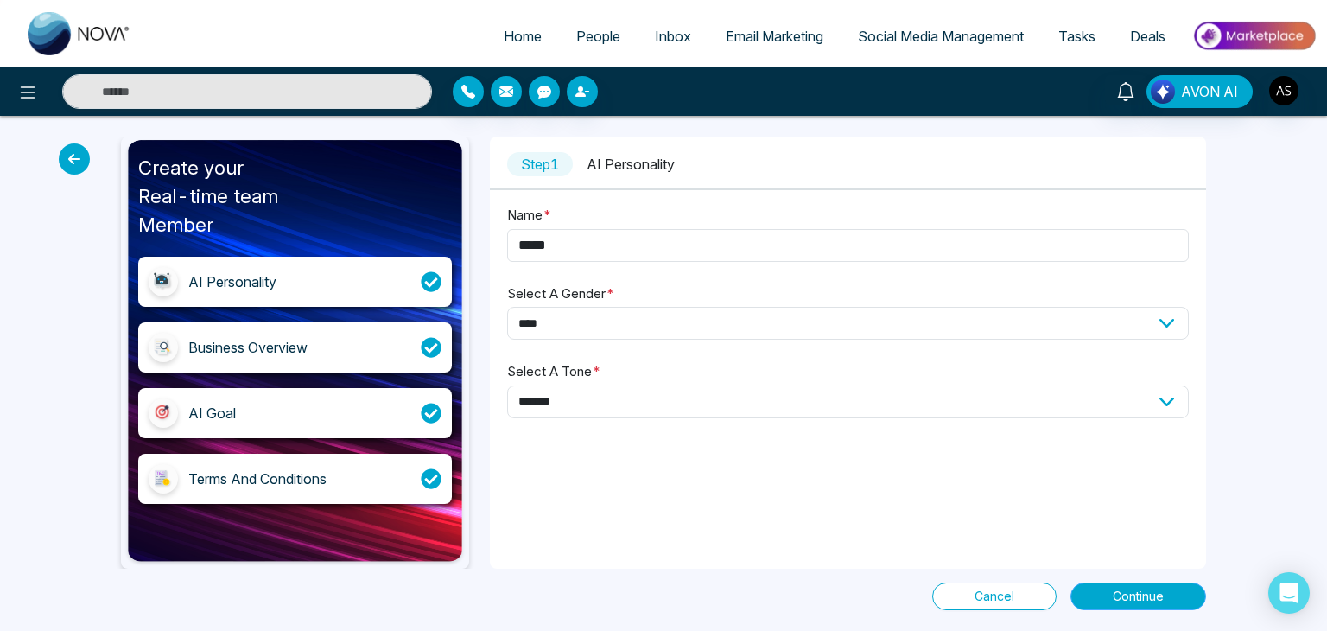
click at [1179, 592] on button "Continue" at bounding box center [1139, 597] width 136 height 28
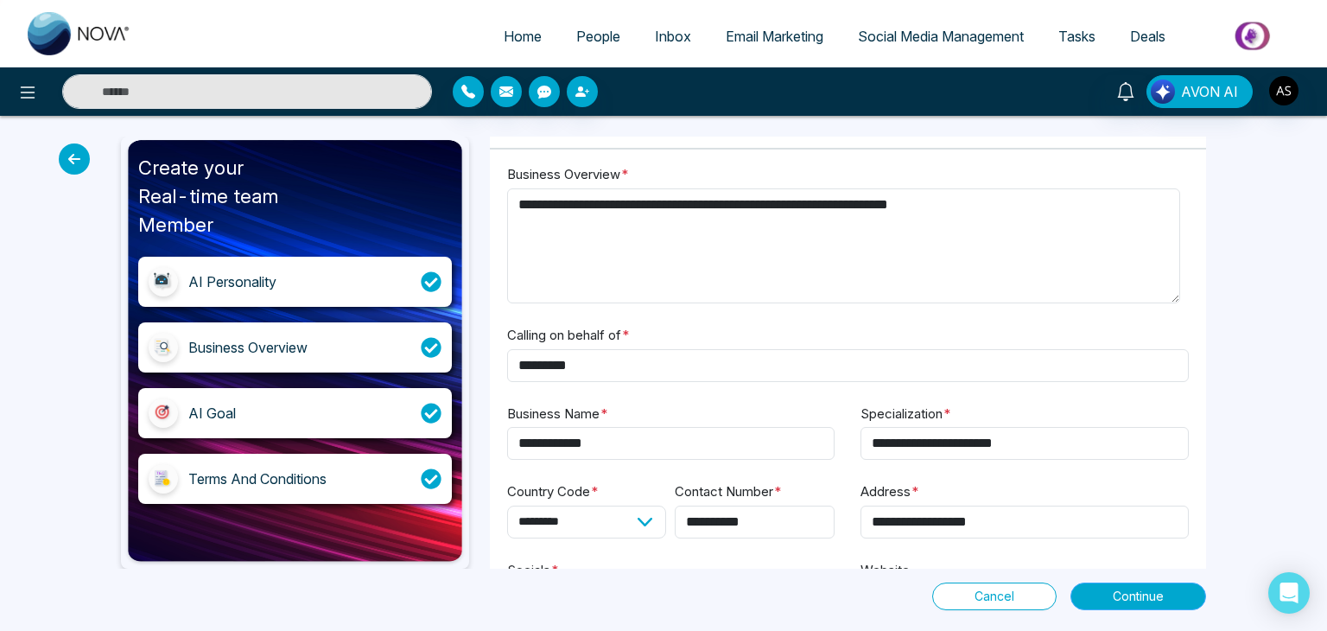
scroll to position [123, 0]
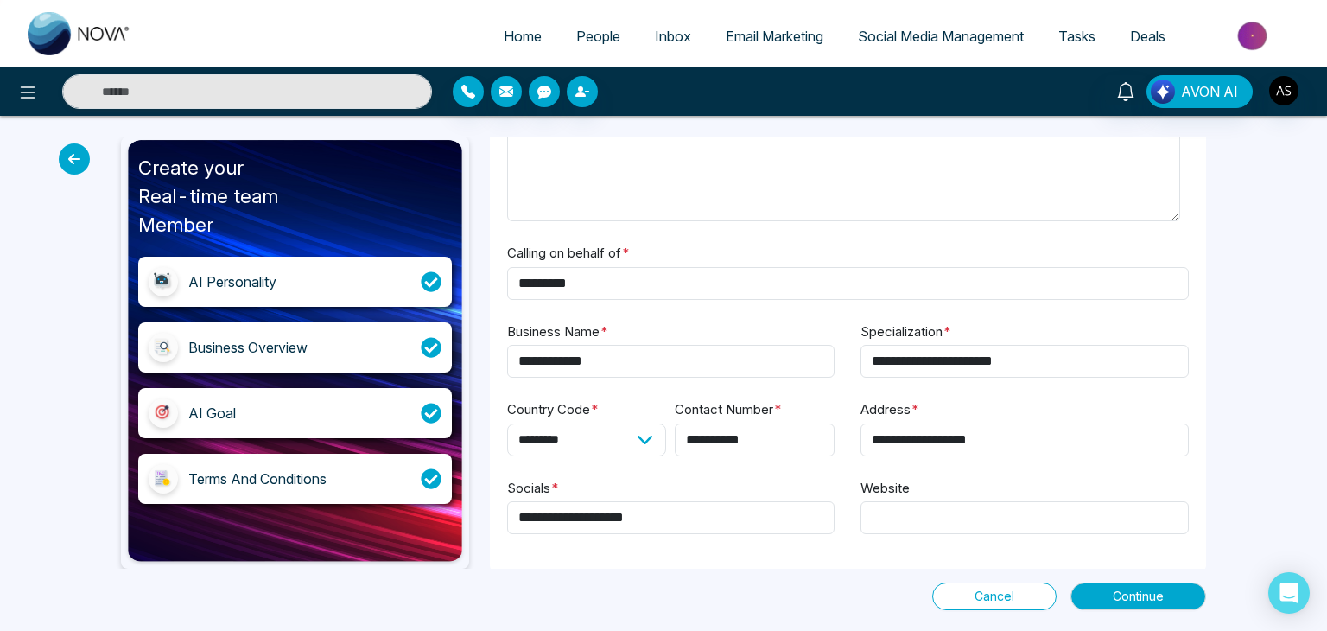
click at [66, 167] on icon at bounding box center [74, 158] width 31 height 31
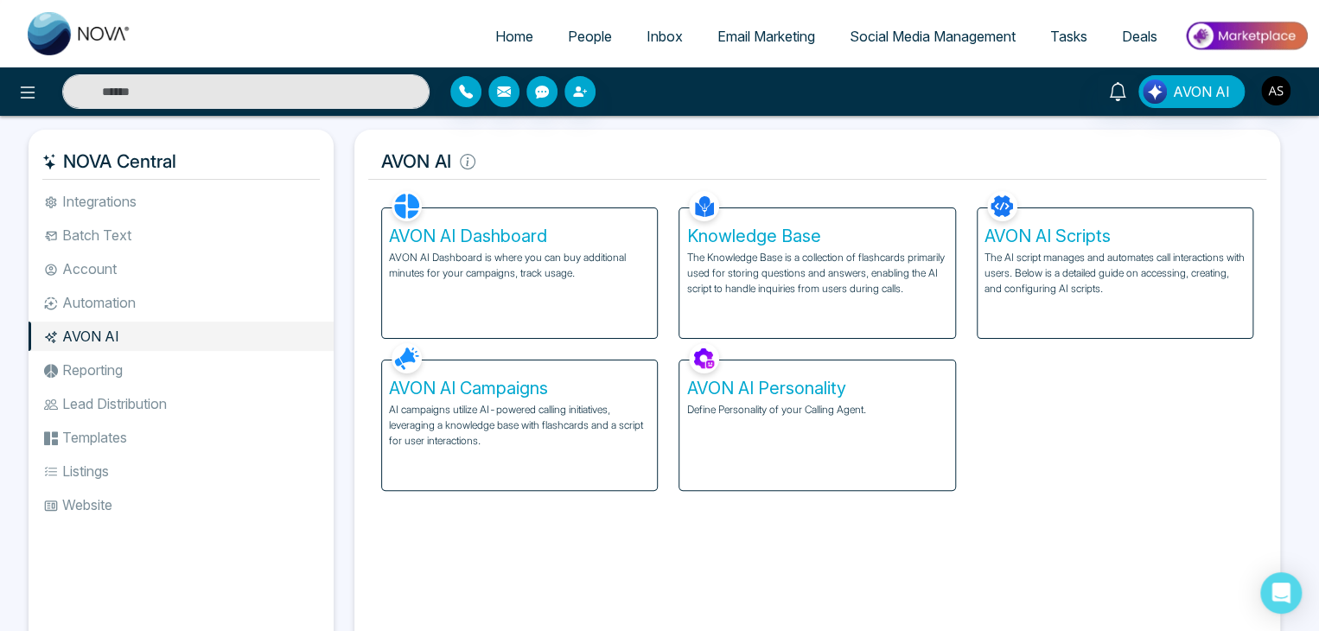
click at [782, 264] on p "The Knowledge Base is a collection of flashcards primarily used for storing que…" at bounding box center [816, 273] width 261 height 47
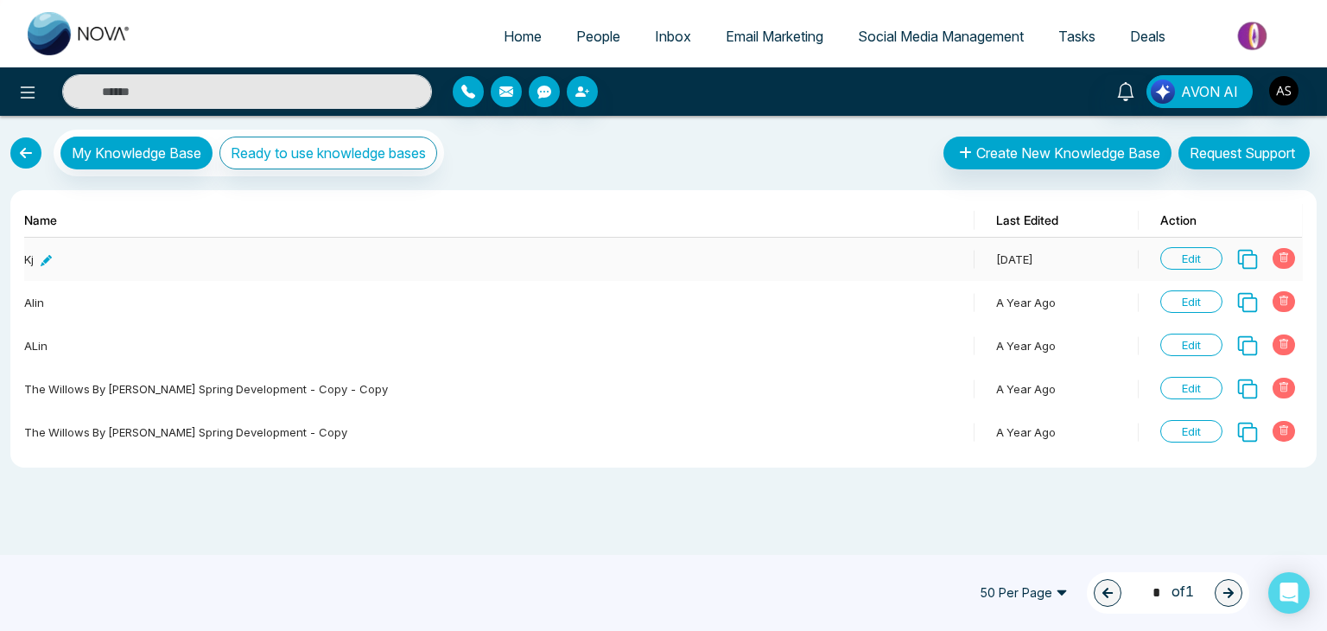
click at [27, 264] on div "kj" at bounding box center [38, 259] width 28 height 17
click at [42, 264] on icon at bounding box center [46, 260] width 11 height 11
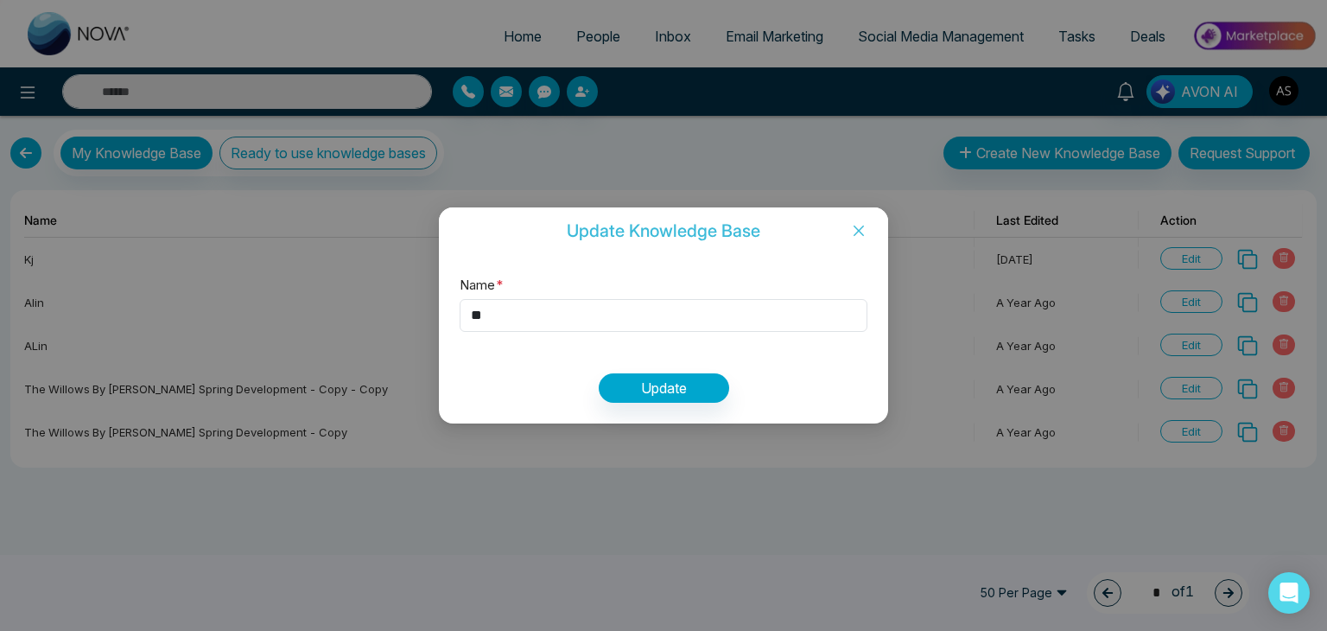
click at [864, 228] on icon "close" at bounding box center [859, 231] width 14 height 14
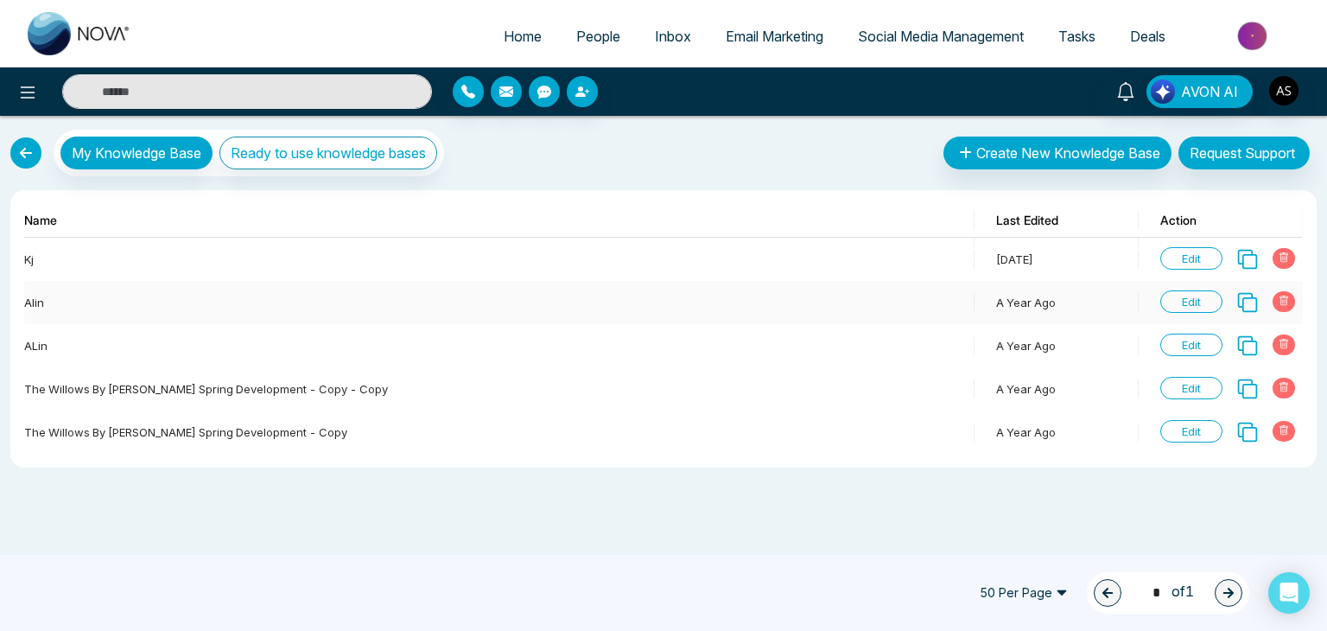
click at [1181, 302] on span "Edit" at bounding box center [1192, 301] width 62 height 22
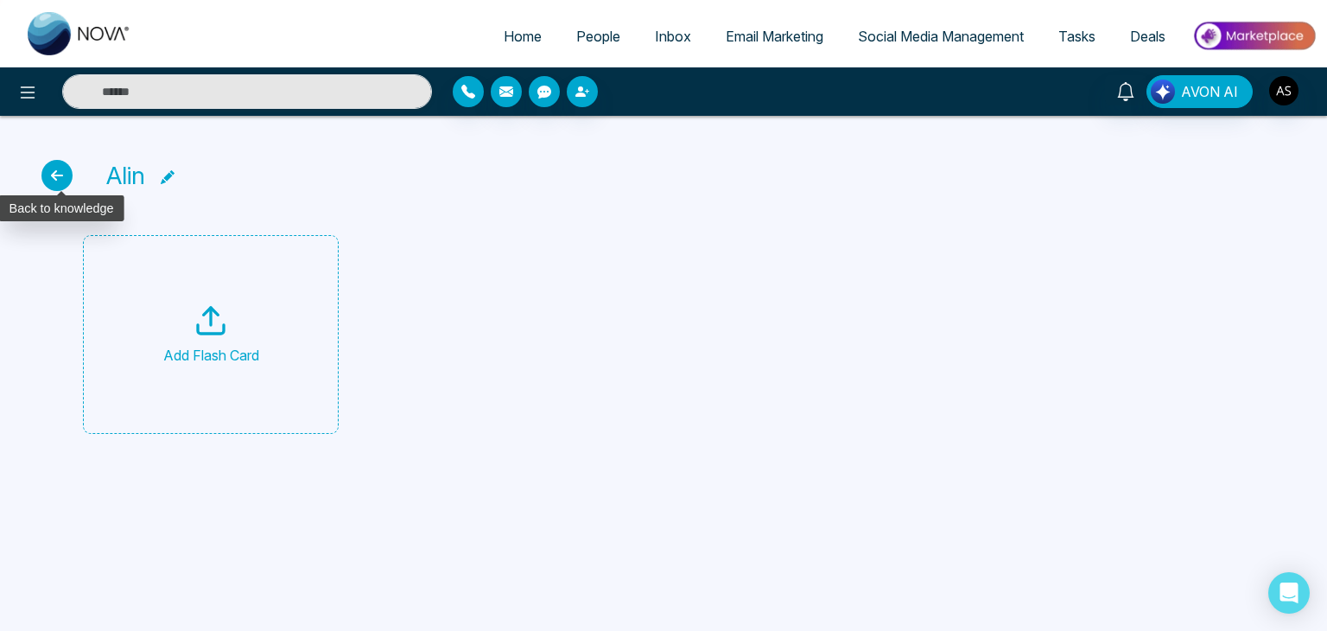
click at [48, 173] on icon at bounding box center [56, 175] width 31 height 31
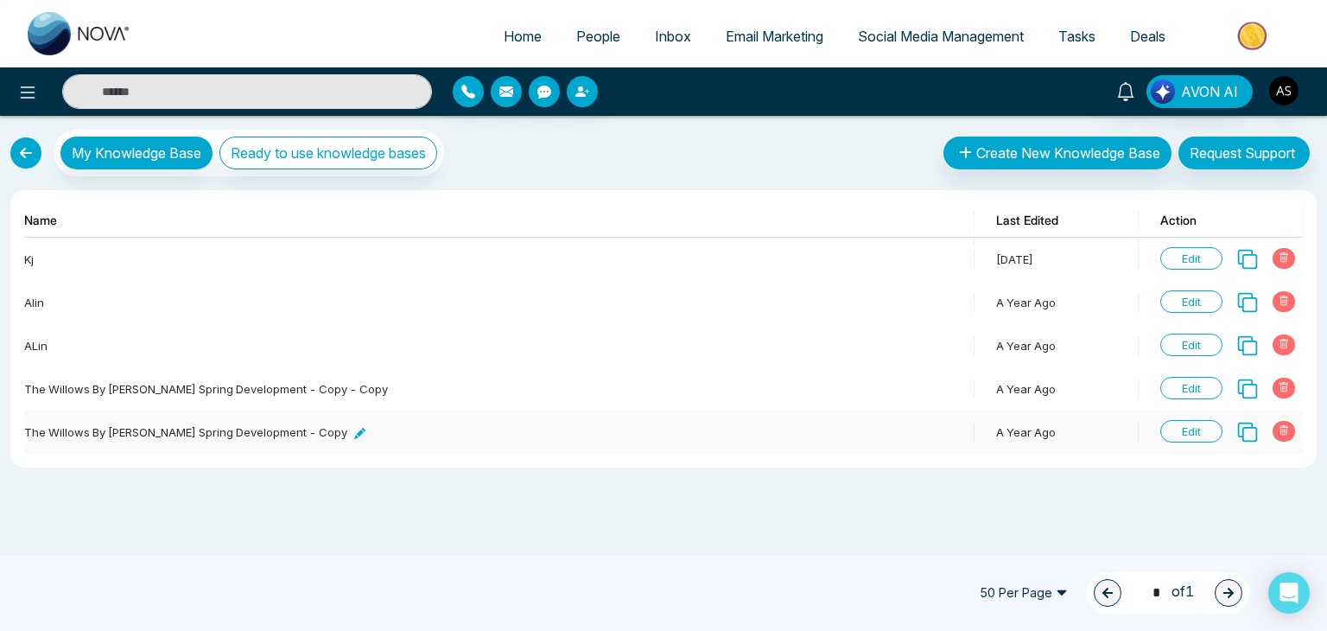
click at [354, 433] on icon at bounding box center [359, 433] width 11 height 11
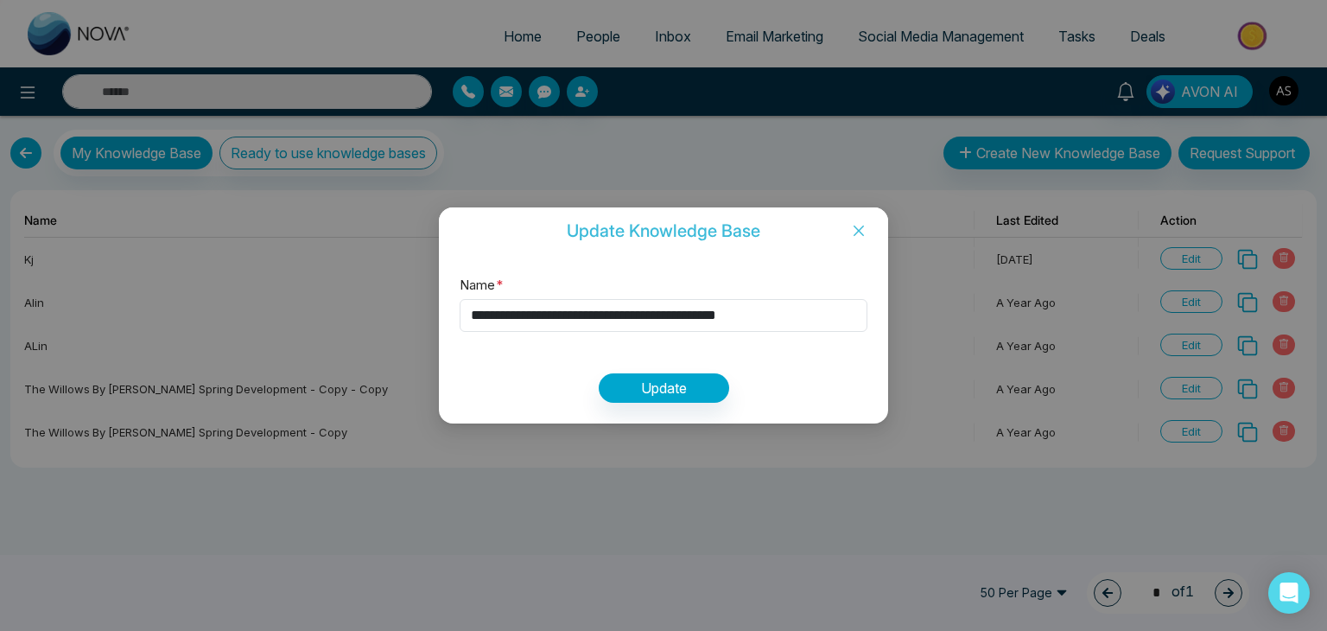
click at [852, 236] on icon "close" at bounding box center [859, 231] width 14 height 14
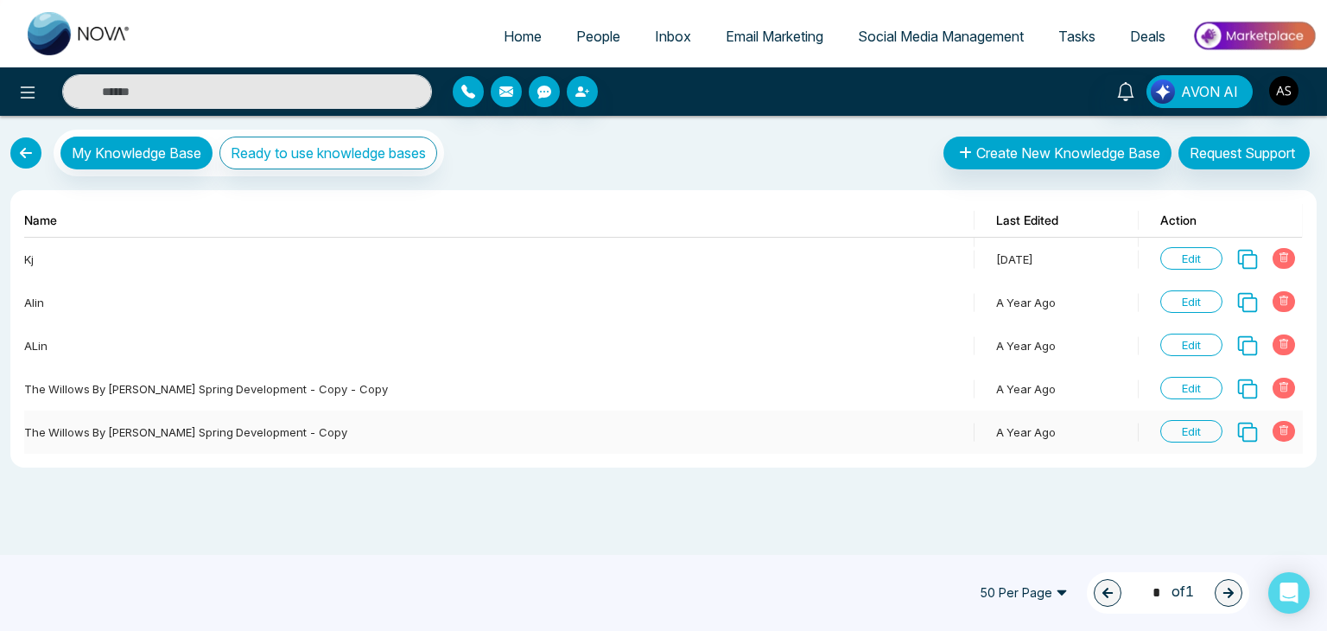
click at [1191, 430] on span "Edit" at bounding box center [1192, 431] width 62 height 22
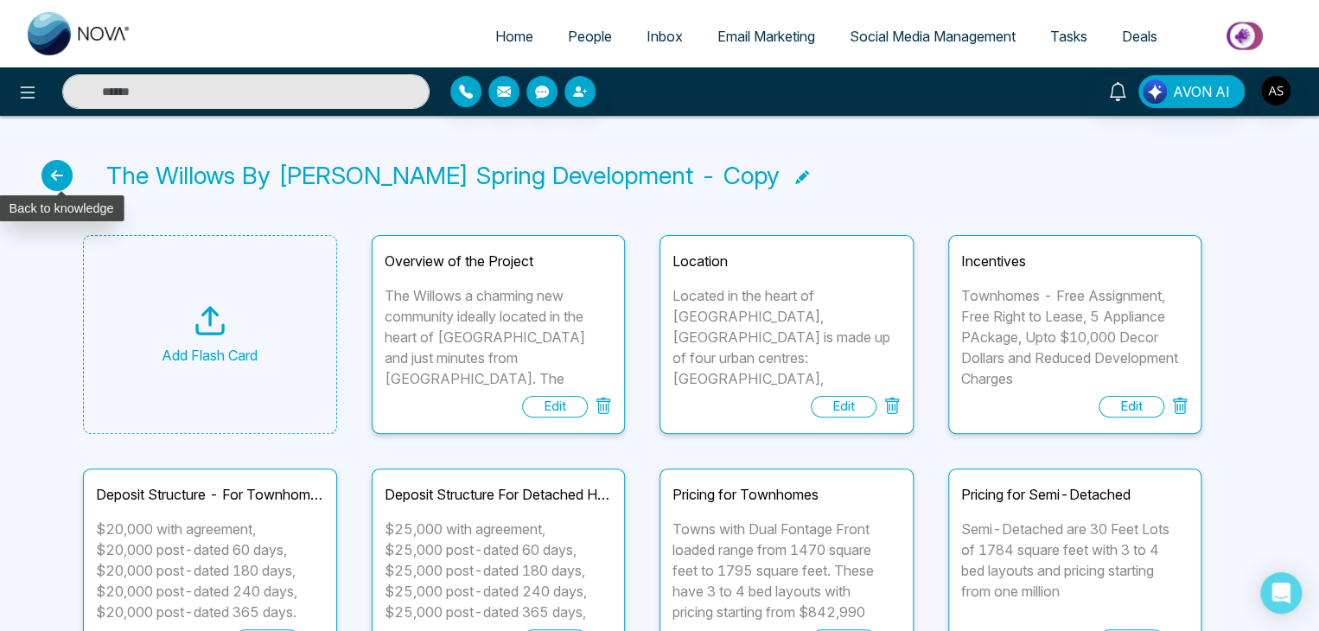
click at [52, 175] on icon at bounding box center [56, 175] width 31 height 31
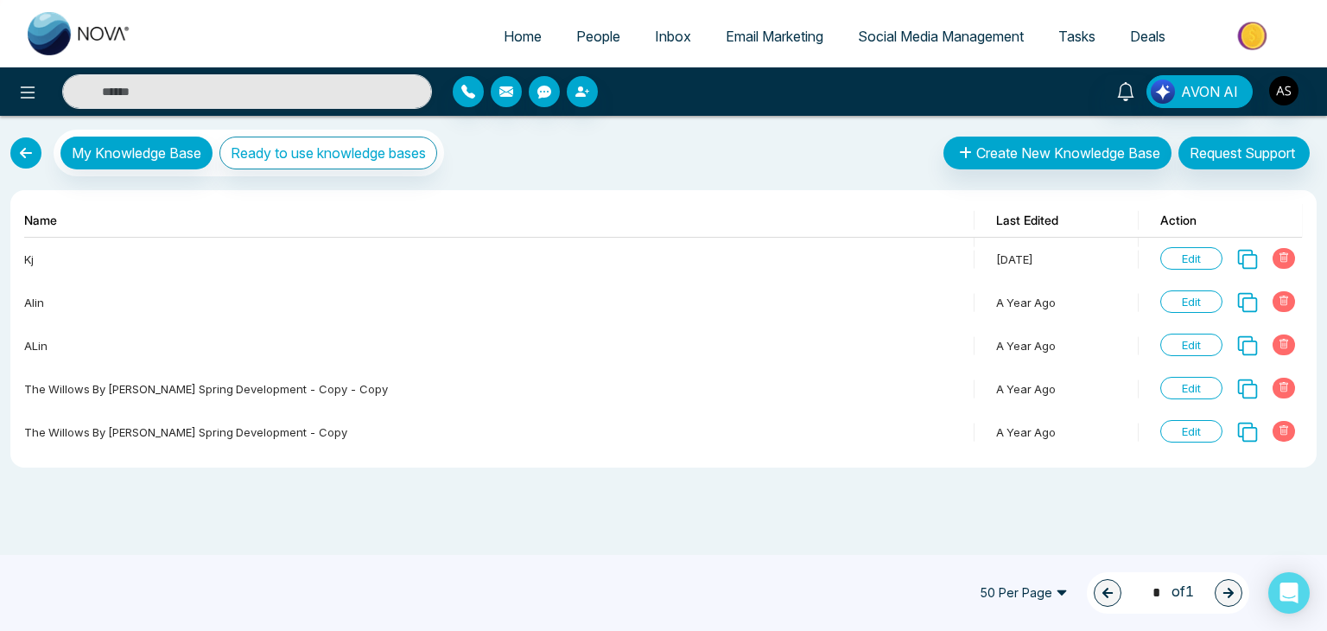
click at [24, 160] on link at bounding box center [25, 152] width 31 height 31
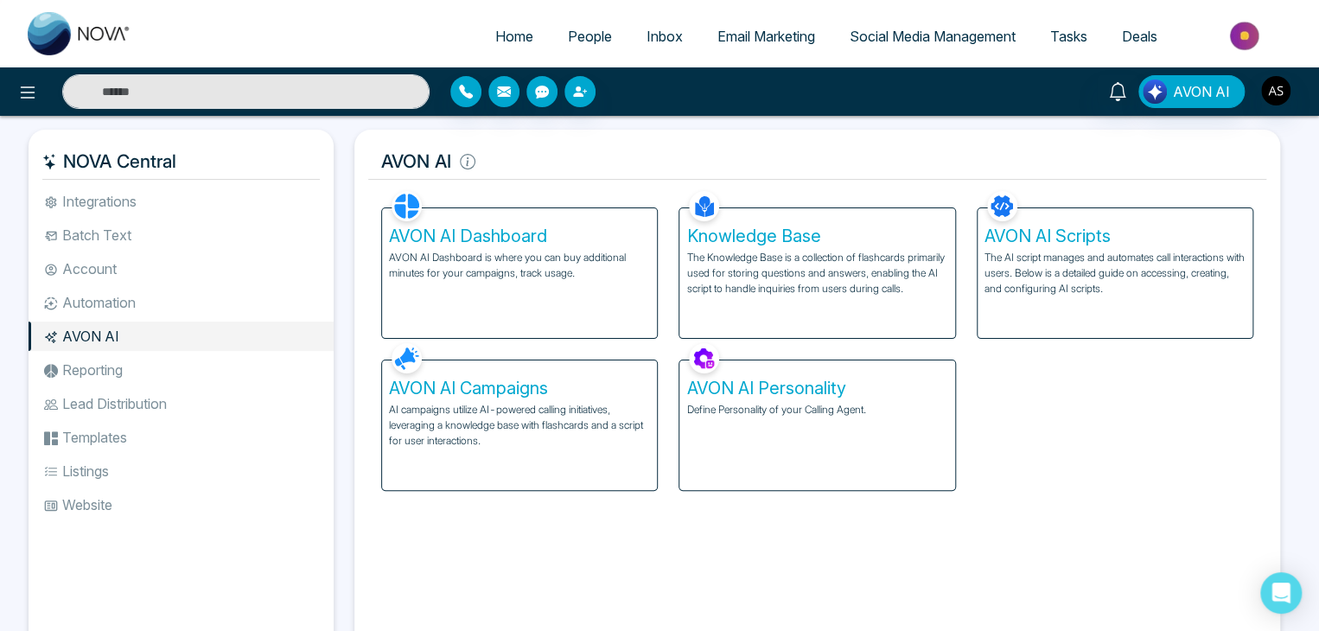
click at [1087, 234] on h5 "AVON AI Scripts" at bounding box center [1114, 236] width 261 height 21
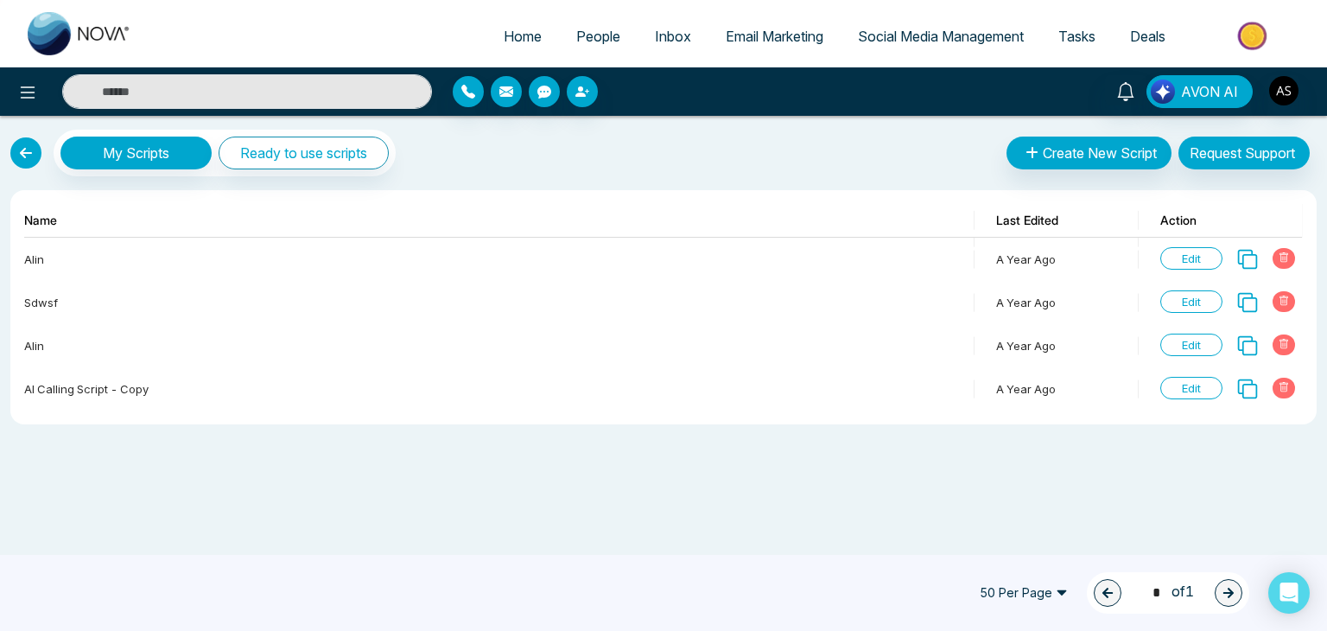
click at [23, 146] on link at bounding box center [25, 152] width 31 height 31
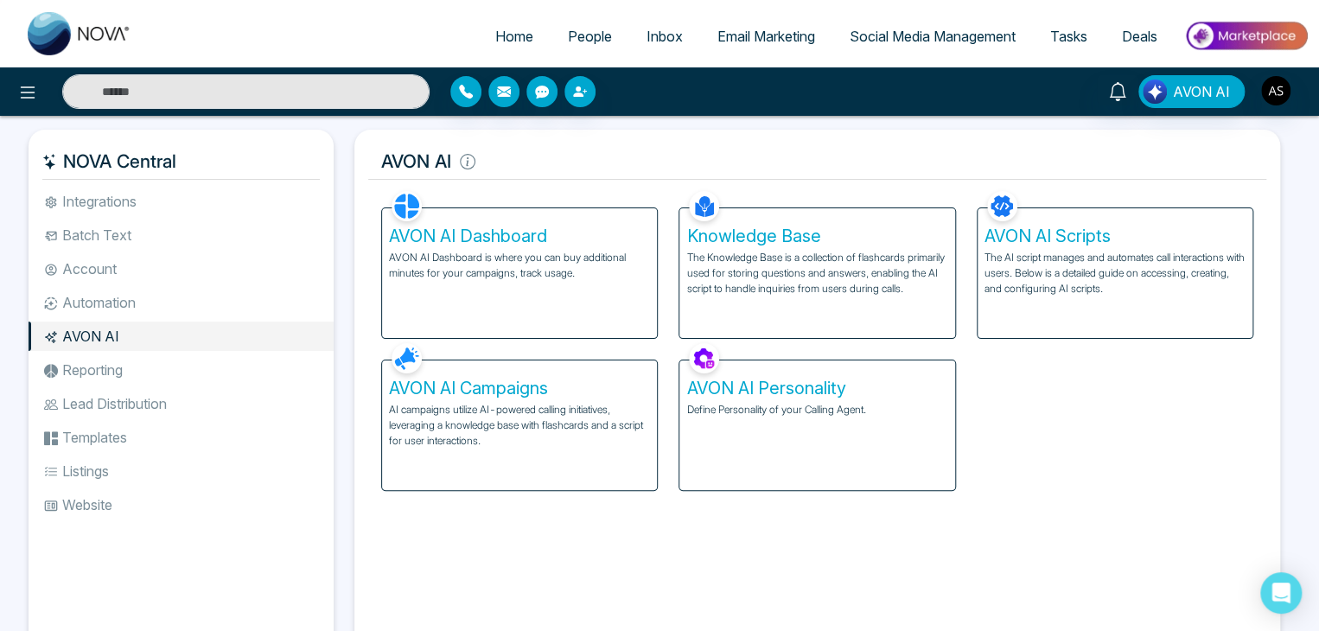
click at [83, 363] on li "Reporting" at bounding box center [181, 369] width 305 height 29
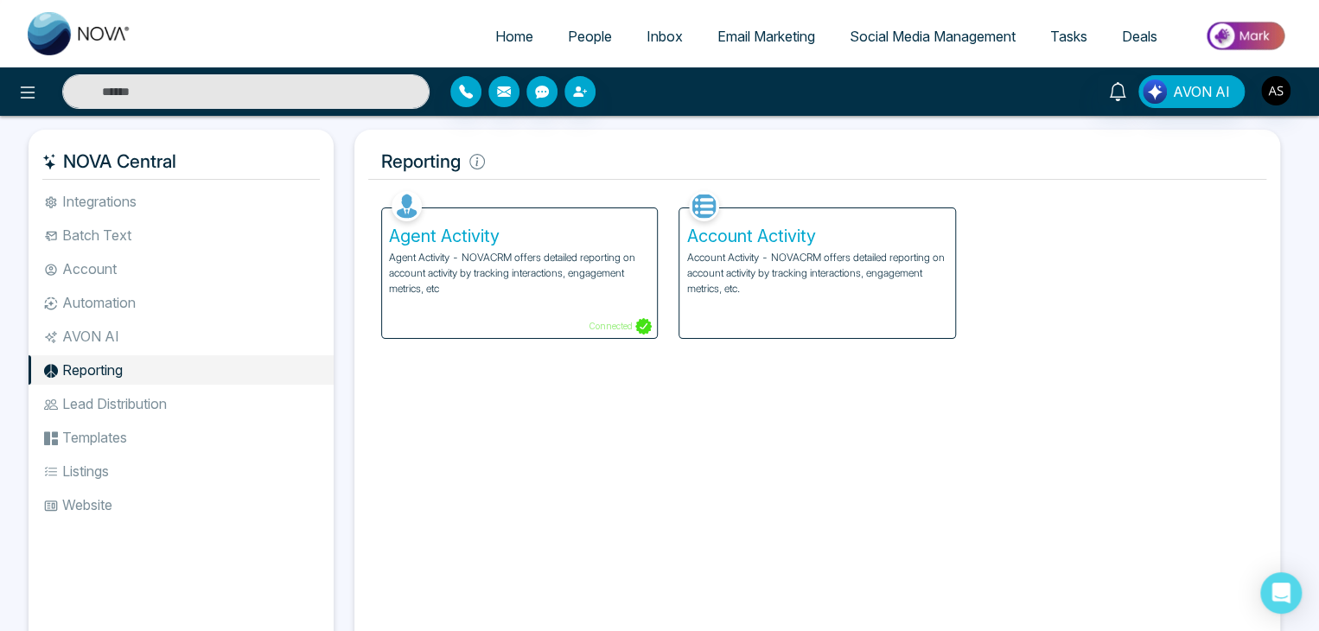
click at [790, 253] on p "Account Activity - NOVACRM offers detailed reporting on account activity by tra…" at bounding box center [816, 273] width 261 height 47
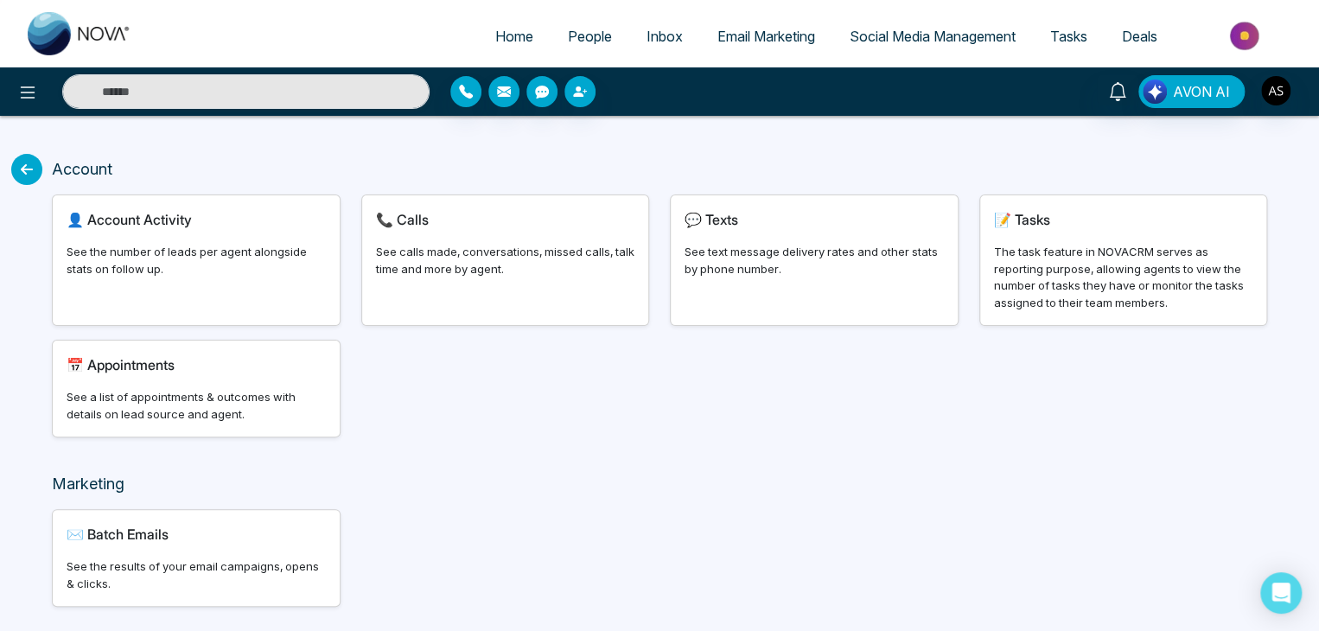
click at [455, 231] on div "📞 Calls See calls made, conversations, missed calls, talk time and more by agen…" at bounding box center [505, 260] width 287 height 130
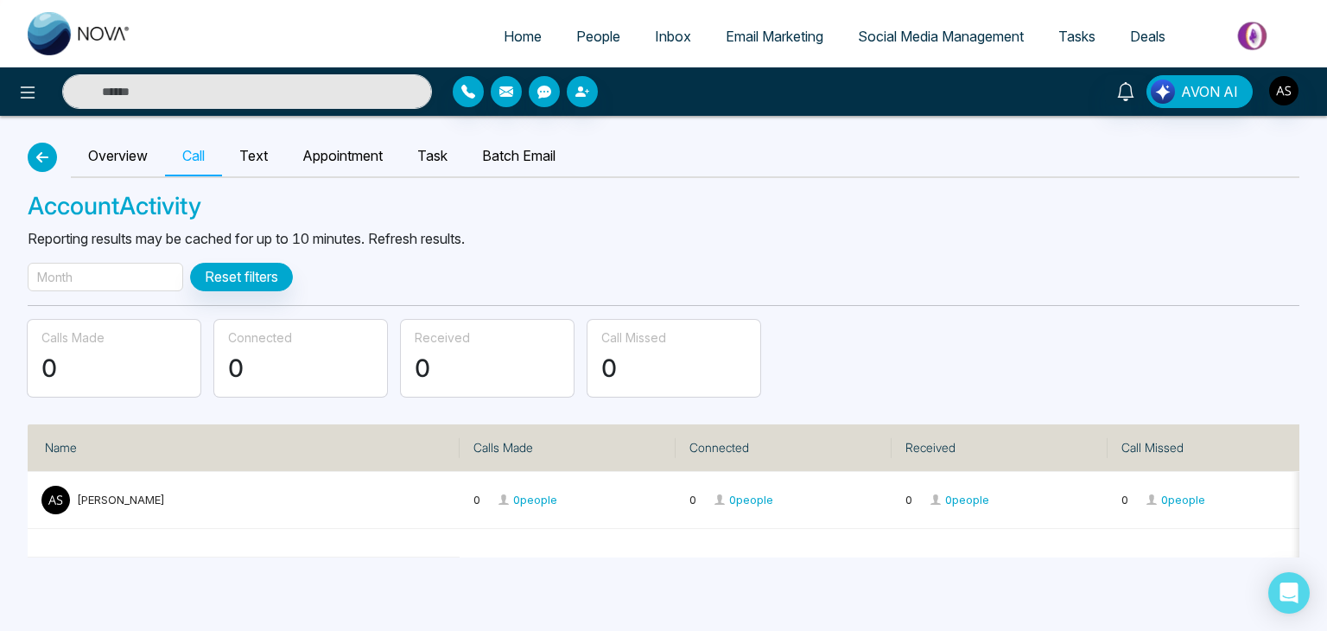
click at [52, 160] on button "button" at bounding box center [42, 157] width 29 height 29
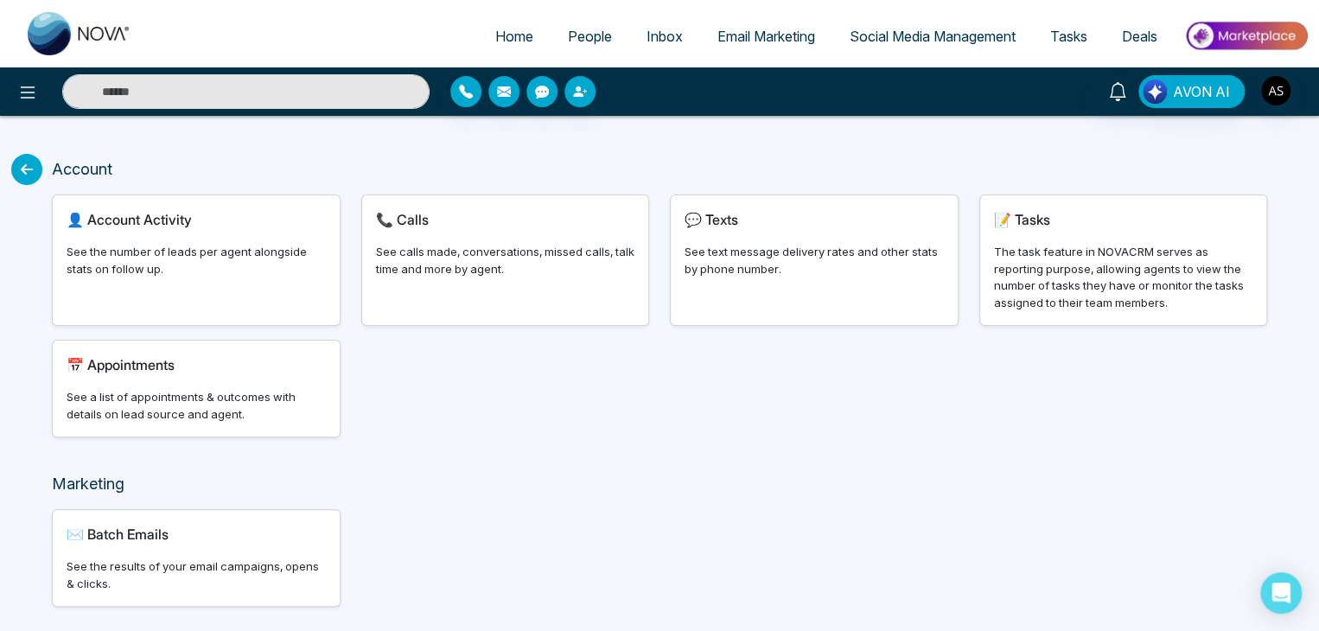
click at [740, 231] on div "💬 Texts See text message delivery rates and other stats by phone number." at bounding box center [814, 260] width 287 height 130
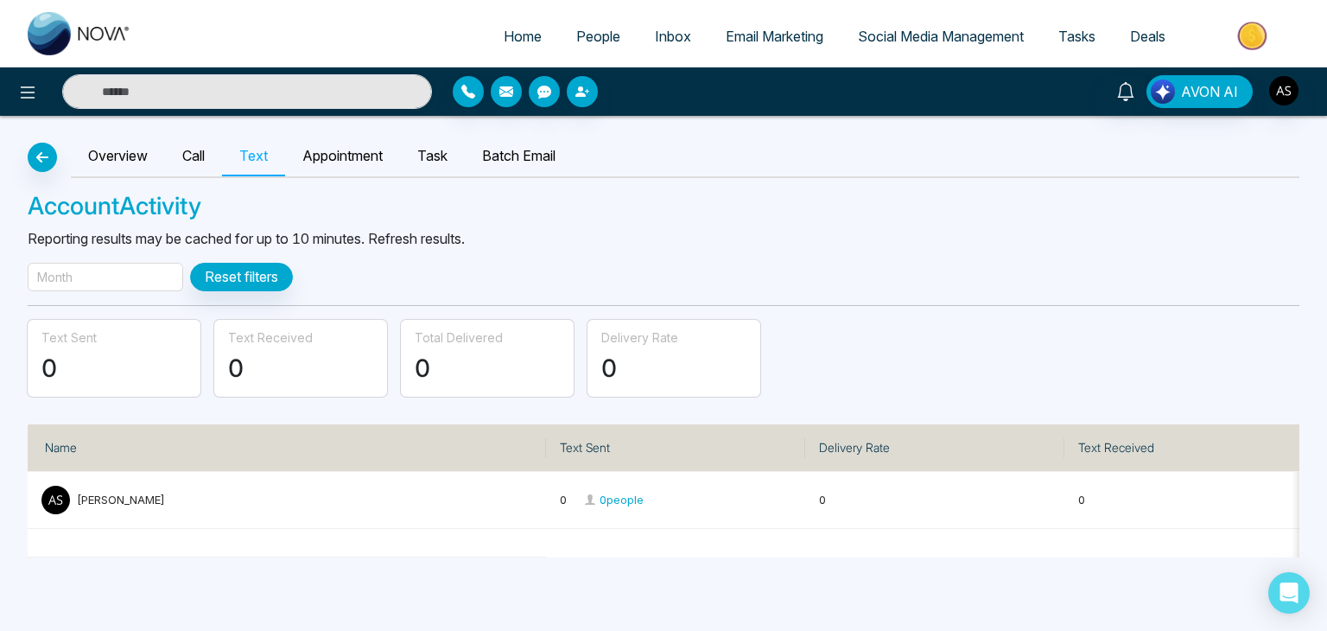
click at [131, 272] on div "Month" at bounding box center [106, 277] width 156 height 29
click at [41, 156] on icon "button" at bounding box center [42, 157] width 21 height 14
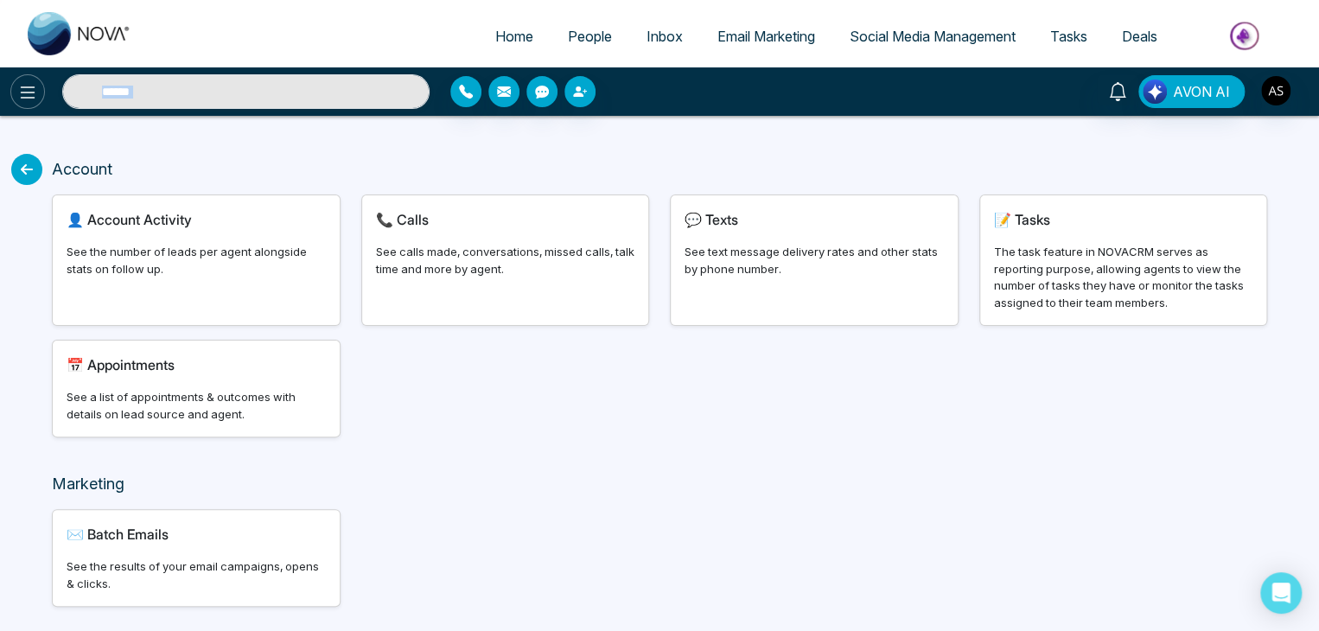
drag, startPoint x: 41, startPoint y: 181, endPoint x: 18, endPoint y: 86, distance: 97.9
click at [18, 86] on div "Home People Inbox Email Marketing Social Media Management Tasks Deals AVON AI A…" at bounding box center [659, 341] width 1319 height 683
click at [18, 86] on icon at bounding box center [27, 92] width 21 height 21
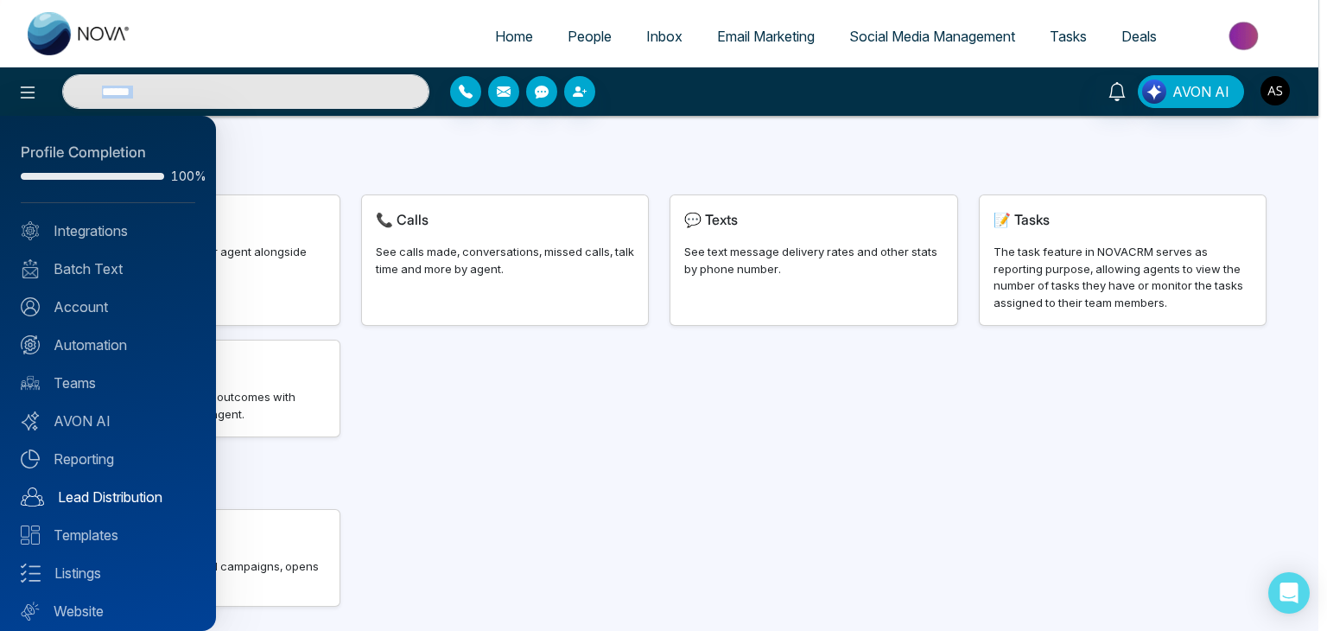
click at [103, 500] on link "Lead Distribution" at bounding box center [108, 497] width 175 height 21
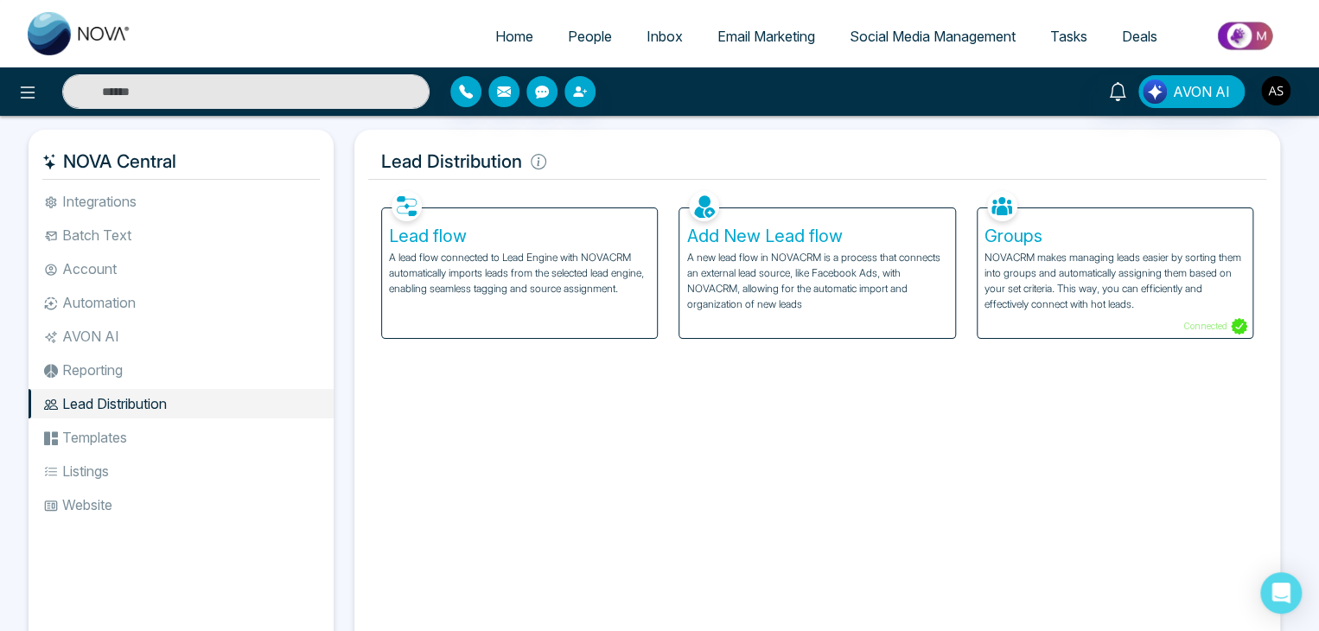
click at [92, 433] on li "Templates" at bounding box center [181, 437] width 305 height 29
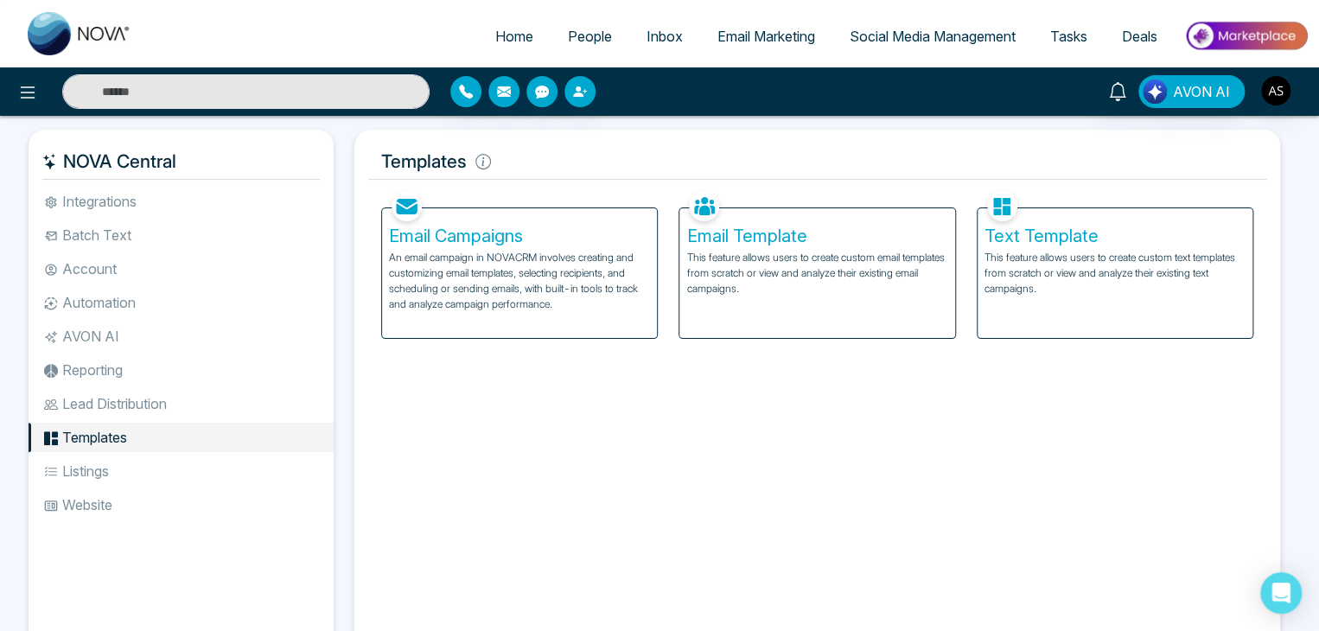
click at [80, 470] on li "Listings" at bounding box center [181, 470] width 305 height 29
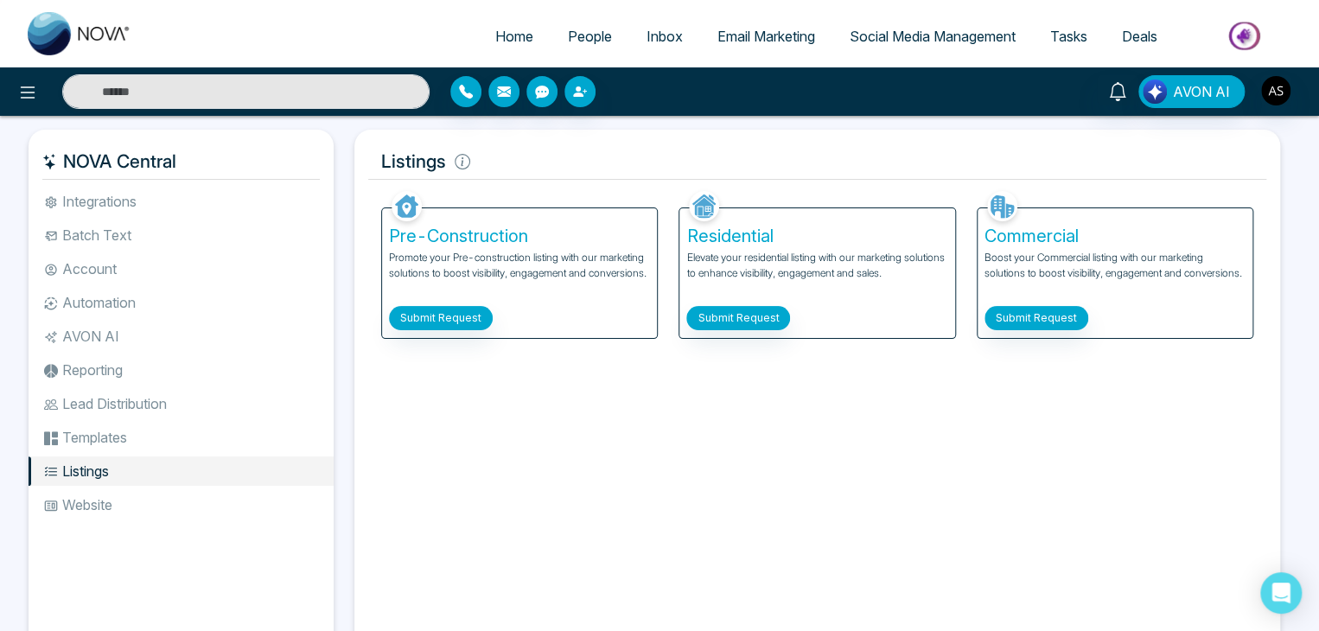
click at [757, 39] on span "Email Marketing" at bounding box center [766, 36] width 98 height 17
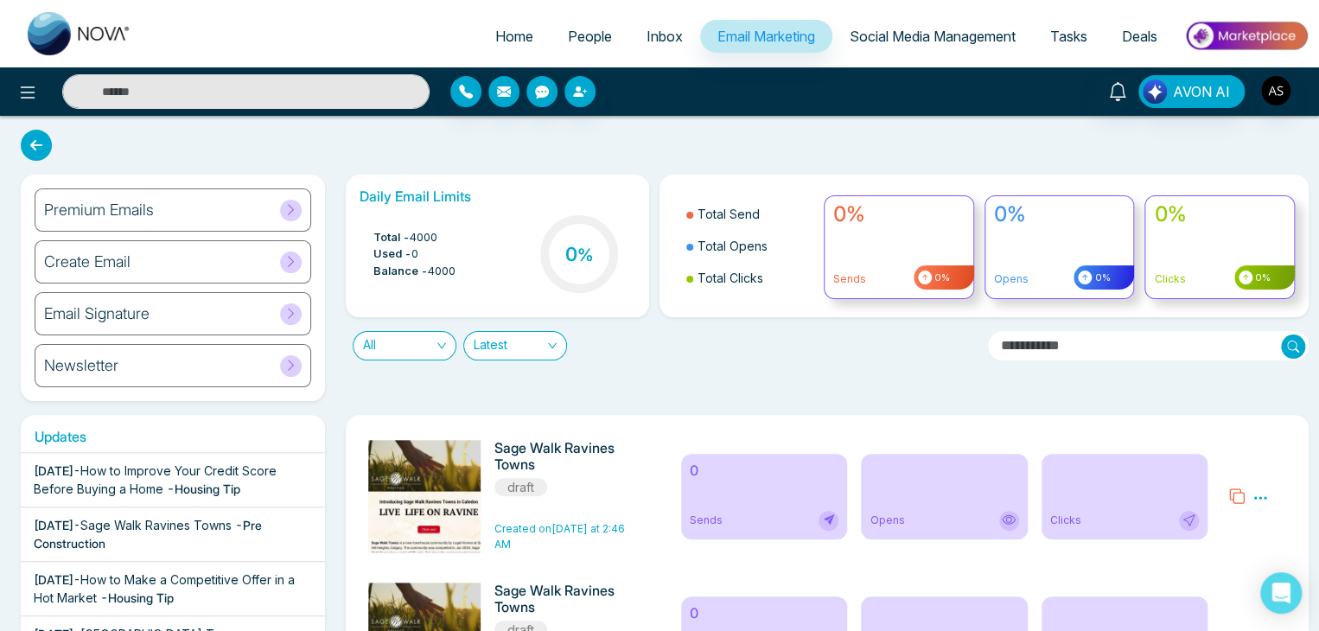
click at [287, 218] on span at bounding box center [291, 211] width 22 height 22
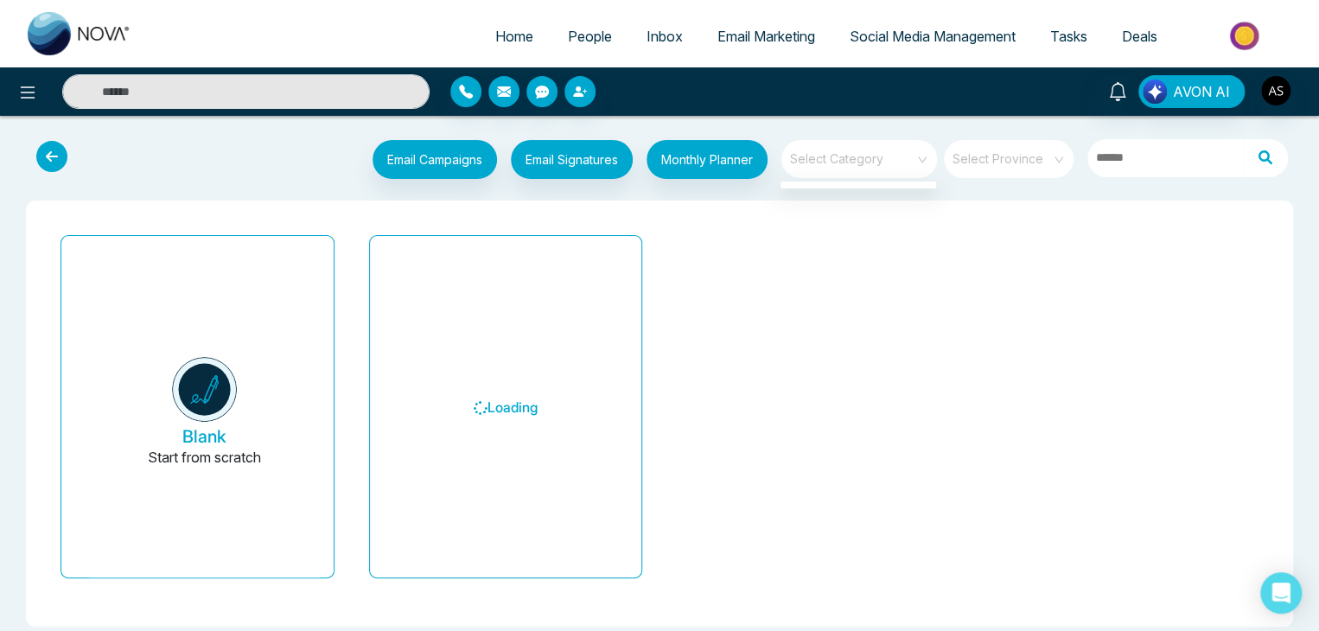
click at [876, 171] on span at bounding box center [853, 159] width 124 height 38
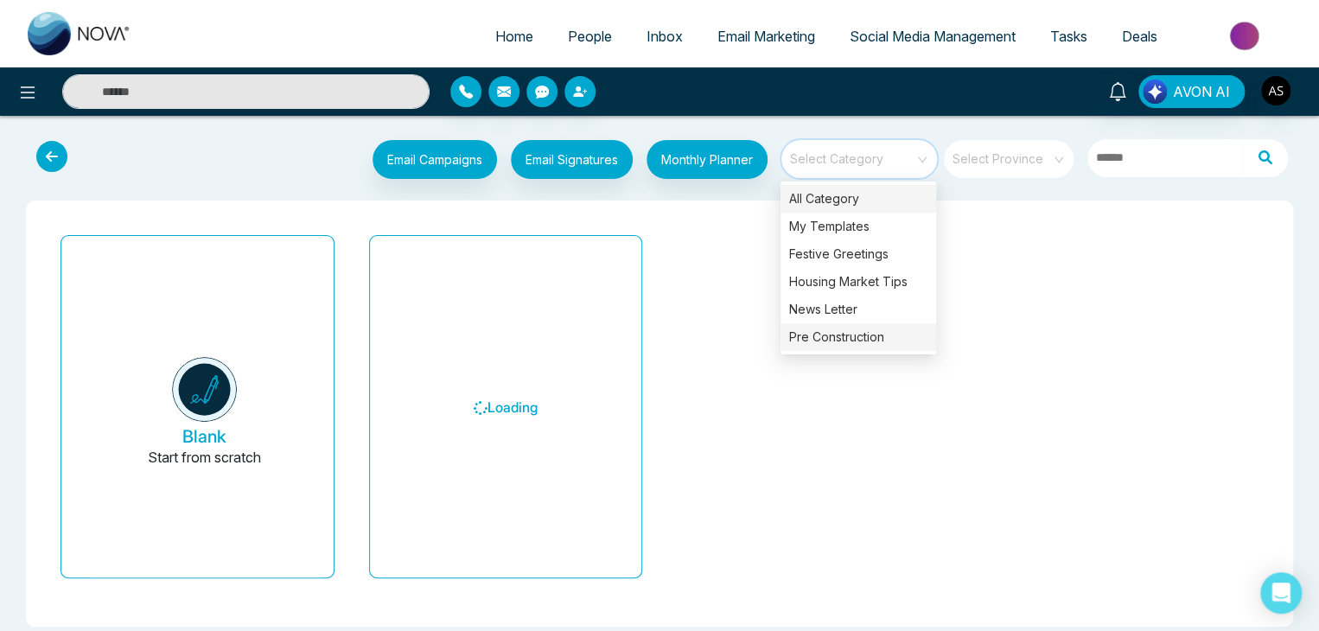
click at [833, 341] on div "Pre Construction" at bounding box center [858, 337] width 156 height 28
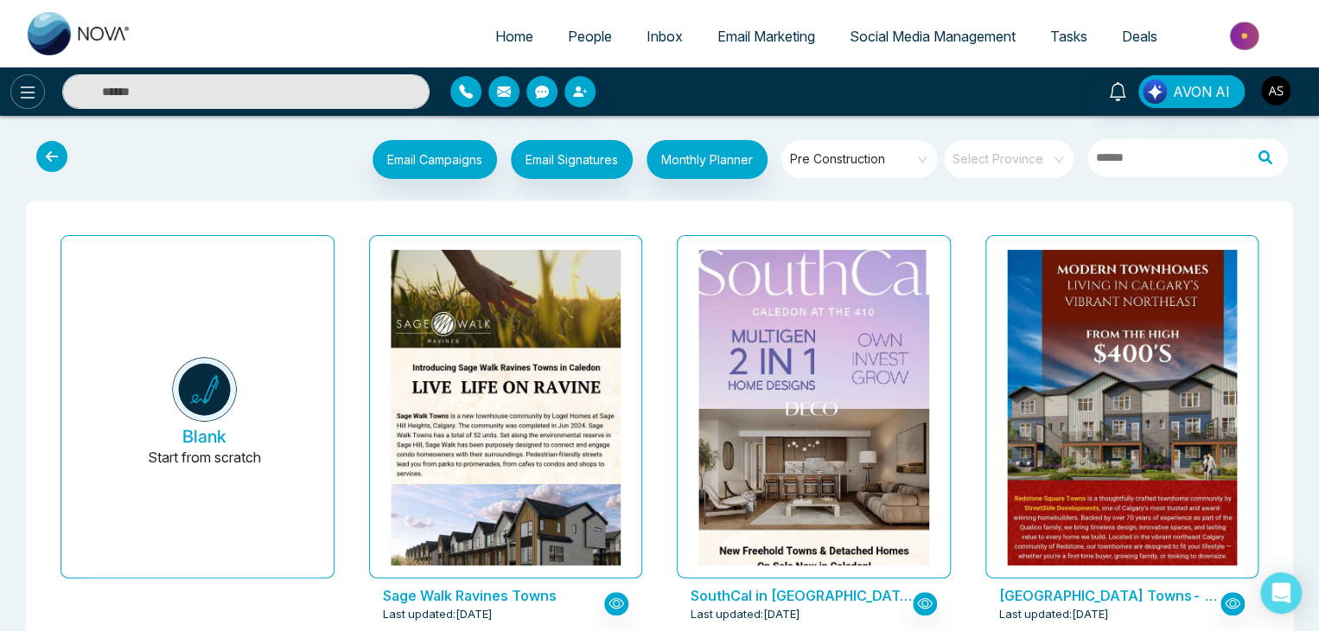
click at [21, 103] on button at bounding box center [27, 91] width 35 height 35
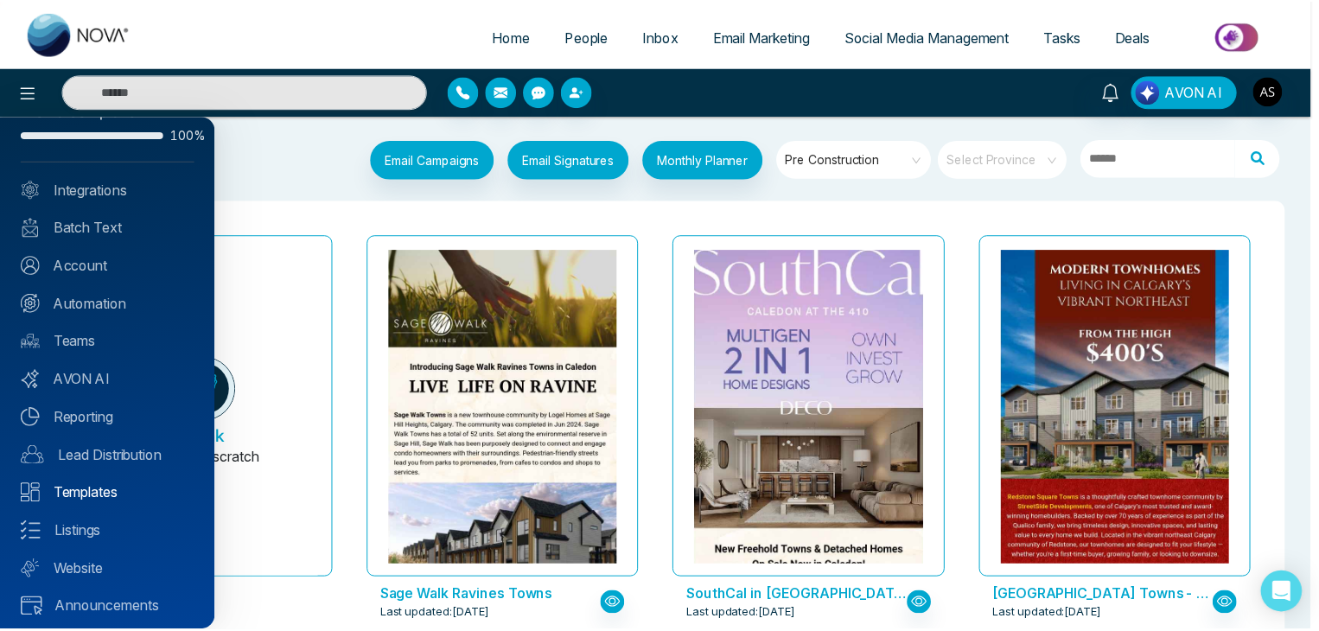
scroll to position [48, 0]
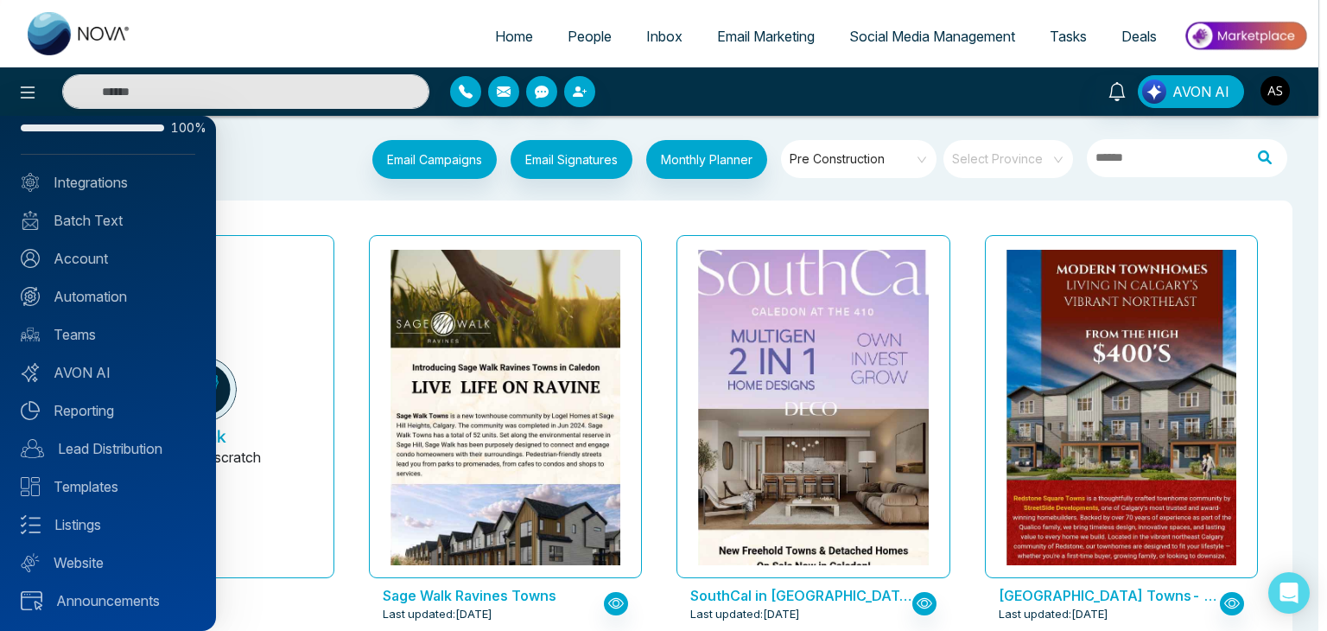
click at [671, 194] on div at bounding box center [663, 315] width 1327 height 631
